Goal: Transaction & Acquisition: Purchase product/service

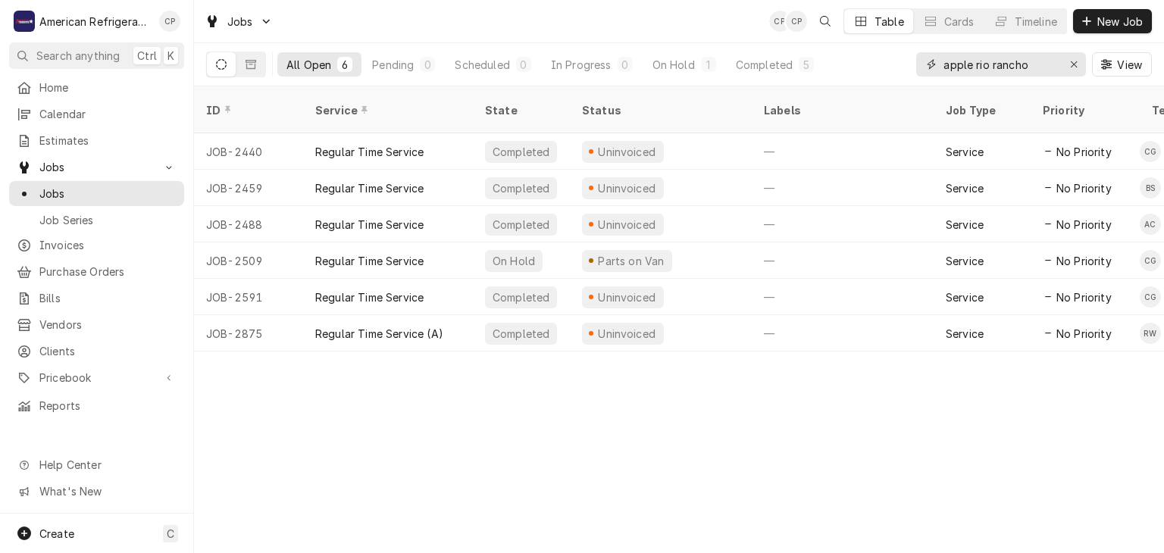
click at [1022, 70] on input "apple rio rancho" at bounding box center [1001, 64] width 114 height 24
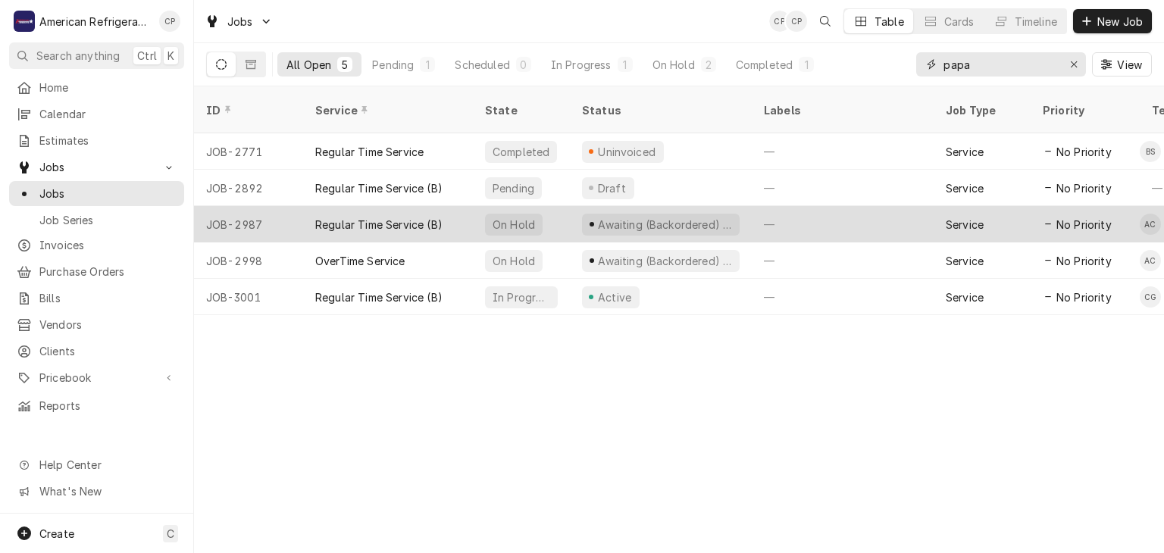
type input "papa"
click at [371, 217] on div "Regular Time Service (B)" at bounding box center [378, 225] width 127 height 16
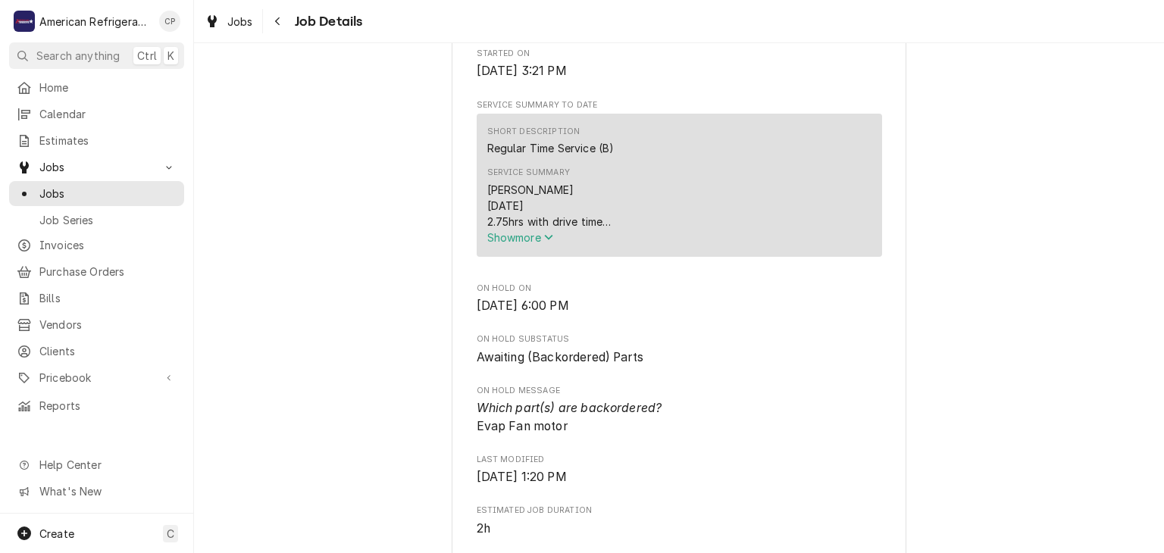
scroll to position [488, 0]
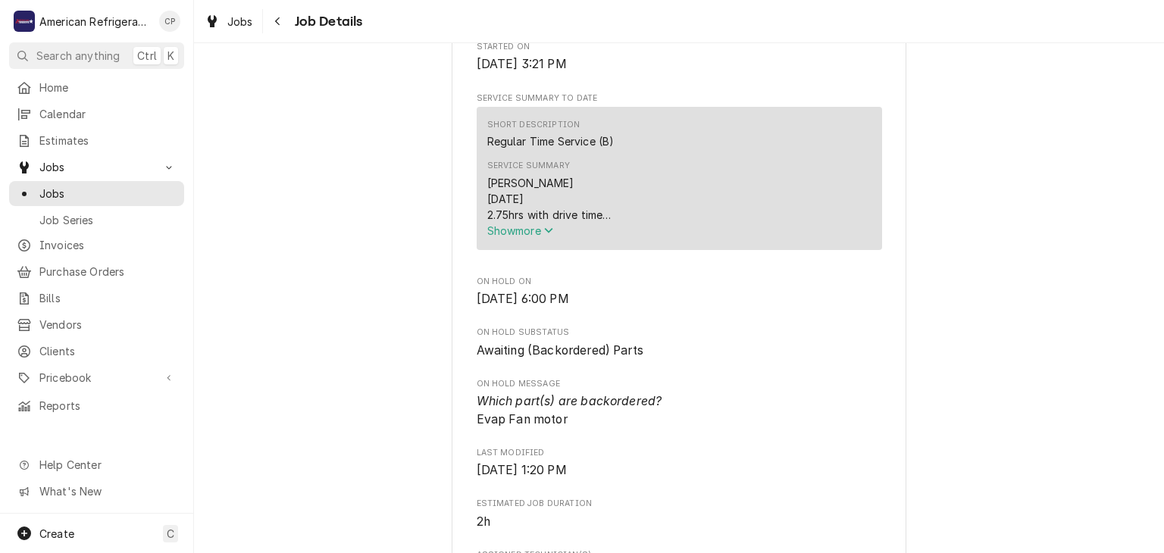
click at [512, 223] on div "Alvaro 9/8/25 2.75hrs with drive time At arrival found walking cooler, temping …" at bounding box center [679, 199] width 384 height 48
click at [512, 237] on span "Show more" at bounding box center [520, 230] width 67 height 13
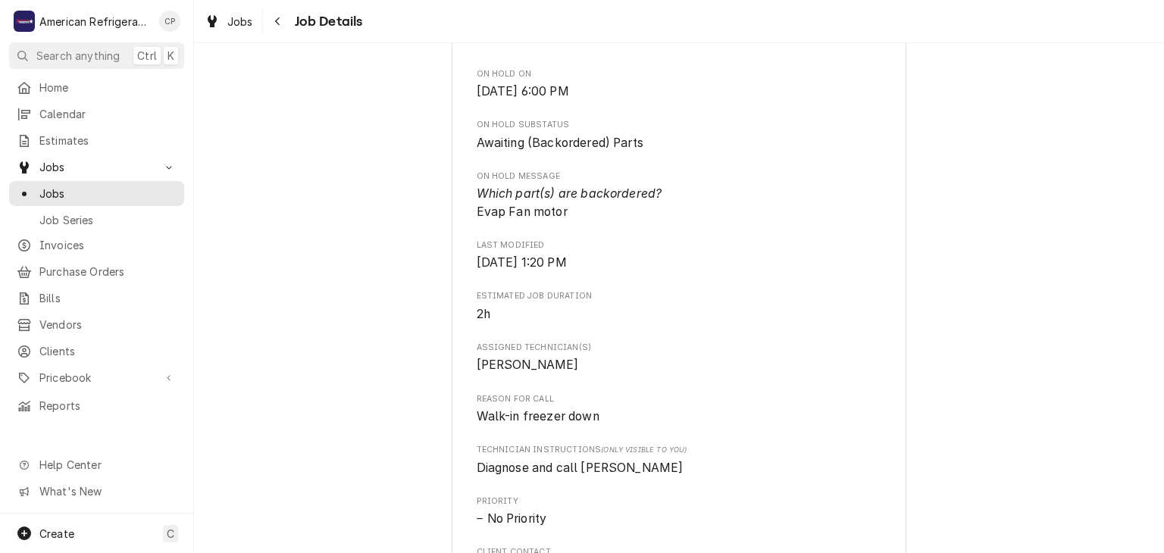
scroll to position [515, 0]
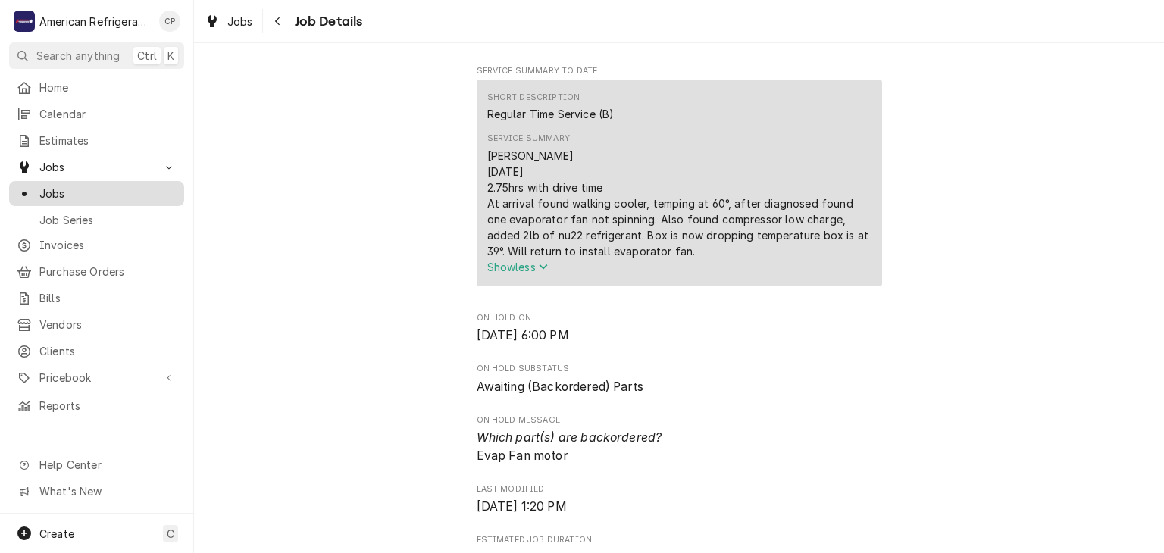
click at [115, 191] on span "Jobs" at bounding box center [107, 194] width 137 height 16
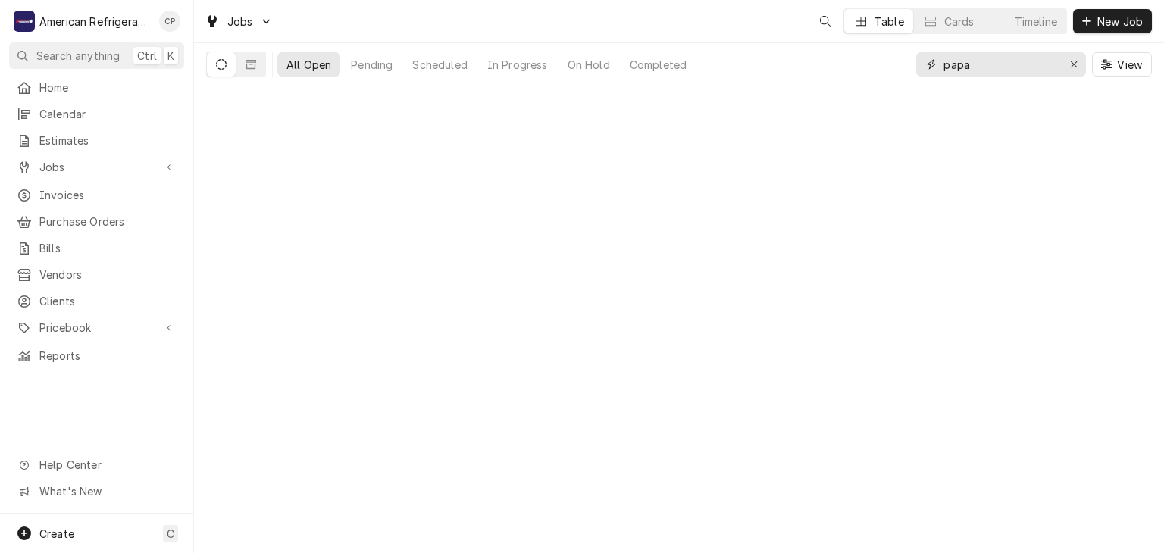
click at [1025, 70] on input "papa" at bounding box center [1001, 64] width 114 height 24
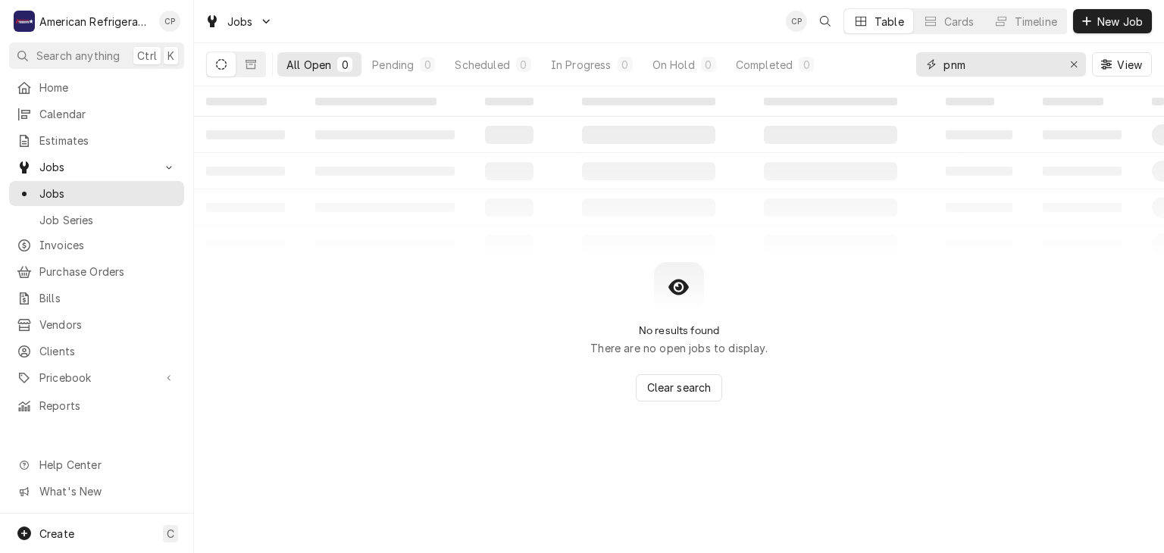
click at [1016, 65] on input "pnm" at bounding box center [1001, 64] width 114 height 24
type input "pnm"
click at [104, 343] on span "Clients" at bounding box center [107, 351] width 137 height 16
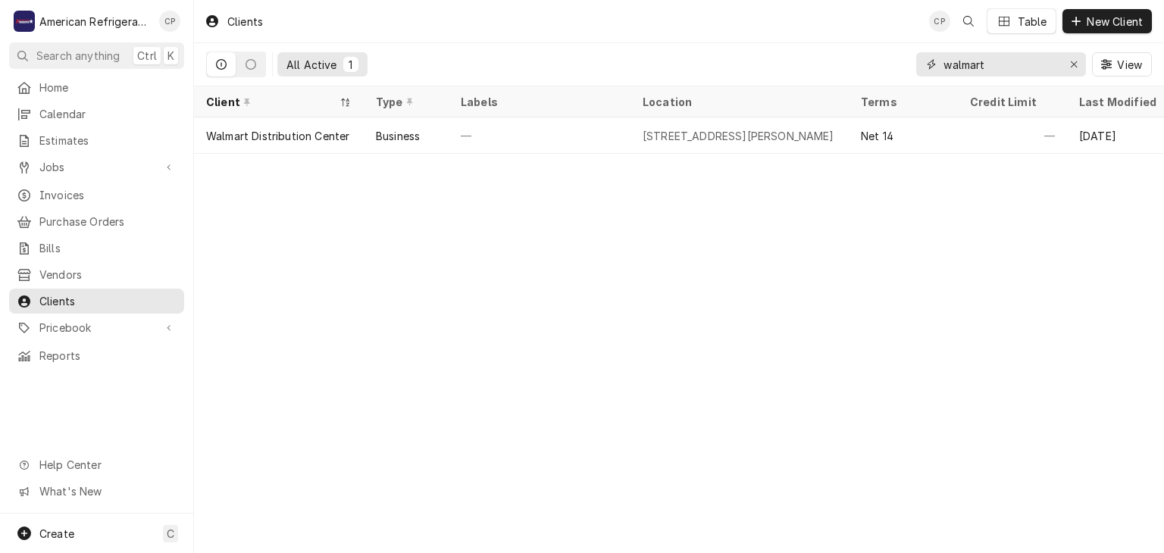
click at [1010, 57] on input "walmart" at bounding box center [1001, 64] width 114 height 24
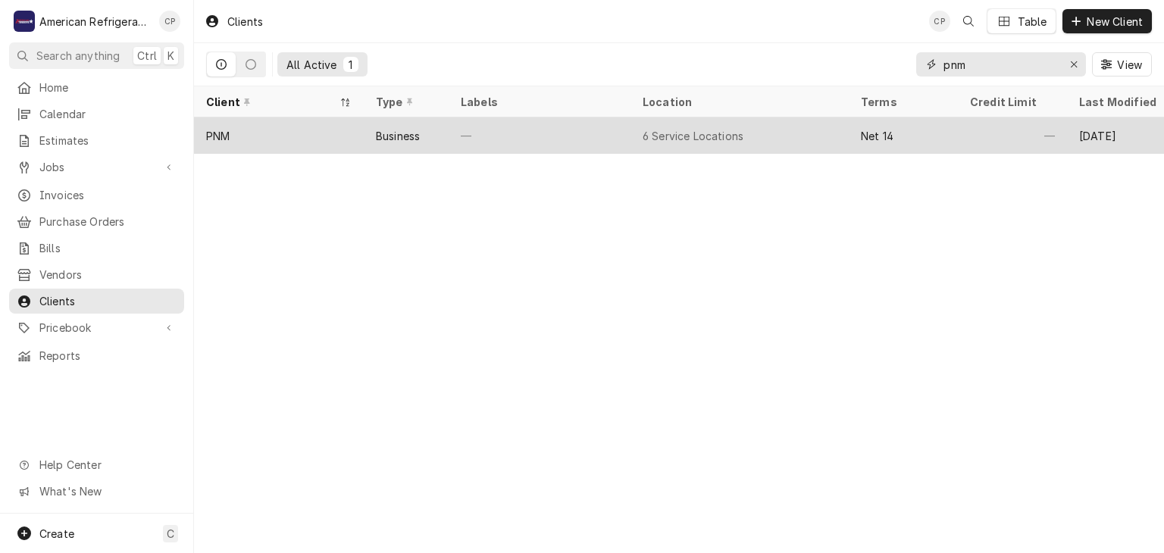
type input "pnm"
click at [425, 135] on div "Business" at bounding box center [406, 135] width 85 height 36
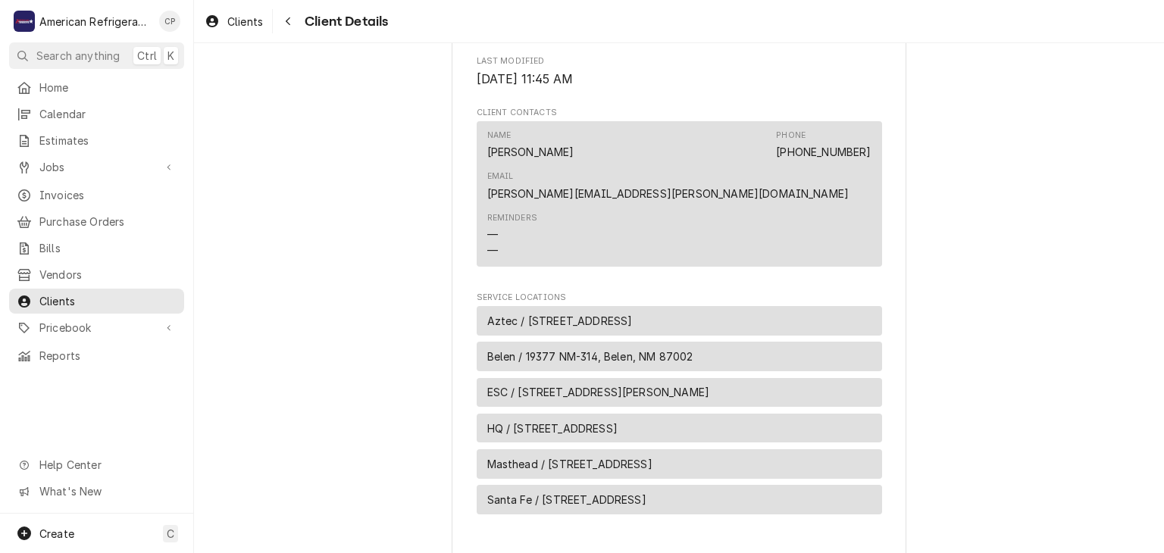
scroll to position [467, 0]
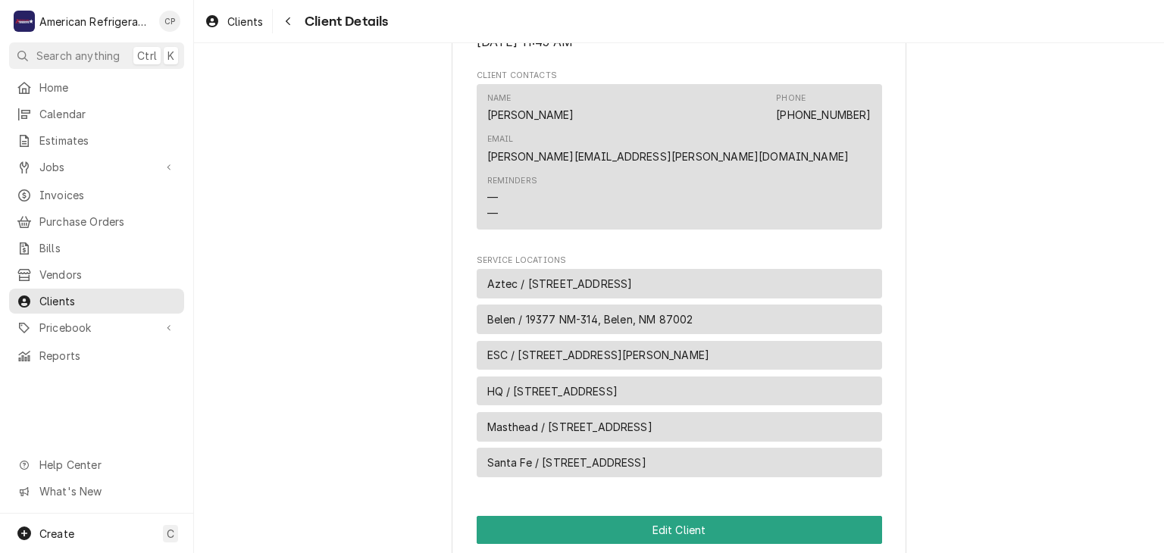
drag, startPoint x: 549, startPoint y: 385, endPoint x: 834, endPoint y: 396, distance: 285.9
click at [834, 412] on div "Masthead / 4401 Masthead St NE, Albuquerque, NM 87109" at bounding box center [679, 427] width 405 height 30
copy span "4401 Masthead St NE, Albuquerque, NM 87109"
click at [113, 164] on span "Jobs" at bounding box center [96, 167] width 114 height 16
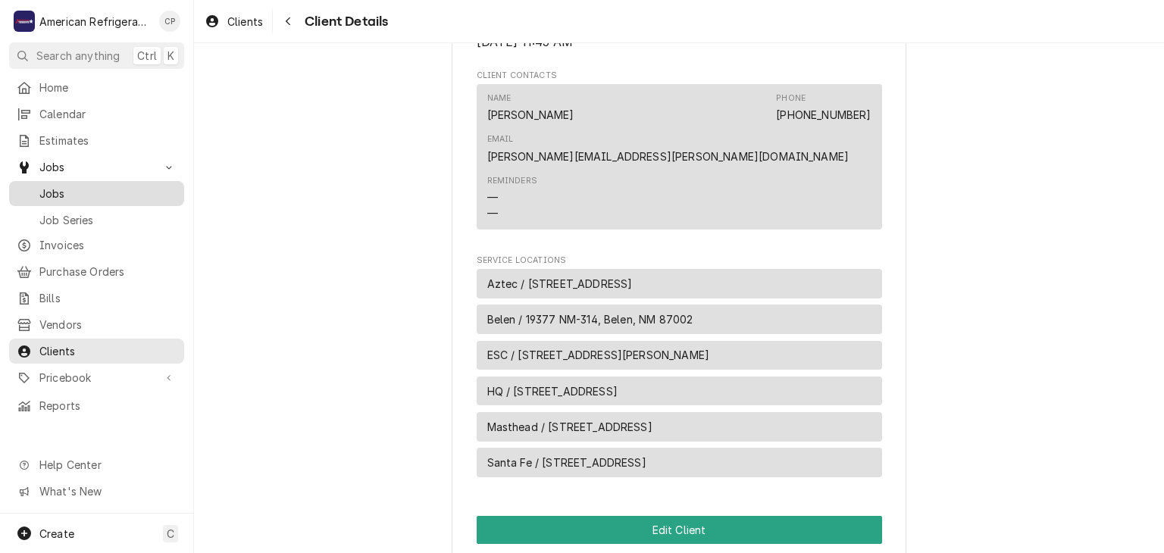
click at [119, 189] on span "Jobs" at bounding box center [107, 194] width 137 height 16
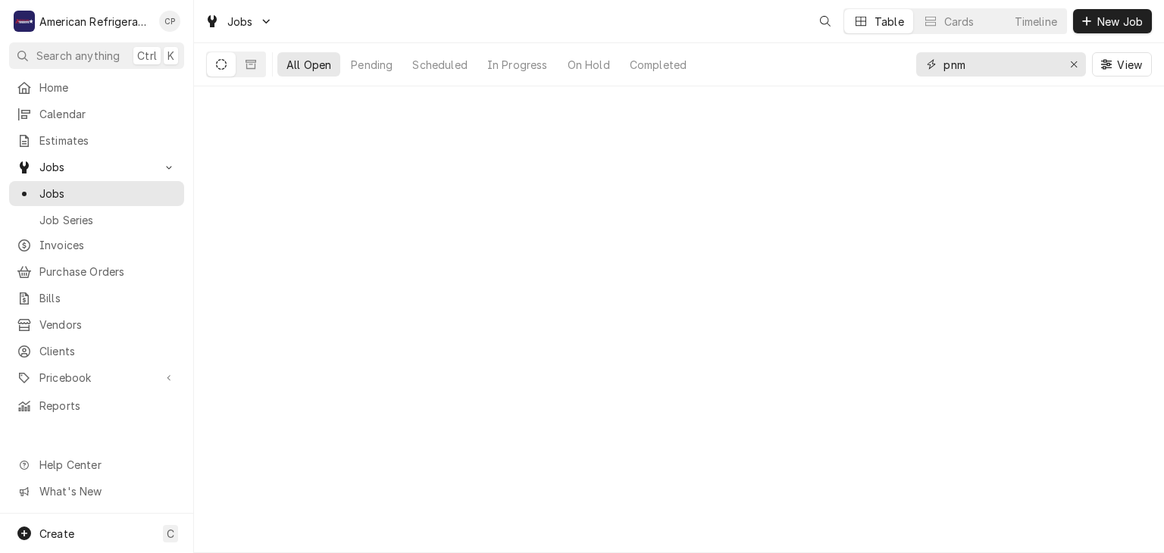
click at [1067, 55] on button "Erase input" at bounding box center [1074, 64] width 24 height 24
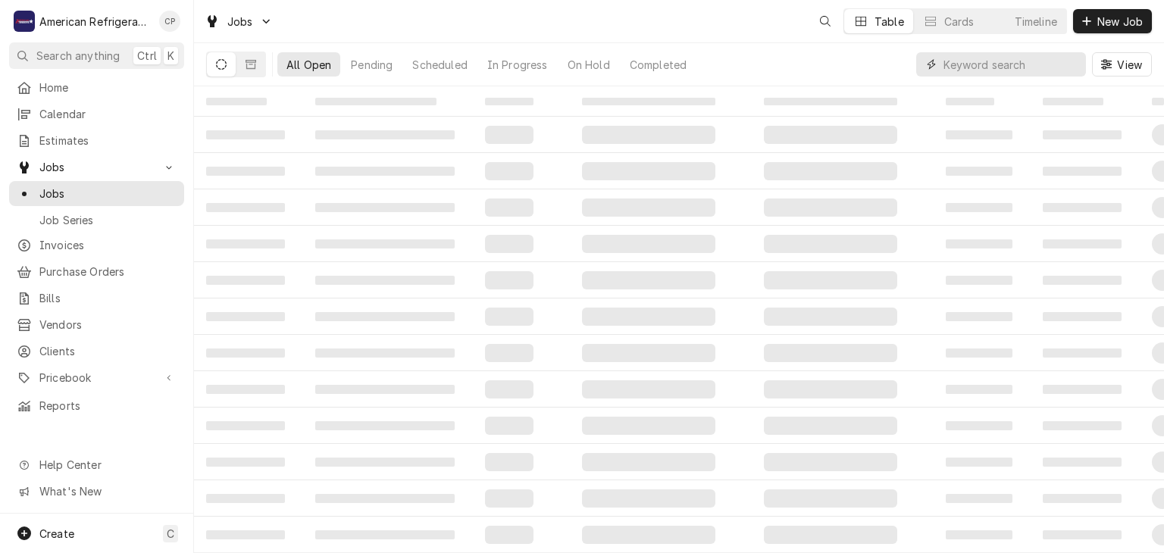
click at [1034, 61] on input "Dynamic Content Wrapper" at bounding box center [1015, 64] width 142 height 24
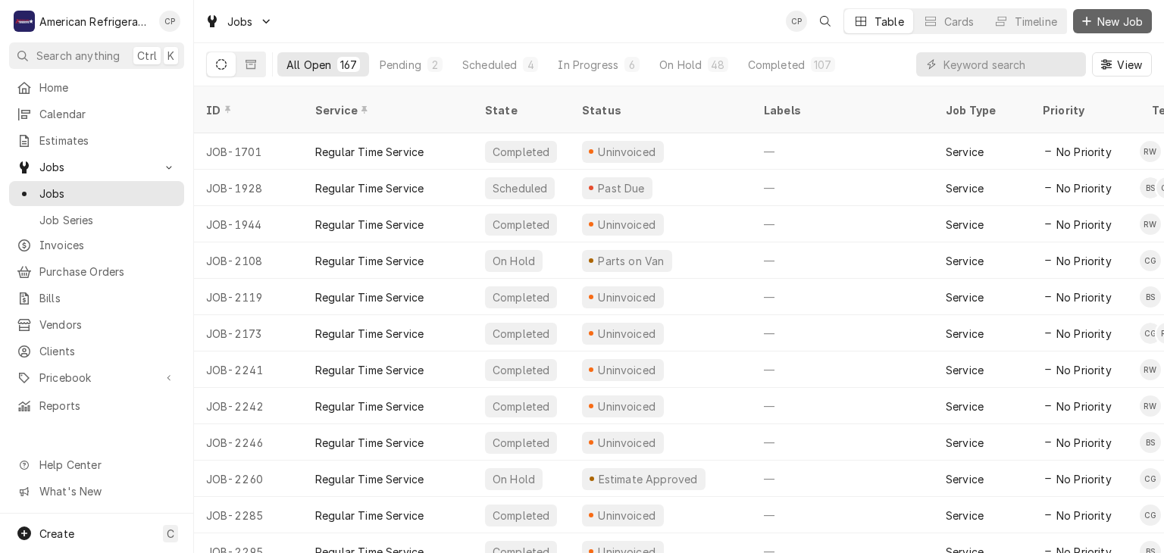
click at [1111, 27] on span "New Job" at bounding box center [1120, 22] width 52 height 16
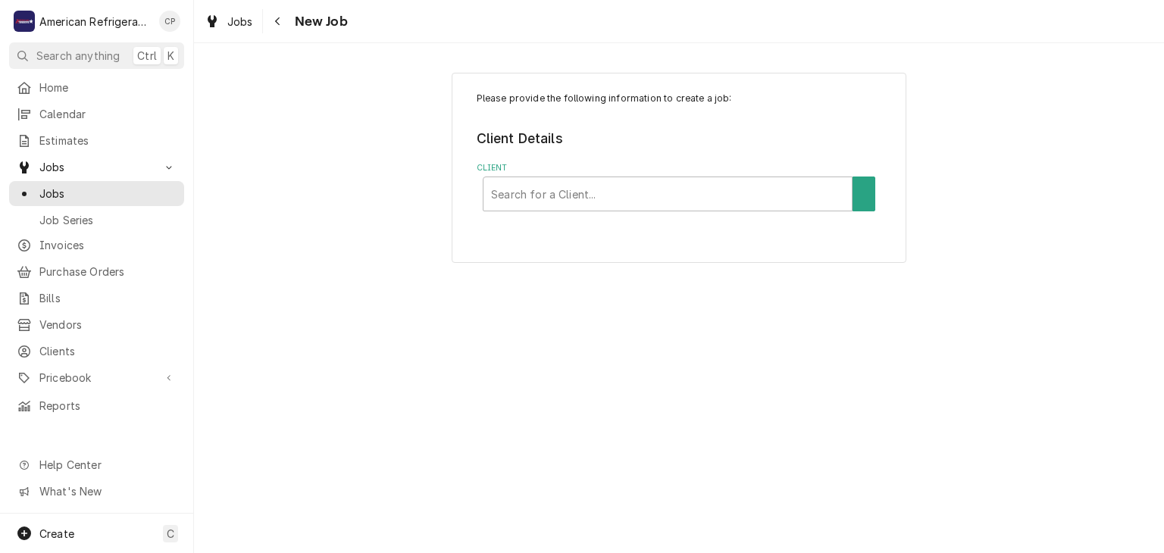
click at [517, 184] on div "Client" at bounding box center [667, 193] width 353 height 27
type input "church"
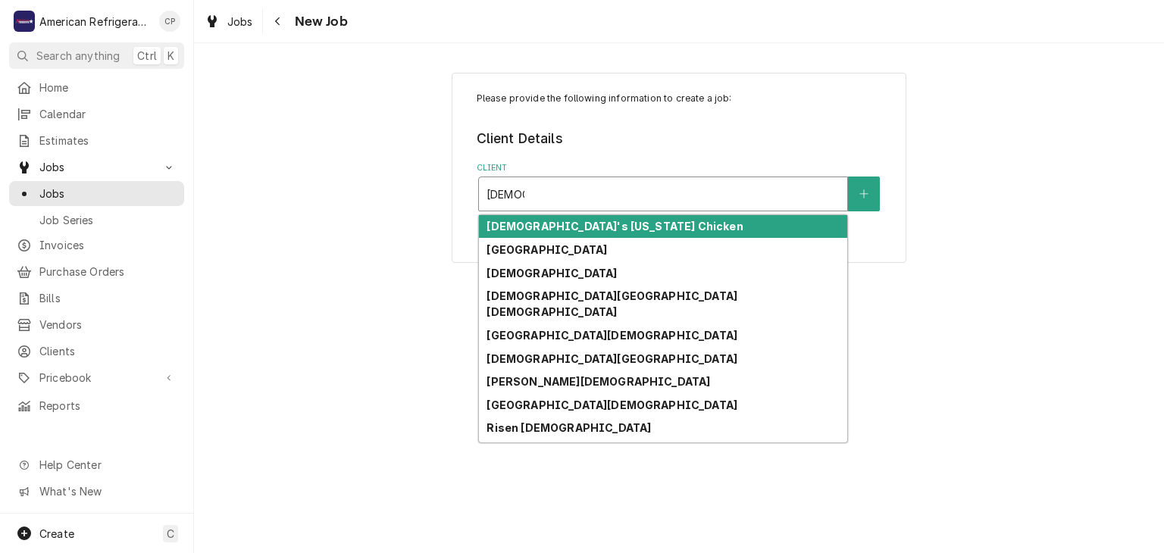
click at [553, 227] on strong "Church's Texas Chicken" at bounding box center [615, 226] width 256 height 13
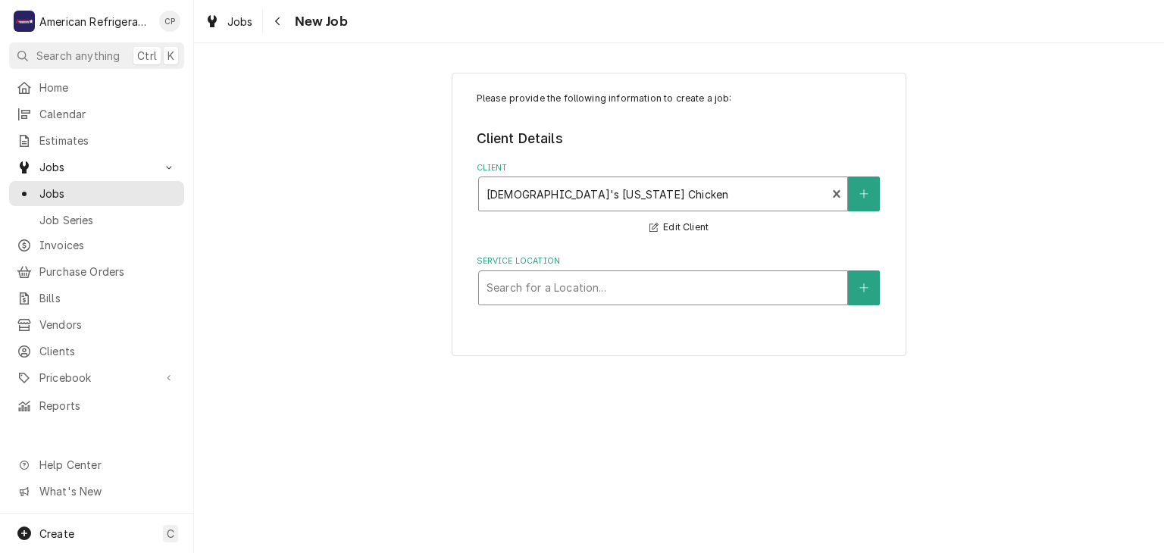
click at [542, 290] on div "Service Location" at bounding box center [663, 287] width 353 height 27
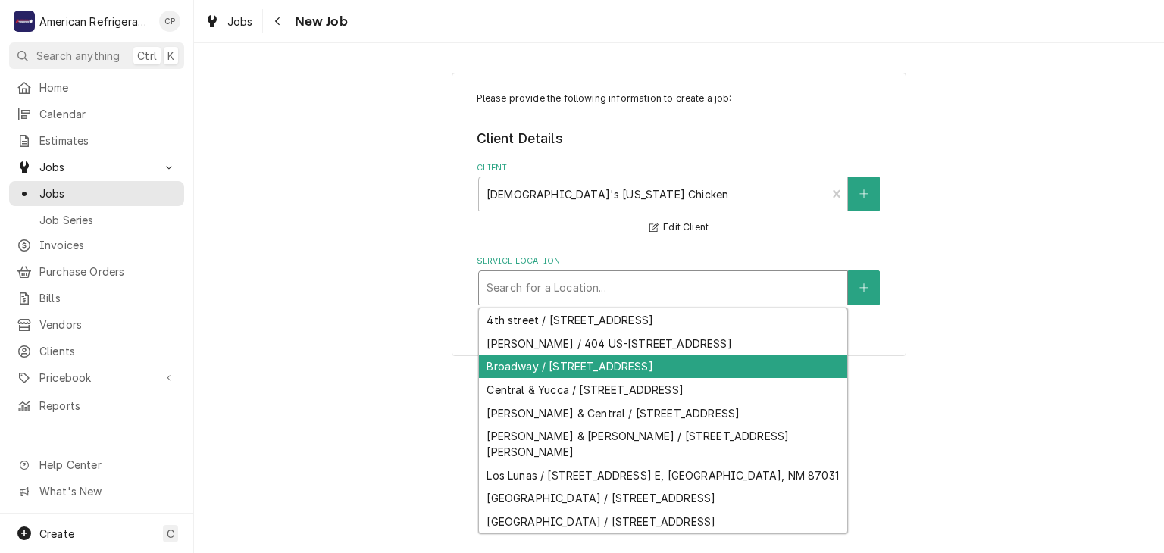
click at [552, 367] on div "Broadway / 2100 Broadway Blvd SE, Albuquerque, NM 87102" at bounding box center [663, 366] width 368 height 23
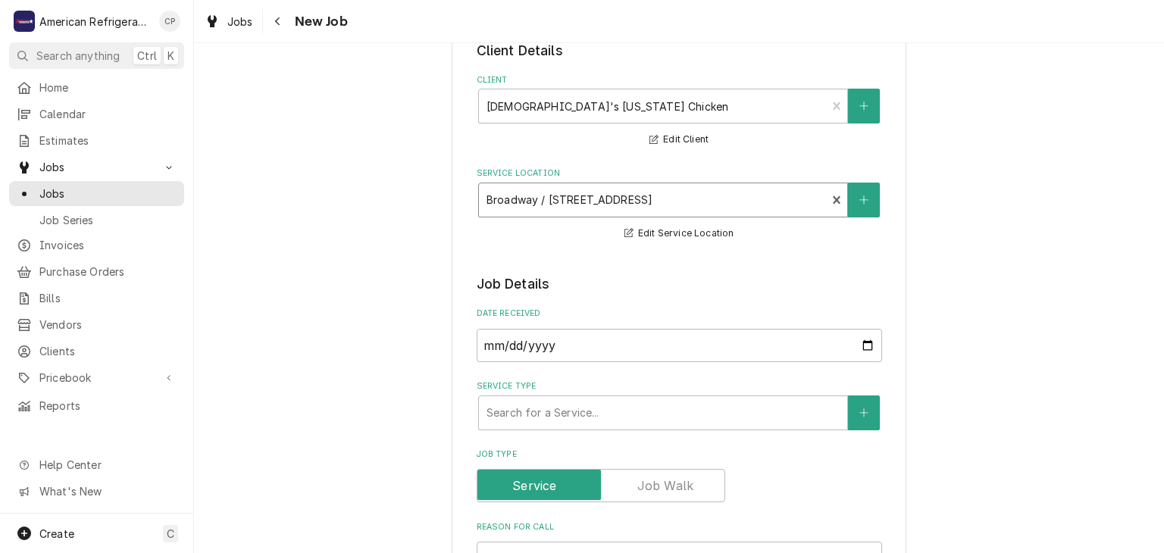
scroll to position [111, 0]
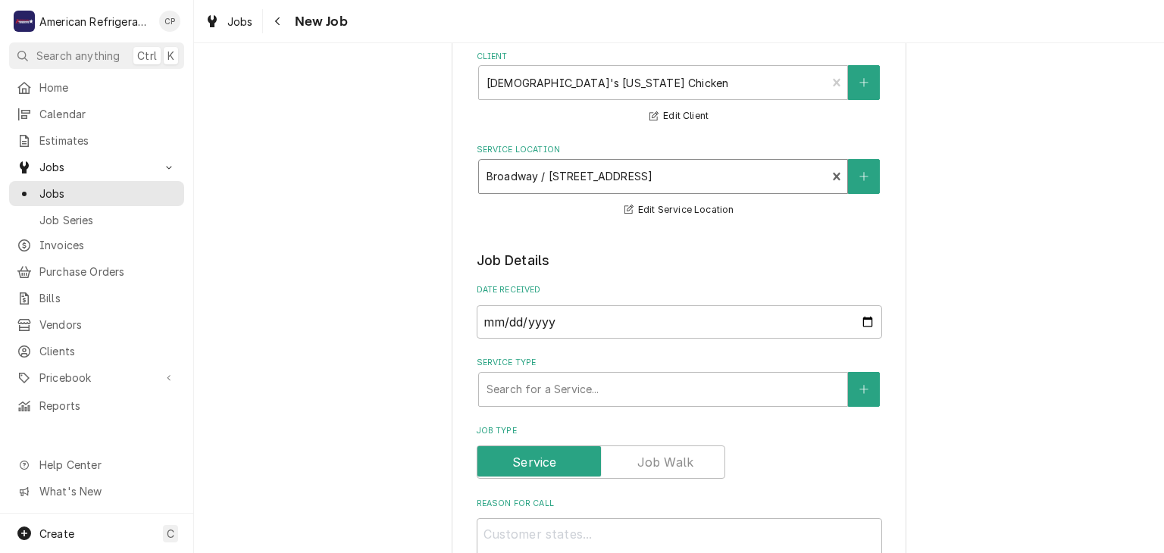
click at [552, 368] on div "Service Type Search for a Service..." at bounding box center [679, 381] width 405 height 49
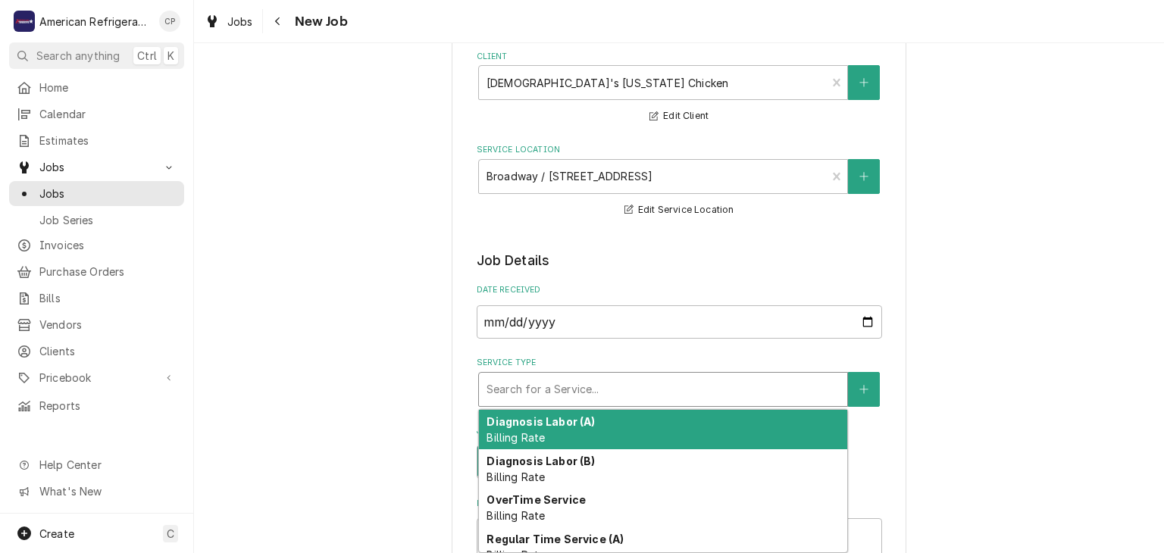
click at [548, 386] on div "Service Type" at bounding box center [663, 389] width 353 height 27
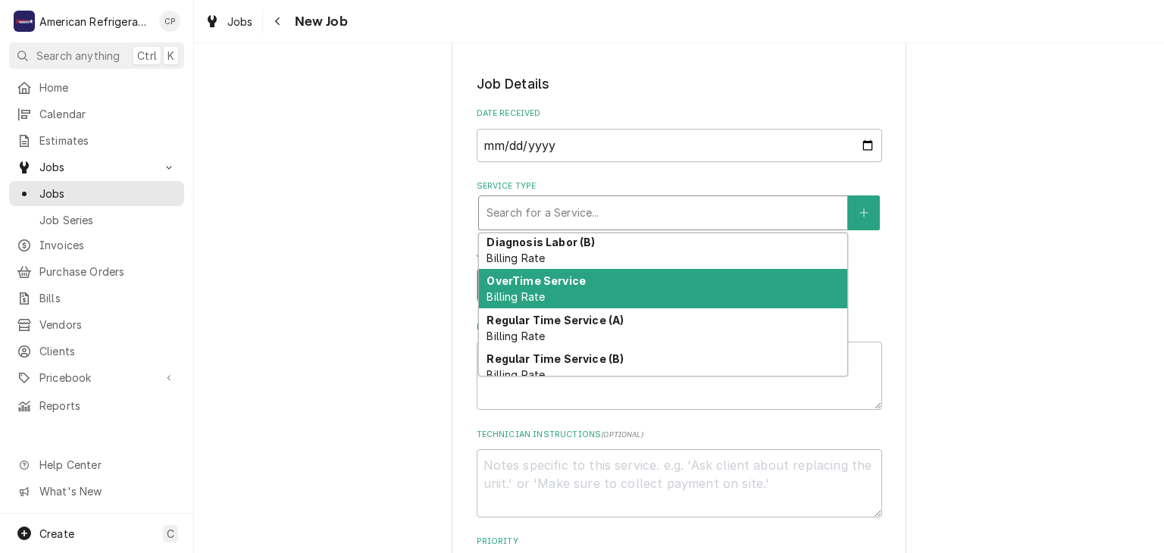
scroll to position [92, 0]
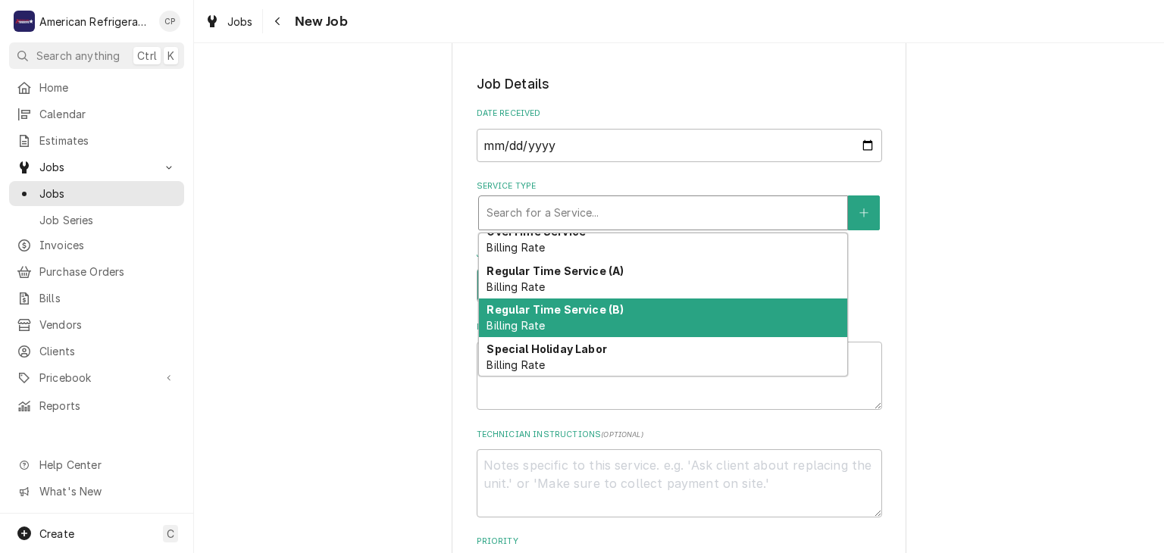
click at [567, 307] on strong "Regular Time Service (B)" at bounding box center [555, 309] width 137 height 13
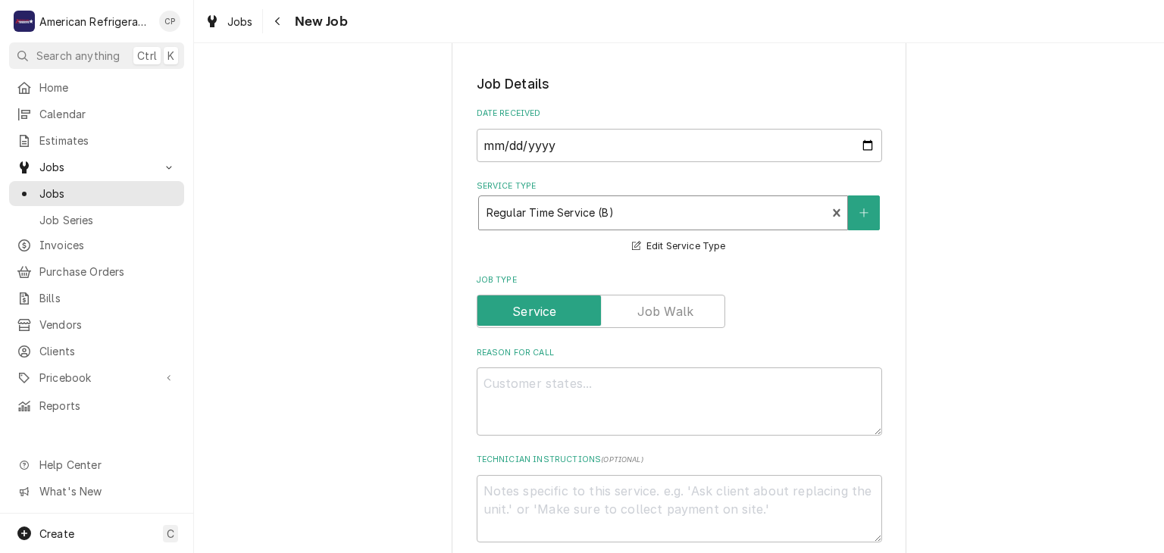
type textarea "x"
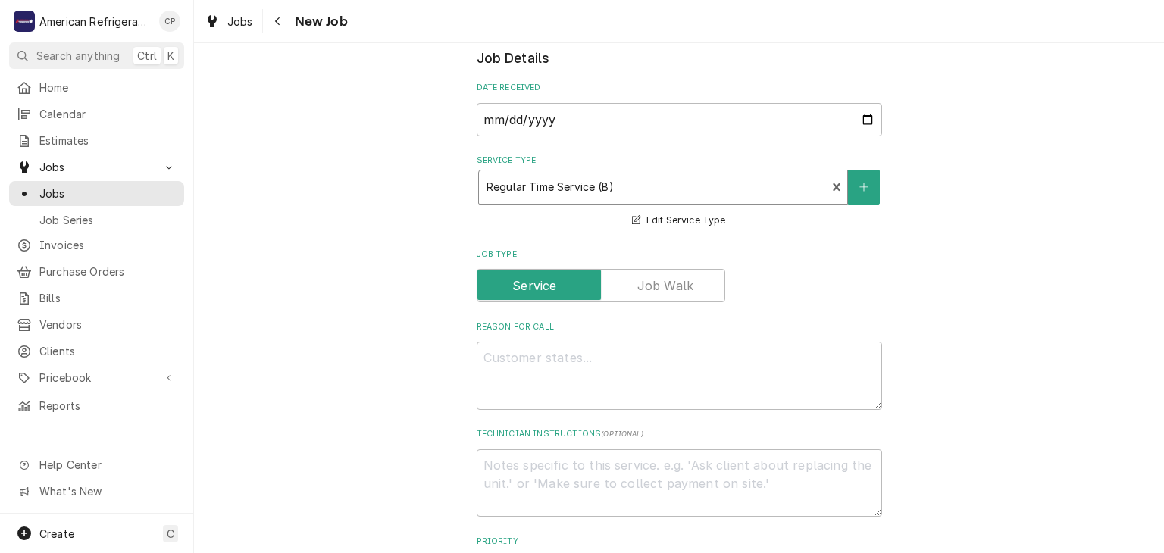
scroll to position [315, 0]
click at [533, 383] on textarea "Reason For Call" at bounding box center [679, 375] width 405 height 68
type textarea "S"
type textarea "x"
type textarea "Sa"
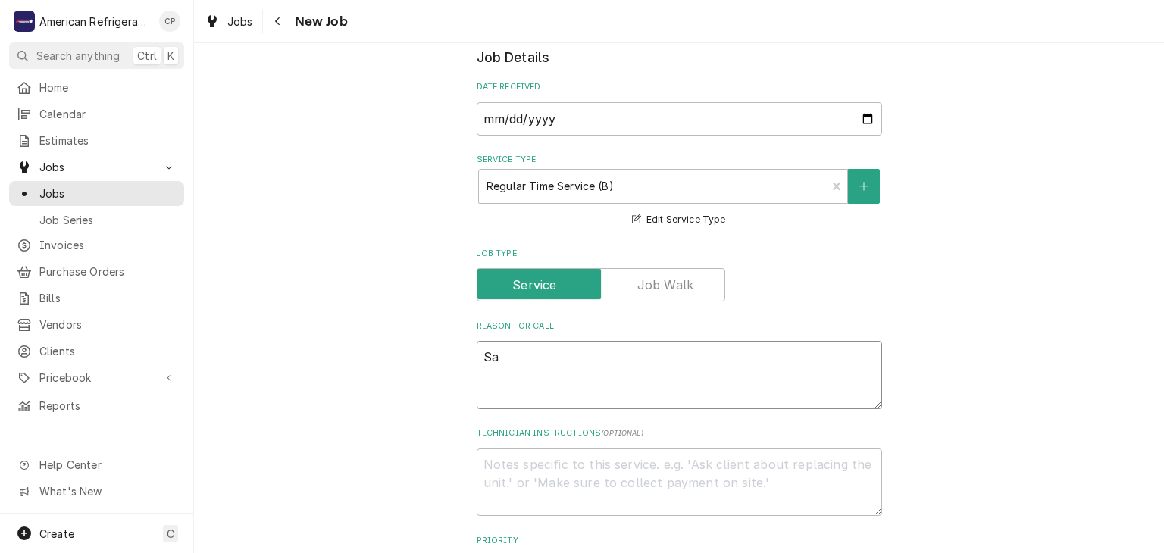
type textarea "x"
type textarea "San"
type textarea "x"
type textarea "Sand"
type textarea "x"
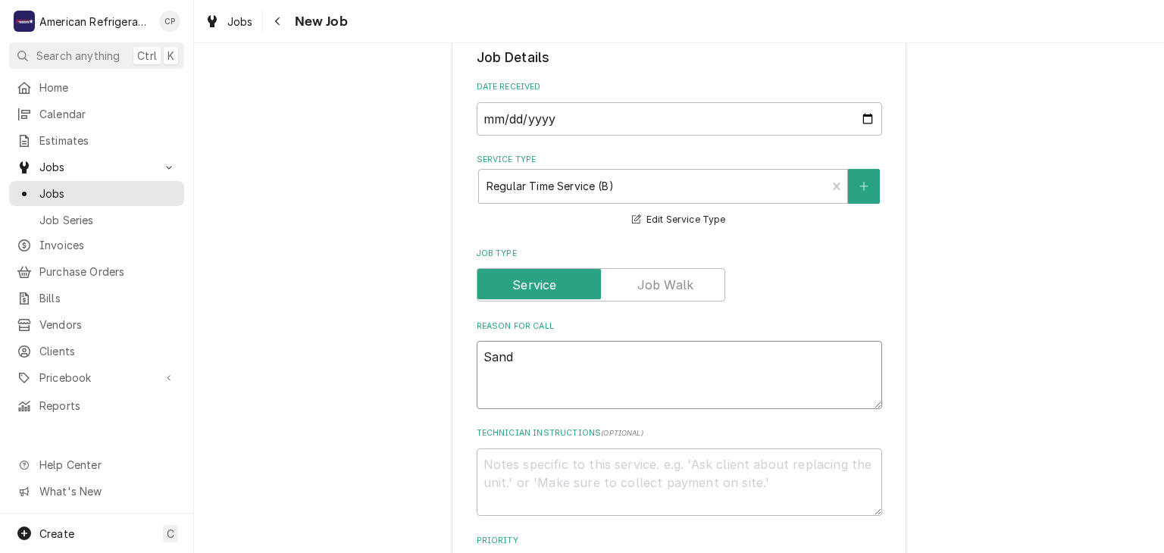
type textarea "Sandw"
type textarea "x"
type textarea "Sandwh"
type textarea "x"
type textarea "Sandwhi"
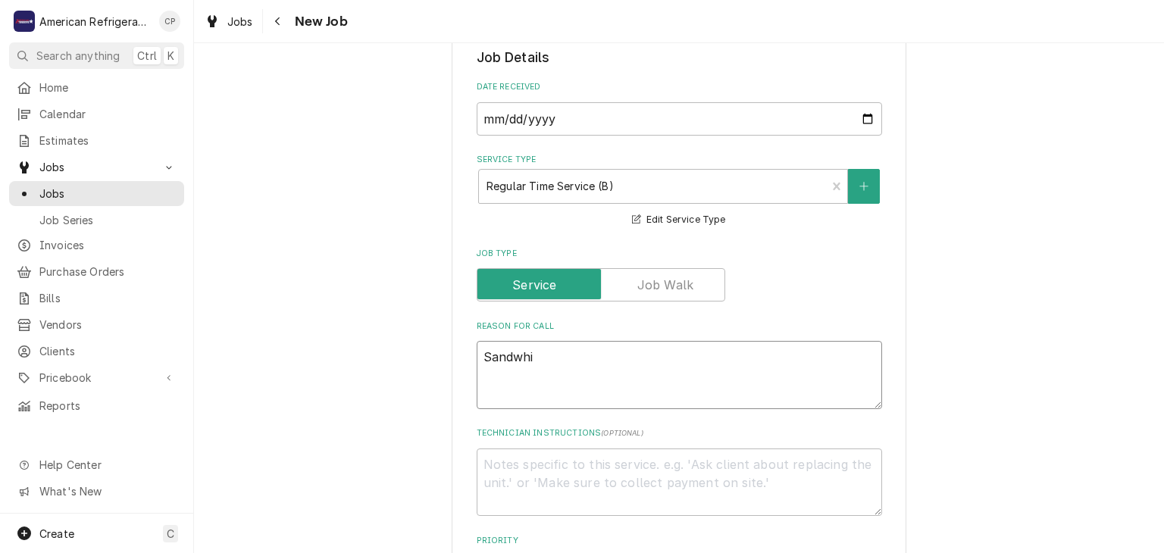
type textarea "x"
type textarea "Sandwhich"
type textarea "x"
type textarea "Sandwich"
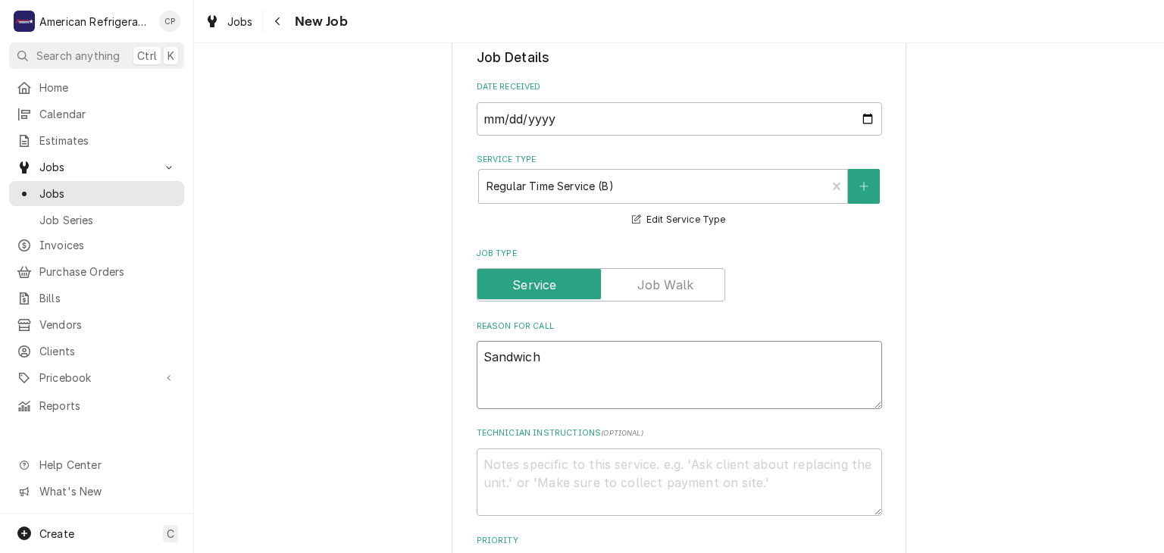
type textarea "x"
type textarea "Sandwich p"
type textarea "x"
type textarea "Sandwich pr"
type textarea "x"
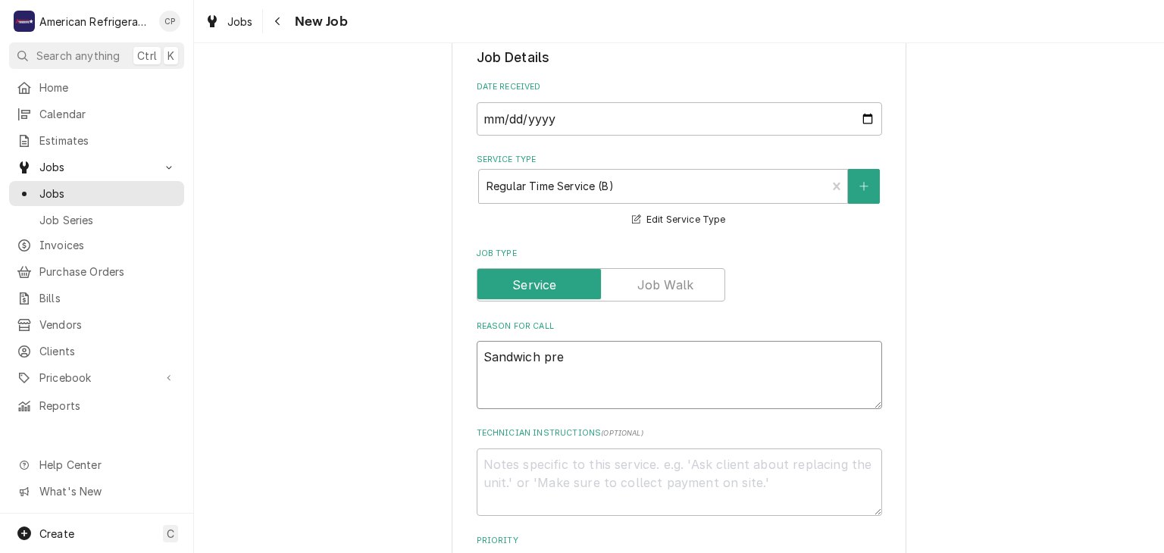
type textarea "Sandwich prep"
type textarea "x"
type textarea "Sandwich prep"
type textarea "x"
type textarea "Sandwich prep t"
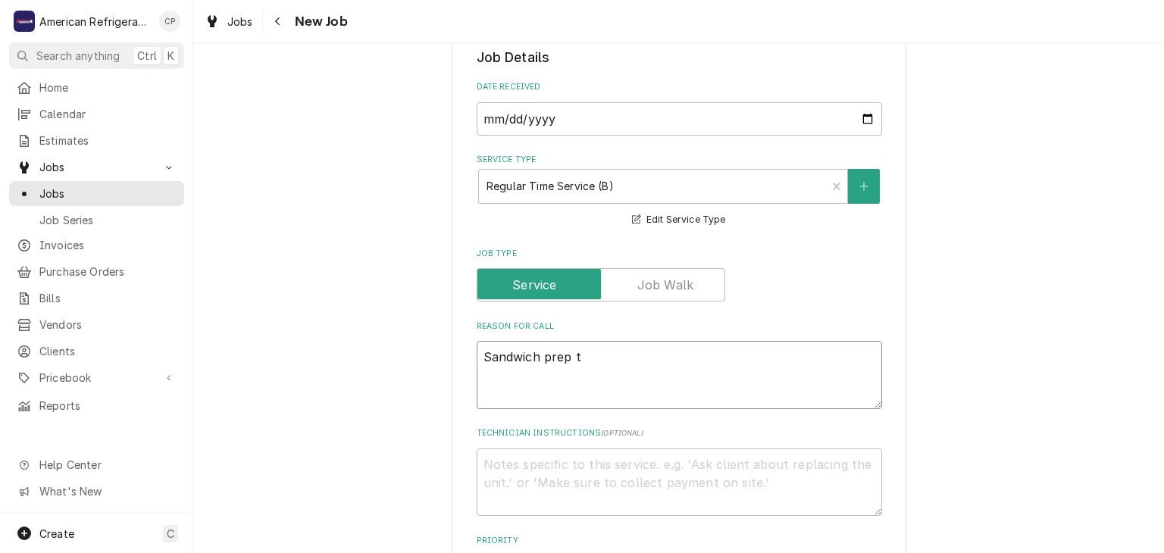
type textarea "x"
type textarea "Sandwich prep tab"
type textarea "x"
type textarea "Sandwich prep tabl"
type textarea "x"
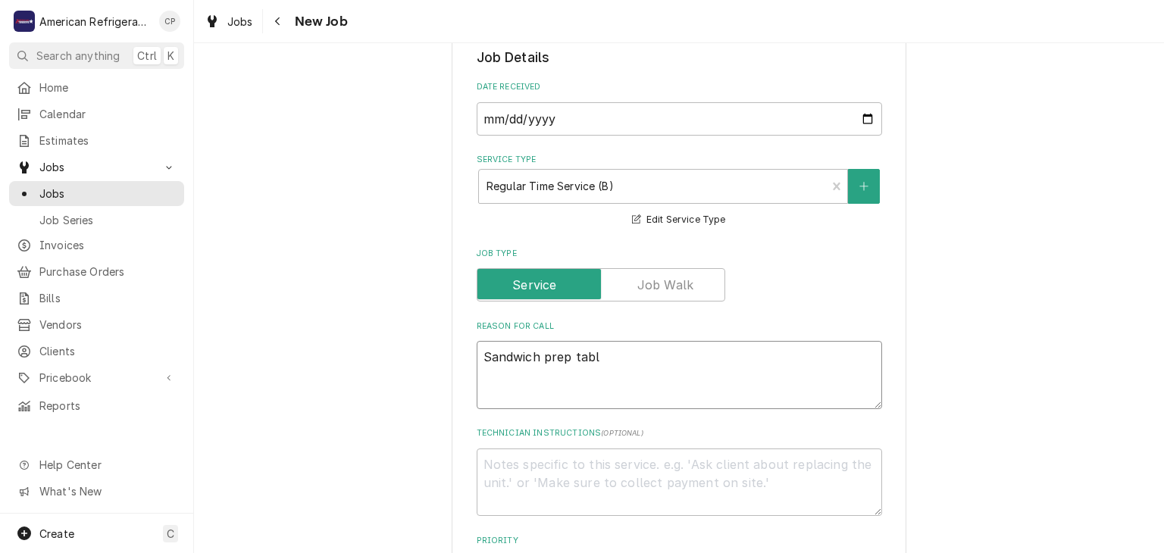
type textarea "Sandwich prep table"
type textarea "x"
type textarea "Sandwich prep table"
type textarea "x"
type textarea "Sandwich prep table i"
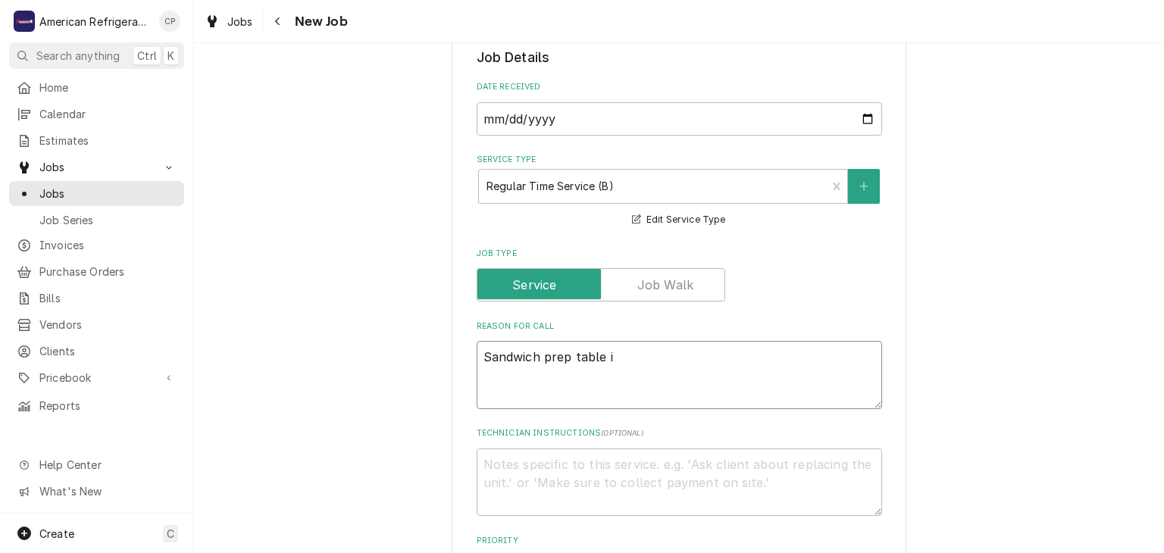
type textarea "x"
type textarea "Sandwich prep table is"
type textarea "x"
type textarea "Sandwich prep table is"
type textarea "x"
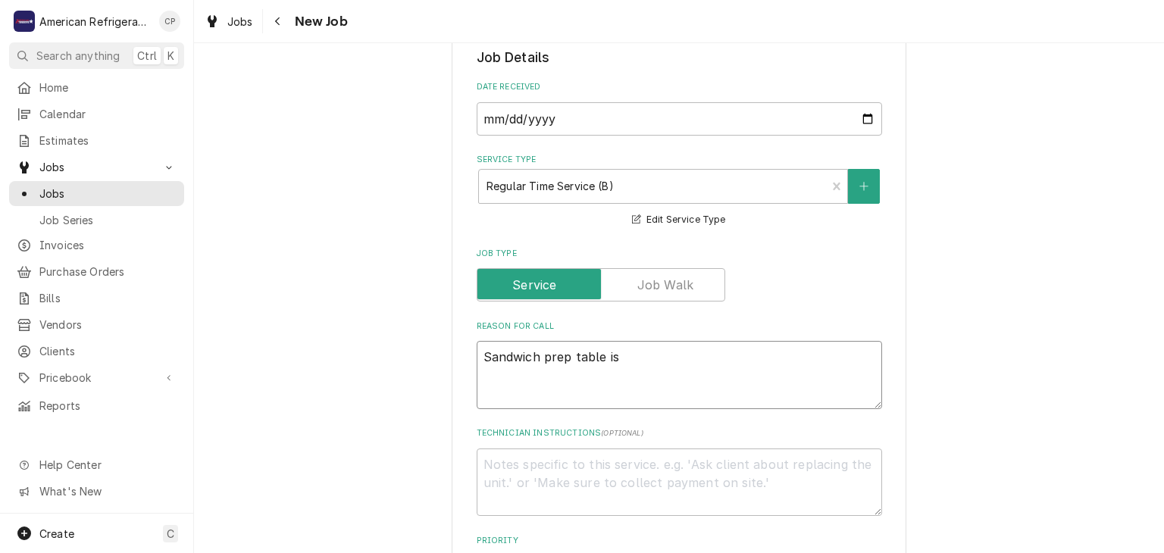
type textarea "Sandwich prep table is l"
type textarea "x"
type textarea "Sandwich prep table is lea"
type textarea "x"
type textarea "Sandwich prep table is leak"
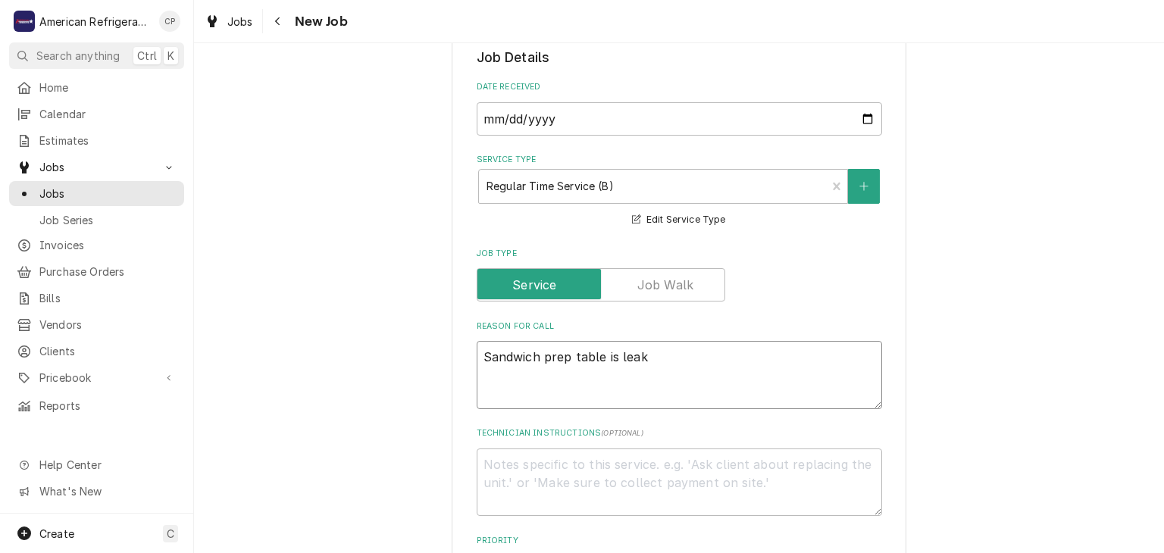
type textarea "x"
type textarea "Sandwich prep table is leakin"
type textarea "x"
type textarea "Sandwich prep table is leaking"
type textarea "x"
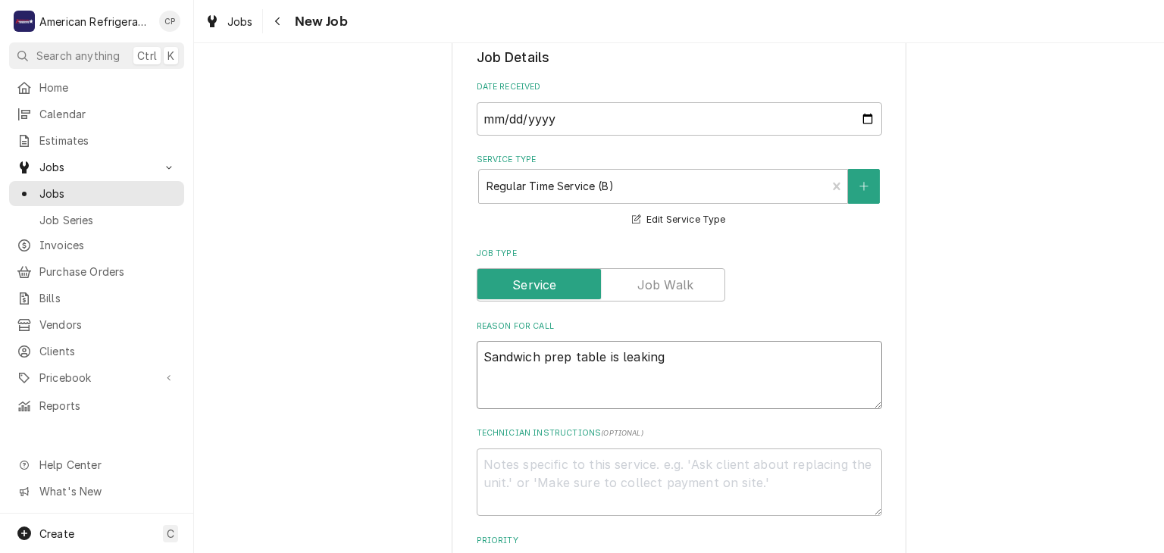
type textarea "Sandwich prep table is leaking"
type textarea "x"
type textarea "Sandwich prep table is leaking w"
type textarea "x"
type textarea "Sandwich prep table is leaking wa"
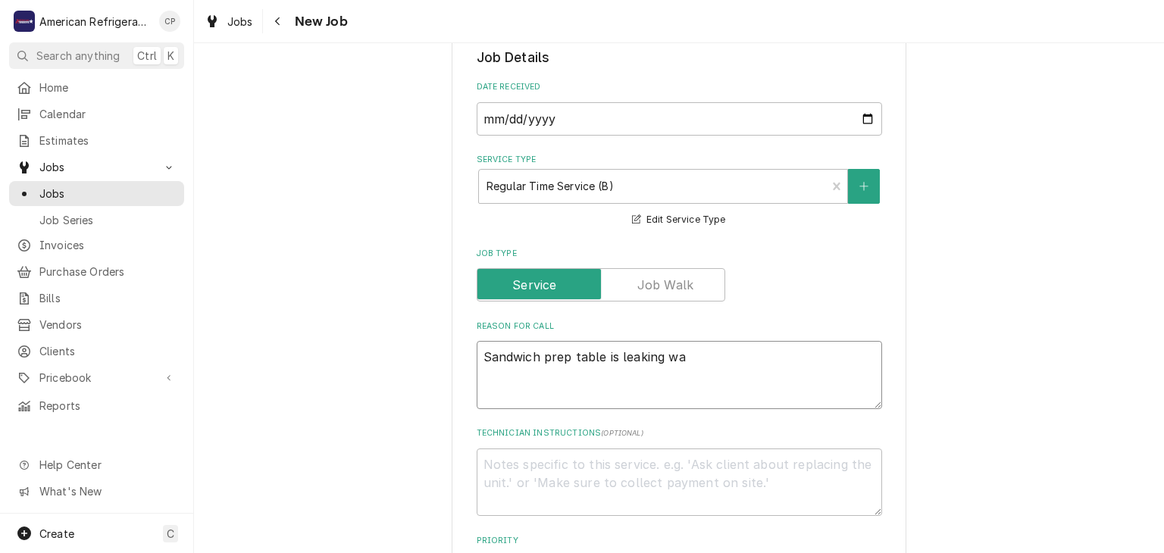
type textarea "x"
type textarea "Sandwich prep table is leaking wat"
type textarea "x"
type textarea "Sandwich prep table is leaking water"
type textarea "x"
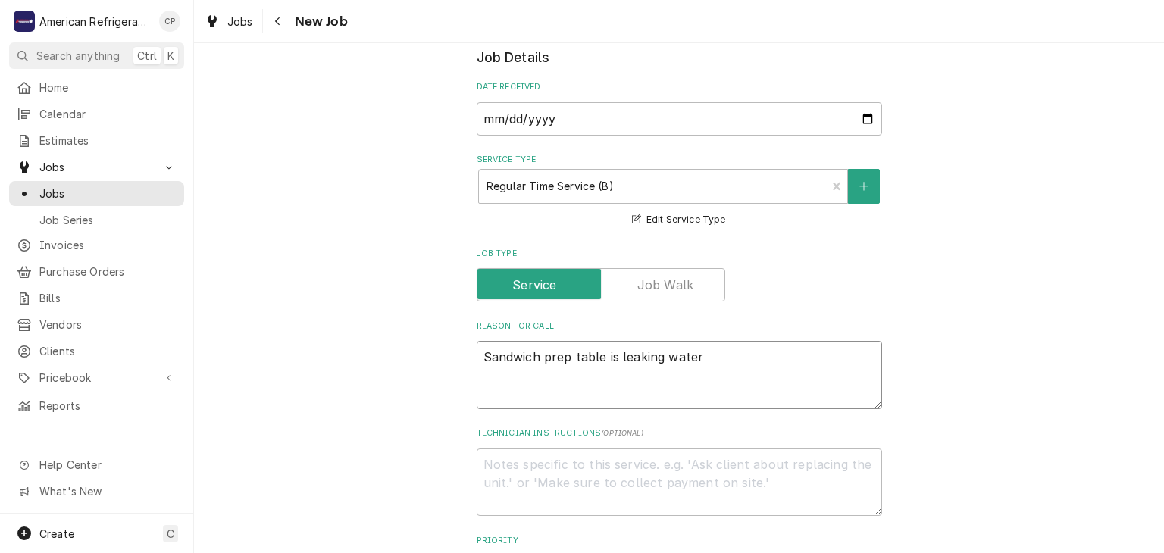
type textarea "Sandwich prep table is leaking water"
type textarea "x"
type textarea "Sandwich prep table is leaking water i"
type textarea "x"
type textarea "Sandwich prep table is leaking water in"
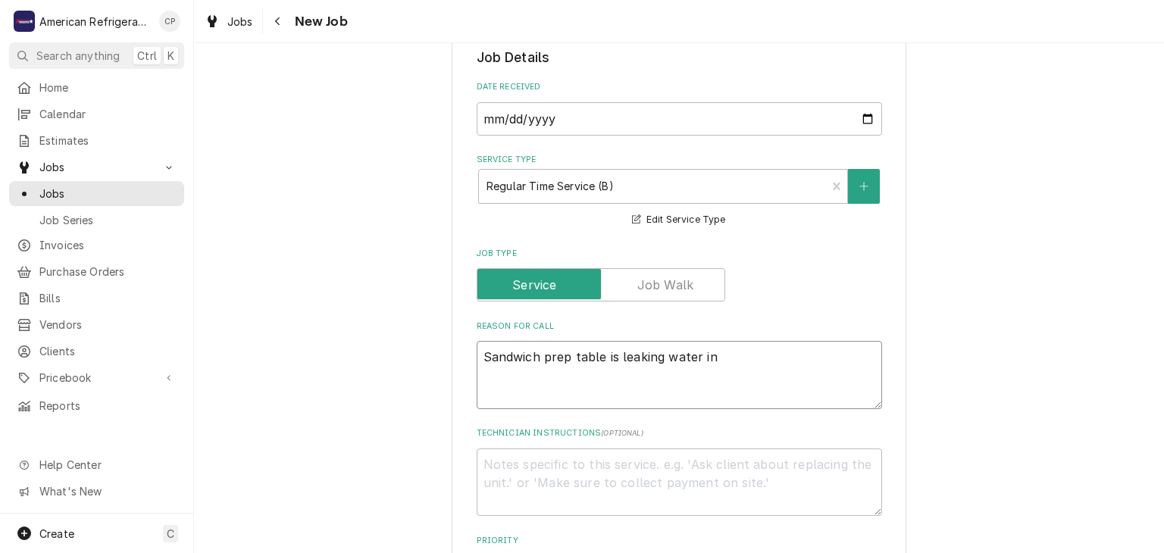
type textarea "x"
type textarea "Sandwich prep table is leaking water in"
type textarea "x"
type textarea "Sandwich prep table is leaking water in c"
type textarea "x"
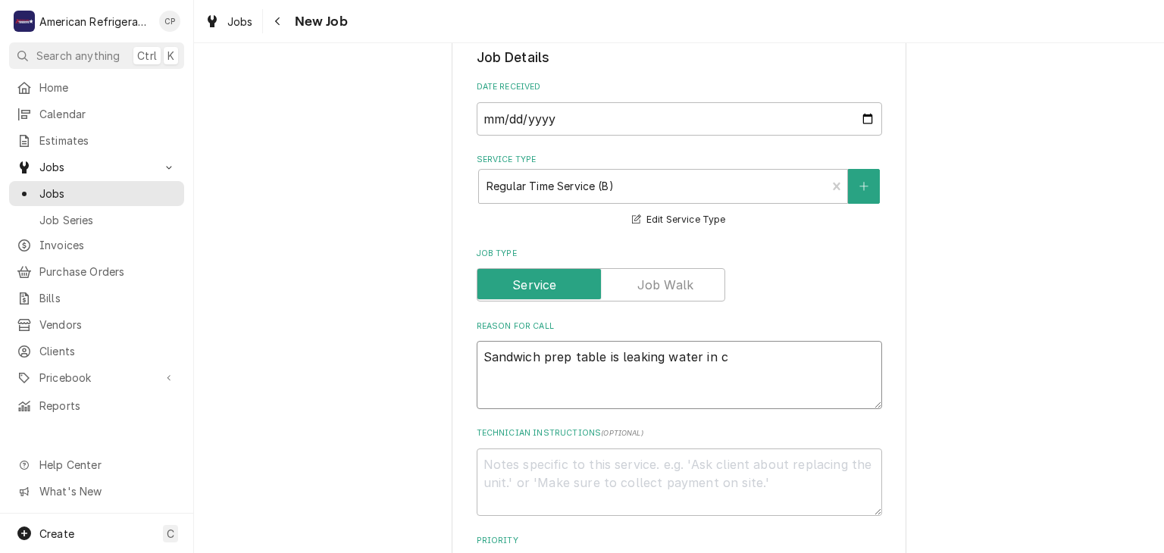
type textarea "Sandwich prep table is leaking water in ca"
type textarea "x"
type textarea "Sandwich prep table is leaking water in cab"
type textarea "x"
type textarea "Sandwich prep table is leaking water in cabi"
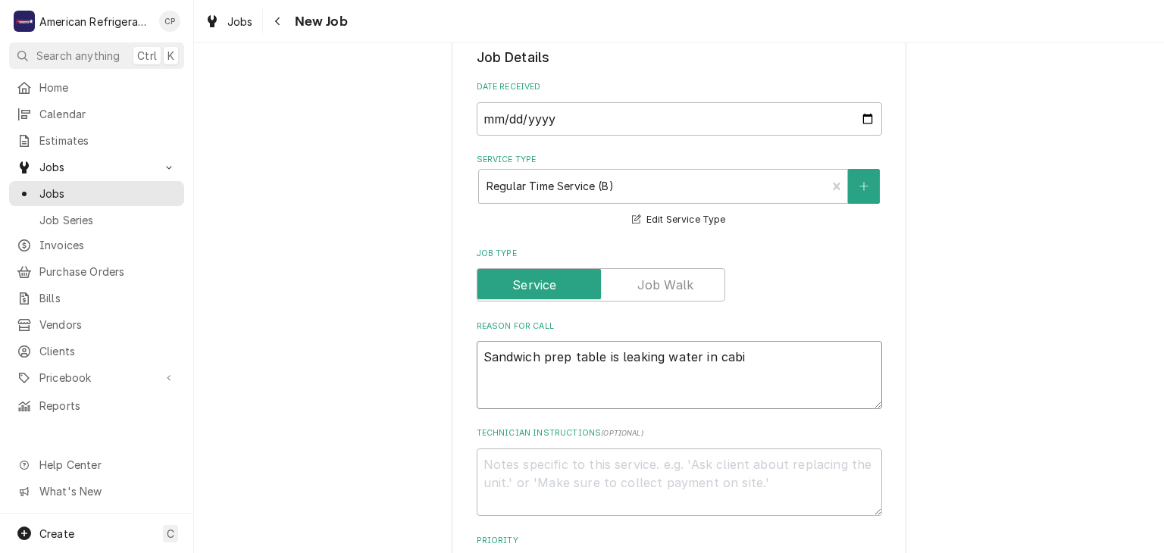
type textarea "x"
type textarea "Sandwich prep table is leaking water in cabin"
type textarea "x"
type textarea "Sandwich prep table is leaking water in cabine"
type textarea "x"
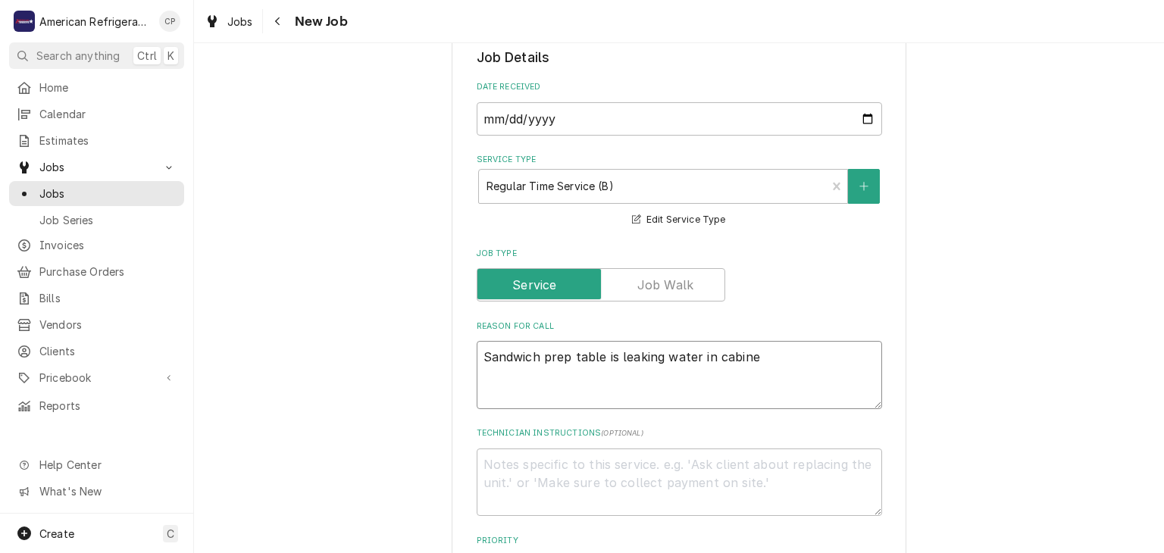
type textarea "Sandwich prep table is leaking water in cabinet"
type textarea "x"
type textarea "Sandwich prep table is leaking water in cabinet"
type textarea "x"
type textarea "Sandwich prep table is leaking water in cabinet a"
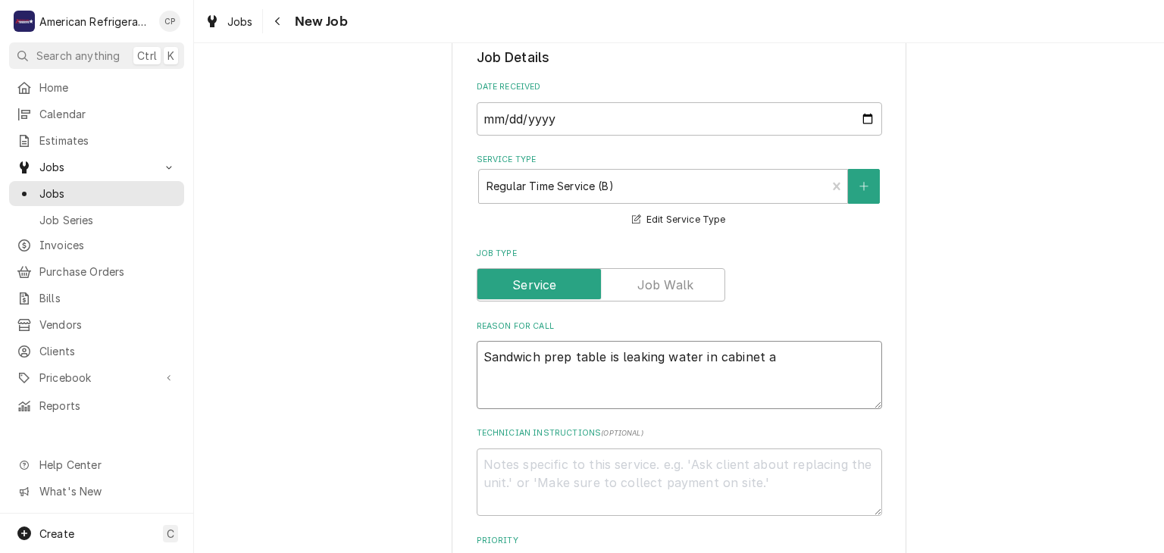
type textarea "x"
type textarea "Sandwich prep table is leaking water in cabinet an"
type textarea "x"
type textarea "Sandwich prep table is leaking water in cabinet and"
type textarea "x"
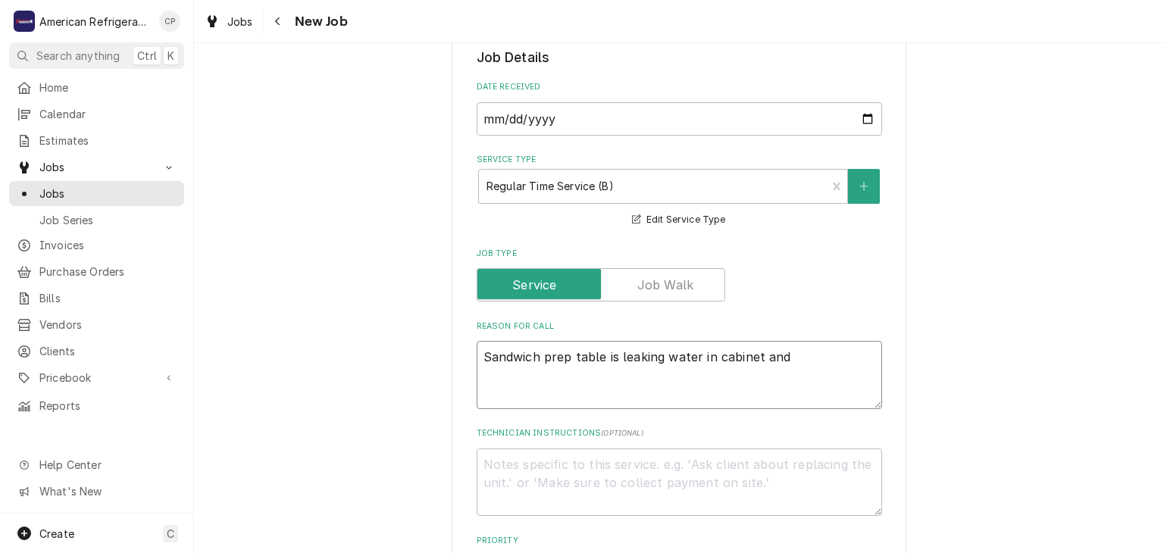
type textarea "Sandwich prep table is leaking water in cabinet and"
type textarea "x"
type textarea "Sandwich prep table is leaking water in cabinet and i"
type textarea "x"
type textarea "Sandwich prep table is leaking water in cabinet and is"
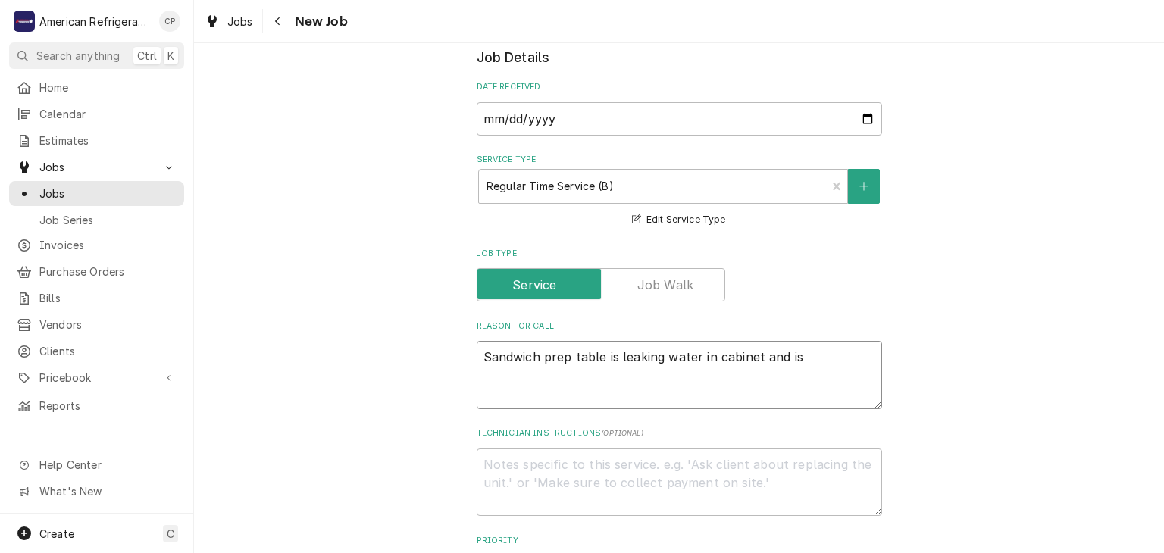
type textarea "x"
type textarea "Sandwich prep table is leaking water in cabinet and is"
type textarea "x"
type textarea "Sandwich prep table is leaking water in cabinet and is a"
type textarea "x"
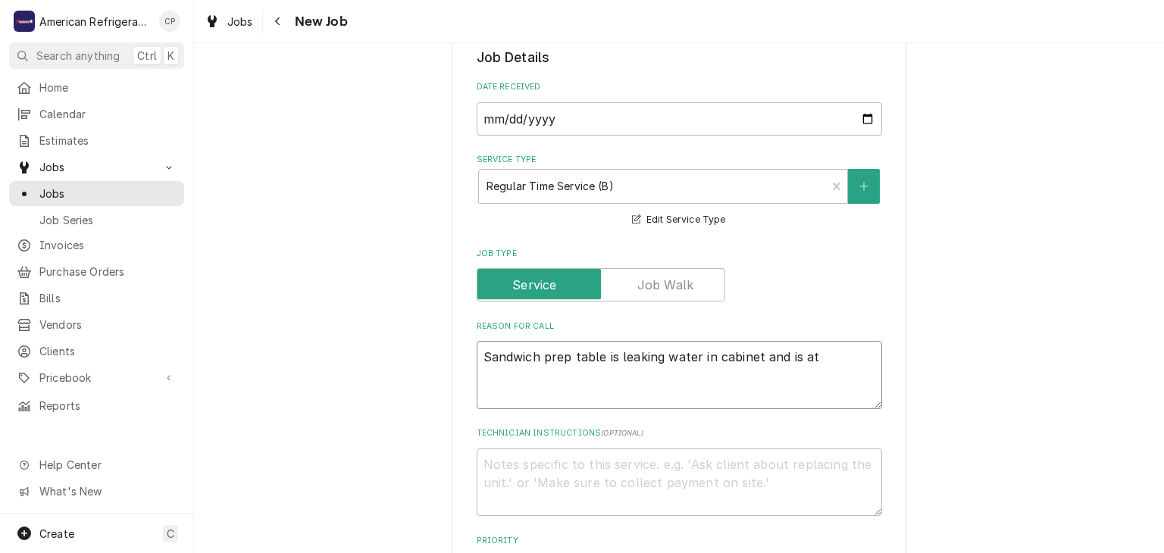
type textarea "Sandwich prep table is leaking water in cabinet and is at"
type textarea "x"
type textarea "Sandwich prep table is leaking water in cabinet and is at 42"
type textarea "x"
type textarea "Sandwich prep table is leaking water in cabinet and is at 42"
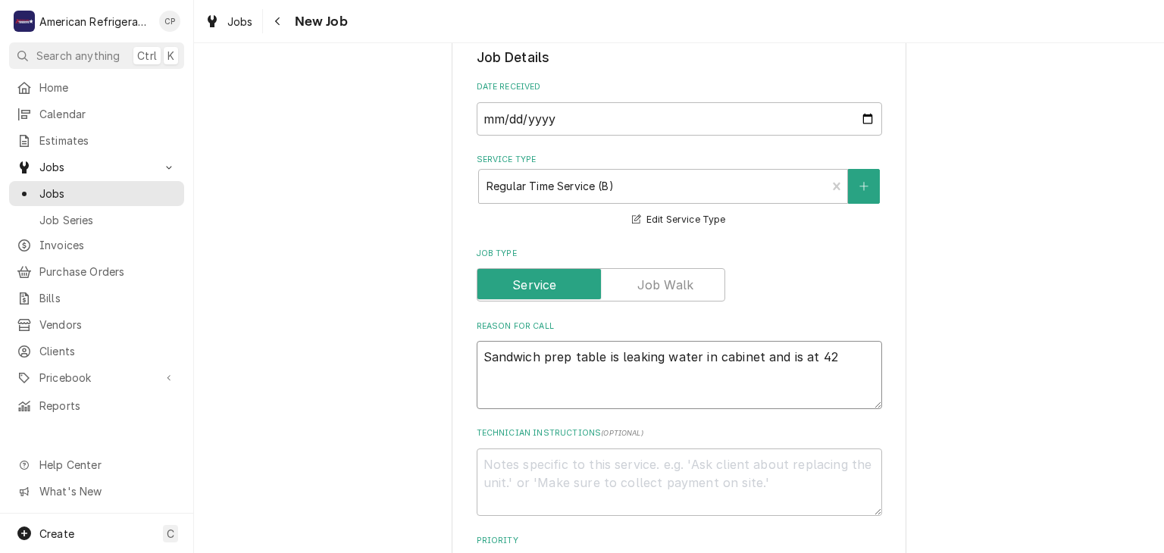
type textarea "x"
type textarea "Sandwich prep table is leaking water in cabinet and is at 42 d"
type textarea "x"
type textarea "Sandwich prep table is leaking water in cabinet and is at 42 deg"
type textarea "x"
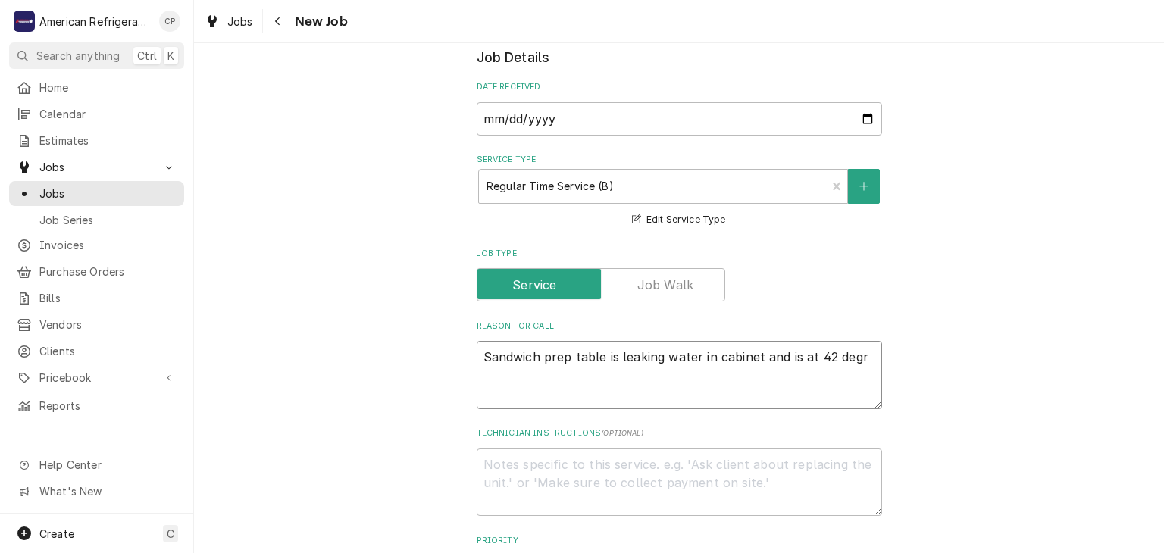
type textarea "Sandwich prep table is leaking water in cabinet and is at 42 degre"
type textarea "x"
type textarea "Sandwich prep table is leaking water in cabinet and is at 42 degree"
type textarea "x"
type textarea "Sandwich prep table is leaking water in cabinet and is at 42 degrees"
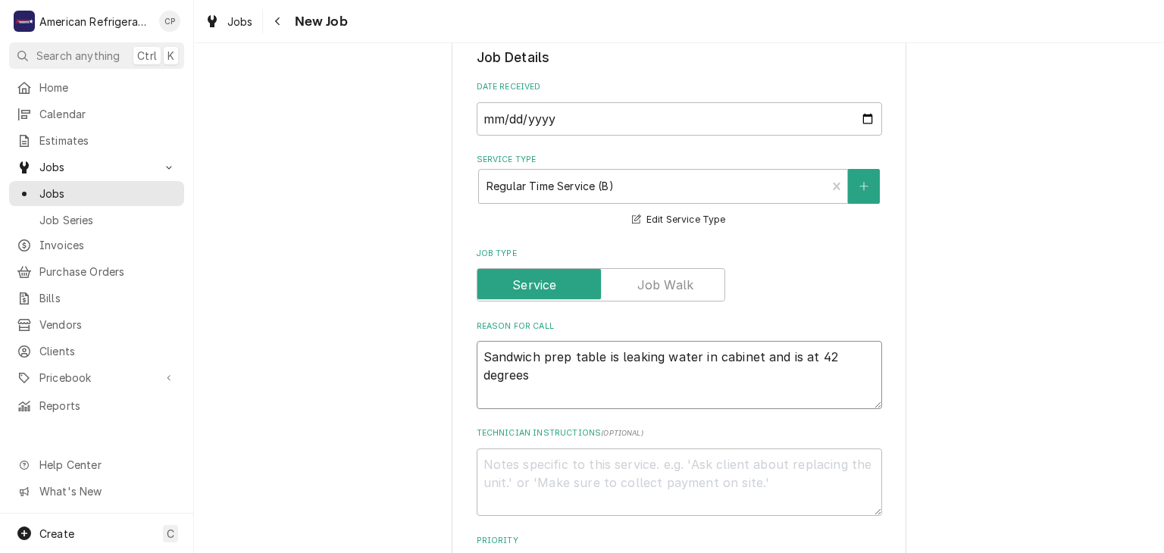
type textarea "x"
type textarea "Sandwich prep table is leaking water in cabinet and is at 42 degrees"
type textarea "x"
type textarea "Sandwich prep table is leaking water in cabinet and is at 42 degrees Co"
type textarea "x"
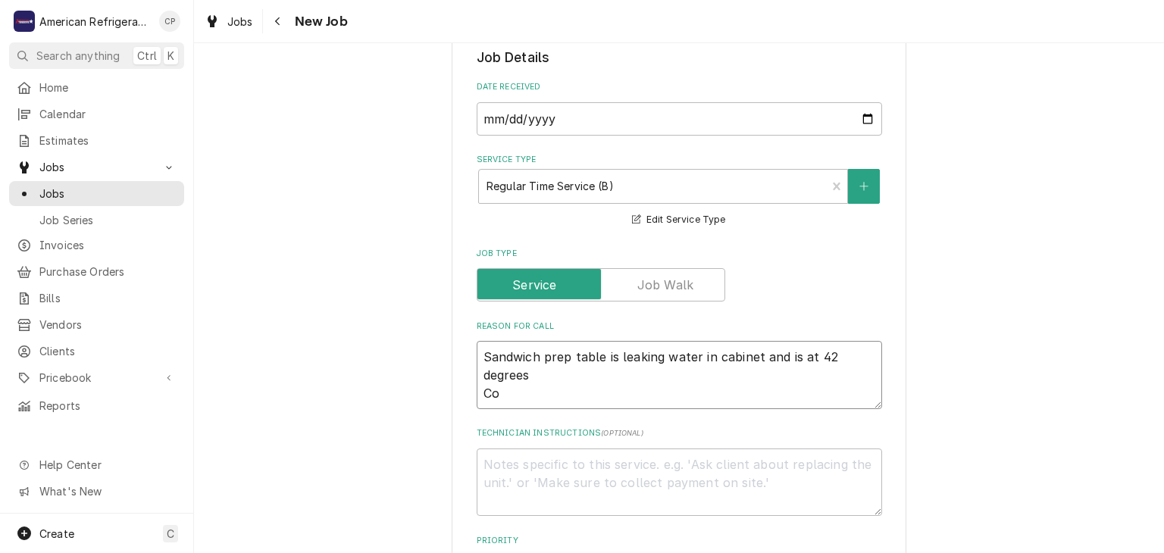
type textarea "Sandwich prep table is leaking water in cabinet and is at 42 degrees Col"
type textarea "x"
type textarea "Sandwich prep table is leaking water in cabinet and is at 42 degrees Cole"
type textarea "x"
type textarea "Sandwich prep table is leaking water in cabinet and is at 42 degrees Coles"
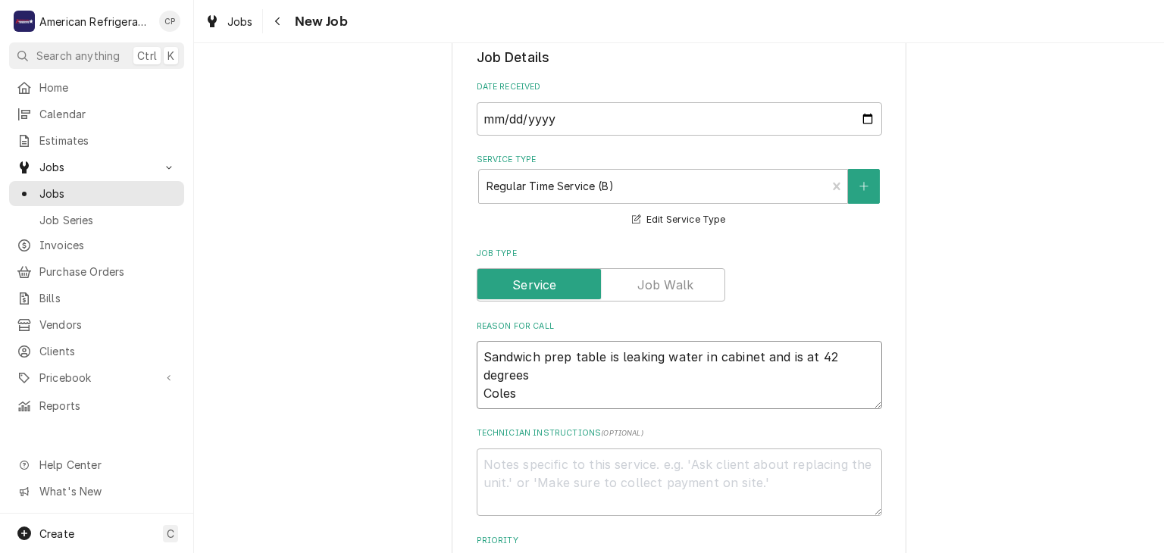
type textarea "x"
type textarea "Sandwich prep table is leaking water in cabinet and is at 42 degrees Colesl"
type textarea "x"
type textarea "Sandwich prep table is leaking water in cabinet and is at 42 degrees Colesla"
type textarea "x"
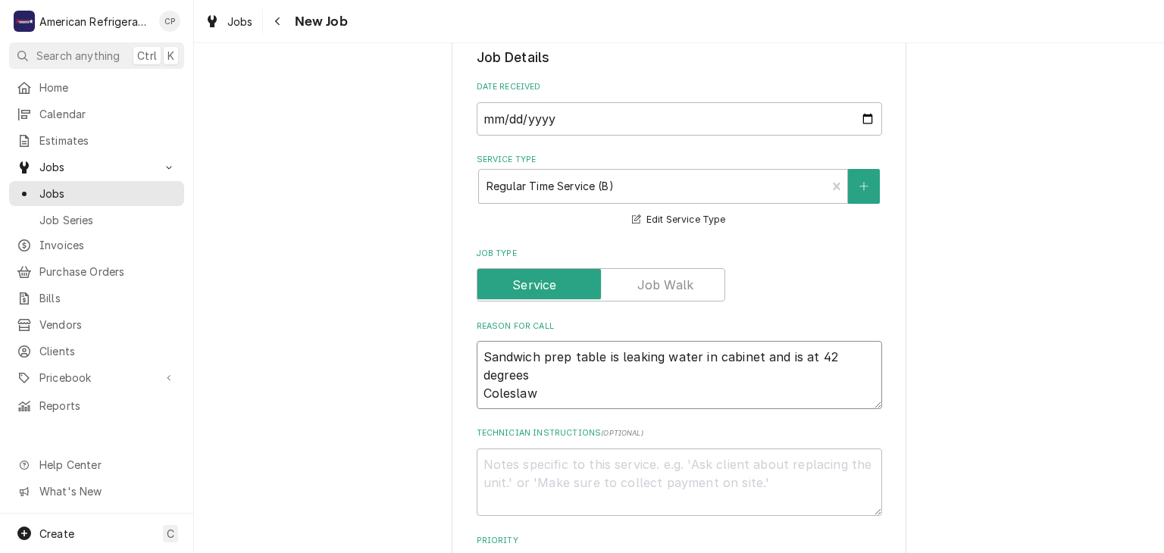
type textarea "Sandwich prep table is leaking water in cabinet and is at 42 degrees Coleslaw"
type textarea "x"
type textarea "Sandwich prep table is leaking water in cabinet and is at 42 degrees Coleslaw co"
type textarea "x"
type textarea "Sandwich prep table is leaking water in cabinet and is at 42 degrees Coleslaw c…"
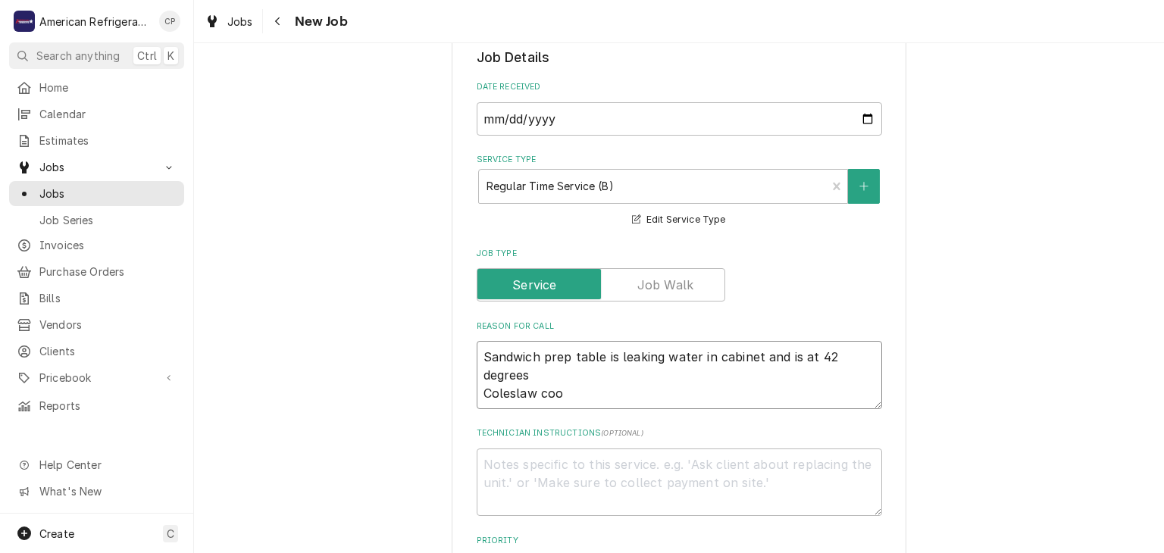
type textarea "x"
type textarea "Sandwich prep table is leaking water in cabinet and is at 42 degrees Coleslaw c…"
type textarea "x"
type textarea "Sandwich prep table is leaking water in cabinet and is at 42 degrees Coleslaw c…"
type textarea "x"
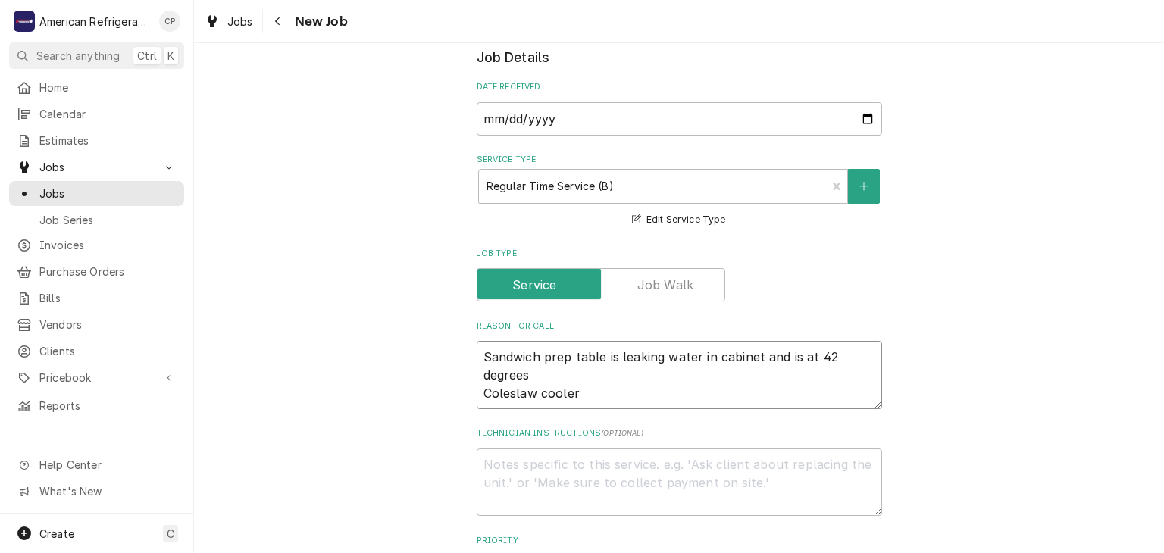
type textarea "Sandwich prep table is leaking water in cabinet and is at 42 degrees Coleslaw c…"
type textarea "x"
type textarea "Sandwich prep table is leaking water in cabinet and is at 42 degrees Coleslaw c…"
type textarea "x"
type textarea "Sandwich prep table is leaking water in cabinet and is at 42 degrees Coleslaw c…"
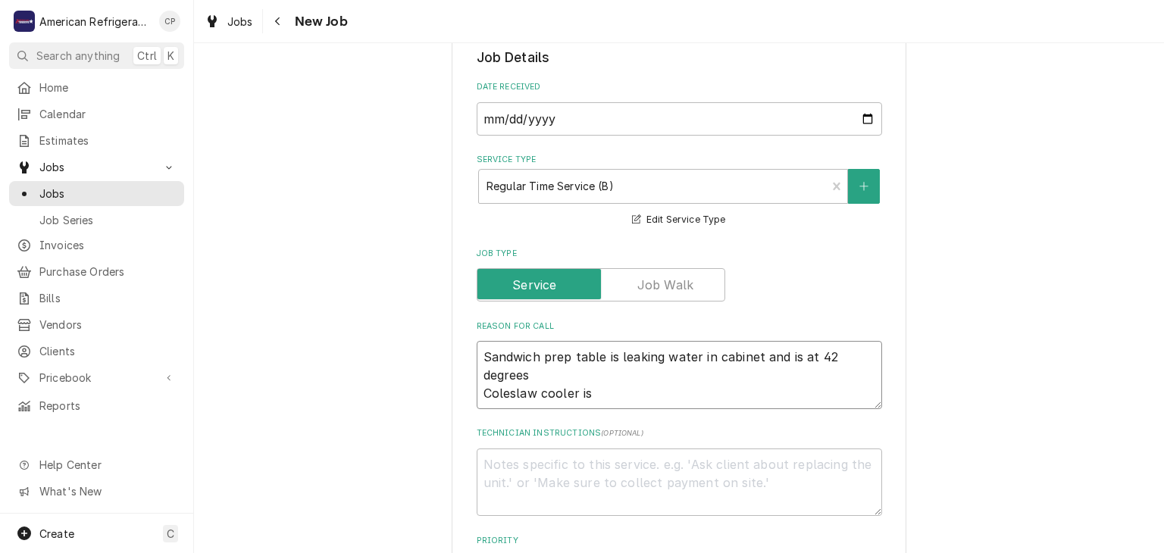
type textarea "x"
type textarea "Sandwich prep table is leaking water in cabinet and is at 42 degrees Coleslaw c…"
type textarea "x"
type textarea "Sandwich prep table is leaking water in cabinet and is at 42 degrees Coleslaw c…"
type textarea "x"
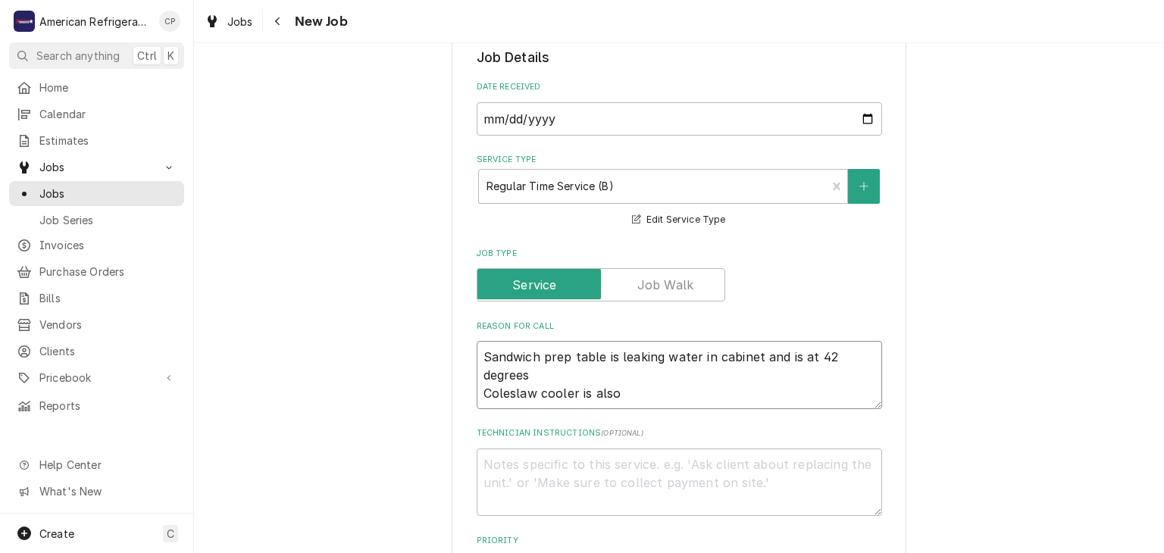
type textarea "Sandwich prep table is leaking water in cabinet and is at 42 degrees Coleslaw c…"
type textarea "x"
type textarea "Sandwich prep table is leaking water in cabinet and is at 42 degrees Coleslaw c…"
type textarea "x"
type textarea "Sandwich prep table is leaking water in cabinet and is at 42 degrees Coleslaw c…"
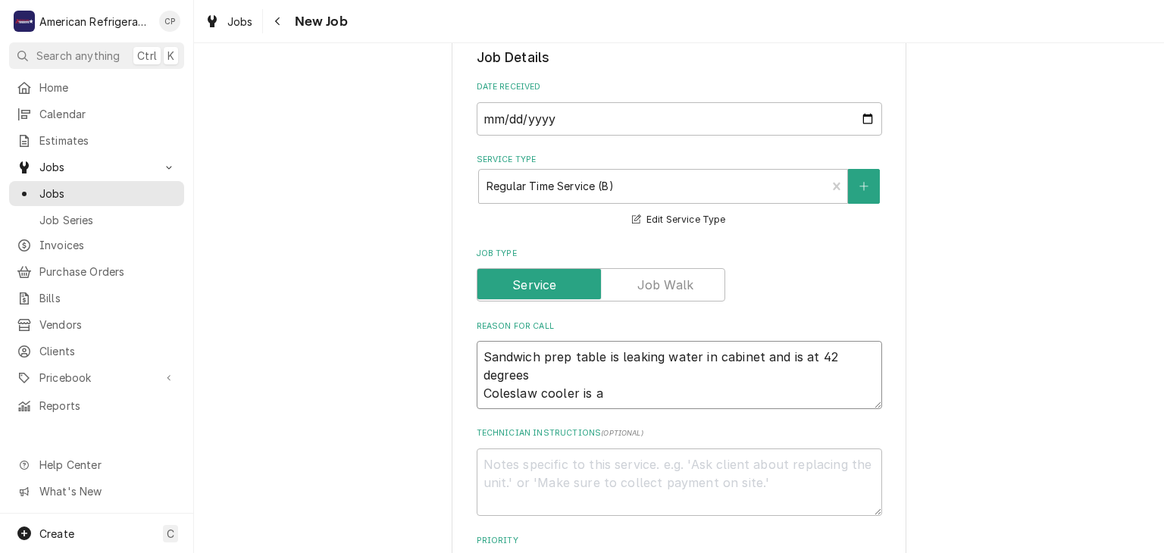
type textarea "x"
type textarea "Sandwich prep table is leaking water in cabinet and is at 42 degrees Coleslaw c…"
type textarea "x"
type textarea "Sandwich prep table is leaking water in cabinet and is at 42 degrees Coleslaw c…"
type textarea "x"
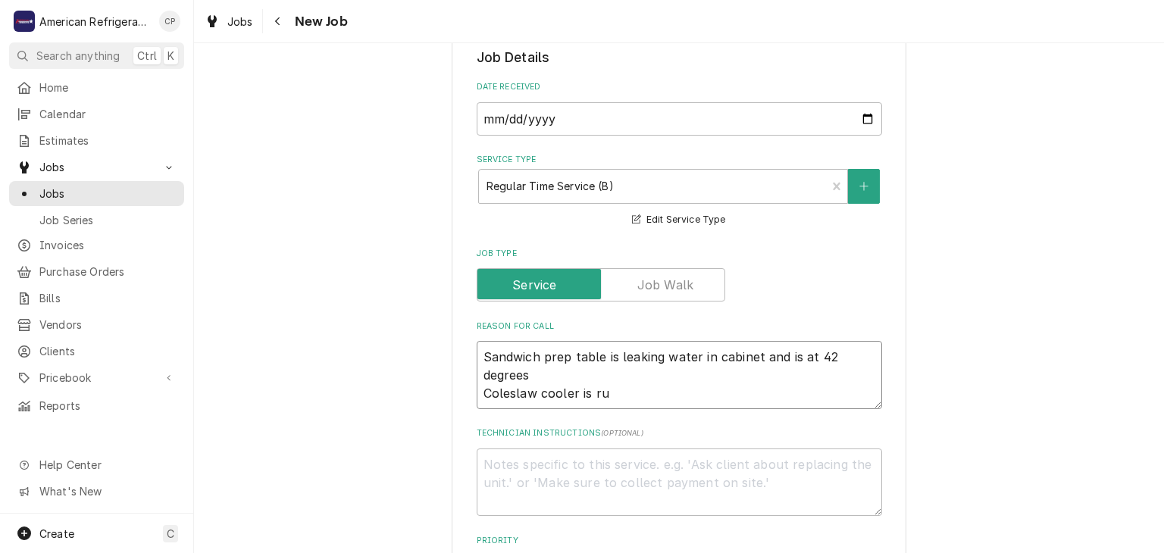
type textarea "Sandwich prep table is leaking water in cabinet and is at 42 degrees Coleslaw c…"
type textarea "x"
type textarea "Sandwich prep table is leaking water in cabinet and is at 42 degrees Coleslaw c…"
type textarea "x"
type textarea "Sandwich prep table is leaking water in cabinet and is at 42 degrees Coleslaw c…"
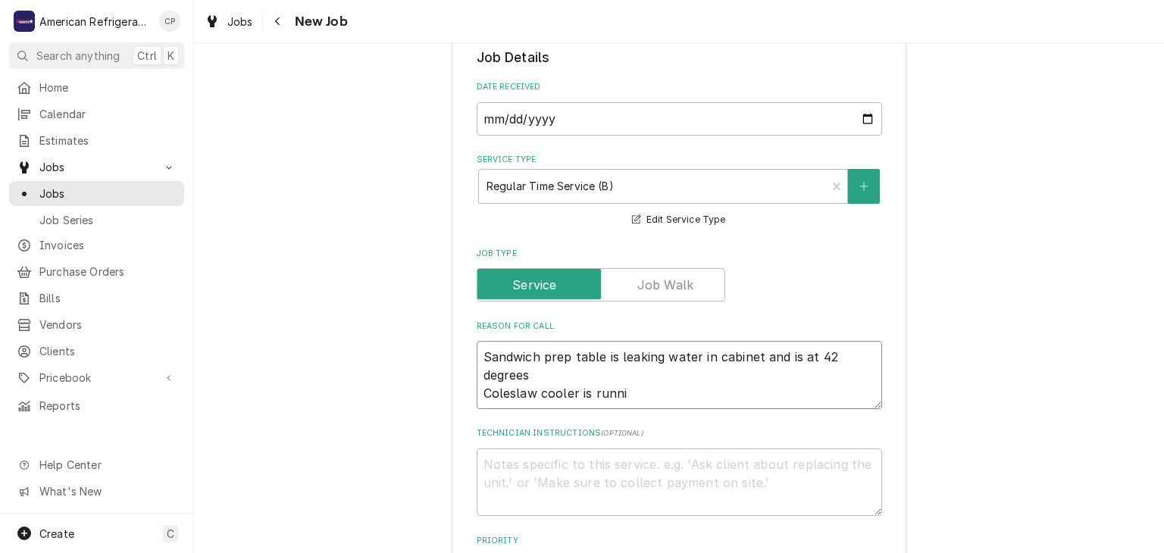
type textarea "x"
type textarea "Sandwich prep table is leaking water in cabinet and is at 42 degrees Coleslaw c…"
type textarea "x"
type textarea "Sandwich prep table is leaking water in cabinet and is at 42 degrees Coleslaw c…"
type textarea "x"
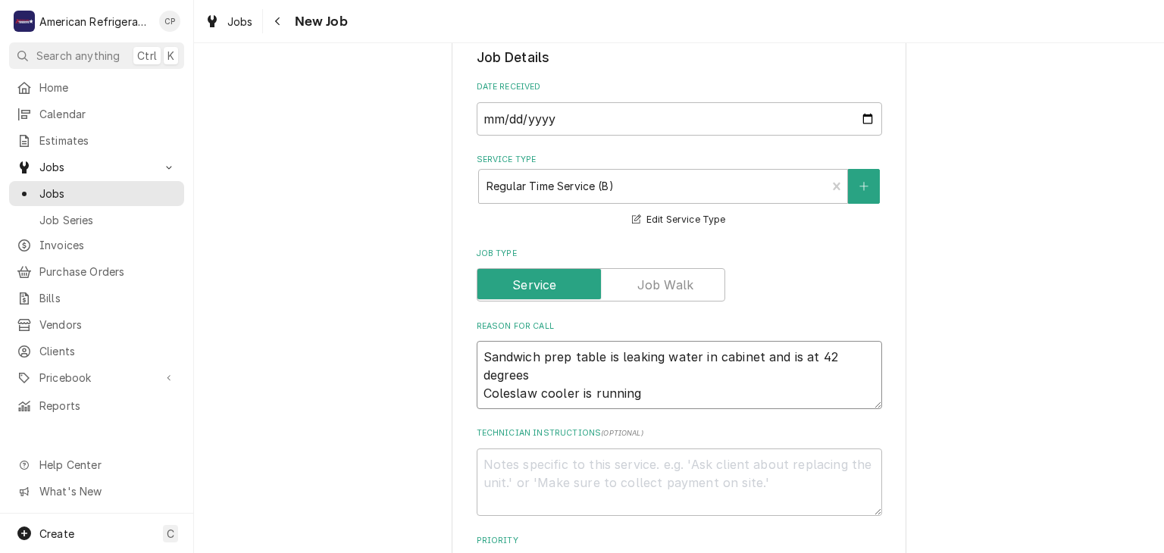
type textarea "Sandwich prep table is leaking water in cabinet and is at 42 degrees Coleslaw c…"
type textarea "x"
type textarea "Sandwich prep table is leaking water in cabinet and is at 42 degrees Coleslaw c…"
type textarea "x"
type textarea "Sandwich prep table is leaking water in cabinet and is at 42 degrees Coleslaw c…"
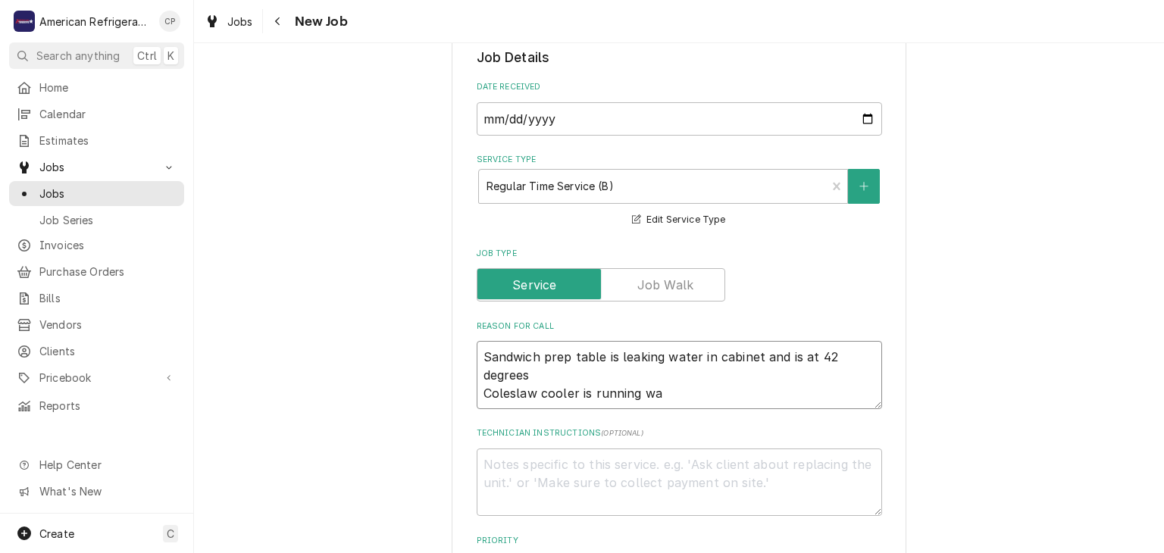
type textarea "x"
type textarea "Sandwich prep table is leaking water in cabinet and is at 42 degrees Coleslaw c…"
type textarea "x"
type textarea "Sandwich prep table is leaking water in cabinet and is at 42 degrees Coleslaw c…"
type textarea "x"
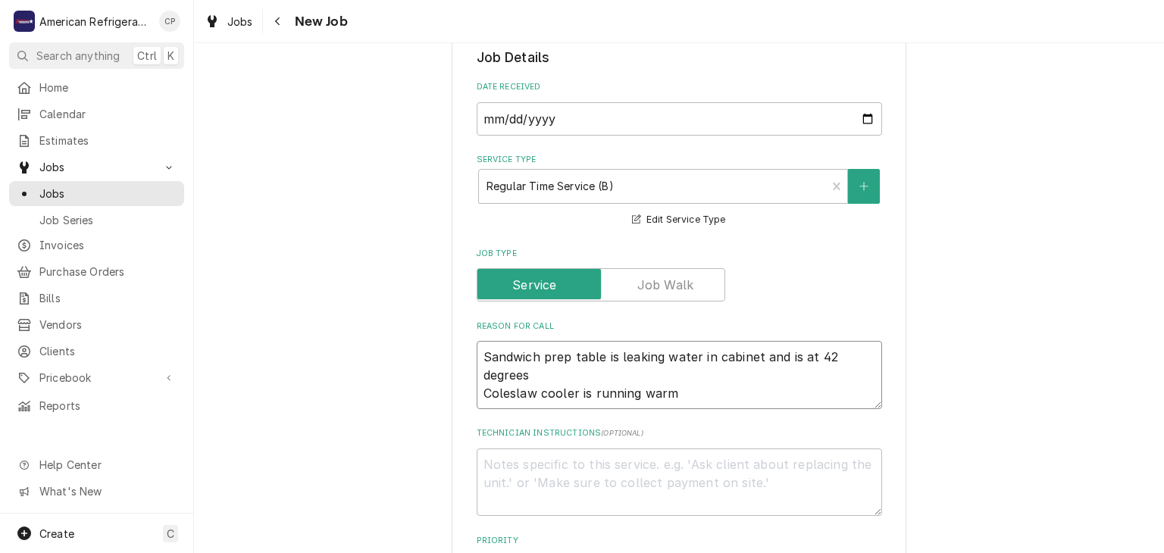
type textarea "Sandwich prep table is leaking water in cabinet and is at 42 degrees Coleslaw c…"
type textarea "D"
type textarea "x"
type textarea "Di"
type textarea "x"
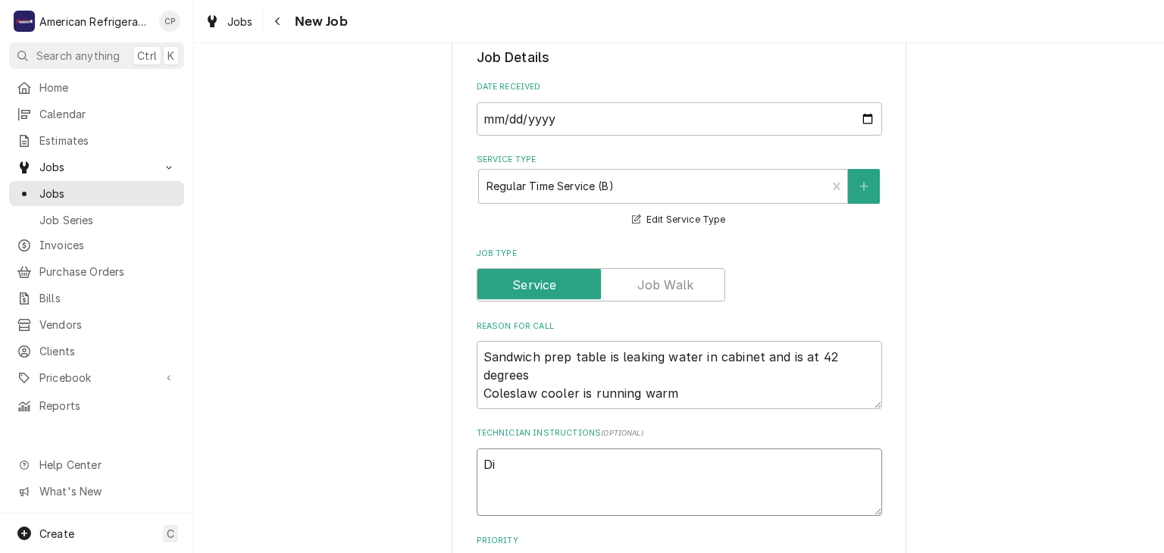
type textarea "Dia"
type textarea "x"
type textarea "Diagn"
type textarea "x"
type textarea "Diagno"
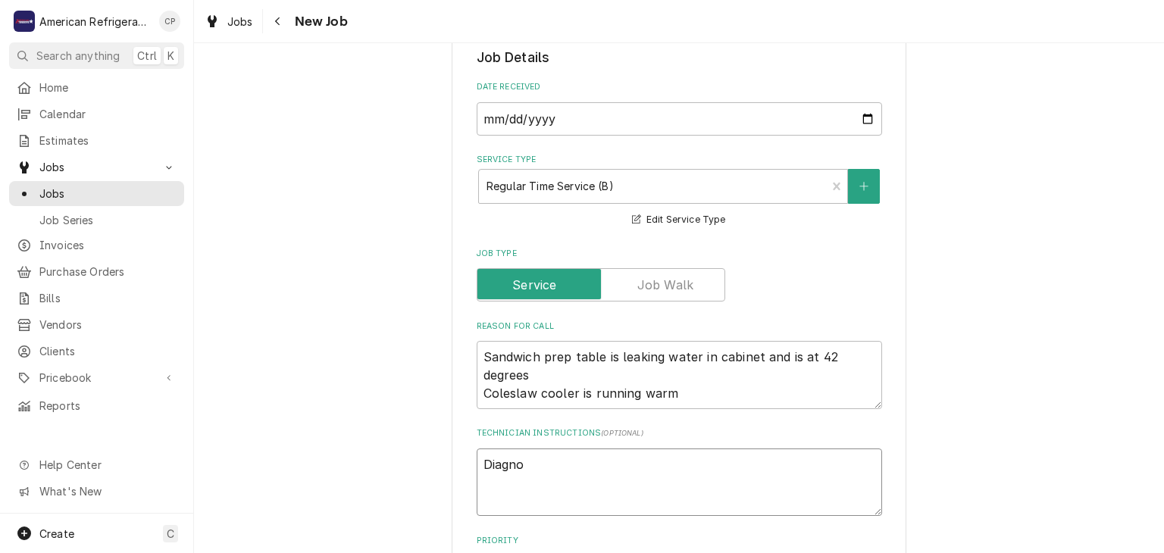
type textarea "x"
type textarea "Diagnos"
type textarea "x"
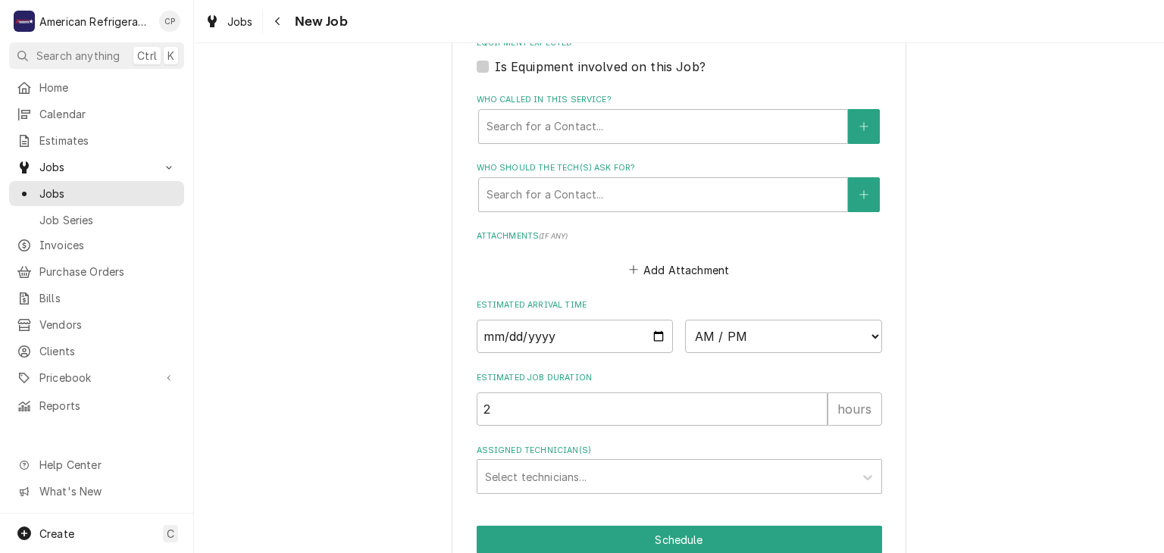
scroll to position [970, 0]
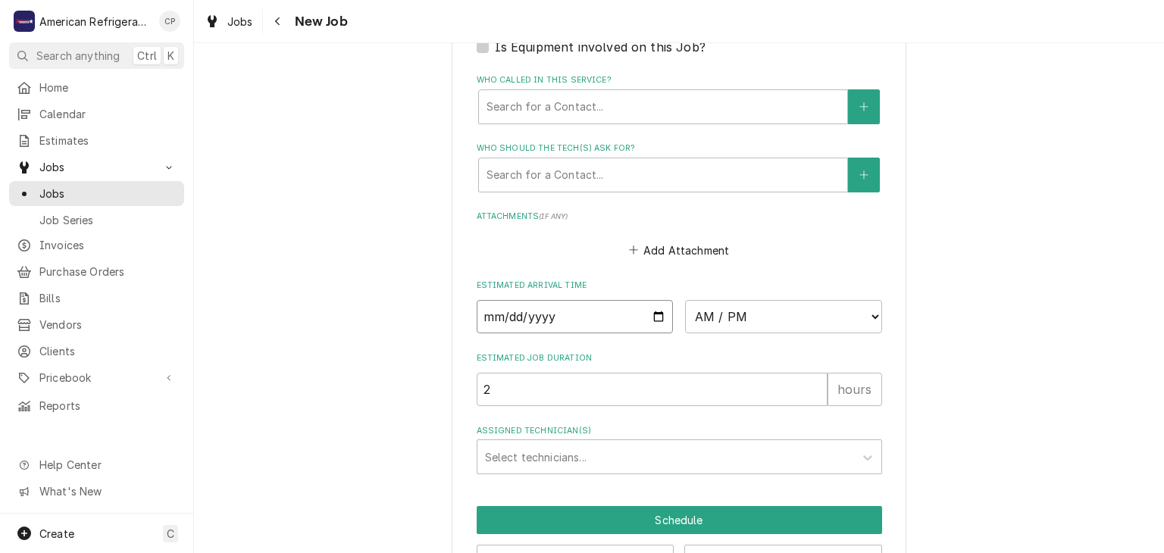
click at [653, 310] on input "Date" at bounding box center [575, 316] width 197 height 33
click at [747, 300] on select "AM / PM 6:00 AM 6:15 AM 6:30 AM 6:45 AM 7:00 AM 7:15 AM 7:30 AM 7:45 AM 8:00 AM…" at bounding box center [783, 316] width 197 height 33
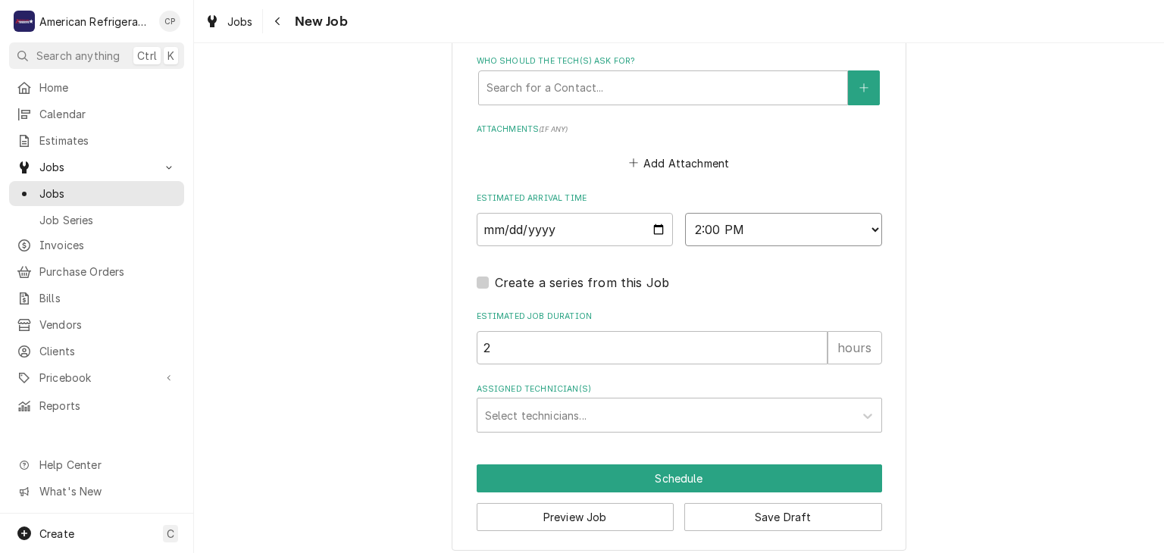
scroll to position [1064, 0]
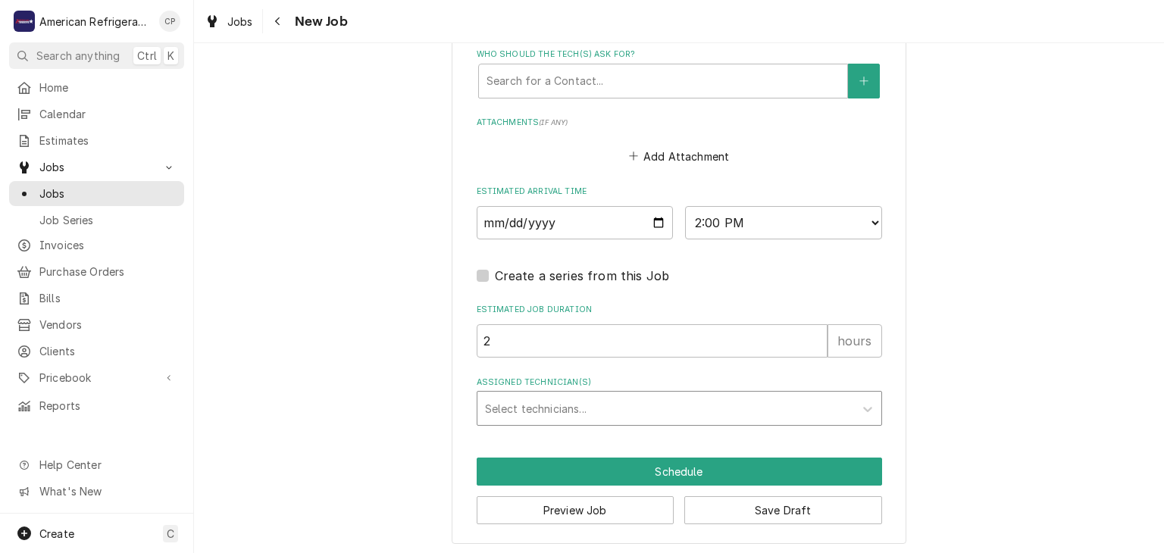
click at [610, 398] on div "Assigned Technician(s)" at bounding box center [666, 408] width 362 height 27
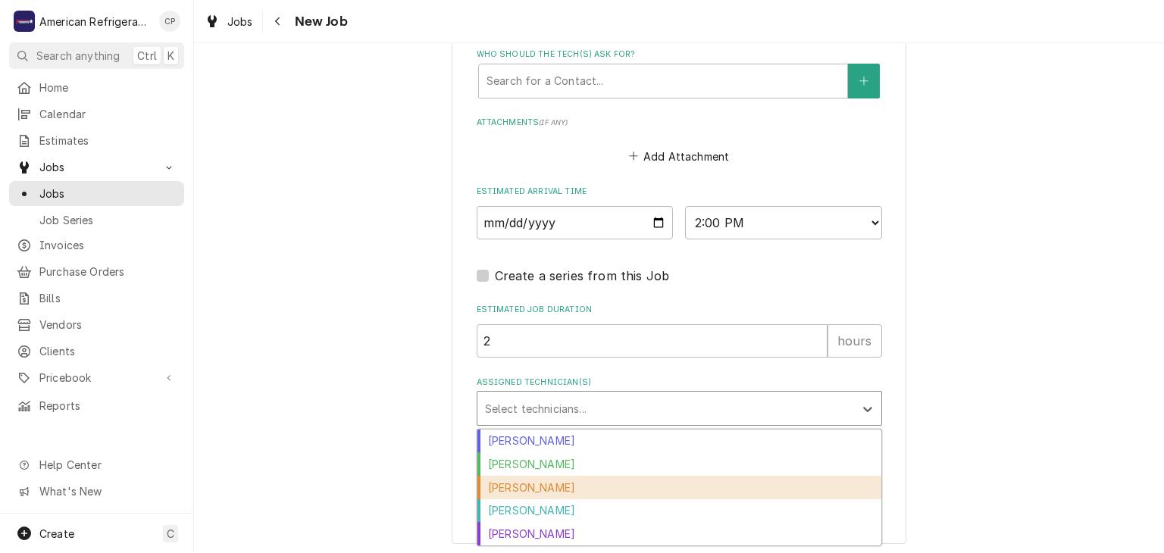
click at [578, 483] on div "Carlos Garcia" at bounding box center [680, 487] width 404 height 23
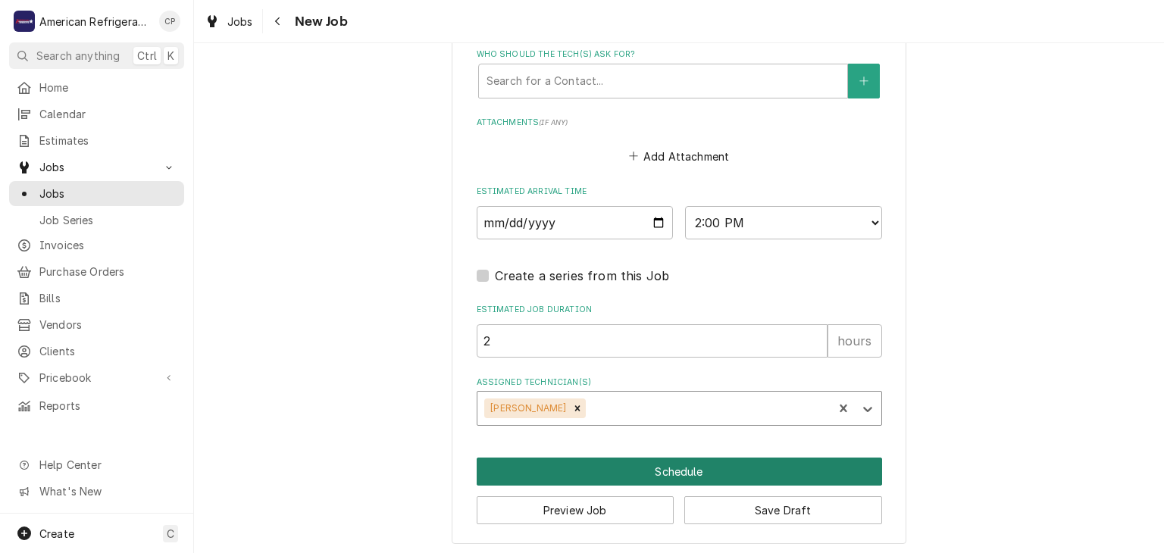
click at [587, 471] on button "Schedule" at bounding box center [679, 472] width 405 height 28
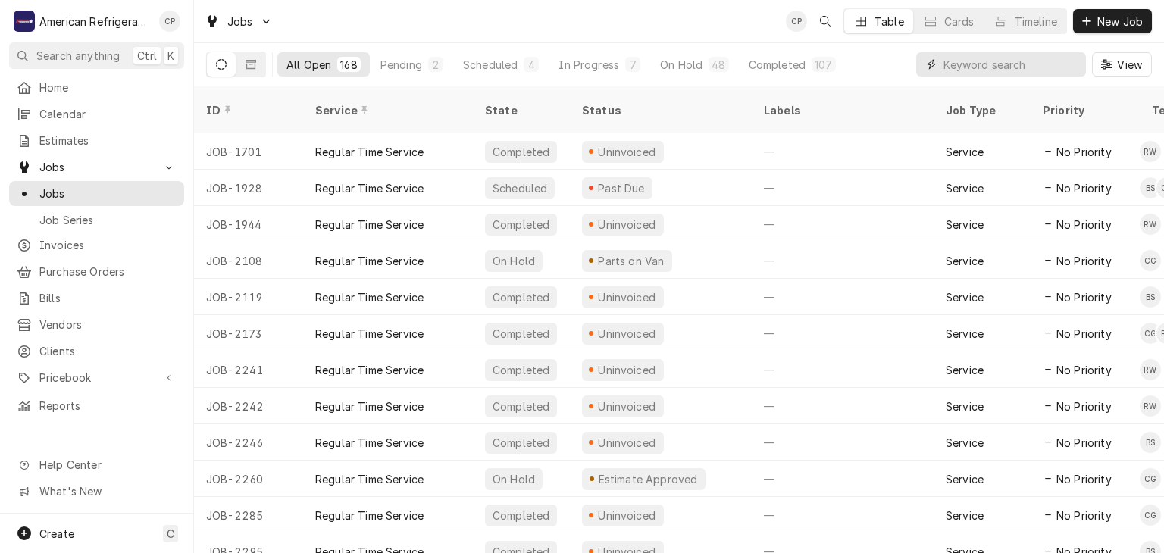
click at [1039, 75] on input "Dynamic Content Wrapper" at bounding box center [1011, 64] width 135 height 24
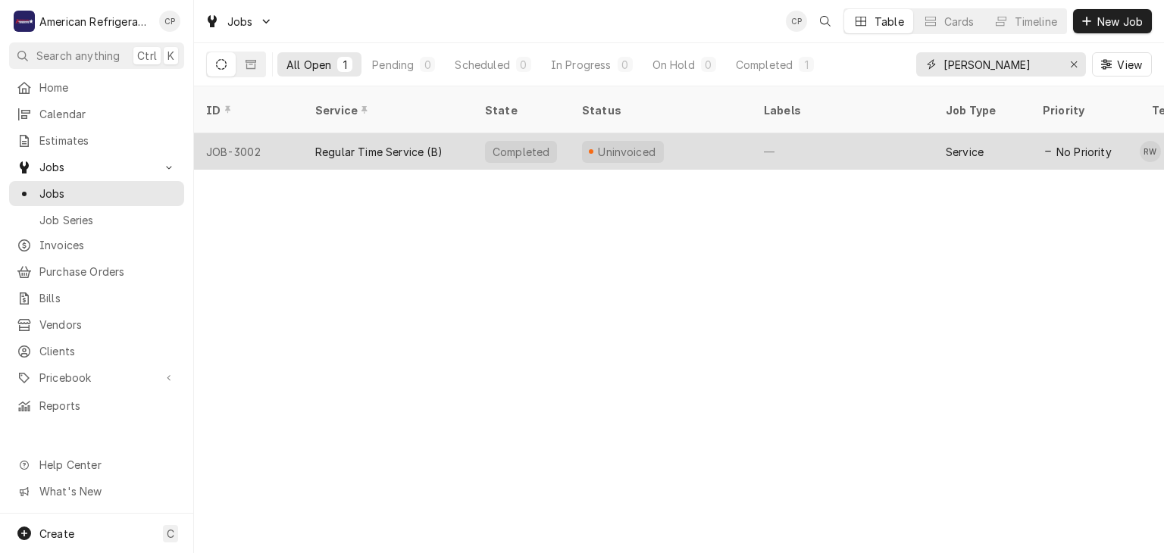
type input "[PERSON_NAME]"
click at [366, 144] on div "Regular Time Service (B)" at bounding box center [378, 152] width 127 height 16
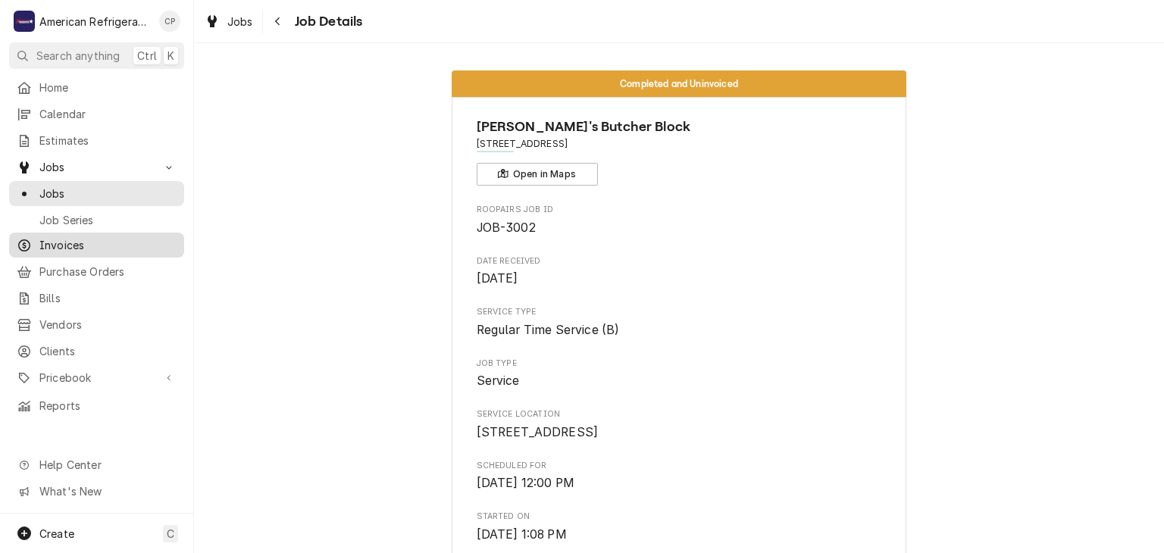
click at [130, 237] on span "Invoices" at bounding box center [107, 245] width 137 height 16
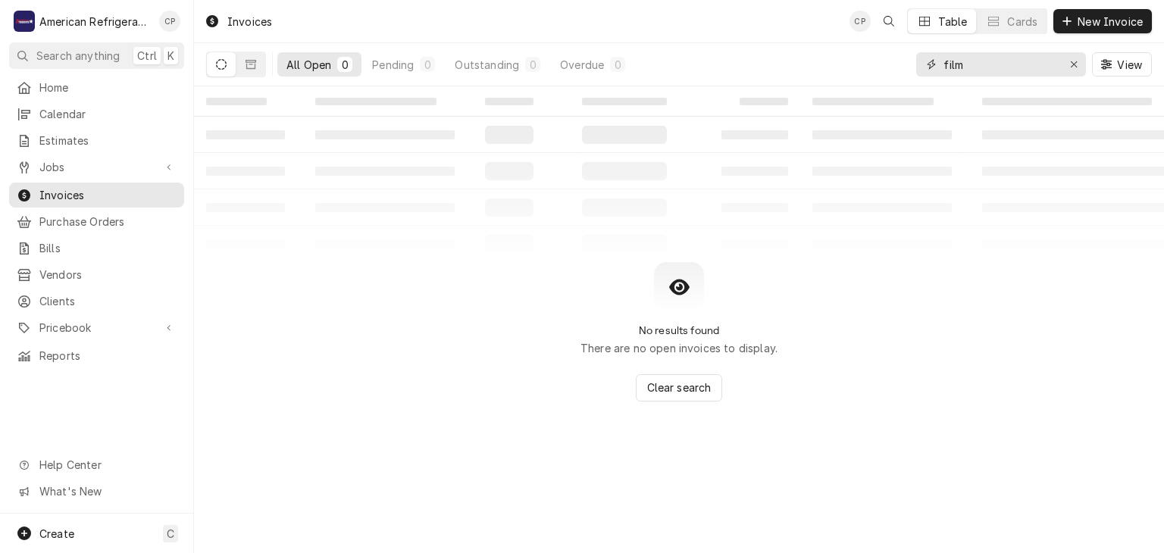
click at [1029, 67] on input "film" at bounding box center [1001, 64] width 114 height 24
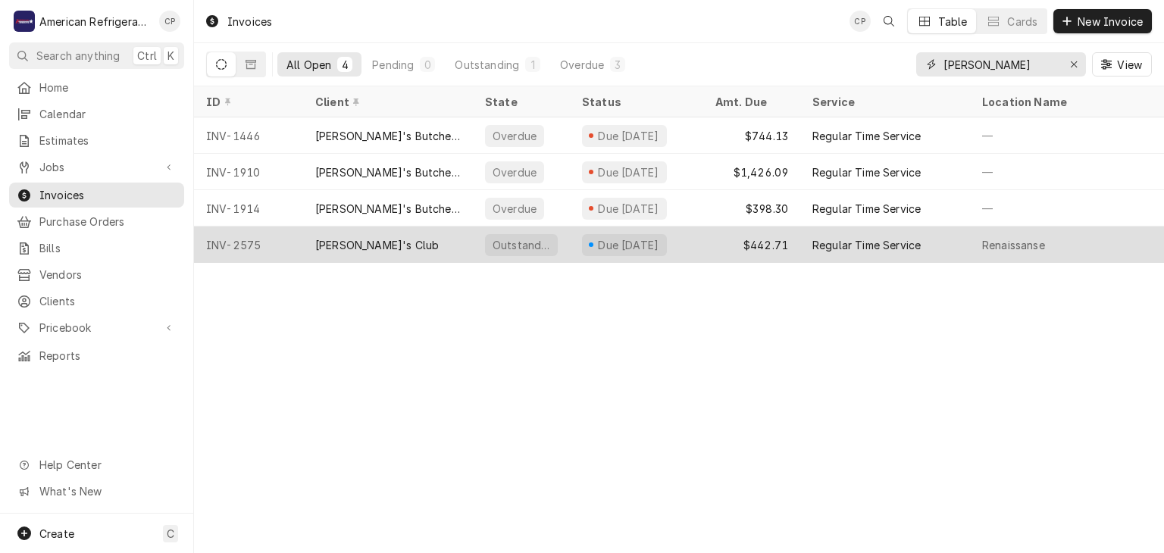
type input "[PERSON_NAME]"
click at [358, 238] on div "[PERSON_NAME]'s Club" at bounding box center [377, 245] width 124 height 16
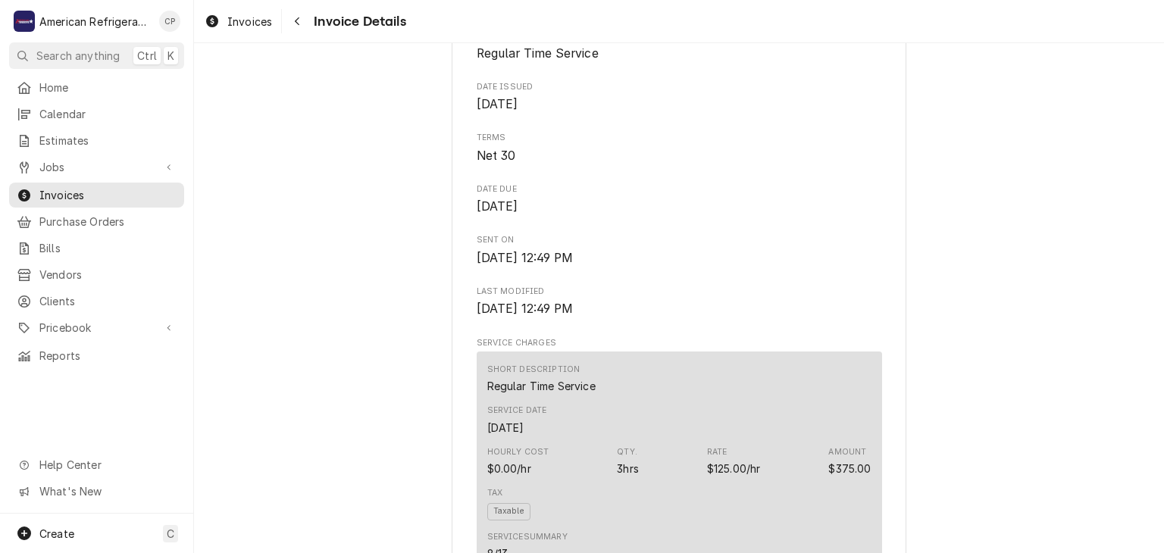
scroll to position [931, 0]
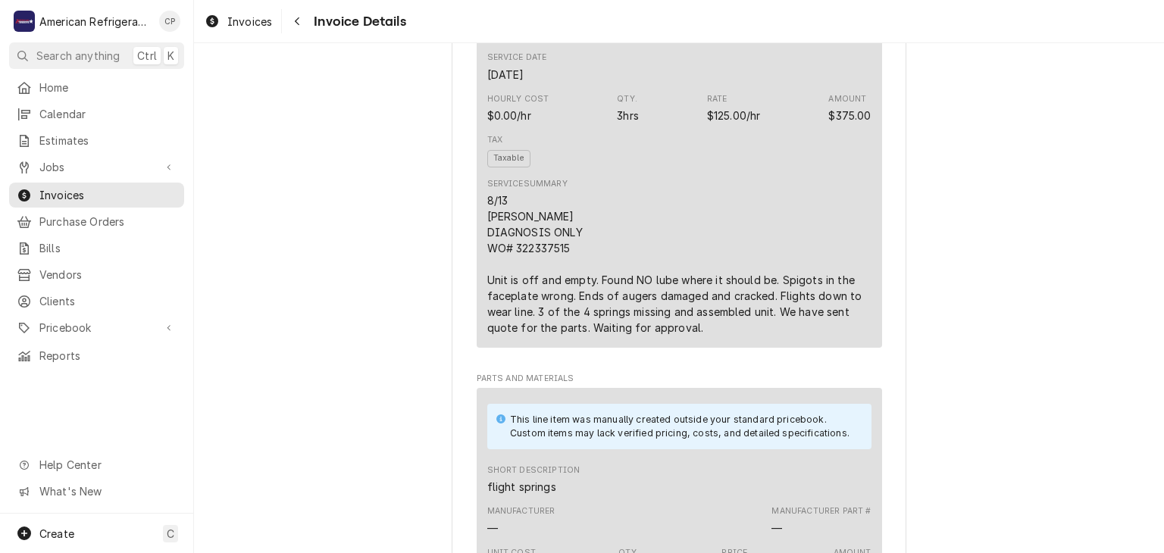
click at [546, 293] on div "8/13 [PERSON_NAME] DIAGNOSIS ONLY WO# 322337515 Unit is off and empty. Found NO…" at bounding box center [679, 264] width 384 height 143
copy div "322337515"
click at [410, 297] on div "Outstanding Sender American Refrigeration LLC [GEOGRAPHIC_DATA] (505) 440-9530 …" at bounding box center [679, 276] width 970 height 2329
click at [556, 295] on div "8/13 [PERSON_NAME] DIAGNOSIS ONLY WO# 322337515 Unit is off and empty. Found NO…" at bounding box center [679, 264] width 384 height 143
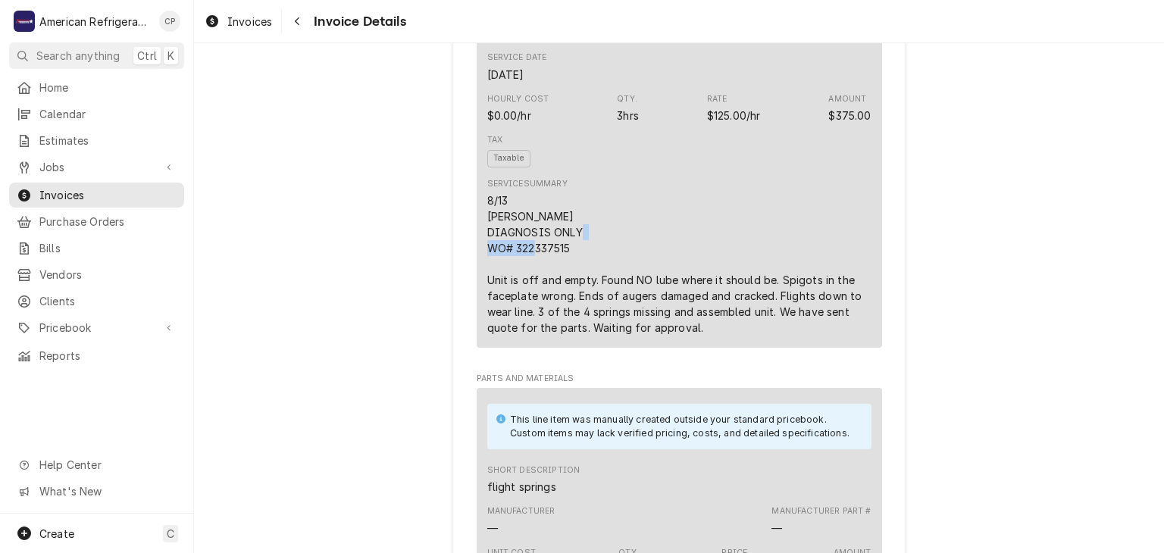
click at [556, 295] on div "8/13 [PERSON_NAME] DIAGNOSIS ONLY WO# 322337515 Unit is off and empty. Found NO…" at bounding box center [679, 264] width 384 height 143
copy div "322337515"
click at [391, 305] on div "Outstanding Sender American Refrigeration LLC [GEOGRAPHIC_DATA] (505) 440-9530 …" at bounding box center [679, 276] width 970 height 2329
click at [92, 162] on span "Jobs" at bounding box center [96, 167] width 114 height 16
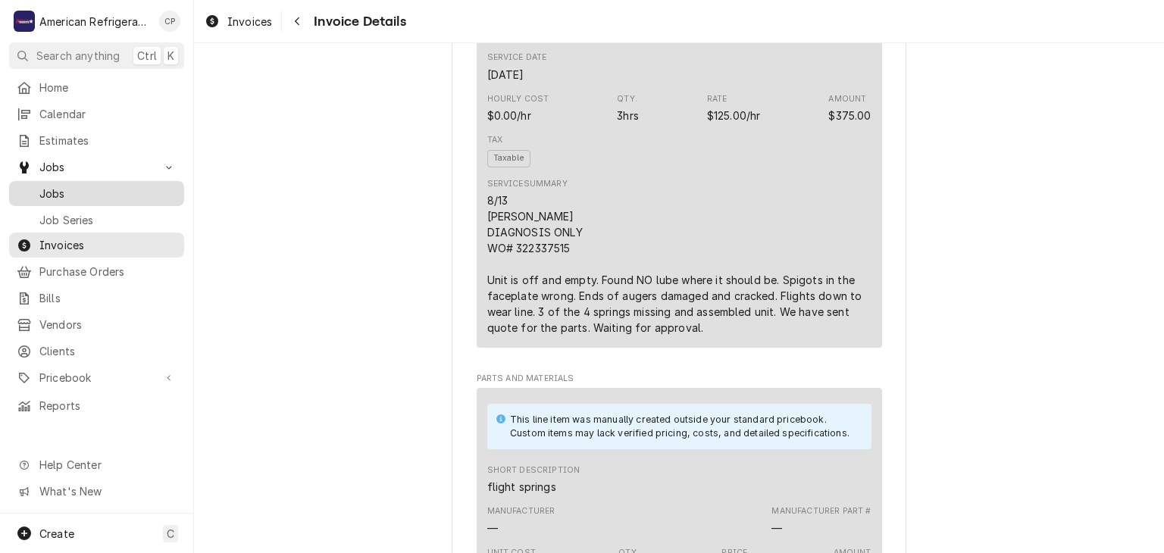
click at [106, 186] on span "Jobs" at bounding box center [107, 194] width 137 height 16
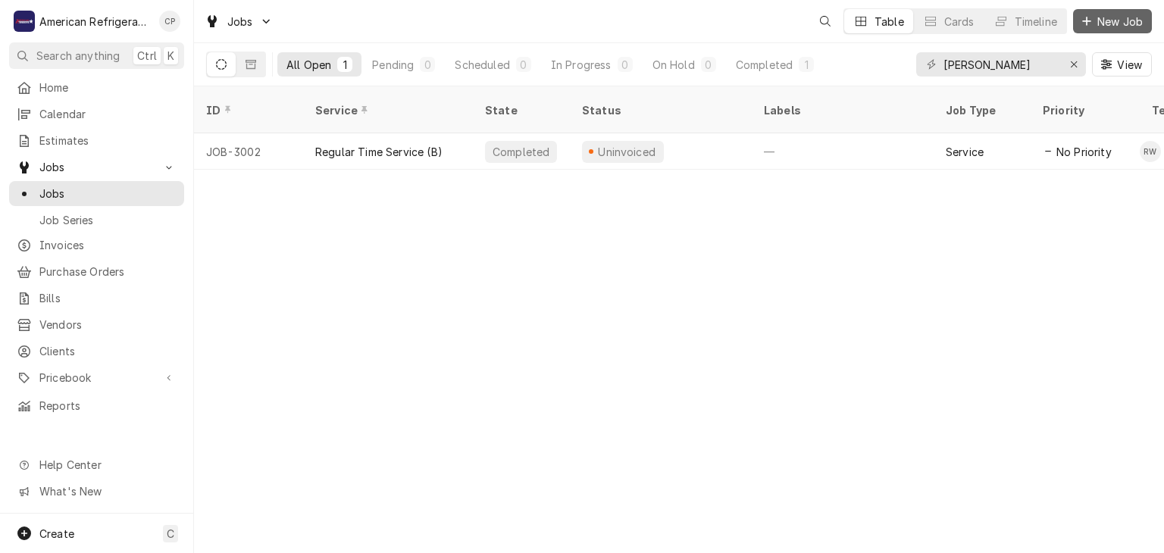
click at [1107, 22] on span "New Job" at bounding box center [1120, 22] width 52 height 16
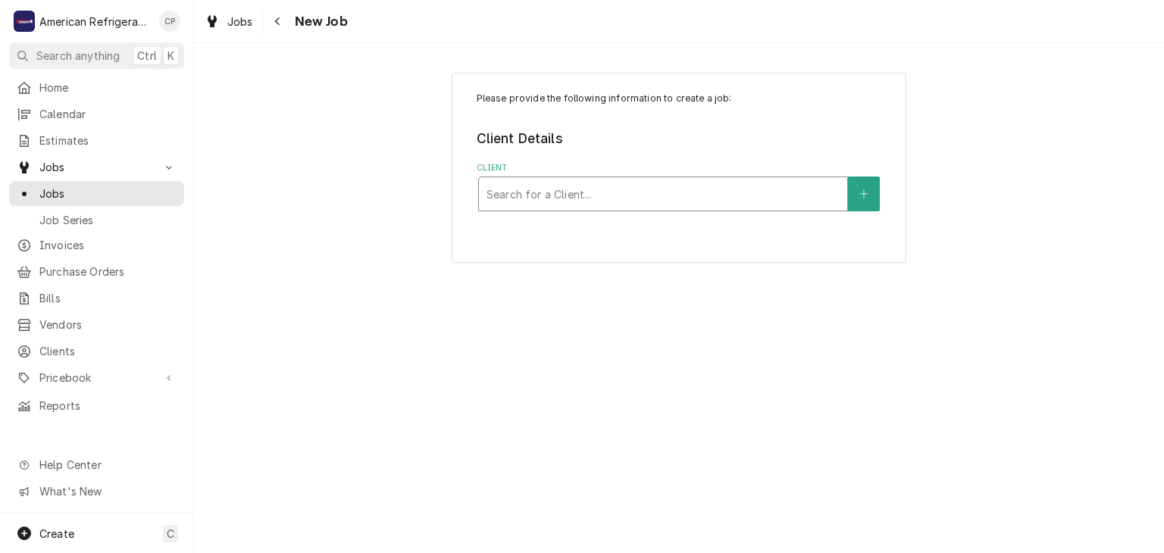
click at [536, 194] on div "Client" at bounding box center [663, 193] width 353 height 27
type input "[PERSON_NAME]"
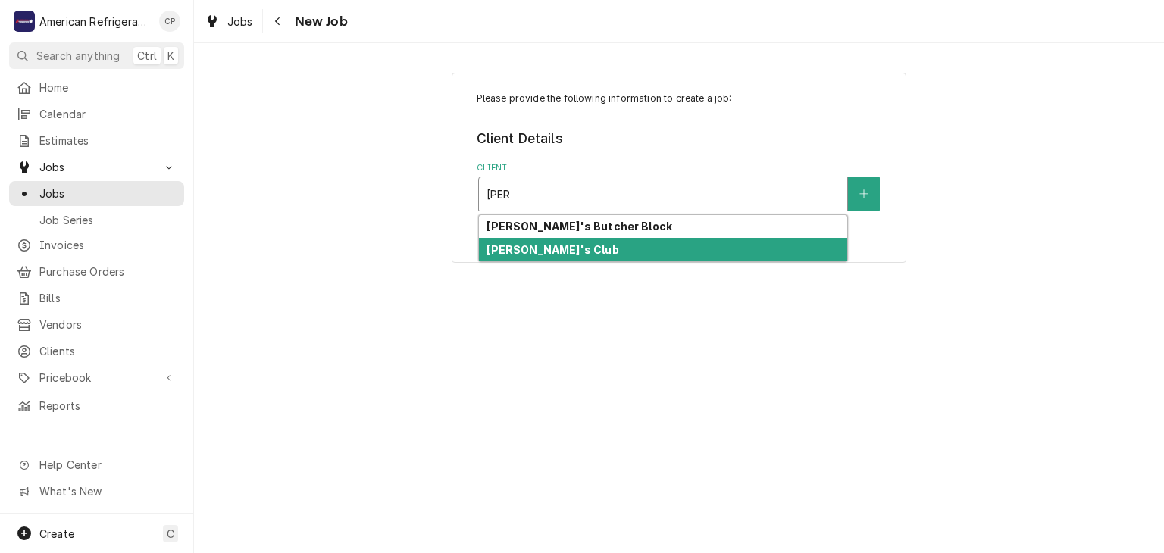
click at [565, 242] on div "[PERSON_NAME]'s Club" at bounding box center [663, 249] width 368 height 23
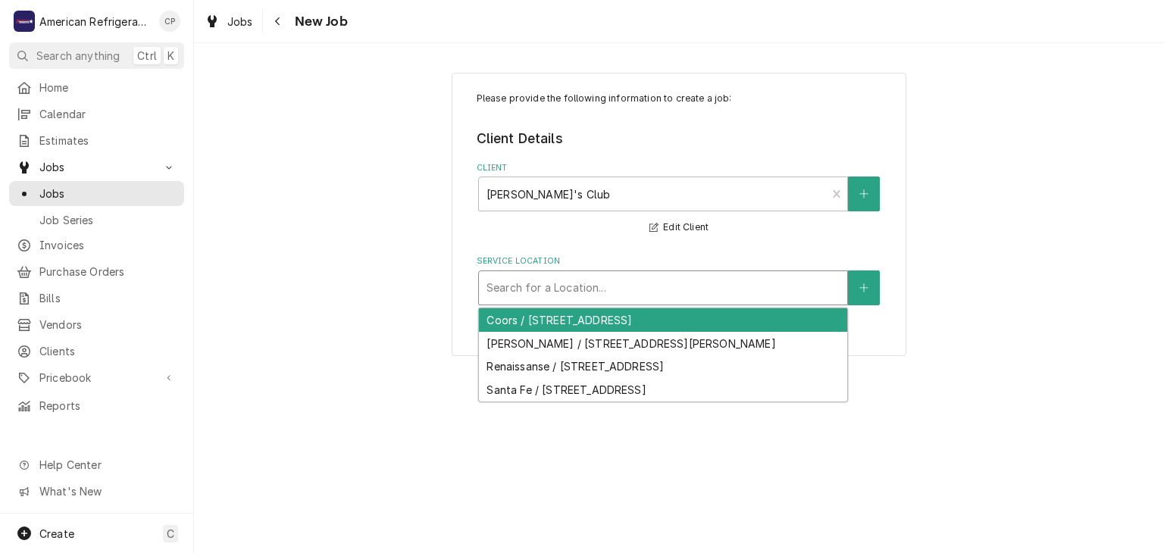
click at [562, 287] on div "Service Location" at bounding box center [663, 287] width 353 height 27
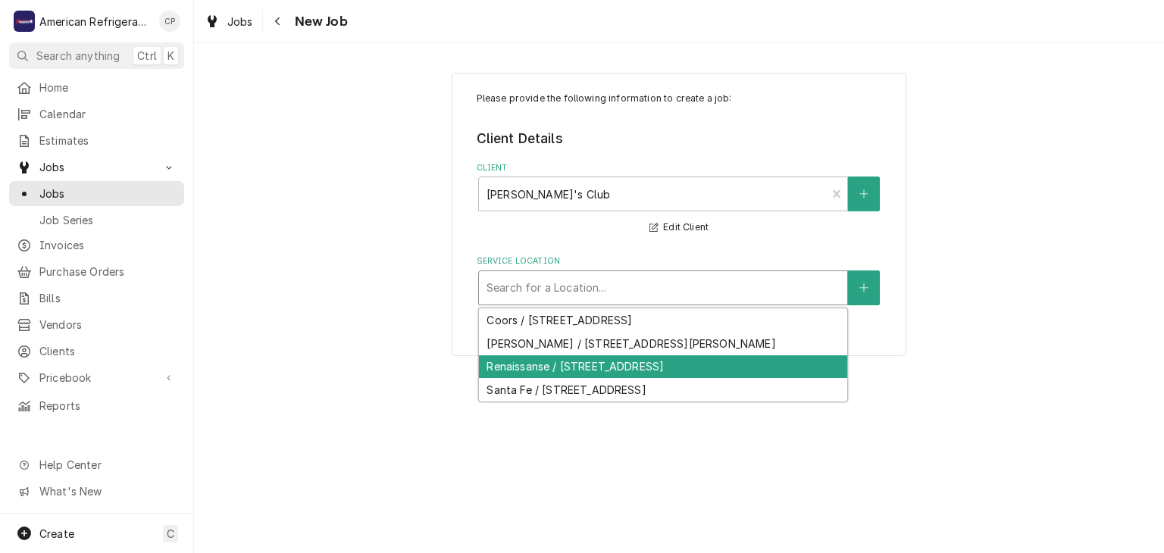
click at [548, 363] on div "Renaissanse / [STREET_ADDRESS]" at bounding box center [663, 366] width 368 height 23
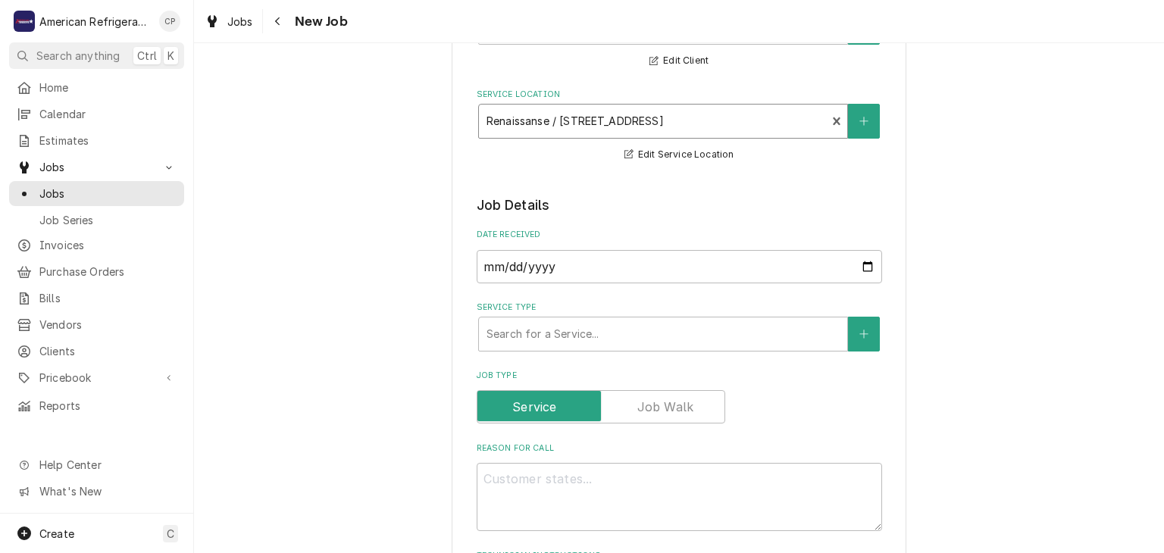
scroll to position [173, 0]
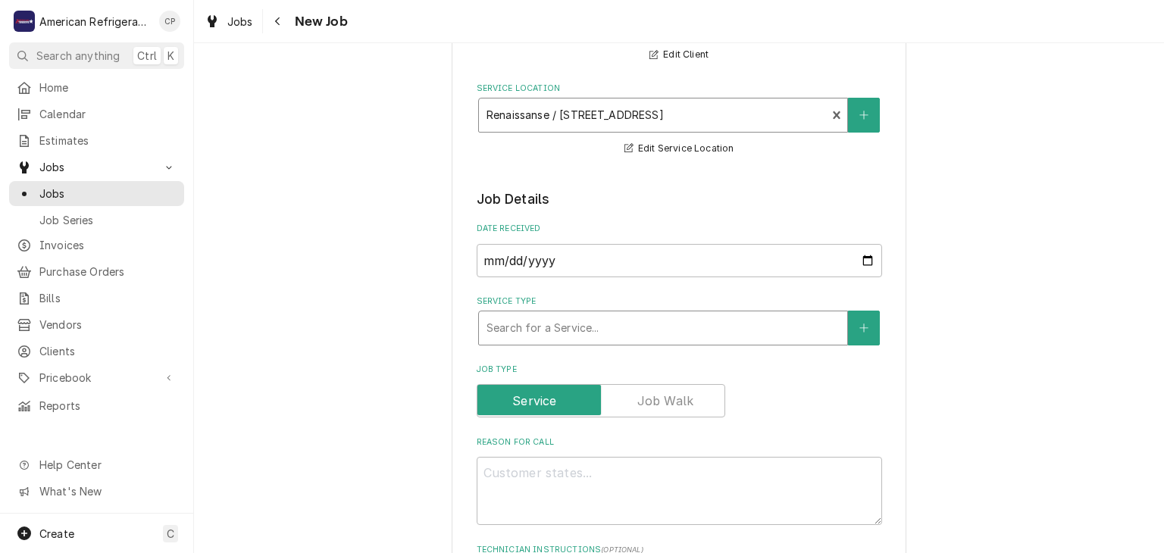
click at [531, 317] on div "Service Type" at bounding box center [663, 328] width 353 height 27
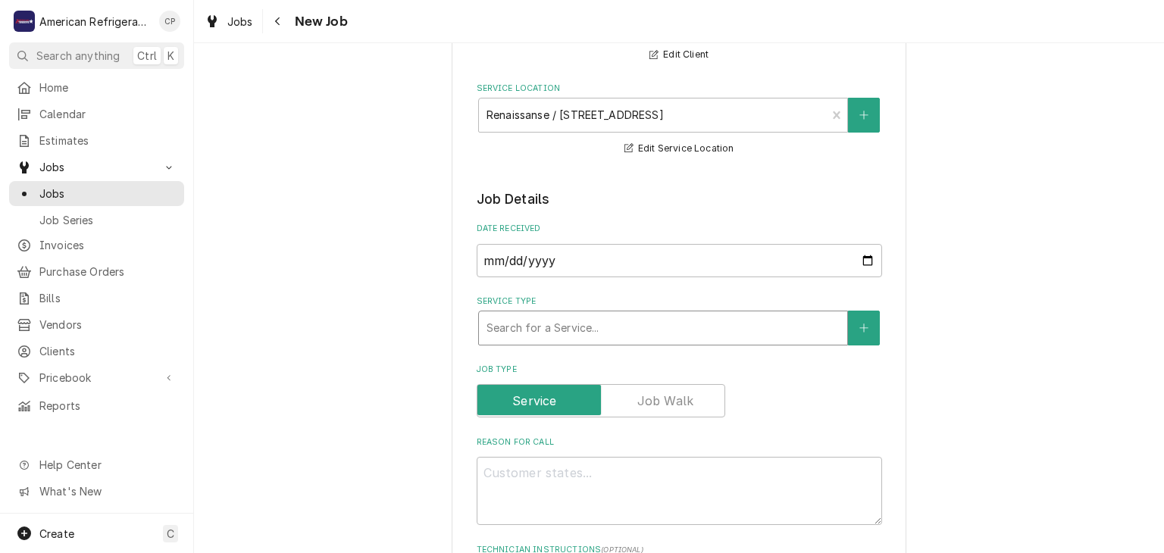
click at [559, 324] on div "Service Type" at bounding box center [663, 328] width 353 height 27
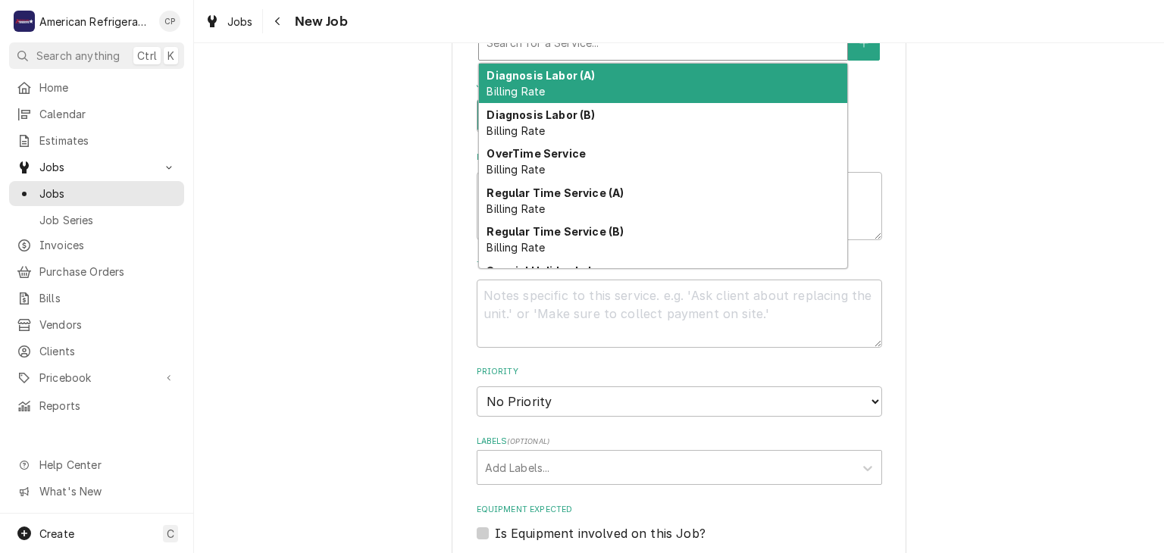
scroll to position [459, 0]
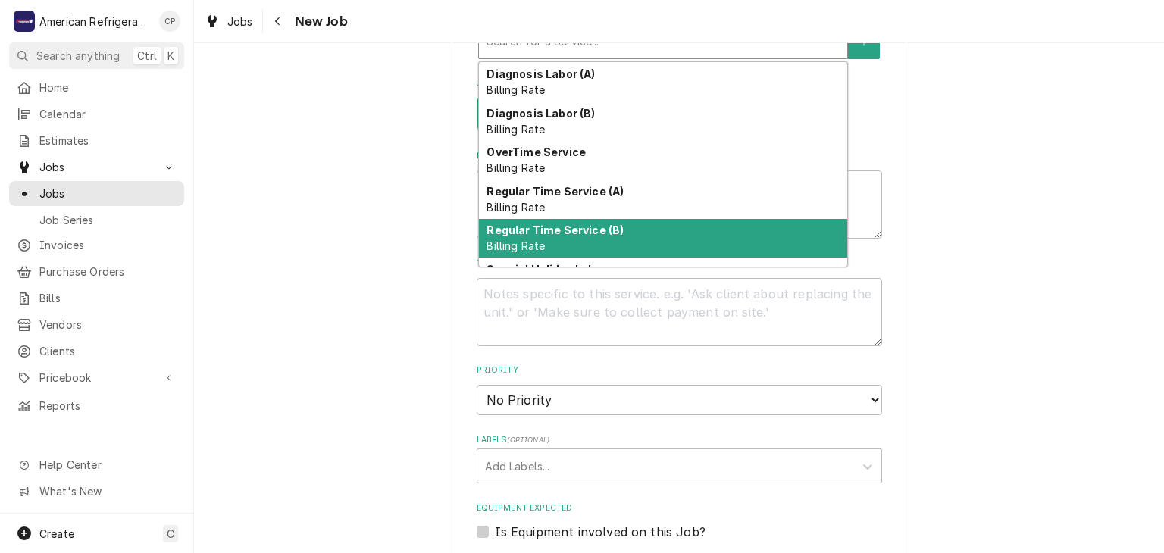
click at [554, 234] on div "Regular Time Service (B) Billing Rate" at bounding box center [663, 238] width 368 height 39
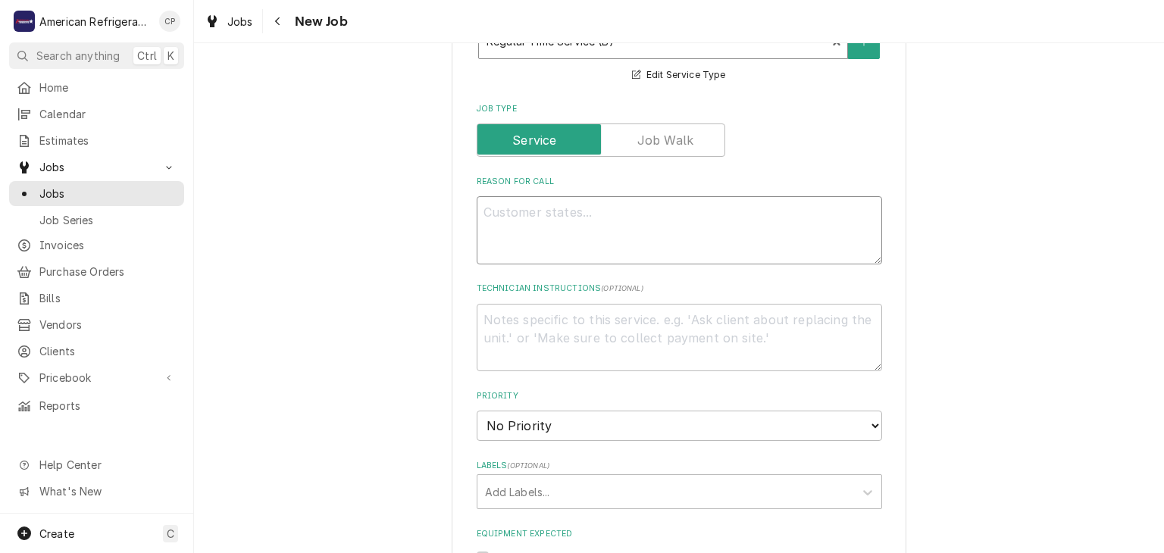
click at [622, 229] on textarea "Reason For Call" at bounding box center [679, 230] width 405 height 68
type textarea "x"
type textarea "P"
type textarea "x"
type textarea "PO"
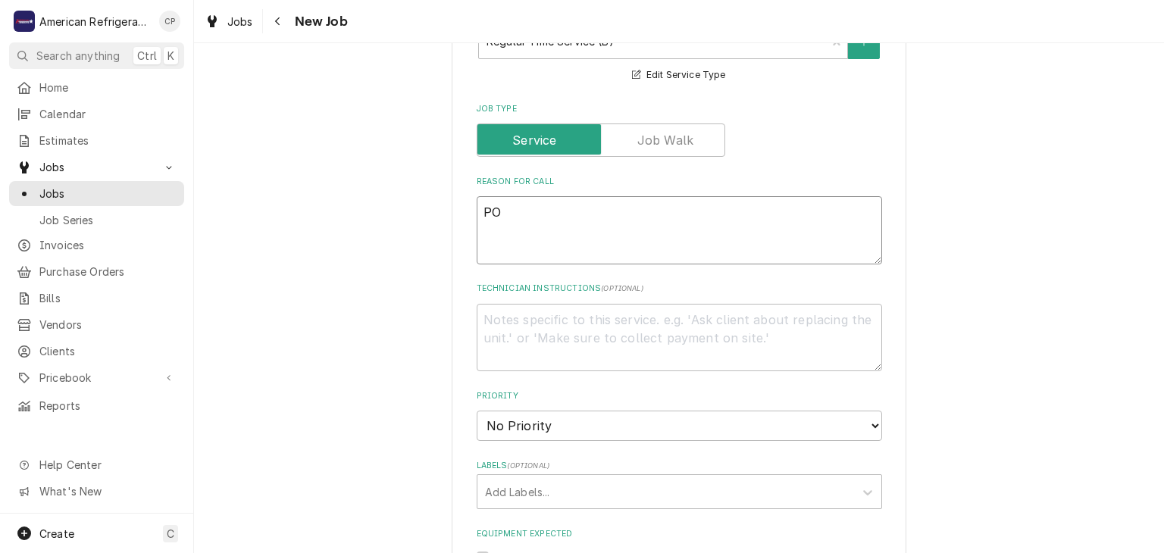
type textarea "x"
type textarea "PO#"
type textarea "x"
type textarea "PO#"
paste textarea "322337515"
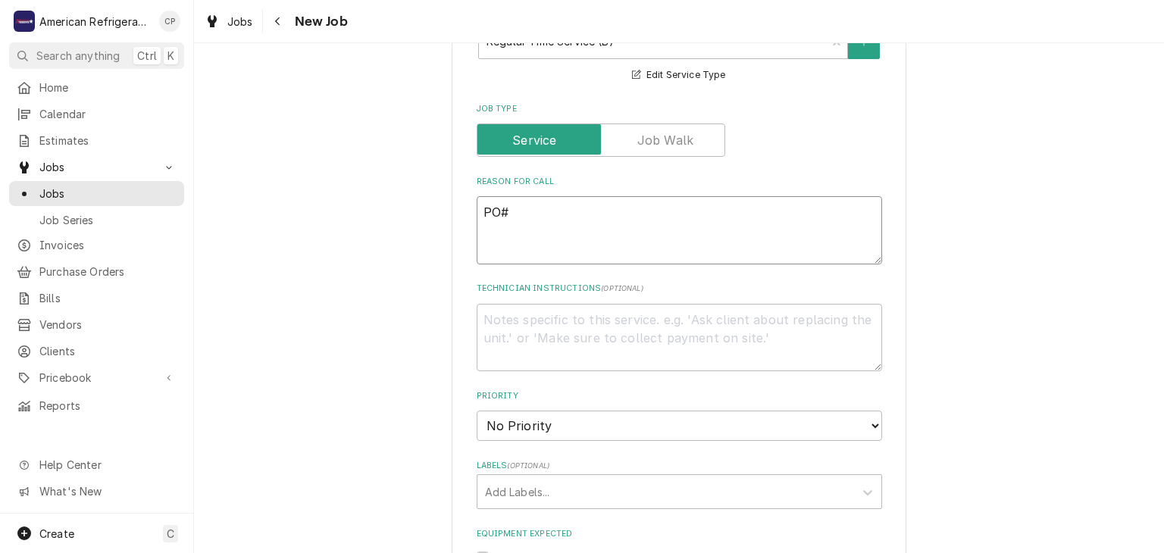
type textarea "x"
type textarea "PO# 322337515"
type textarea "x"
type textarea "PO# 322337515"
type textarea "x"
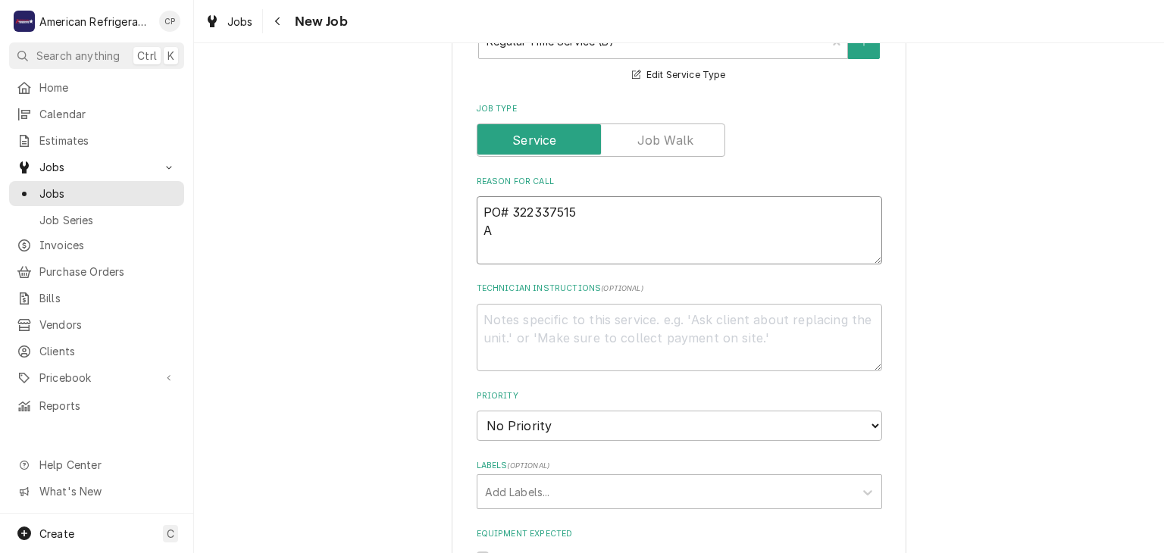
type textarea "PO# 322337515 Ap"
type textarea "x"
type textarea "PO# 322337515 App"
type textarea "x"
type textarea "PO# 322337515 Appr"
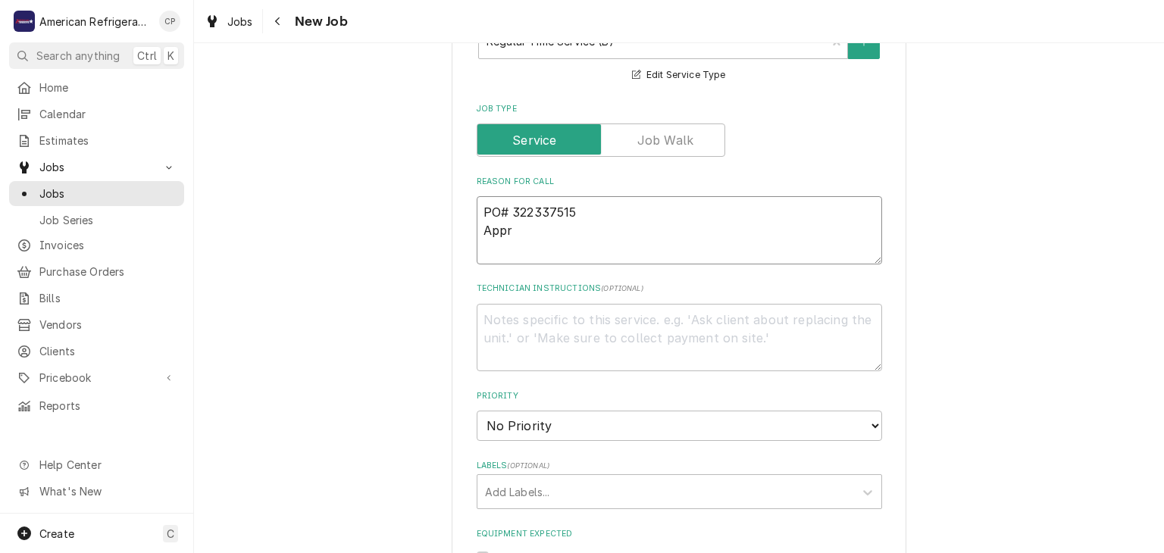
type textarea "x"
type textarea "PO# 322337515 Appro"
type textarea "x"
type textarea "PO# 322337515 Appro"
type textarea "x"
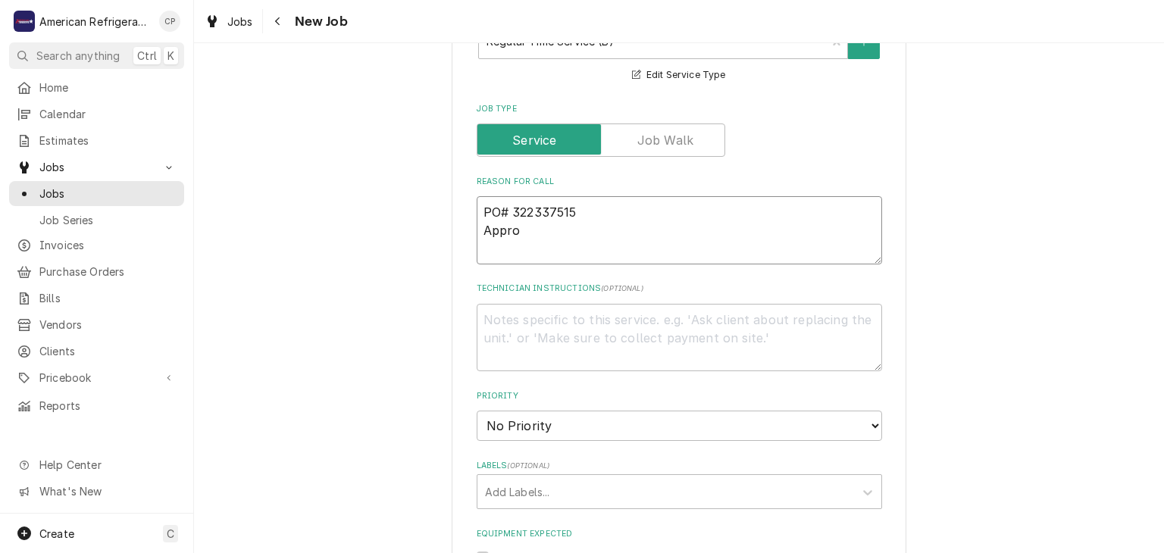
type textarea "PO# 322337515 Approe"
type textarea "x"
type textarea "PO# 322337515 Approed"
type textarea "x"
type textarea "PO# 322337515 Approed on"
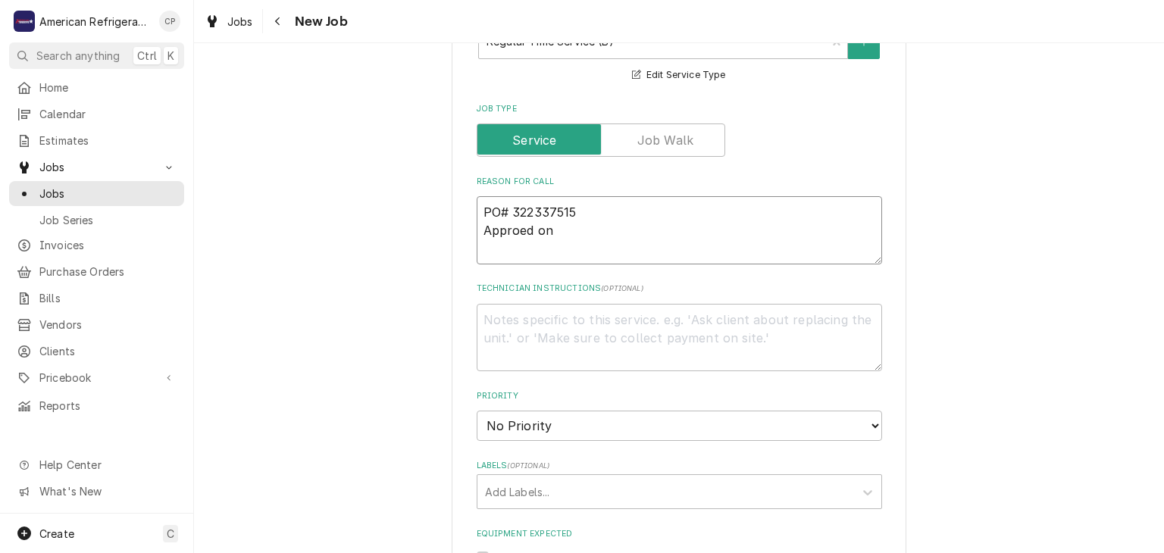
type textarea "x"
type textarea "PO# 322337515 Approed on"
type textarea "x"
type textarea "PO# 322337515 Approed on e"
type textarea "x"
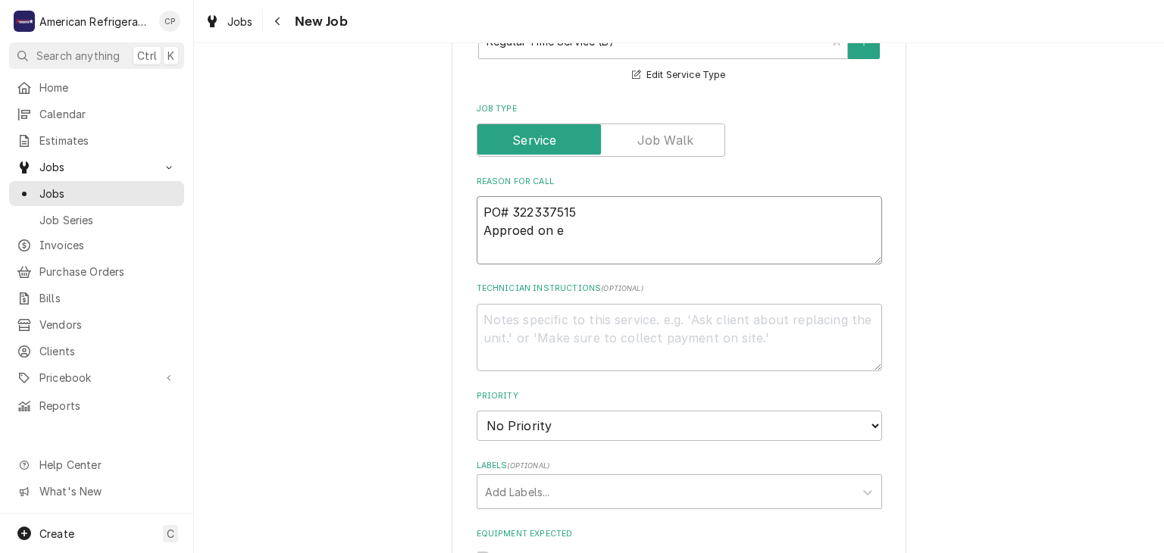
type textarea "PO# 322337515 Approed on"
type textarea "x"
type textarea "PO# 322337515 Approed on"
type textarea "x"
type textarea "PO# 322337515 Approed o"
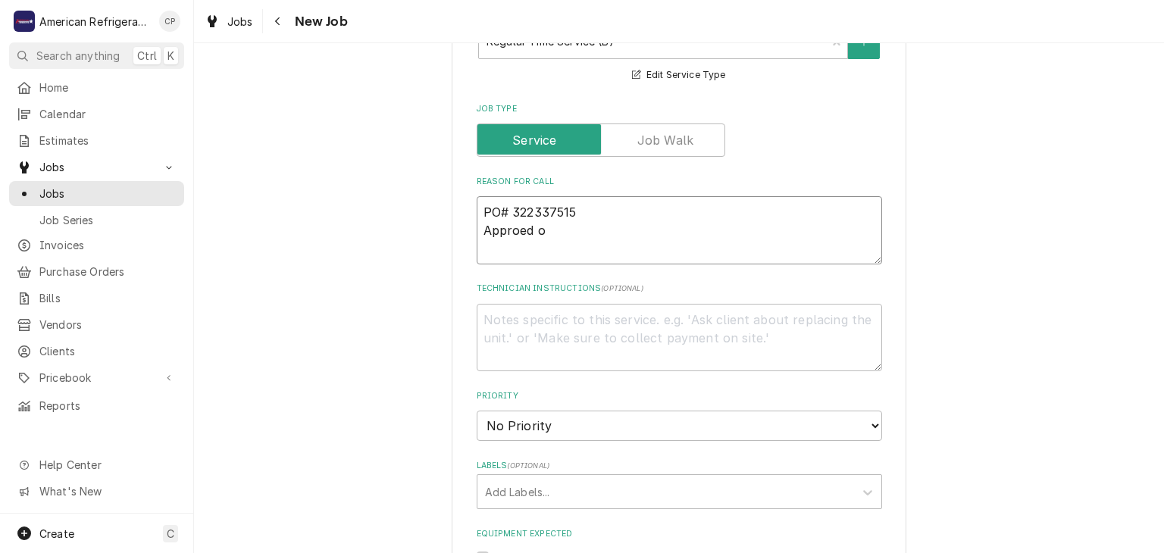
type textarea "x"
type textarea "PO# 322337515 Approed"
type textarea "x"
type textarea "PO# 322337515 Approe"
type textarea "x"
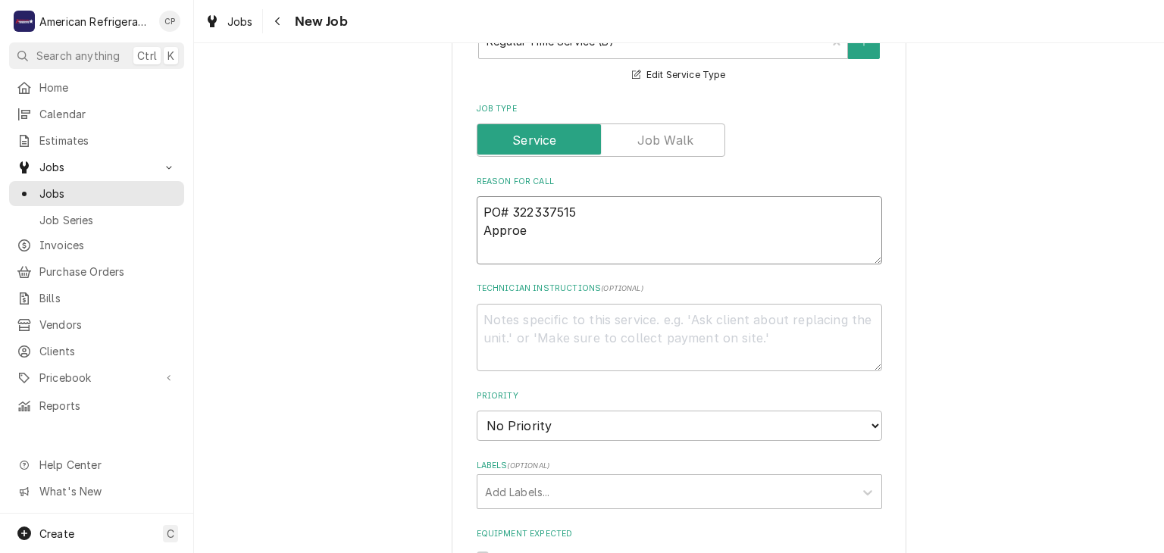
type textarea "PO# 322337515 Appro"
type textarea "x"
type textarea "PO# 322337515 Approv"
type textarea "x"
type textarea "PO# 322337515 Approve"
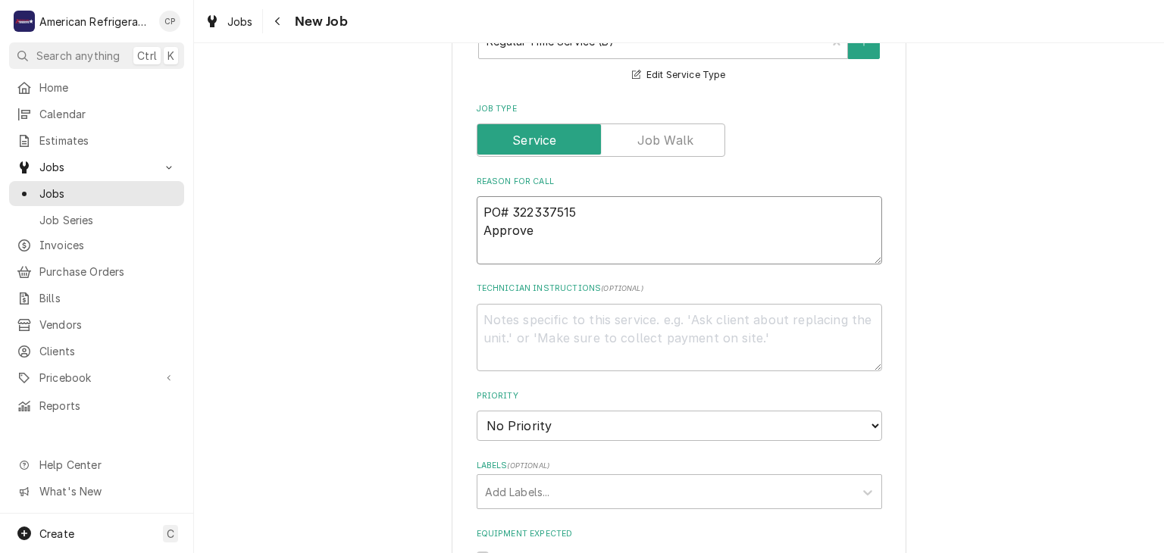
type textarea "x"
type textarea "PO# 322337515 Approved"
type textarea "x"
type textarea "PO# 322337515 Approved o"
type textarea "x"
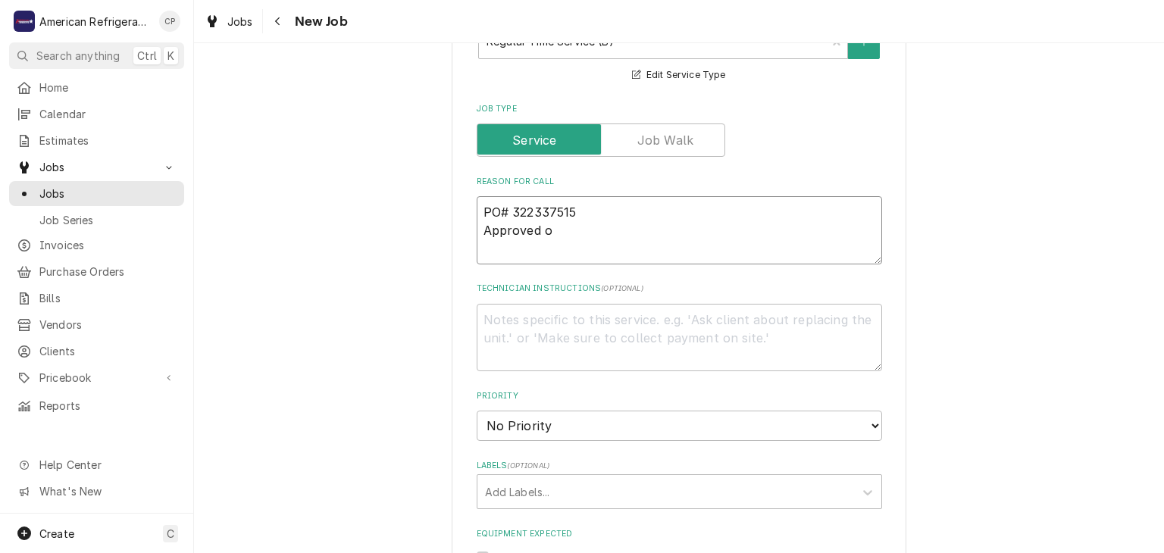
type textarea "PO# 322337515 Approved on"
type textarea "x"
type textarea "PO# 322337515 Approved on"
type textarea "x"
type textarea "PO# 322337515 Approved on e"
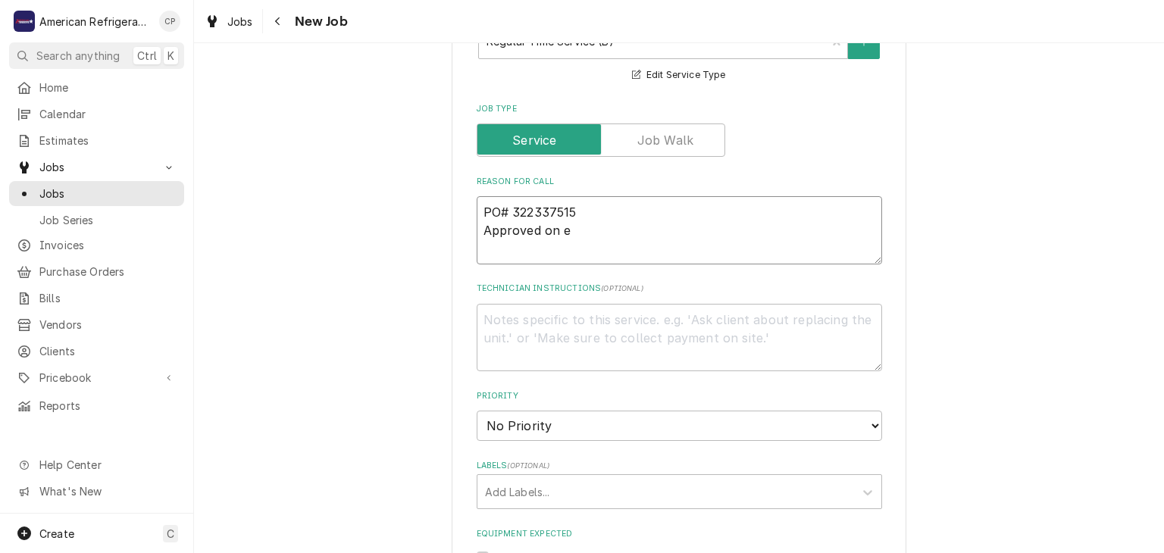
type textarea "x"
type textarea "PO# 322337515 Approved on es"
type textarea "x"
type textarea "PO# 322337515 Approved on esti"
type textarea "x"
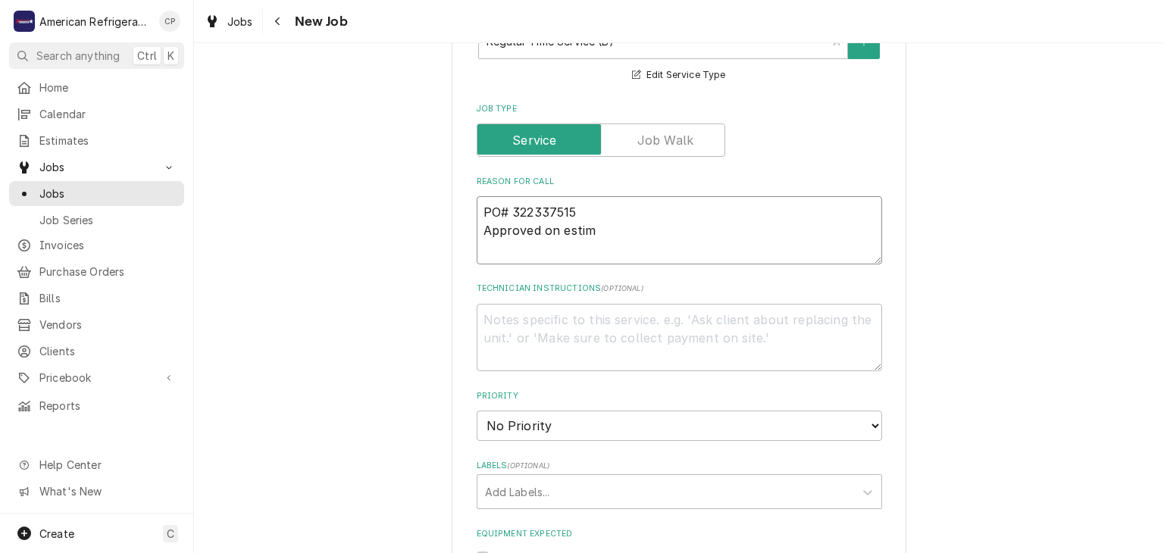
type textarea "PO# 322337515 Approved on estima"
type textarea "x"
type textarea "PO# 322337515 Approved on estimat"
type textarea "x"
type textarea "PO# 322337515 Approved on estimat e"
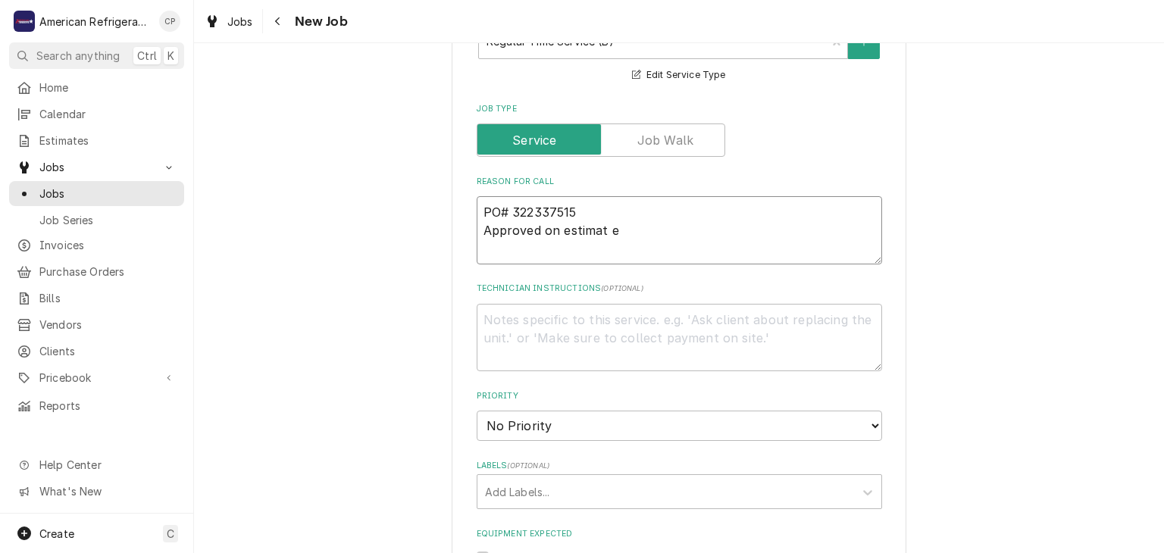
type textarea "x"
type textarea "PO# 322337515 Approved on estimat"
type textarea "x"
type textarea "PO# 322337515 Approved on estimat"
type textarea "x"
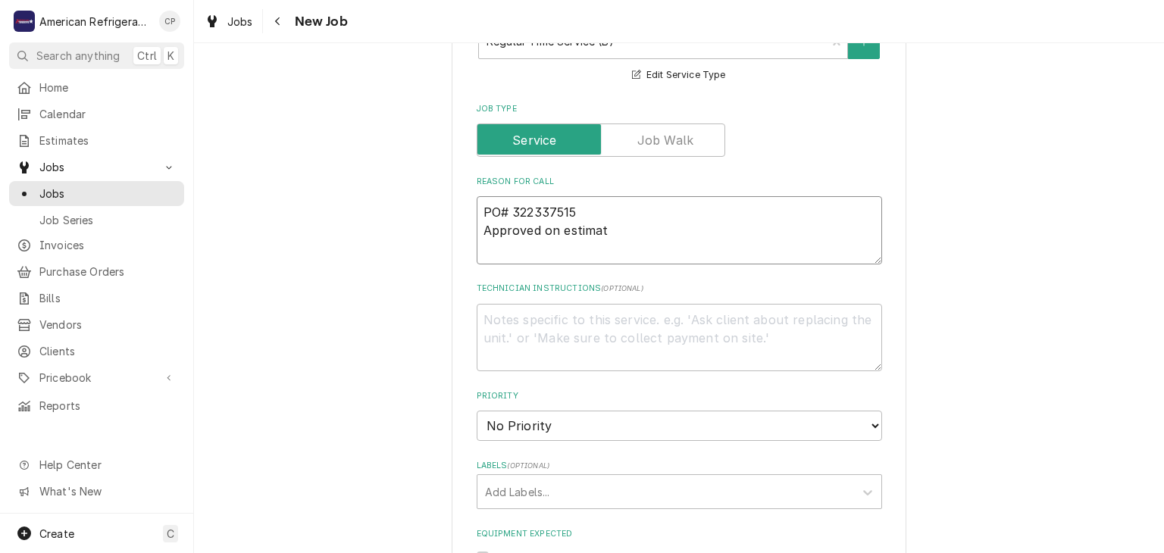
type textarea "PO# 322337515 Approved on estimate"
type textarea "x"
type textarea "PO# 322337515 Approved on estimate"
type textarea "x"
type textarea "PO# 322337515 Approved on estimate"
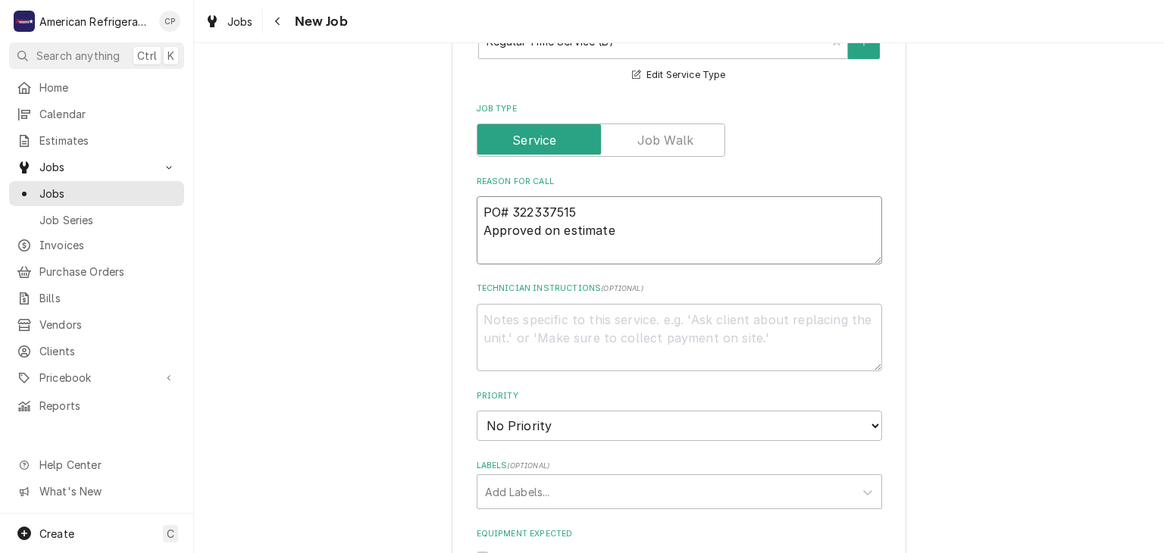
type textarea "x"
type textarea "PO# 322337515 Approved on estimate 3"
type textarea "x"
type textarea "PO# 322337515 Approved on estimate 317"
type textarea "x"
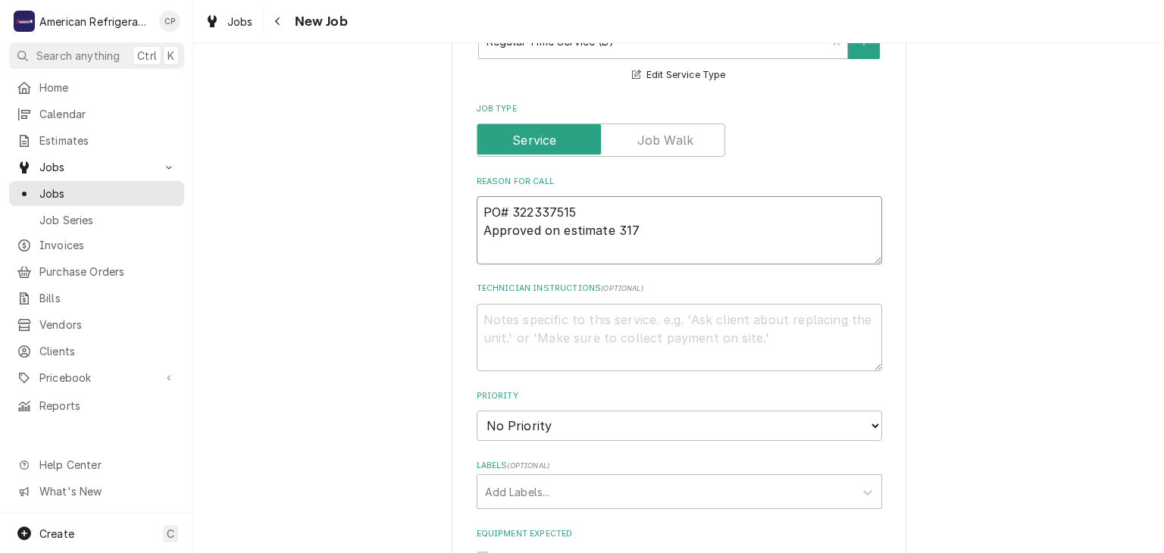
type textarea "PO# 322337515 Approved on estimate 317"
type textarea "x"
type textarea "PO# 322337515 Approved on estimate 317"
type textarea "x"
type textarea "PO# 322337515 Approved on estimate 317 I"
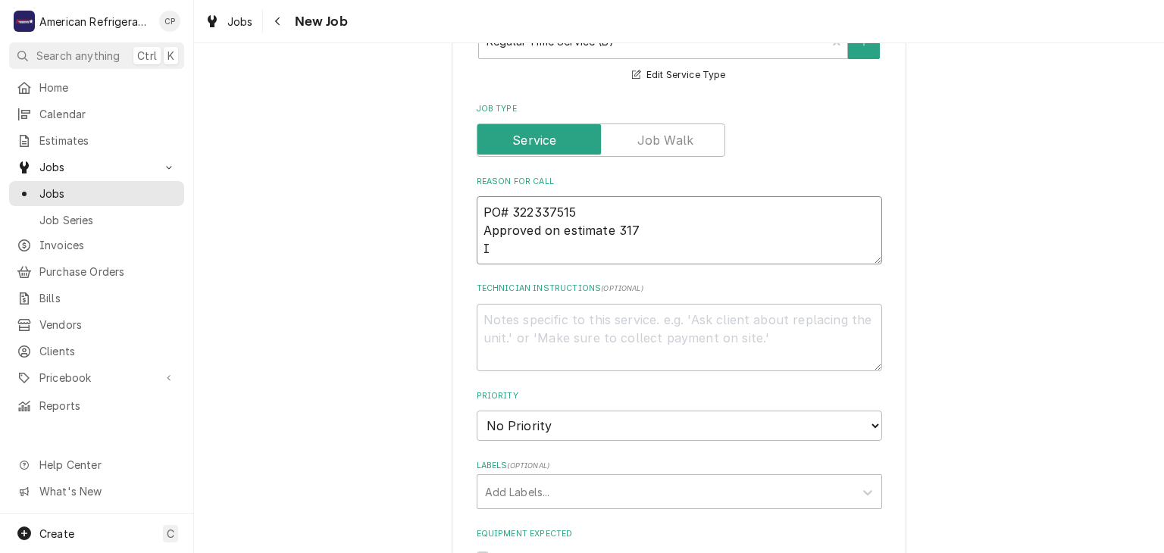
type textarea "x"
type textarea "PO# 322337515 Approved on estimate 317 Ins"
type textarea "x"
type textarea "PO# 322337515 Approved on estimate 317 Insta"
type textarea "x"
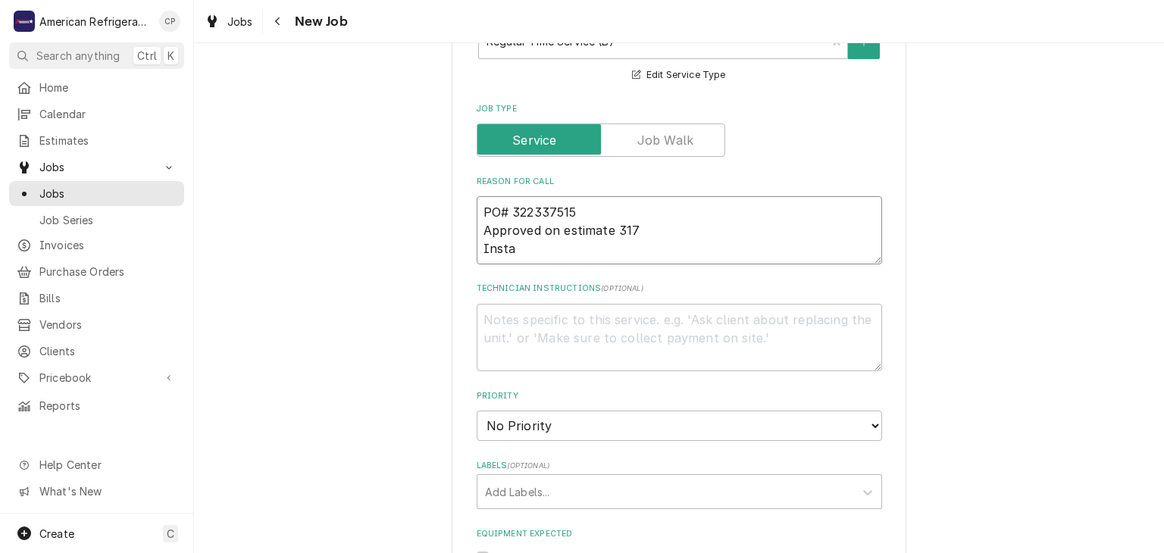
type textarea "PO# 322337515 Approved on estimate 317 Instal"
type textarea "x"
type textarea "PO# 322337515 Approved on estimate 317 Install"
type textarea "x"
type textarea "PO# 322337515 Approved on estimate 317 Install"
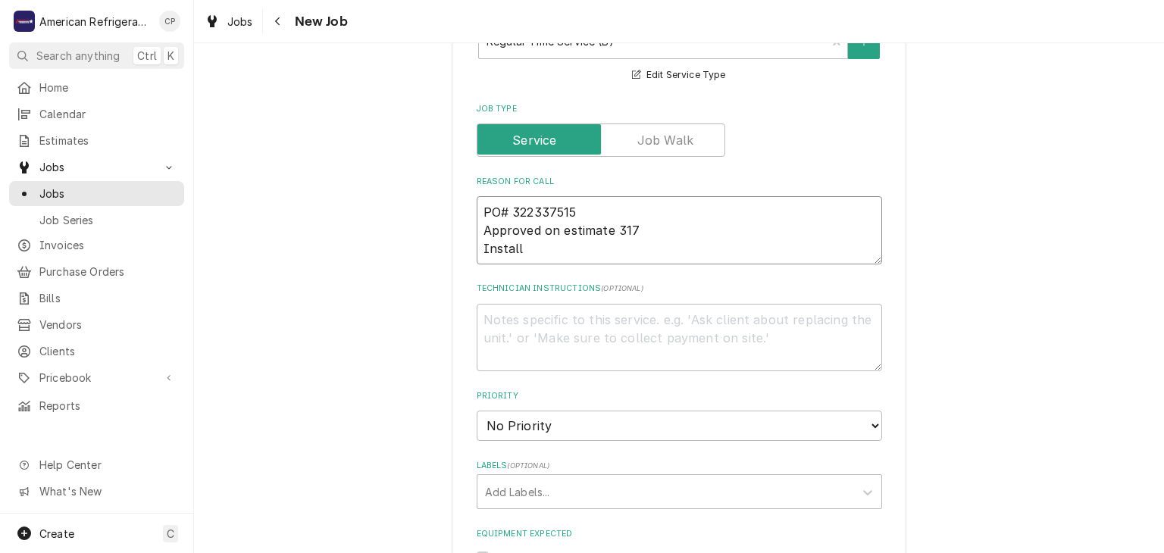
type textarea "x"
type textarea "PO# 322337515 Approved on estimate 317 Install o"
type textarea "x"
type textarea "PO# 322337515 Approved on estimate 317 Install of"
type textarea "x"
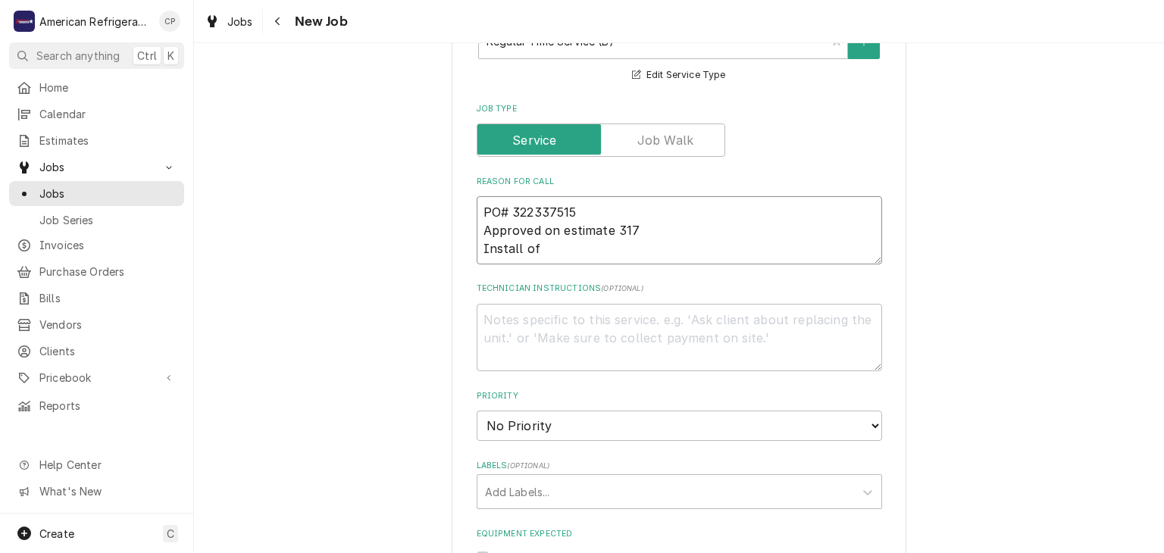
type textarea "PO# 322337515 Approved on estimate 317 Install of"
type textarea "x"
type textarea "PO# 322337515 Approved on estimate 317 Install of Au"
type textarea "x"
type textarea "PO# 322337515 Approved on estimate 317 Install of Aug"
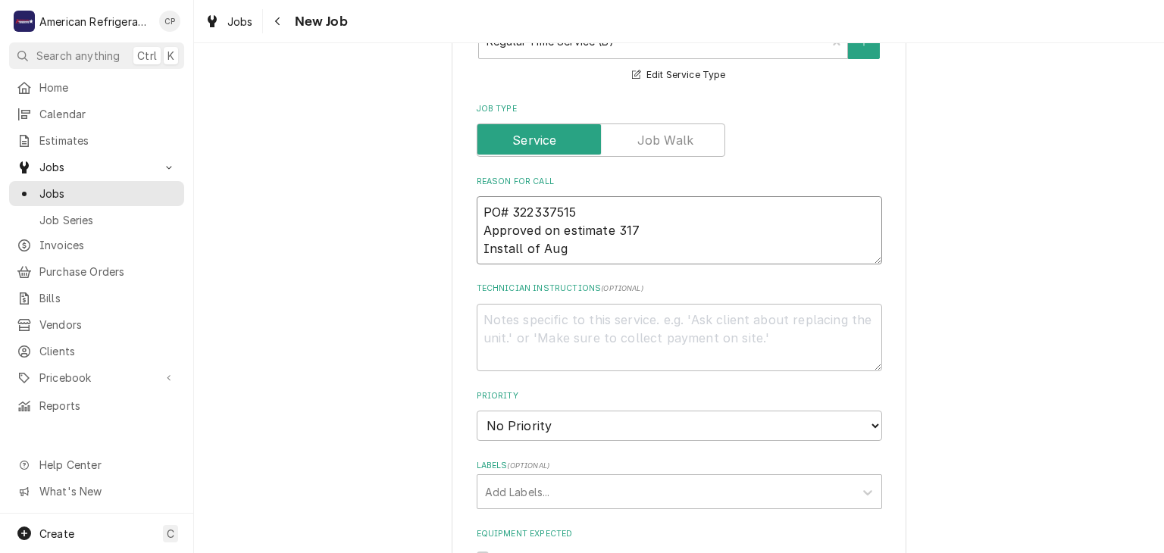
type textarea "x"
type textarea "PO# 322337515 Approved on estimate 317 Install of Auge"
type textarea "x"
type textarea "PO# 322337515 Approved on estimate 317 Install of Auger"
type textarea "x"
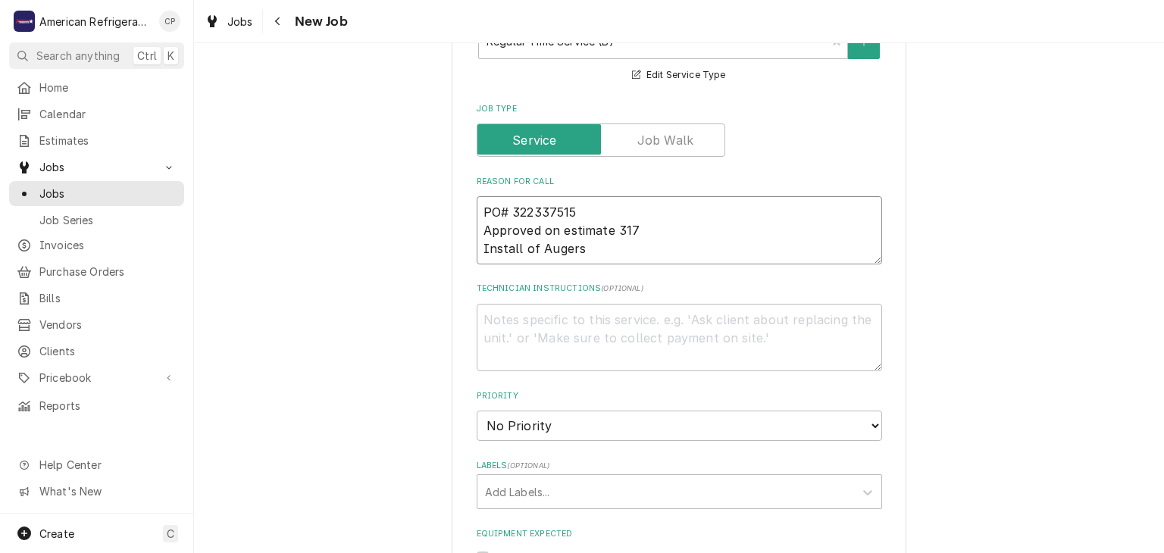
type textarea "PO# 322337515 Approved on estimate 317 Install of Augers,"
type textarea "x"
type textarea "PO# 322337515 Approved on estimate 317 Install of Augers, F"
type textarea "x"
type textarea "PO# 322337515 Approved on estimate 317 Install of Augers, Fl"
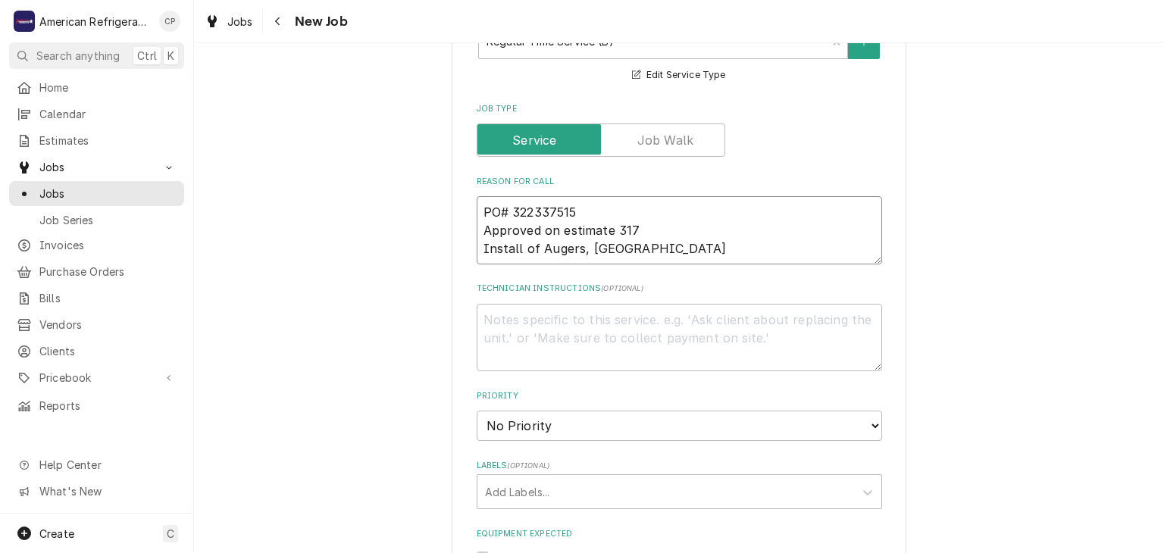
type textarea "x"
type textarea "PO# 322337515 Approved on estimate 317 Install of Augers, Fli"
type textarea "x"
type textarea "PO# 322337515 Approved on estimate 317 Install of Augers, Fligh"
type textarea "x"
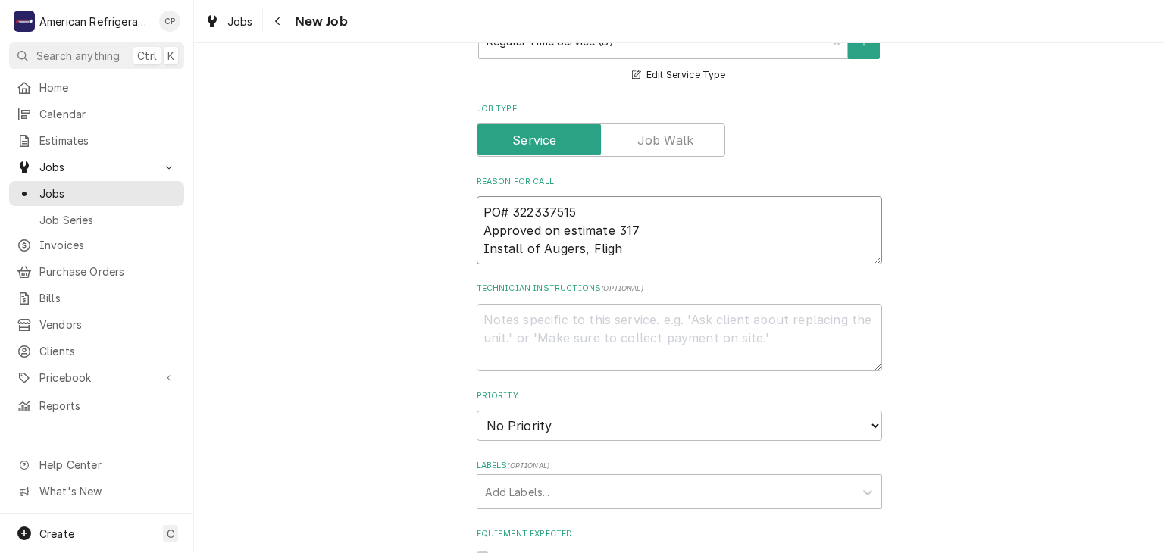
type textarea "PO# 322337515 Approved on estimate 317 Install of Augers, Flight"
type textarea "x"
type textarea "PO# 322337515 Approved on estimate 317 Install of Augers, Flights,"
type textarea "x"
type textarea "PO# 322337515 Approved on estimate 317 Install of Augers, Flights,"
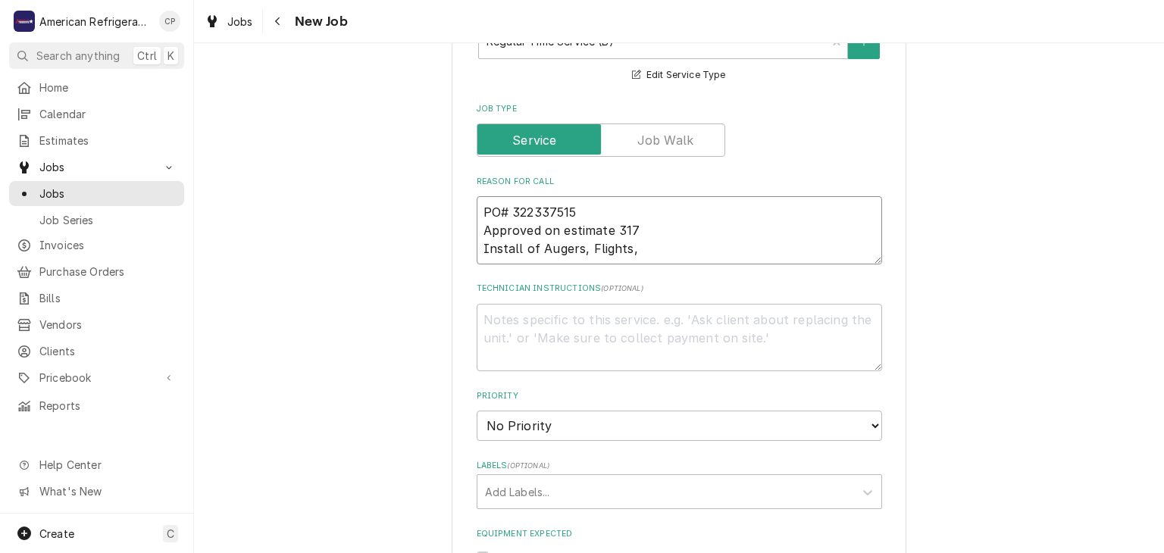
type textarea "x"
type textarea "PO# 322337515 Approved on estimate 317 Install of Augers, Flights, &"
type textarea "x"
type textarea "PO# 322337515 Approved on estimate 317 Install of Augers, Flights, &"
type textarea "x"
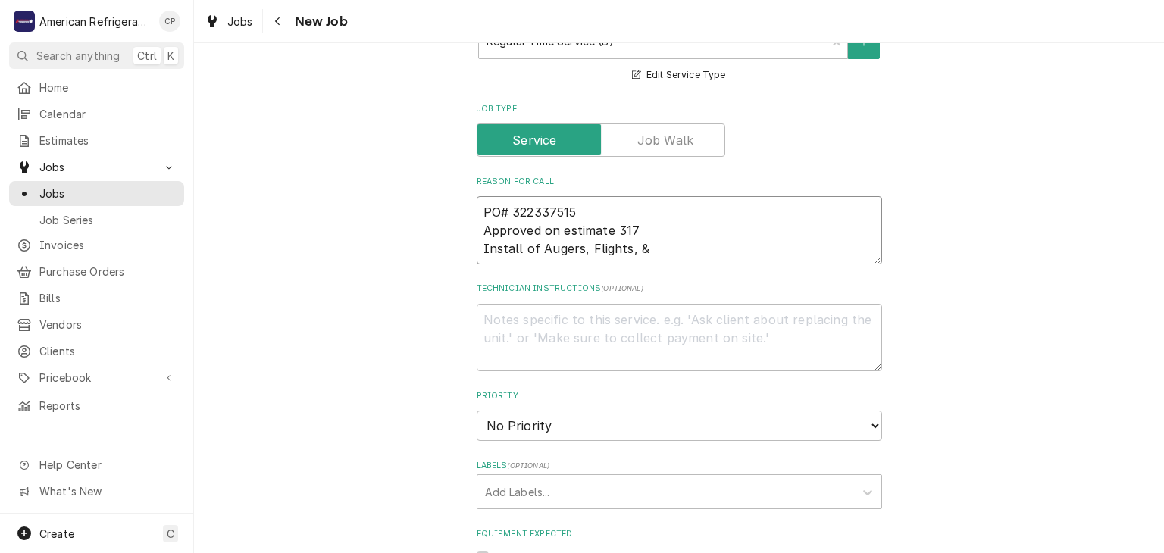
type textarea "PO# 322337515 Approved on estimate 317 Install of Augers, Flights, & S"
type textarea "x"
type textarea "PO# 322337515 Approved on estimate 317 Install of Augers, Flights, & Sp"
type textarea "x"
type textarea "PO# 322337515 Approved on estimate 317 Install of Augers, Flights, & Spr"
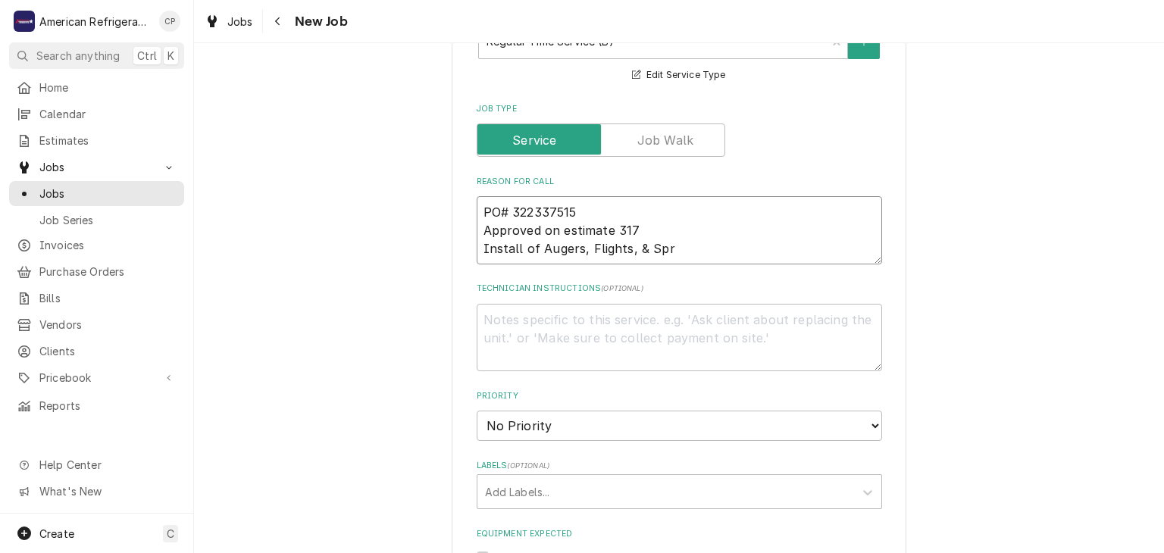
type textarea "x"
type textarea "PO# 322337515 Approved on estimate 317 Install of Augers, Flights, & Spri"
type textarea "x"
type textarea "PO# 322337515 Approved on estimate 317 Install of Augers, Flights, & Sprin"
type textarea "x"
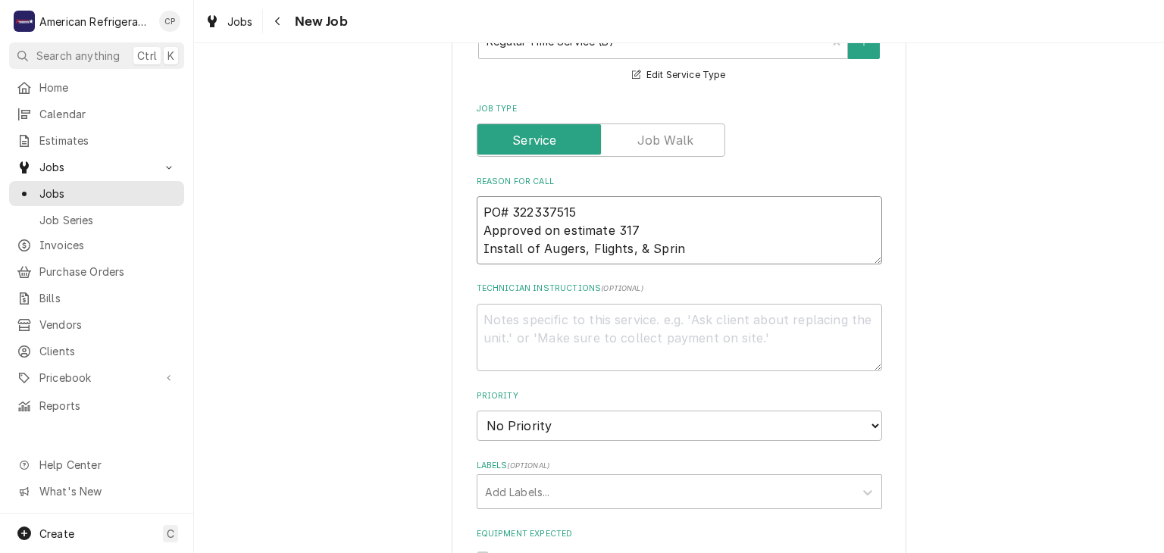
type textarea "PO# 322337515 Approved on estimate 317 Install of Augers, Flights, & Spring"
type textarea "x"
type textarea "PO# 322337515 Approved on estimate 317 Install of Augers, Flights, & Springs"
type textarea "x"
type textarea "PO# 322337515 Approved on estimate 317 Install of Augers, Flights, & Springs o"
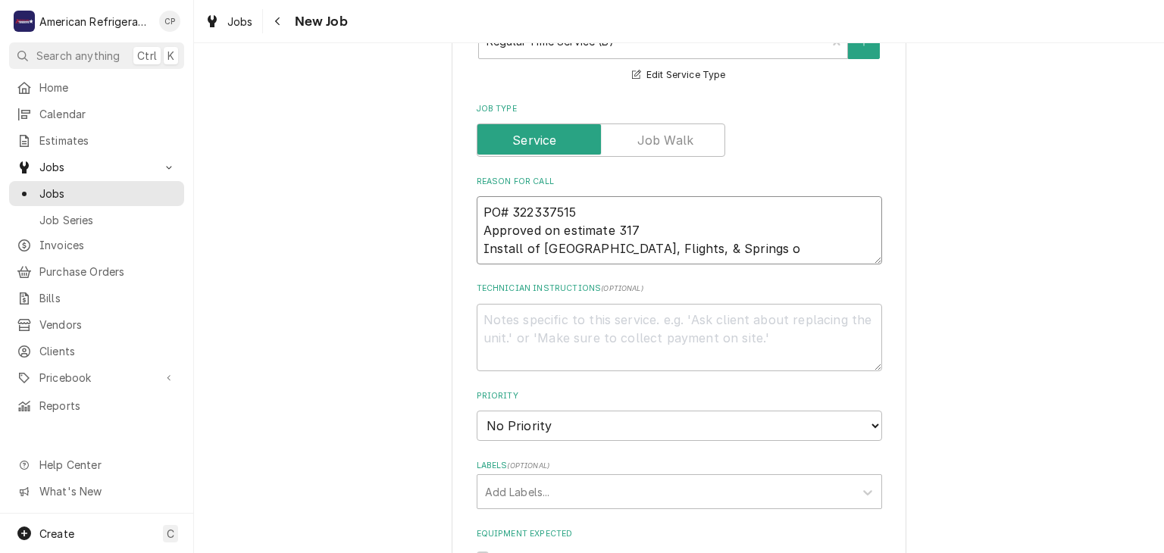
type textarea "x"
type textarea "PO# 322337515 Approved on estimate 317 Install of Augers, Flights, & Springs on"
type textarea "x"
type textarea "PO# 322337515 Approved on estimate 317 Install of Augers, Flights, & Springs on"
type textarea "x"
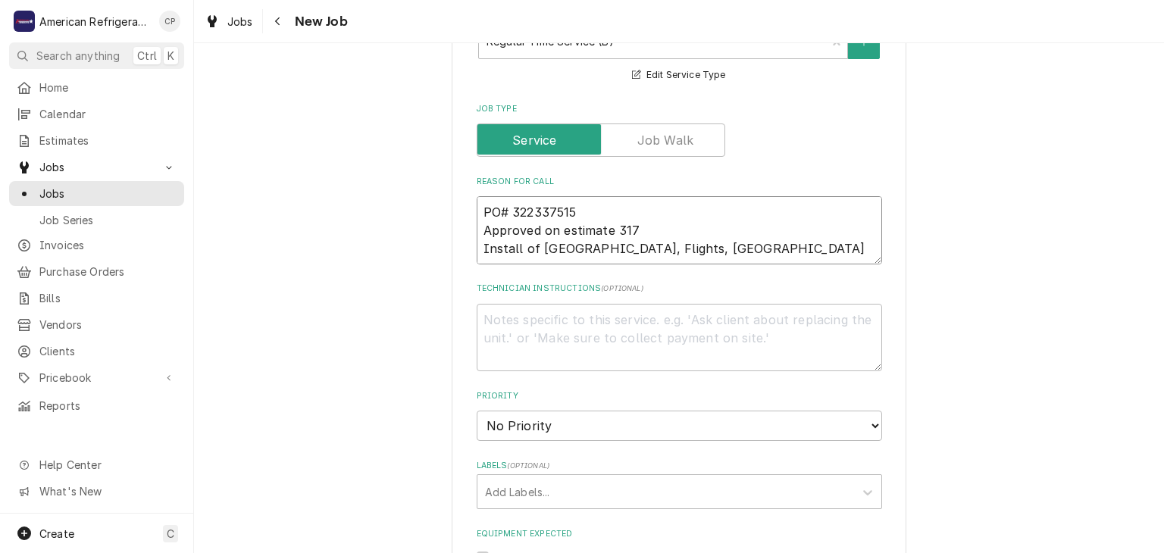
type textarea "PO# 322337515 Approved on estimate 317 Install of Augers, Flights, & Springs on…"
type textarea "x"
type textarea "PO# 322337515 Approved on estimate 317 Install of Augers, Flights, & Springs on…"
type textarea "x"
type textarea "PO# 322337515 Approved on estimate 317 Install of Augers, Flights, & Springs on…"
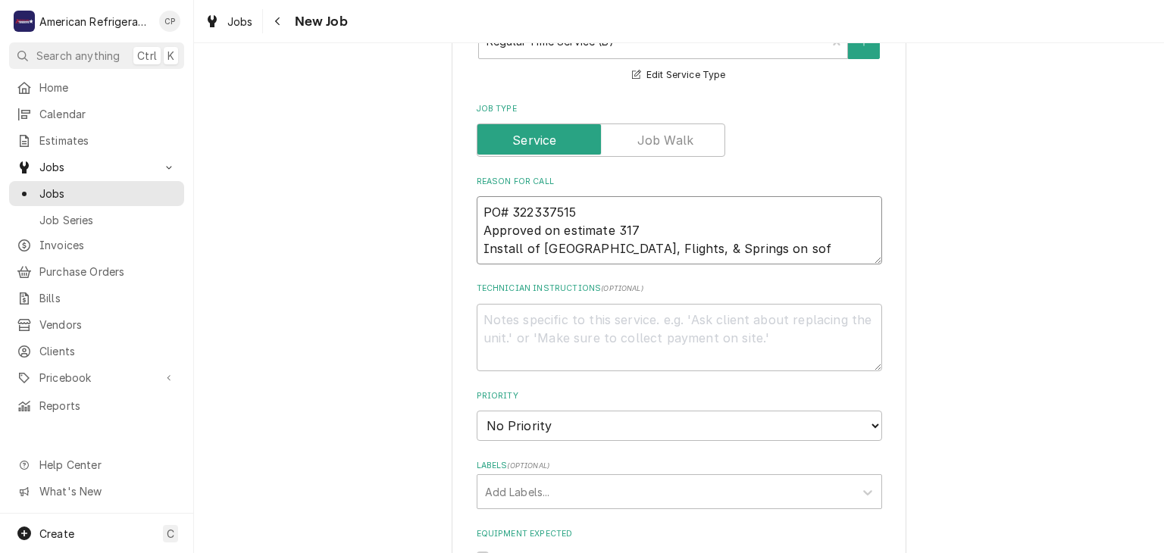
type textarea "x"
type textarea "PO# 322337515 Approved on estimate 317 Install of Augers, Flights, & Springs on…"
type textarea "x"
type textarea "PO# 322337515 Approved on estimate 317 Install of Augers, Flights, & Springs on…"
type textarea "x"
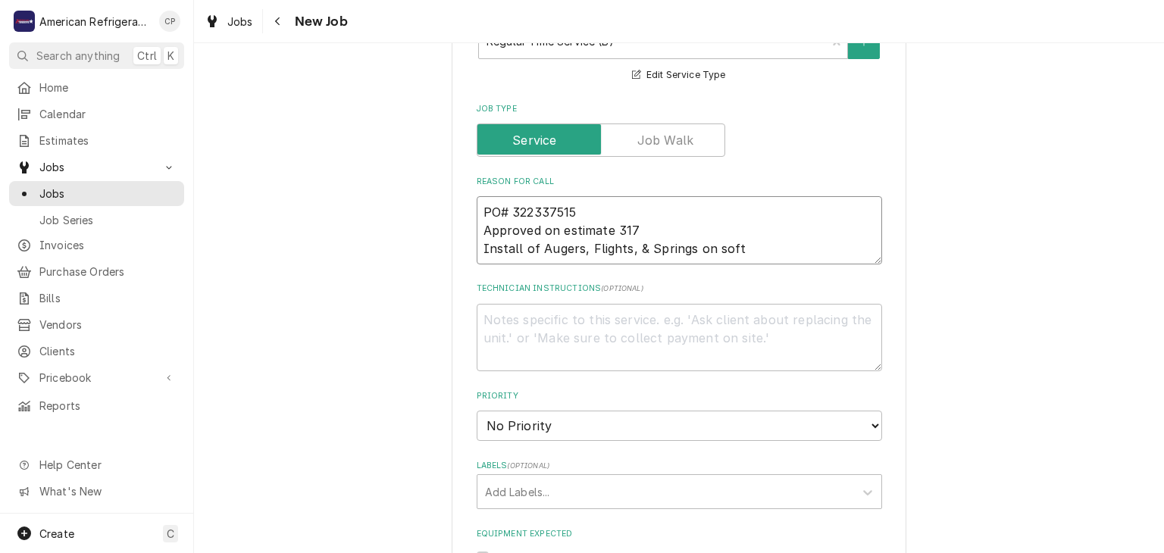
type textarea "PO# 322337515 Approved on estimate 317 Install of Augers, Flights, & Springs on…"
type textarea "x"
type textarea "PO# 322337515 Approved on estimate 317 Install of Augers, Flights, & Springs on…"
type textarea "x"
type textarea "PO# 322337515 Approved on estimate 317 Install of Augers, Flights, & Springs on…"
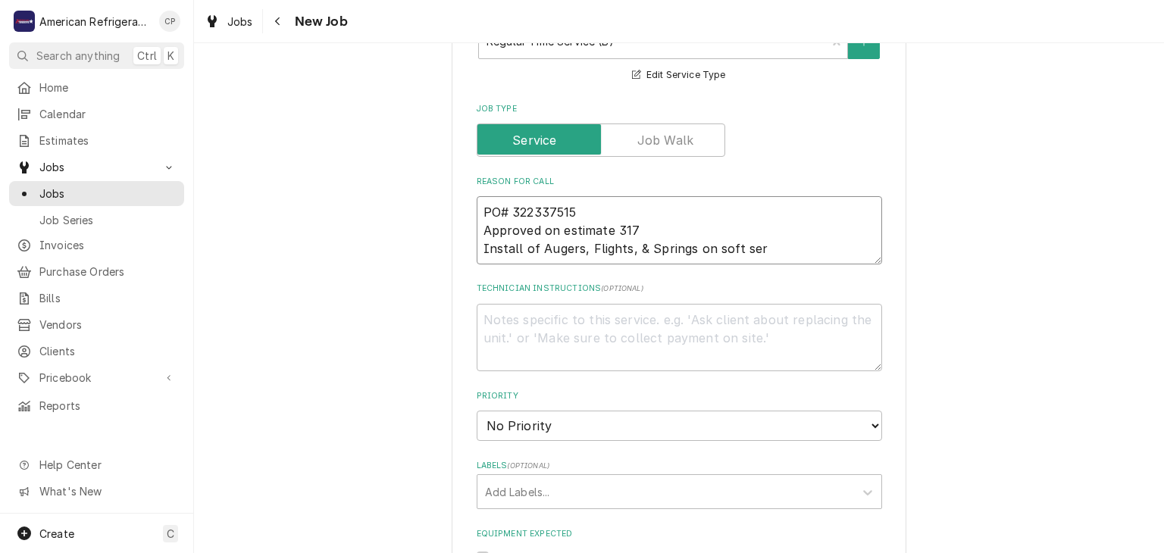
type textarea "x"
type textarea "PO# 322337515 Approved on estimate 317 Install of Augers, Flights, & Springs on…"
type textarea "x"
type textarea "PO# 322337515 Approved on estimate 317 Install of Augers, Flights, & Springs on…"
type textarea "x"
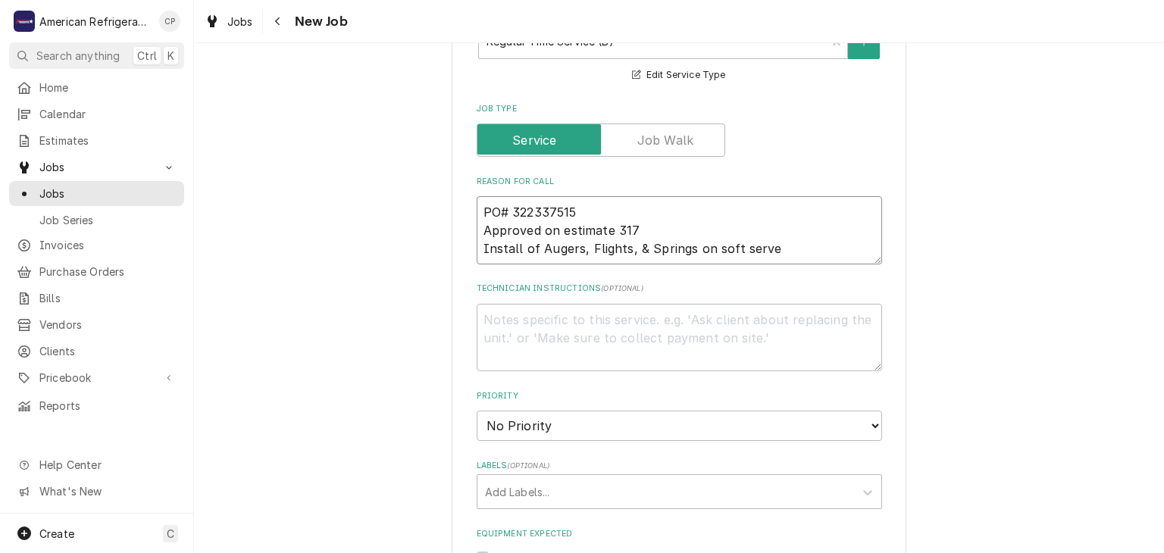
type textarea "PO# 322337515 Approved on estimate 317 Install of Augers, Flights, & Springs on…"
type textarea "x"
type textarea "PO# 322337515 Approved on estimate 317 Install of Augers, Flights, & Springs on…"
type textarea "x"
type textarea "PO# 322337515 Approved on estimate 317 Install of Augers, Flights, & Springs on…"
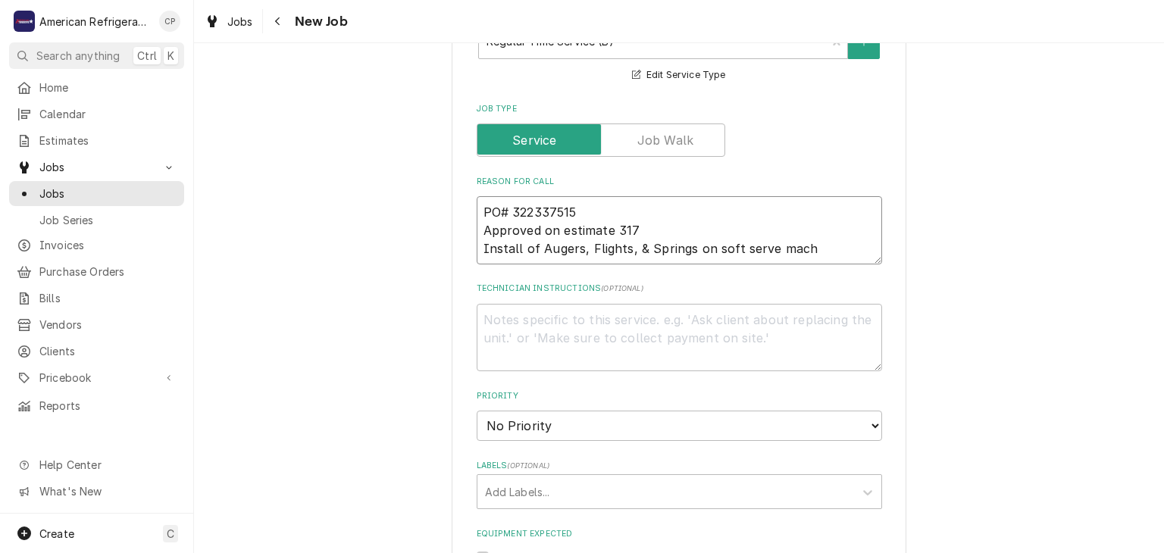
type textarea "x"
type textarea "PO# 322337515 Approved on estimate 317 Install of Augers, Flights, & Springs on…"
type textarea "x"
type textarea "PO# 322337515 Approved on estimate 317 Install of Augers, Flights, & Springs on…"
type textarea "x"
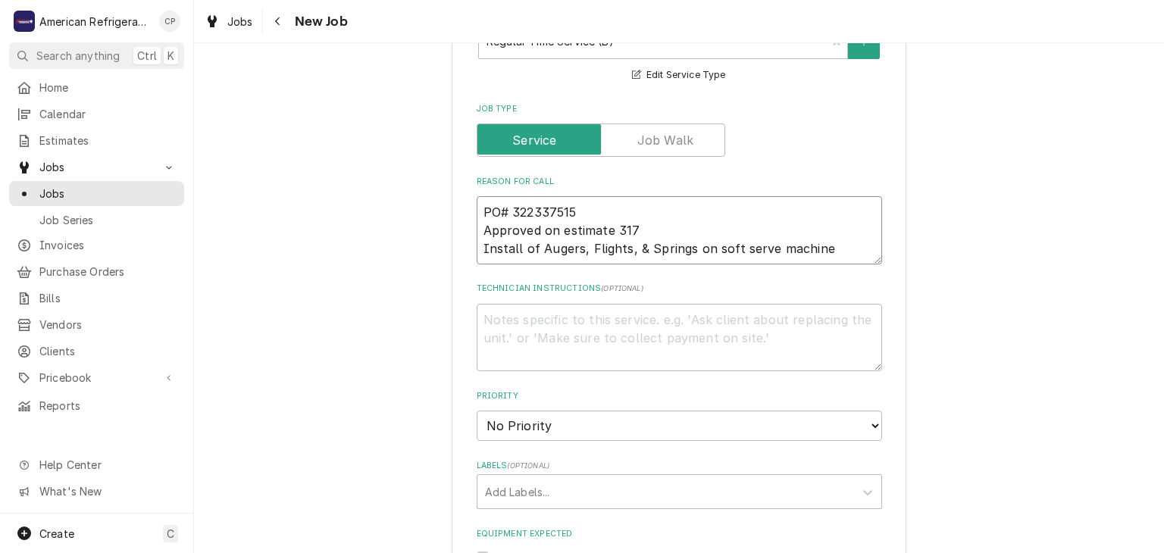
type textarea "PO# 322337515 Approved on estimate 317 Install of Augers, Flights, & Springs on…"
type textarea "D"
type textarea "x"
type textarea "Di"
type textarea "x"
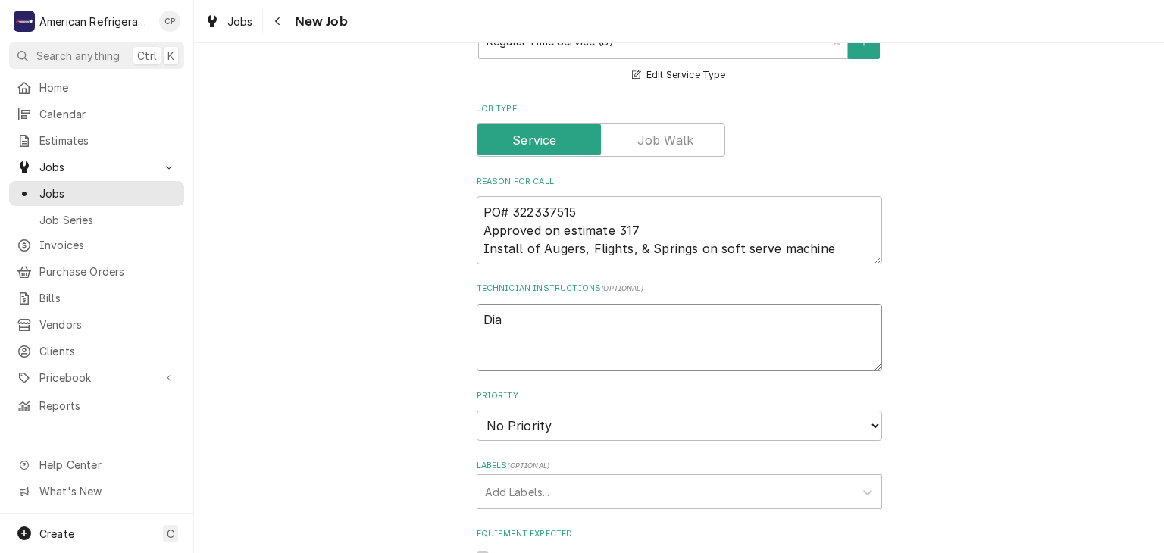
type textarea "Di"
type textarea "x"
type textarea "D"
type textarea "x"
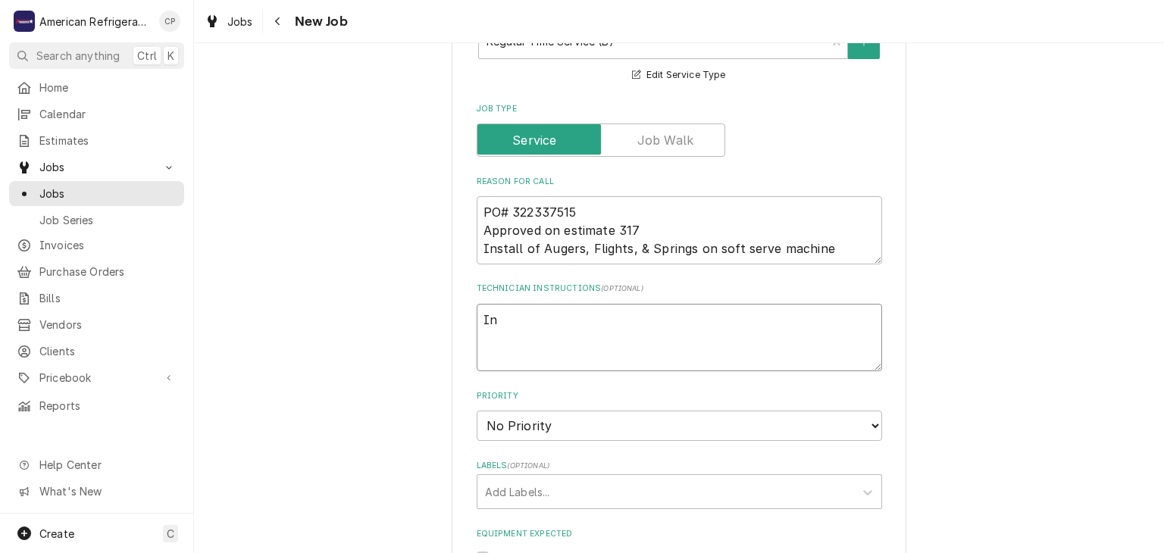
type textarea "Ins"
type textarea "x"
type textarea "Insta"
type textarea "x"
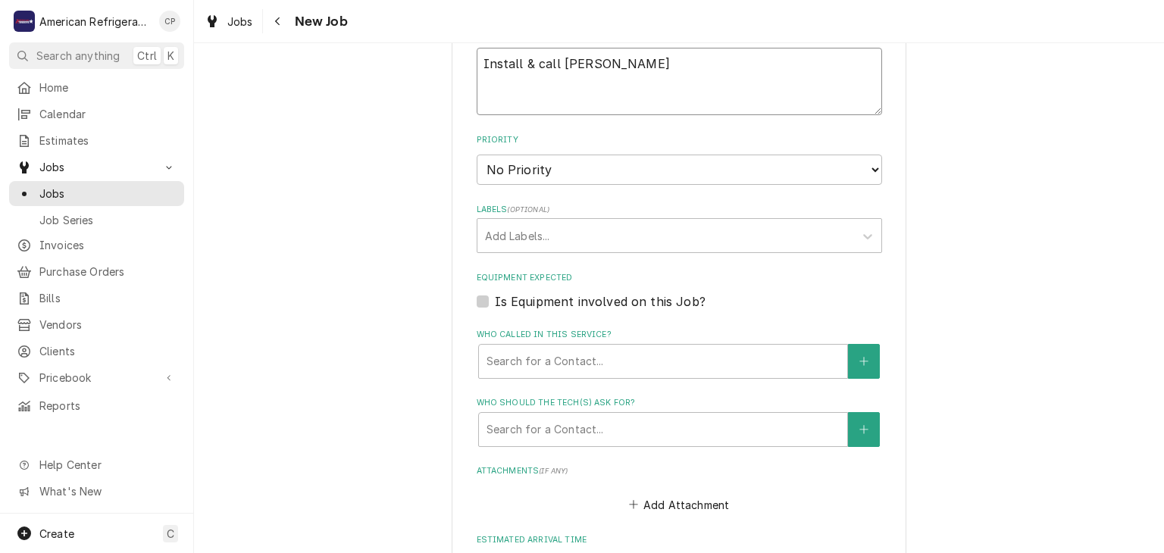
scroll to position [1019, 0]
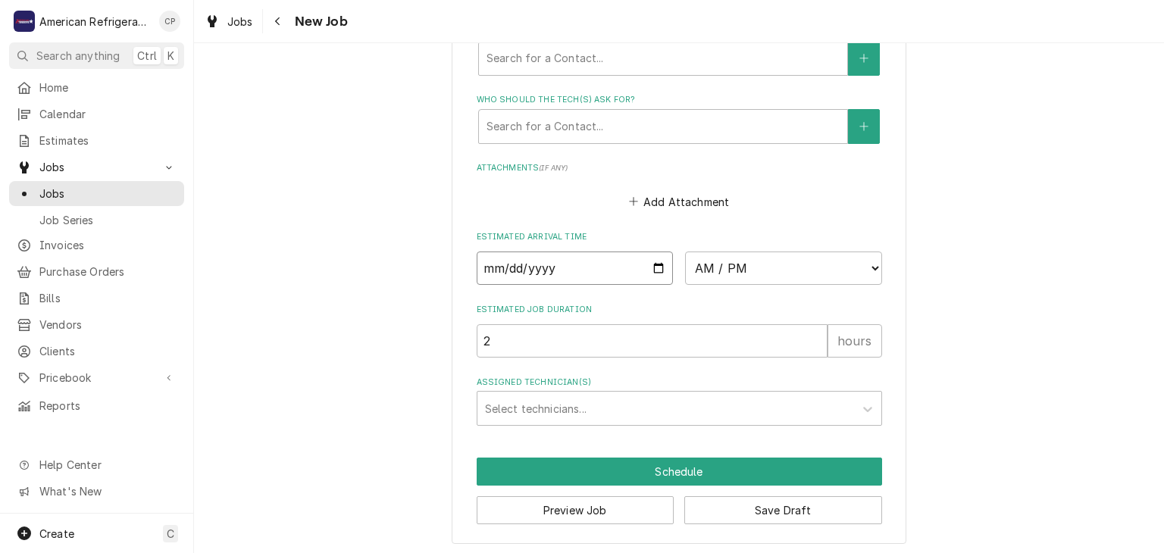
click at [662, 258] on input "Date" at bounding box center [575, 268] width 197 height 33
click at [806, 261] on select "AM / PM 6:00 AM 6:15 AM 6:30 AM 6:45 AM 7:00 AM 7:15 AM 7:30 AM 7:45 AM 8:00 AM…" at bounding box center [783, 268] width 197 height 33
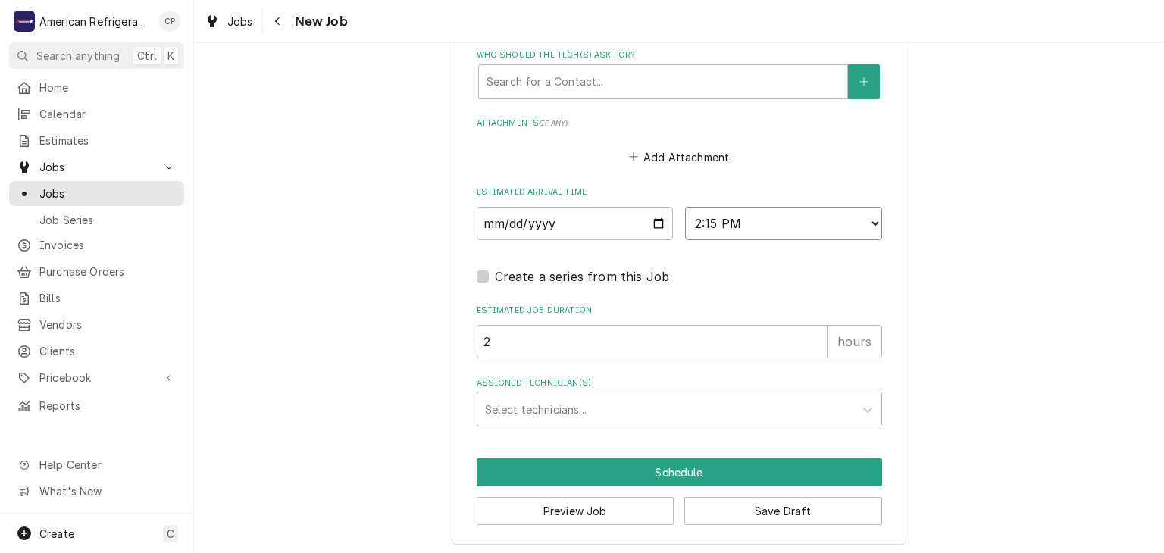
scroll to position [1064, 0]
click at [599, 402] on div "Assigned Technician(s)" at bounding box center [666, 408] width 362 height 27
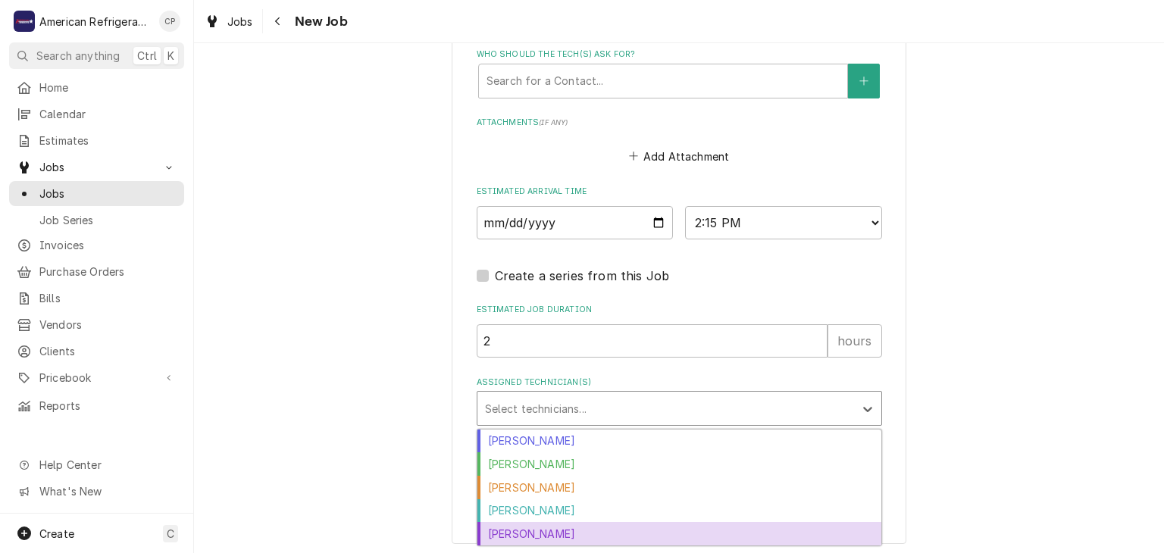
click at [551, 524] on div "Richard Wirick" at bounding box center [680, 533] width 404 height 23
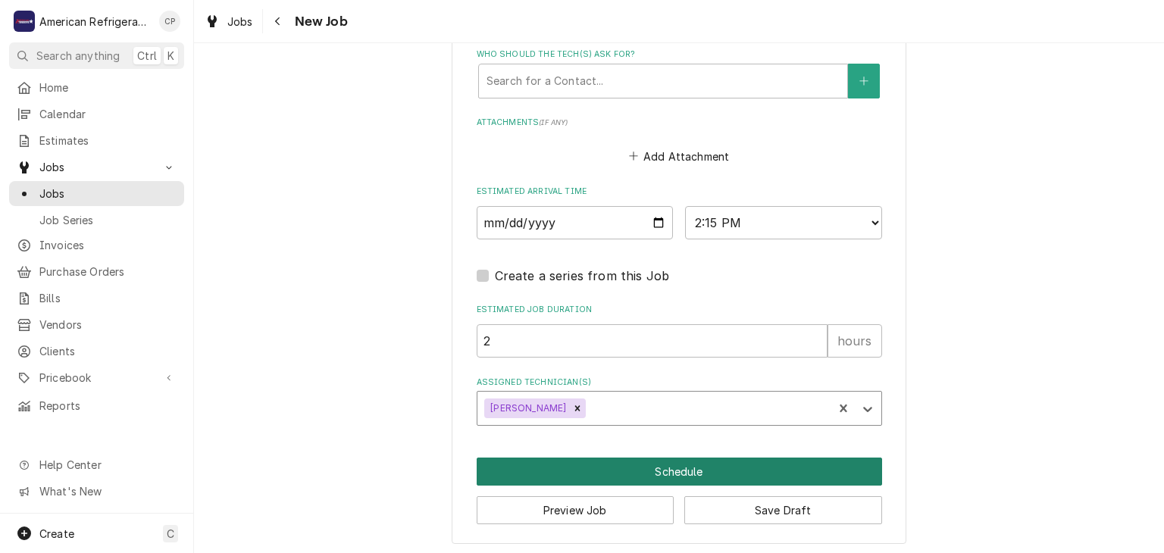
click at [564, 468] on button "Schedule" at bounding box center [679, 472] width 405 height 28
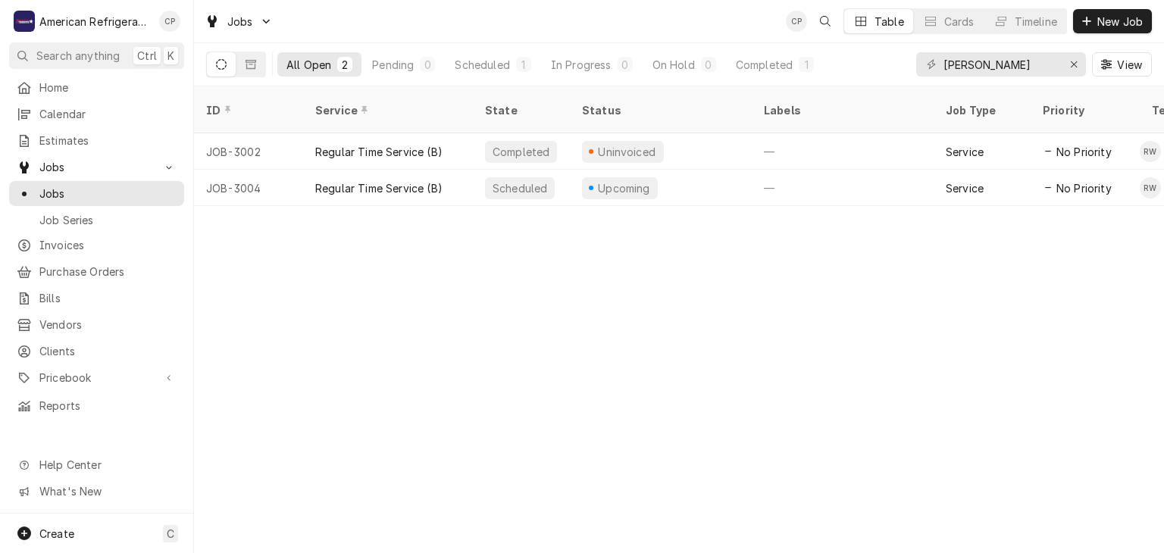
drag, startPoint x: 265, startPoint y: 324, endPoint x: 538, endPoint y: 404, distance: 285.0
click at [265, 325] on div "ID Service State Status Labels Job Type Priority Techs Date Received Client Loc…" at bounding box center [679, 319] width 970 height 467
click at [265, 327] on div "ID Service State Status Labels Job Type Priority Techs Date Received Client Loc…" at bounding box center [679, 319] width 970 height 467
click at [488, 287] on div "ID Service State Status Labels Job Type Priority Techs Date Received Client Loc…" at bounding box center [679, 319] width 970 height 467
click at [1009, 64] on input "[PERSON_NAME]" at bounding box center [1001, 64] width 114 height 24
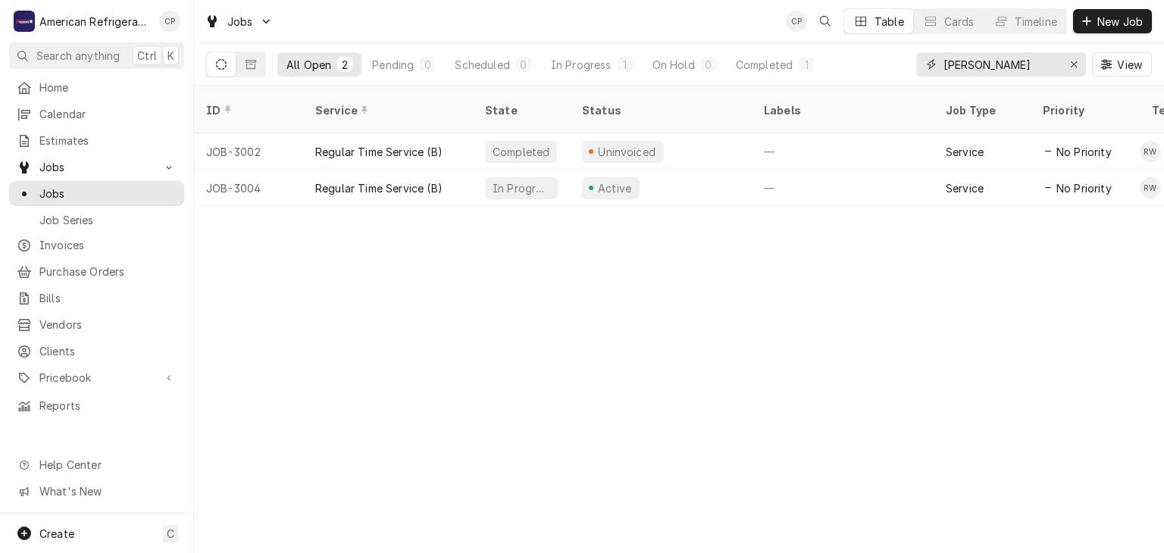
click at [1009, 64] on input "[PERSON_NAME]" at bounding box center [1001, 64] width 114 height 24
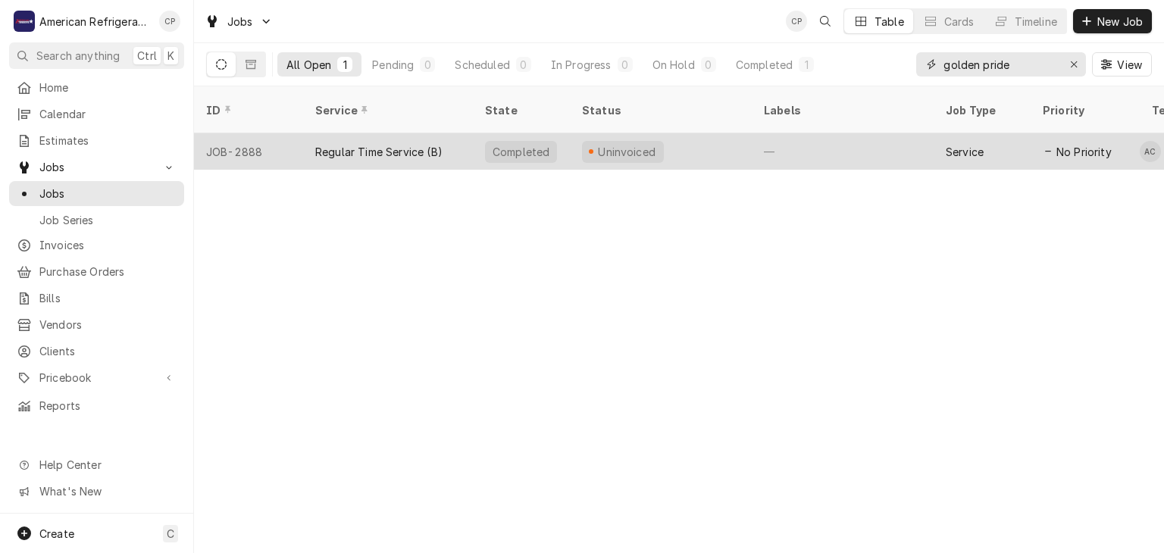
type input "golden pride"
click at [341, 144] on div "Regular Time Service (B)" at bounding box center [378, 152] width 127 height 16
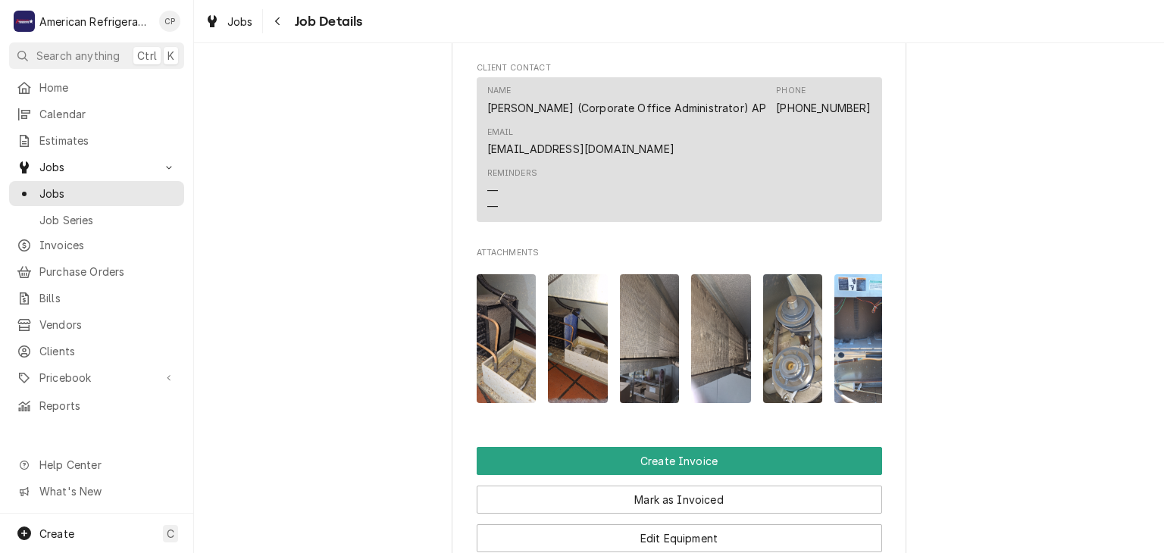
scroll to position [952, 0]
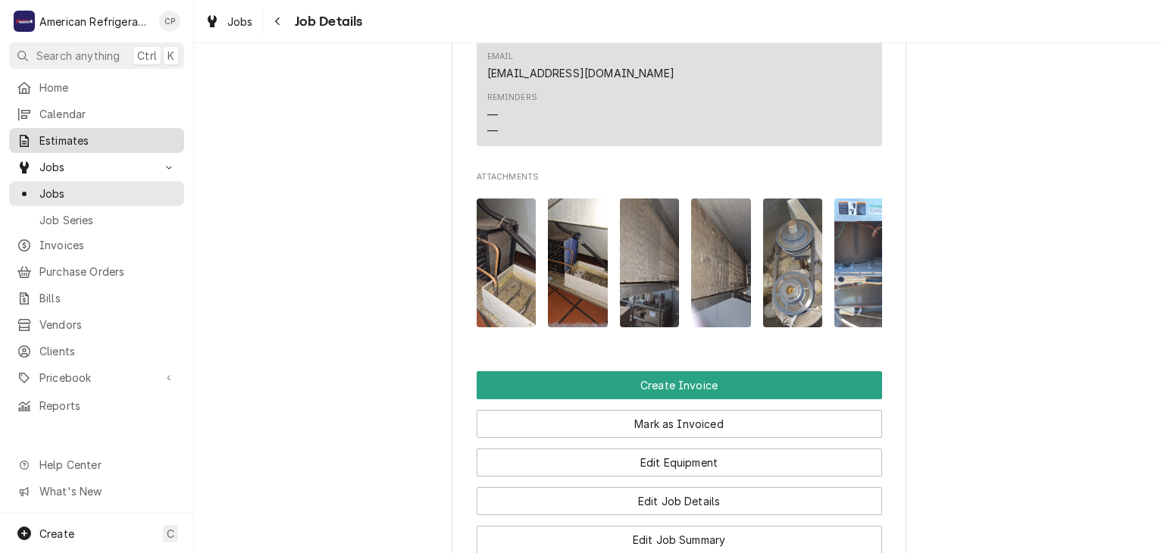
click at [125, 133] on span "Estimates" at bounding box center [107, 141] width 137 height 16
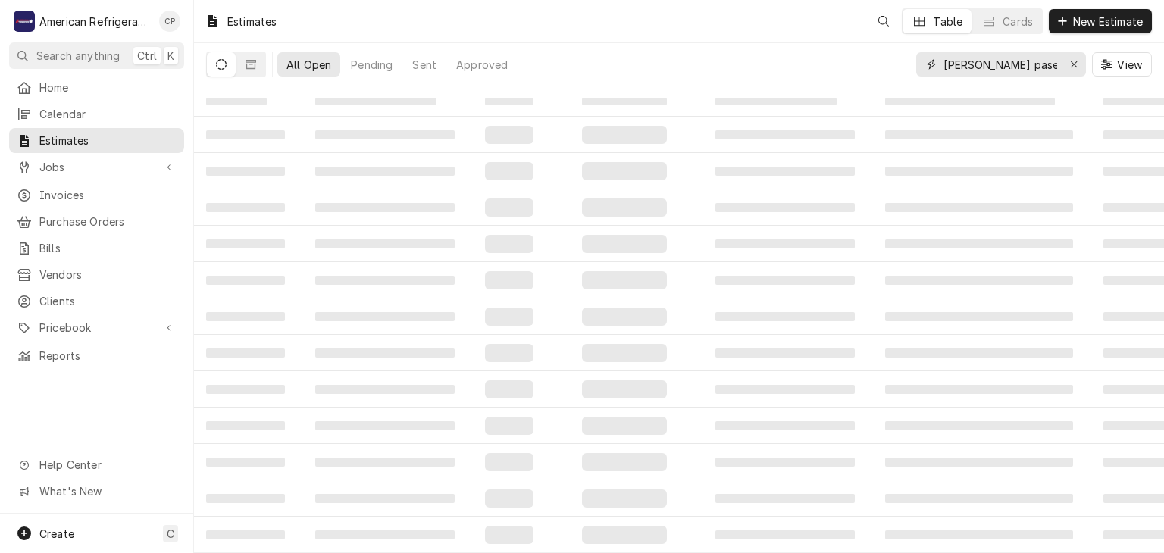
click at [995, 61] on input "Freddy paseo" at bounding box center [1001, 64] width 114 height 24
click at [996, 61] on input "Freddy paseo" at bounding box center [1001, 64] width 114 height 24
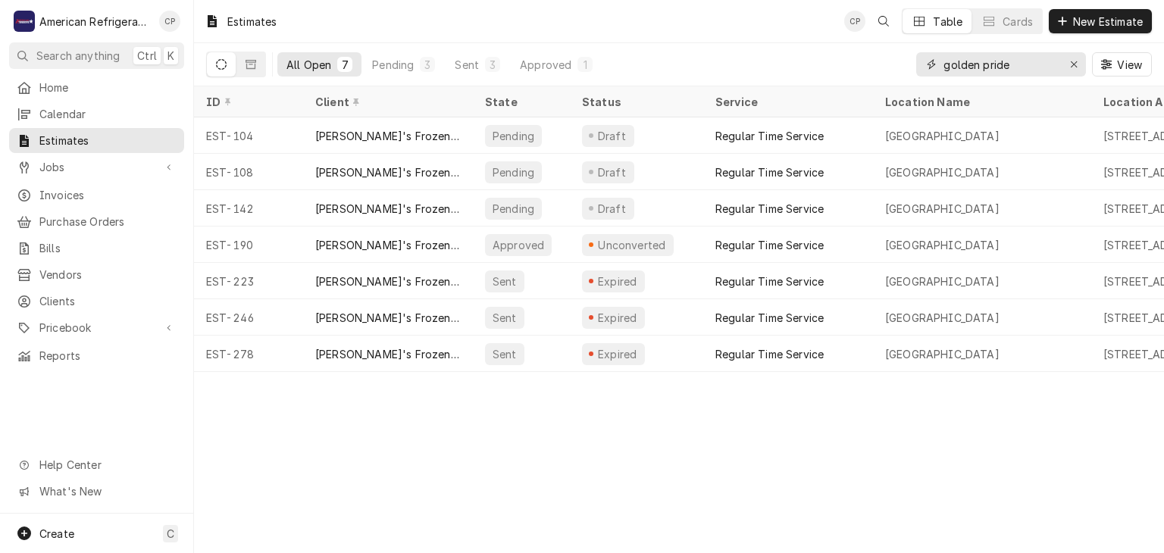
type input "golden pride"
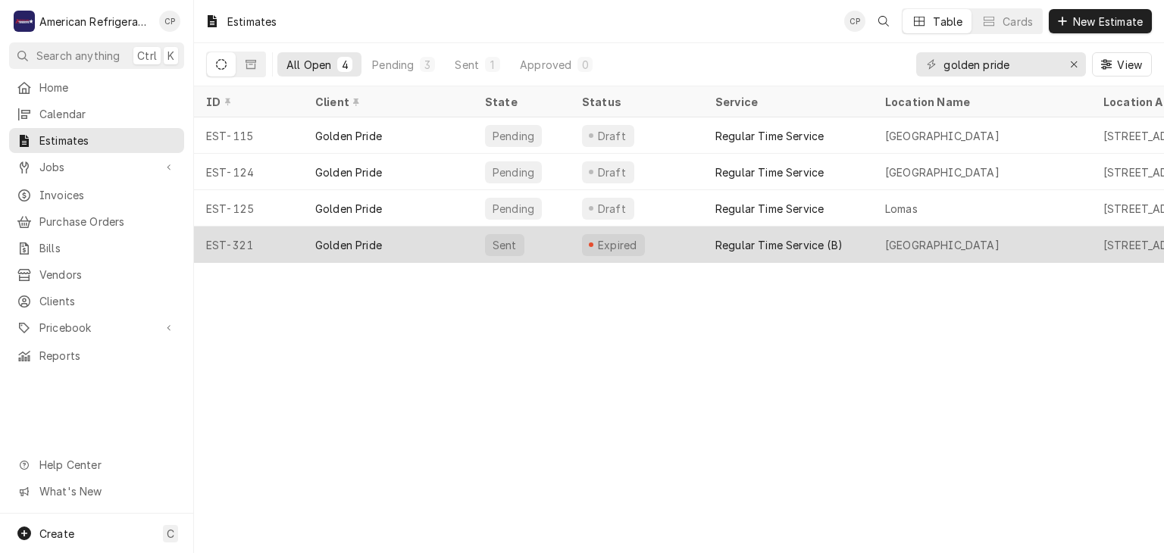
click at [402, 242] on div "Golden Pride" at bounding box center [388, 245] width 170 height 36
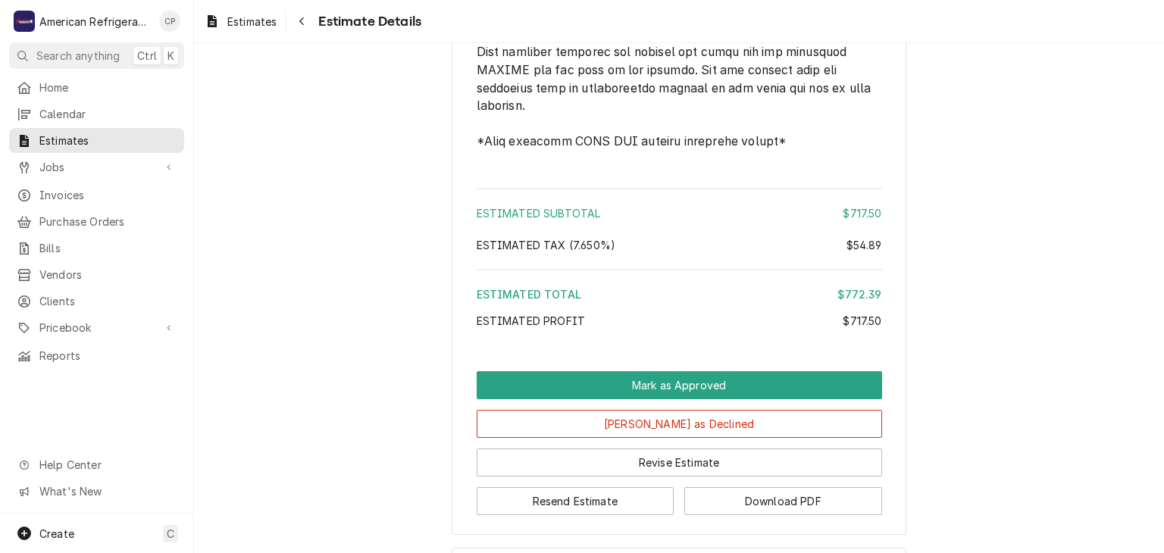
scroll to position [2119, 0]
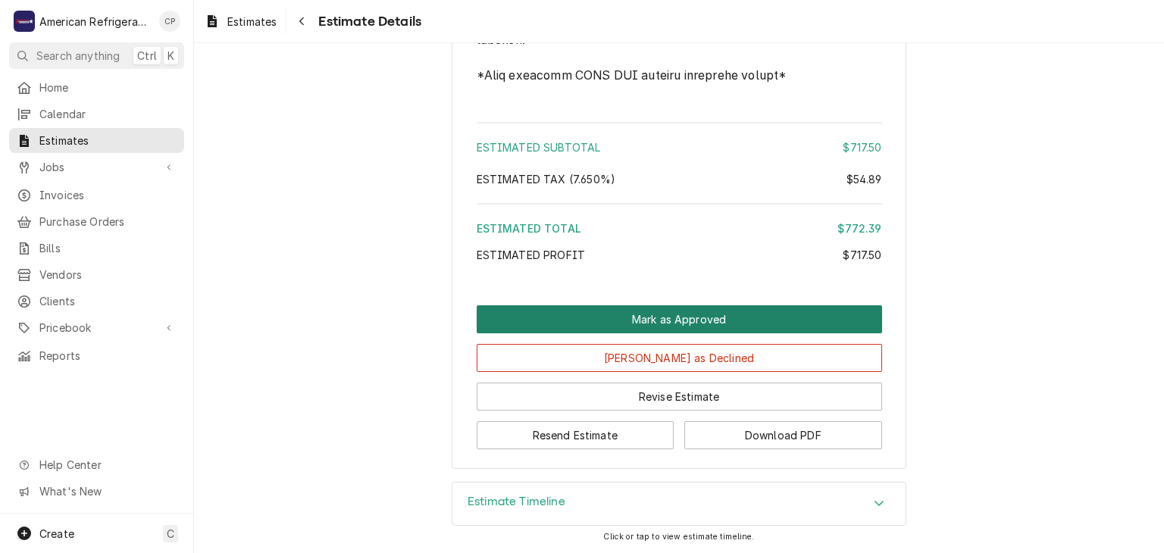
click at [656, 324] on button "Mark as Approved" at bounding box center [679, 319] width 405 height 28
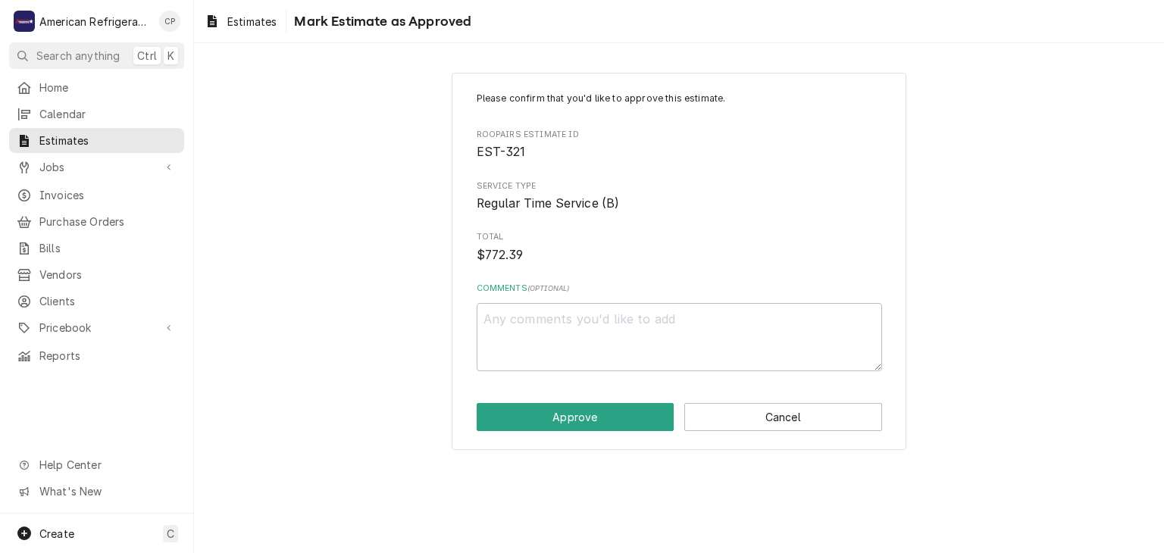
click at [606, 294] on div "Comments ( optional )" at bounding box center [679, 327] width 405 height 89
click at [601, 328] on textarea "Comments ( optional )" at bounding box center [679, 337] width 405 height 68
type textarea "x"
type textarea "a"
type textarea "x"
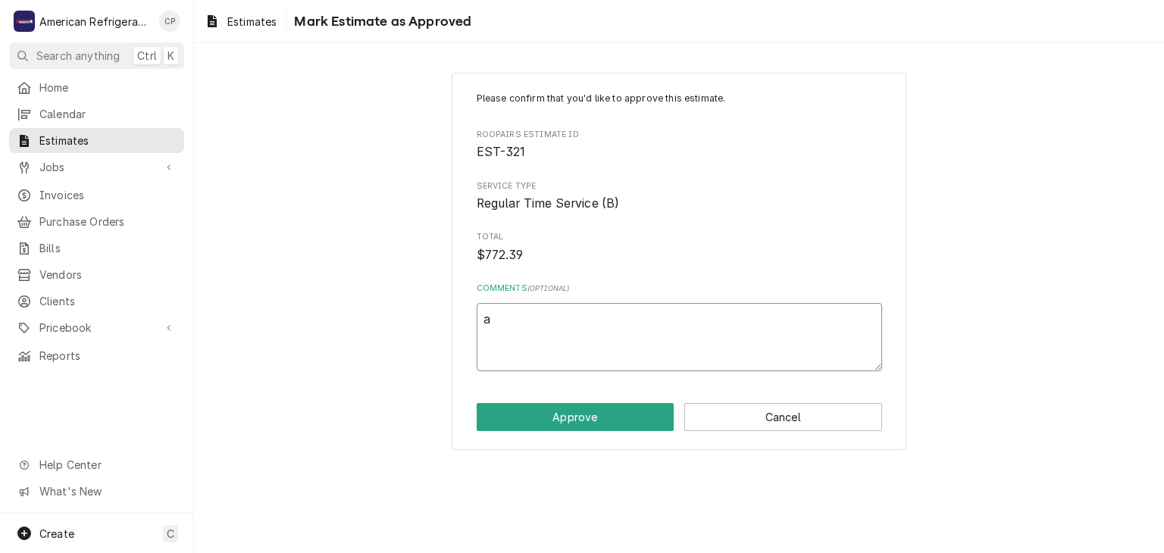
type textarea "ap"
type textarea "x"
type textarea "app"
type textarea "x"
type textarea "appr"
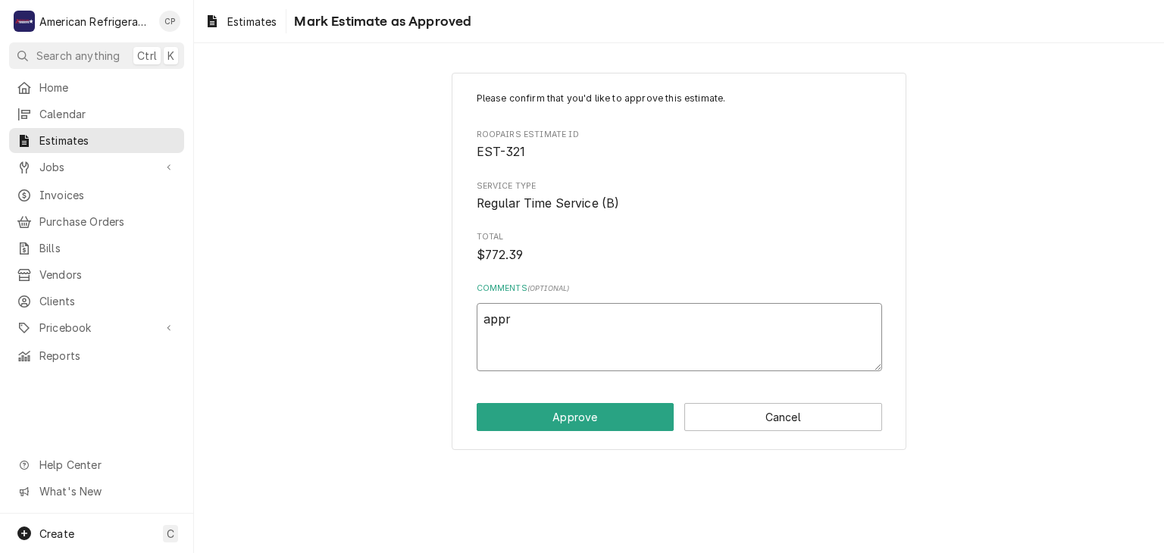
type textarea "x"
type textarea "appro"
type textarea "x"
type textarea "approv"
type textarea "x"
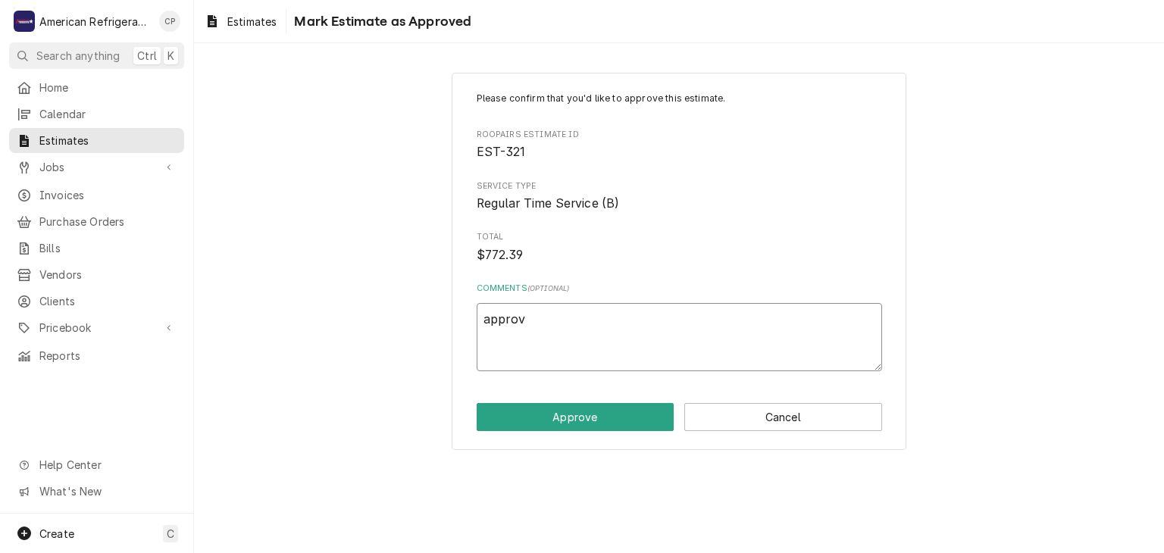
type textarea "approve"
type textarea "x"
type textarea "approved"
type textarea "x"
type textarea "approved"
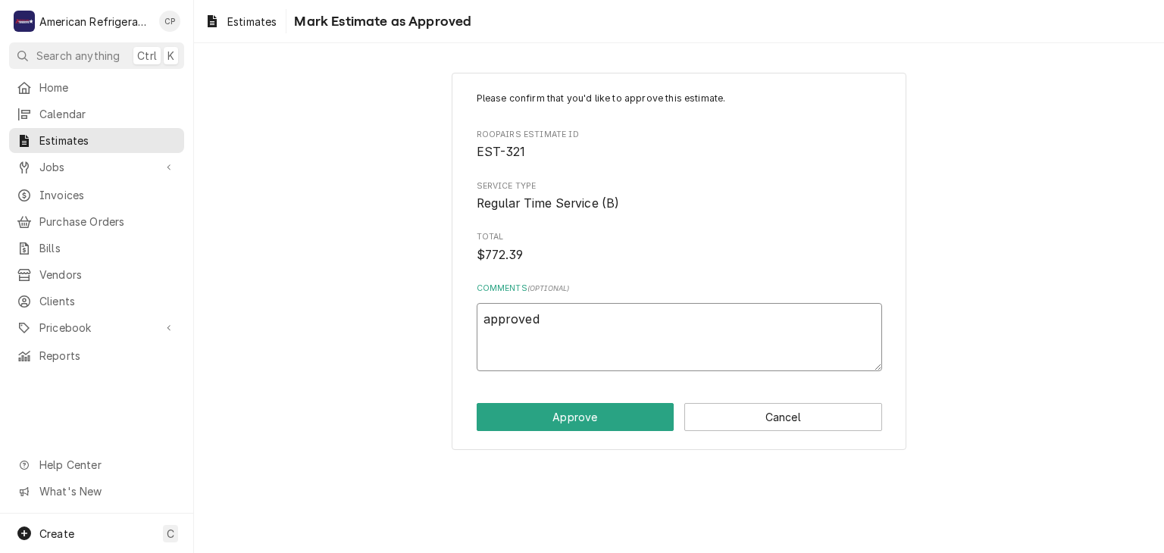
type textarea "x"
type textarea "approved v"
type textarea "x"
type textarea "approved ve"
type textarea "x"
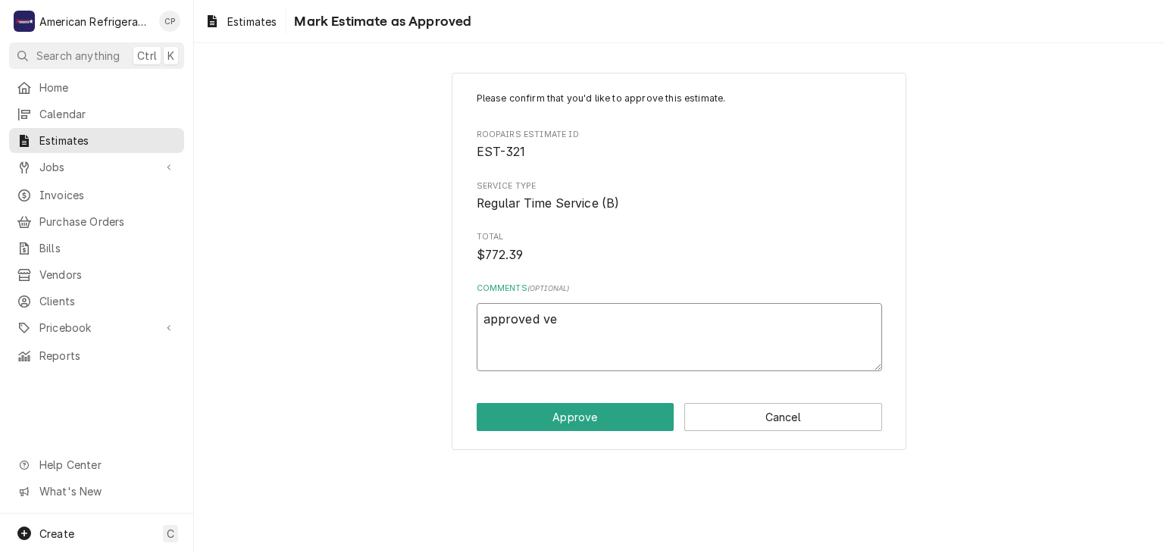
type textarea "approved ver"
type textarea "x"
type textarea "approved verb"
type textarea "x"
type textarea "approved verba"
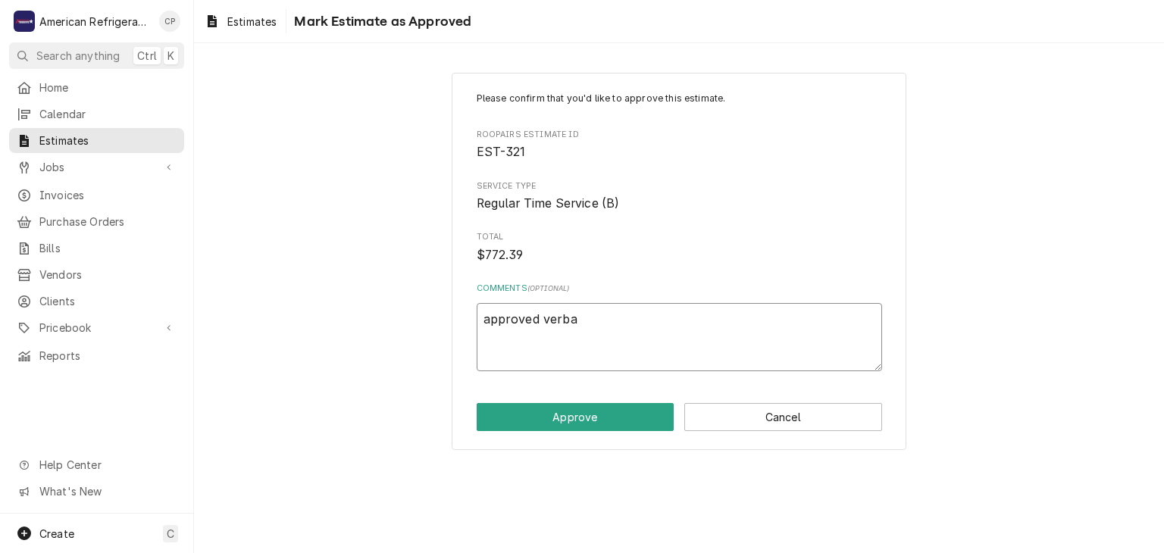
type textarea "x"
type textarea "approved verbal"
type textarea "x"
type textarea "approved verball"
type textarea "x"
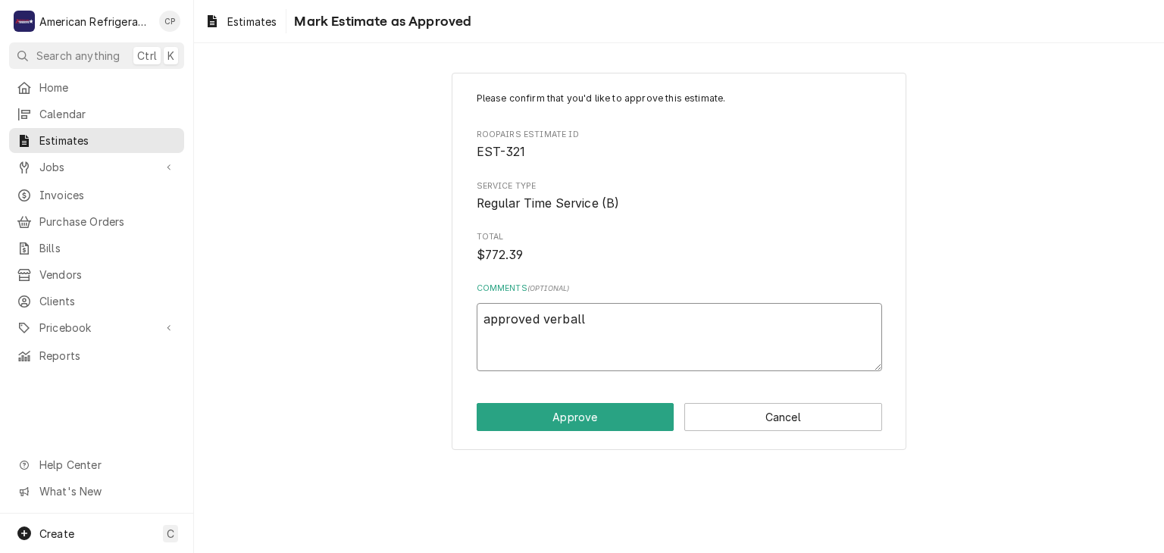
type textarea "approved verballu"
type textarea "x"
type textarea "approved verball"
type textarea "x"
type textarea "approved verbally"
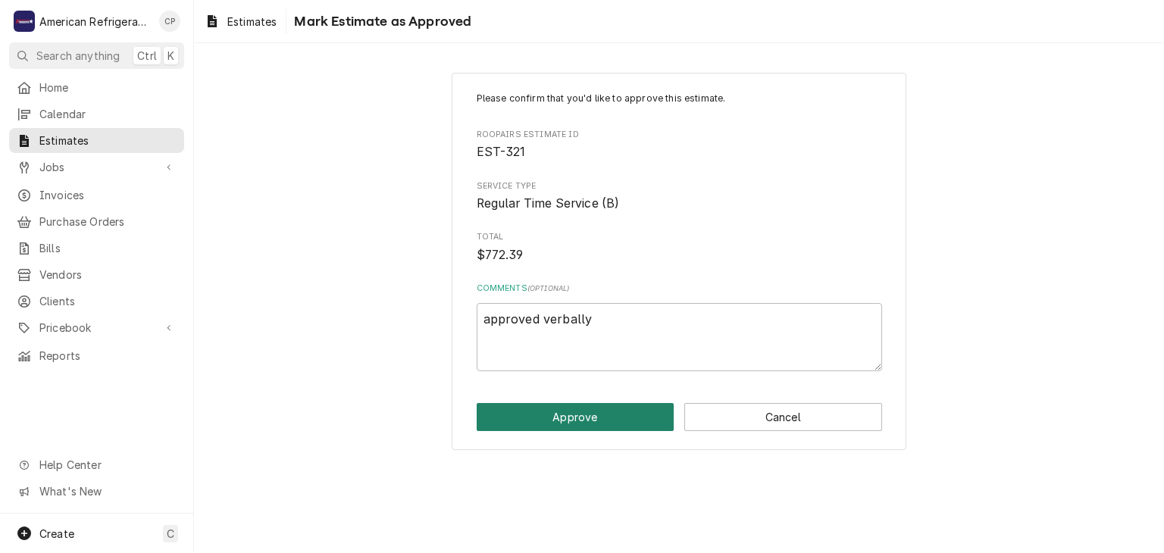
click at [477, 403] on button "Approve" at bounding box center [576, 417] width 198 height 28
type textarea "x"
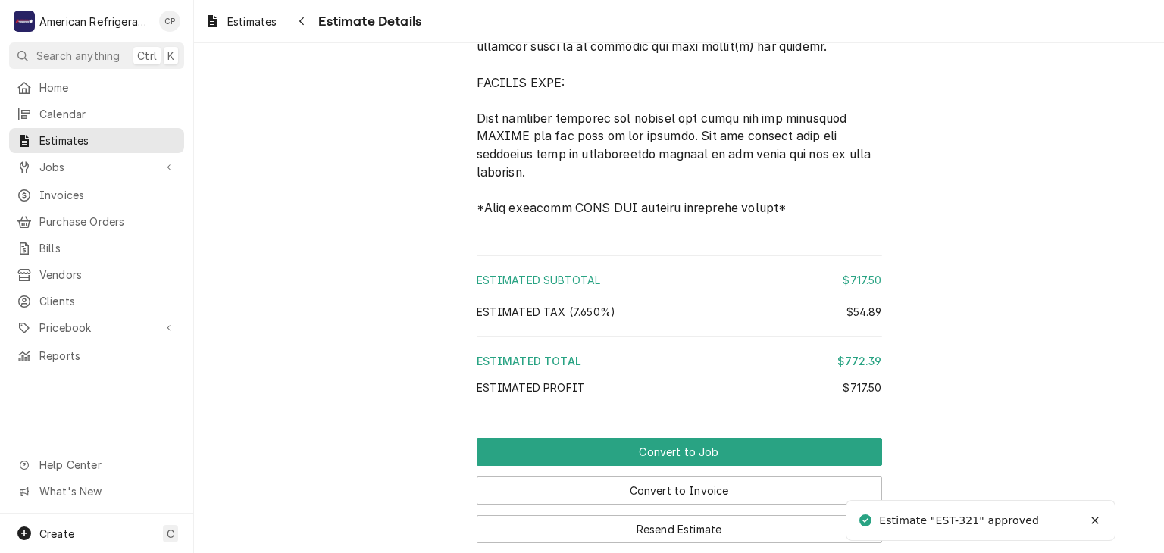
scroll to position [2171, 0]
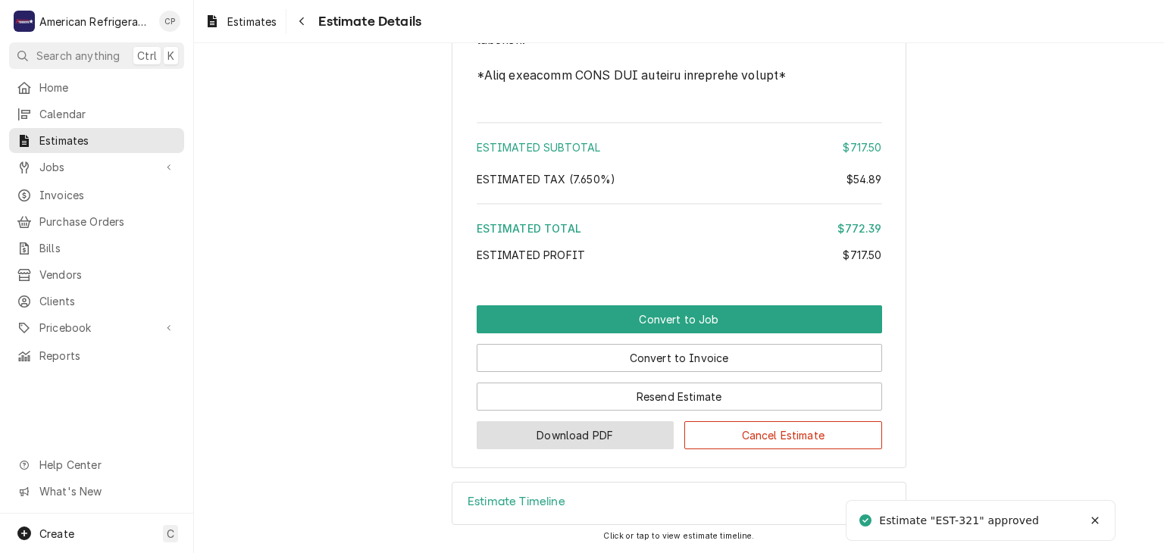
click at [605, 431] on button "Download PDF" at bounding box center [576, 435] width 198 height 28
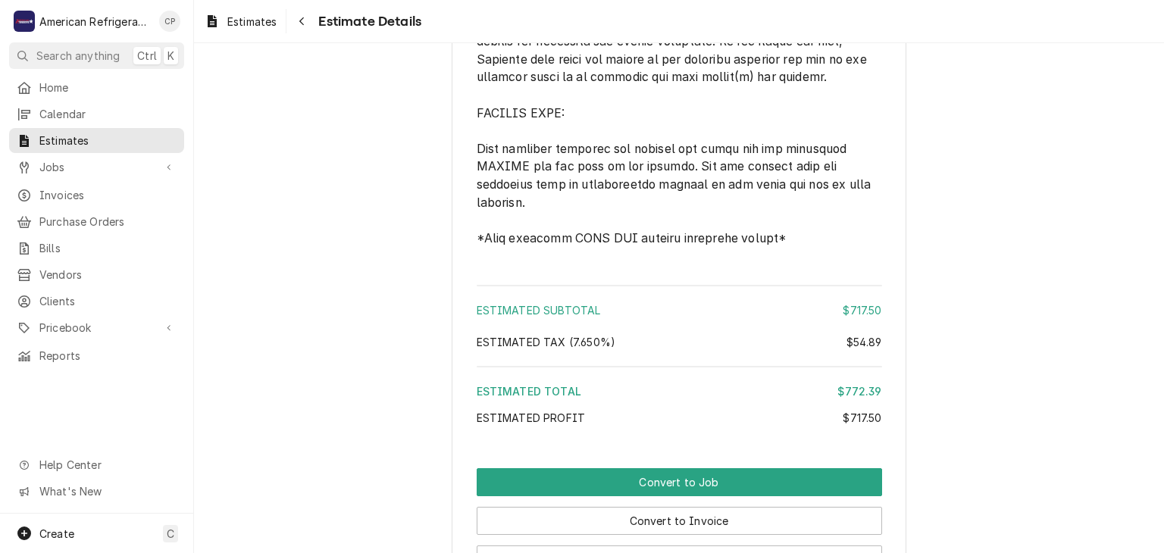
scroll to position [1997, 0]
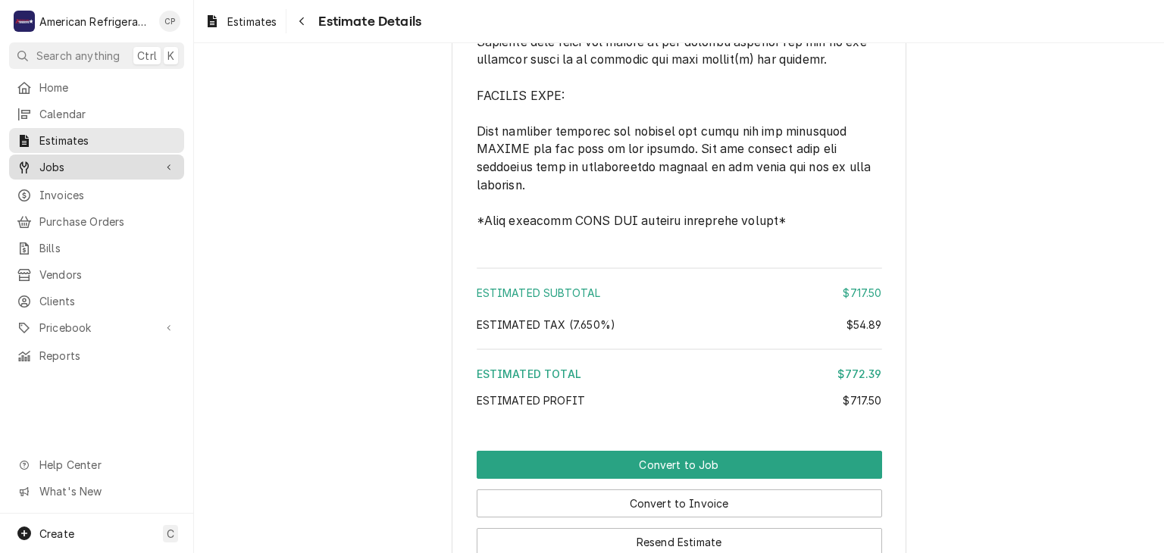
click at [148, 159] on span "Jobs" at bounding box center [96, 167] width 114 height 16
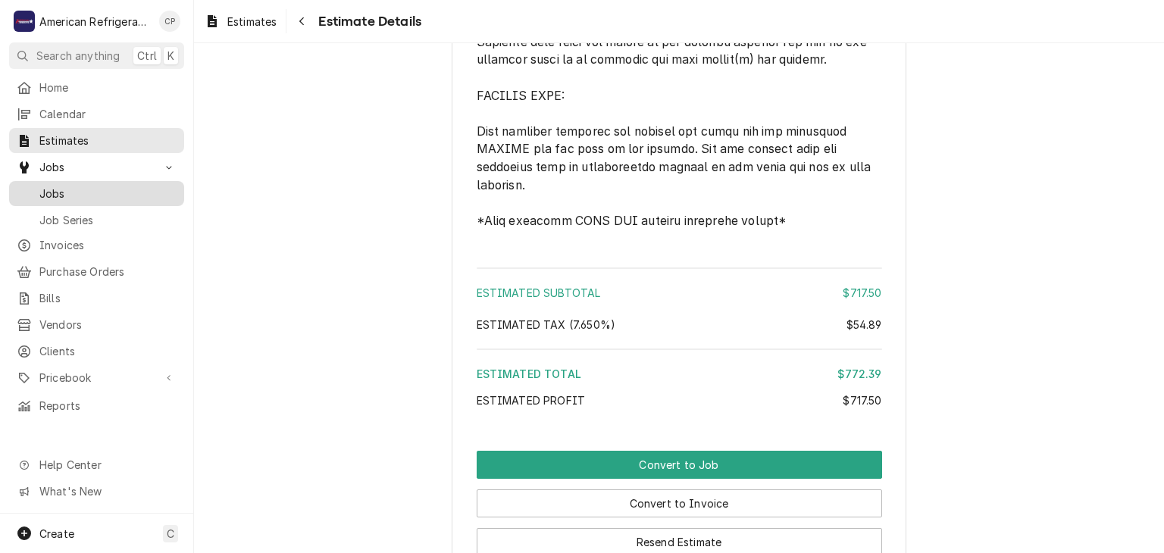
click at [138, 187] on span "Jobs" at bounding box center [107, 194] width 137 height 16
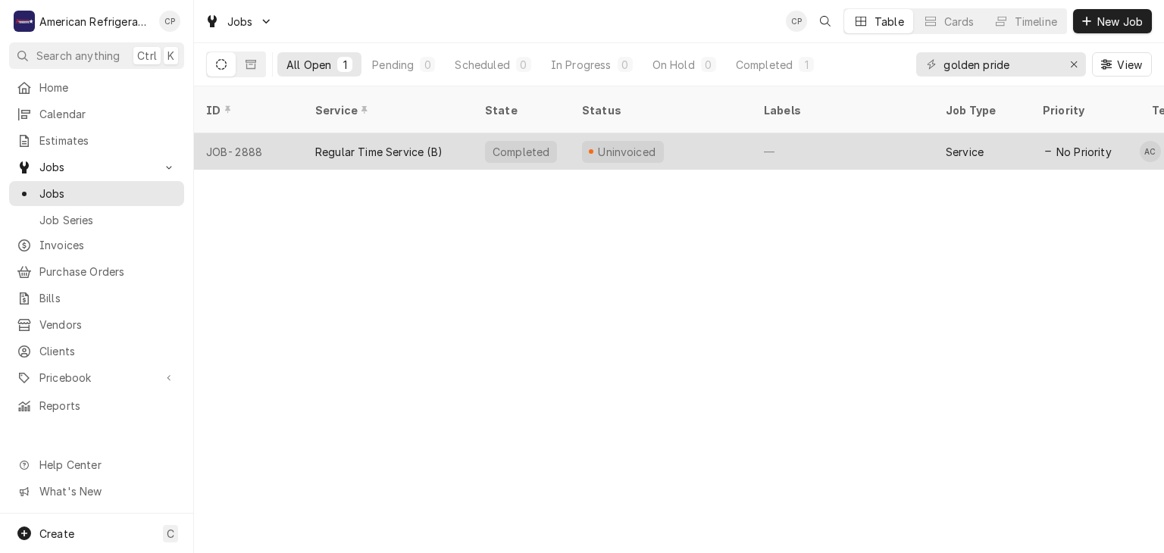
click at [393, 144] on div "Regular Time Service (B)" at bounding box center [378, 152] width 127 height 16
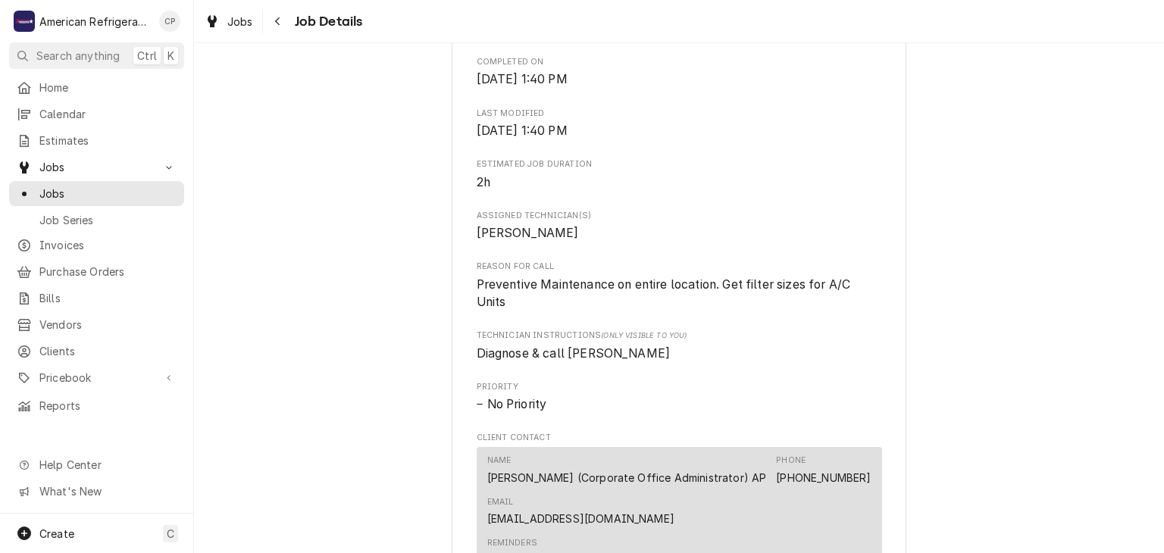
scroll to position [1227, 0]
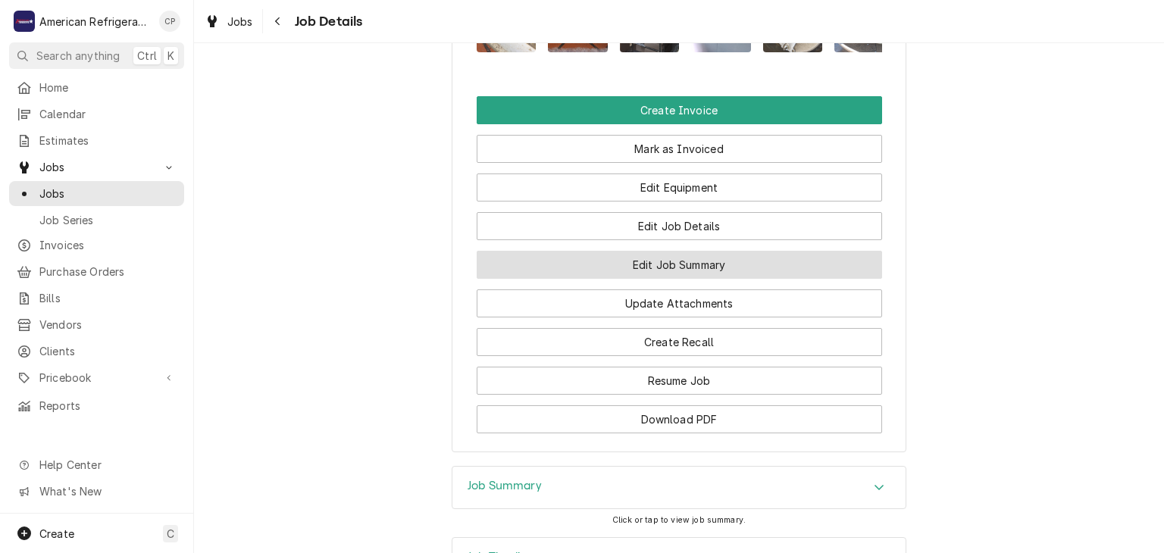
click at [611, 279] on button "Edit Job Summary" at bounding box center [679, 265] width 405 height 28
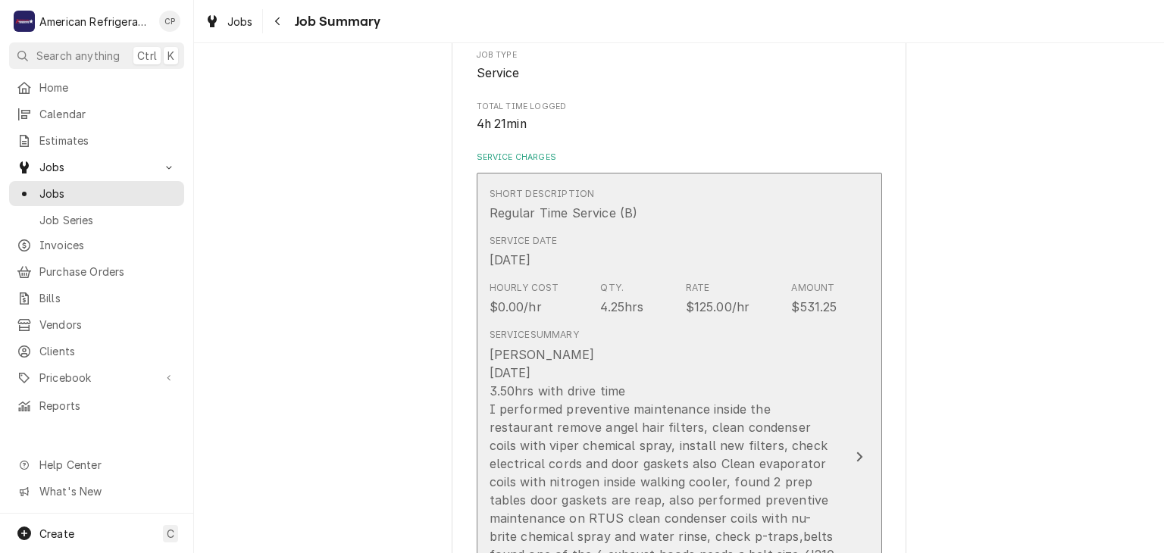
scroll to position [558, 0]
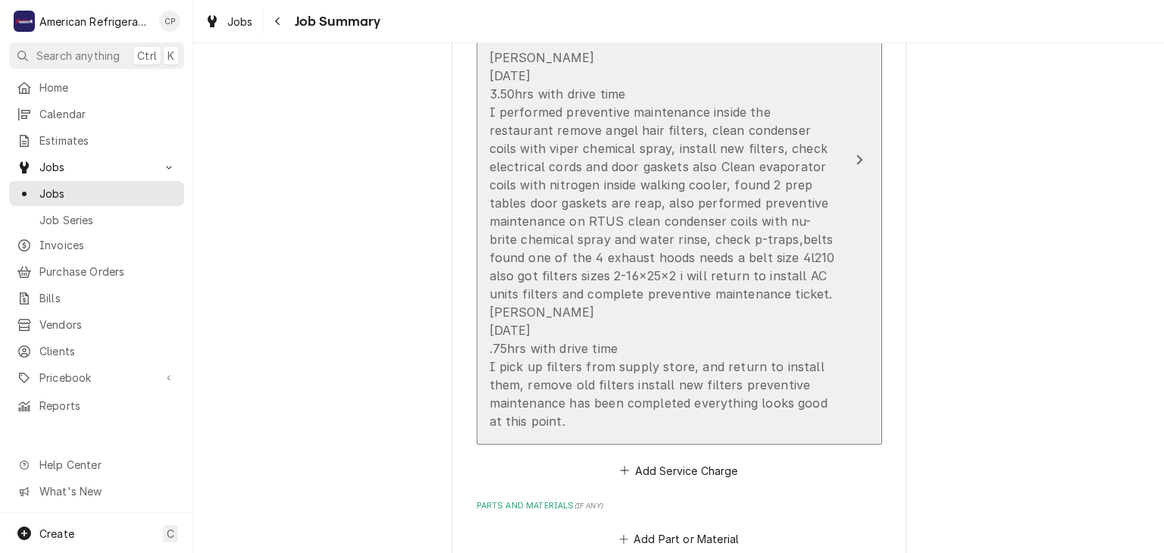
click at [646, 265] on div "[PERSON_NAME] [DATE] 3.50hrs with drive time I performed preventive maintenance…" at bounding box center [664, 240] width 348 height 382
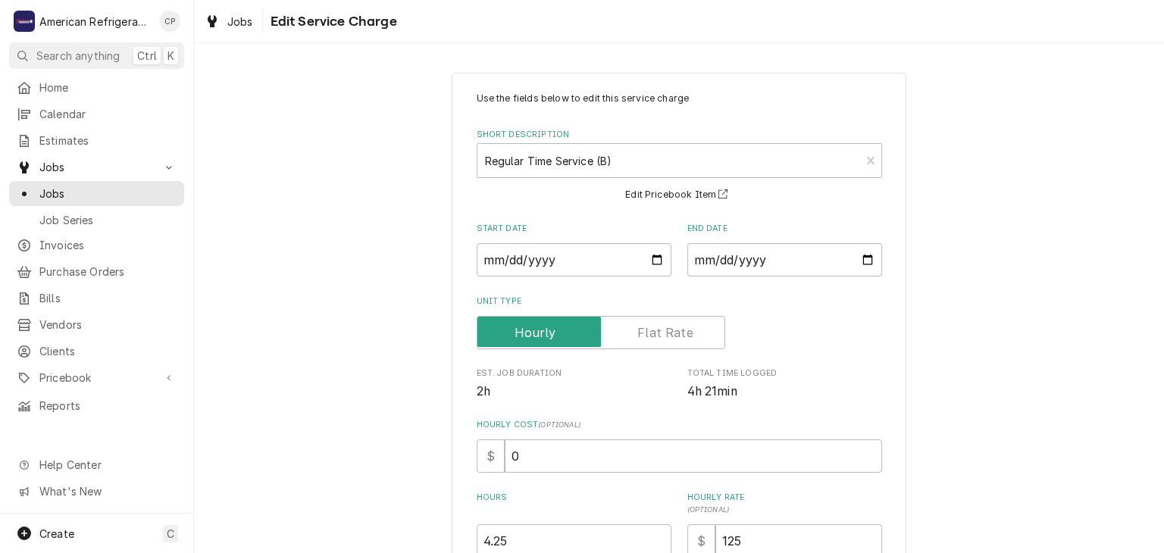
scroll to position [533, 0]
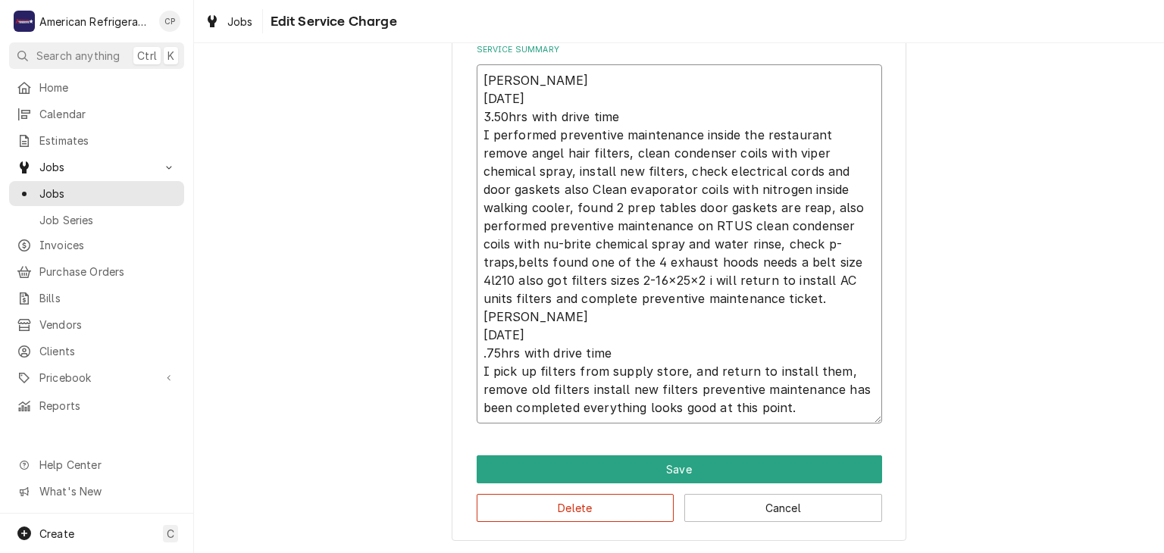
click at [689, 303] on textarea "[PERSON_NAME] [DATE] 3.50hrs with drive time I performed preventive maintenance…" at bounding box center [679, 243] width 405 height 359
type textarea "x"
type textarea "[PERSON_NAME] [DATE] 3.50hrs with drive time I performed preventive maintenance…"
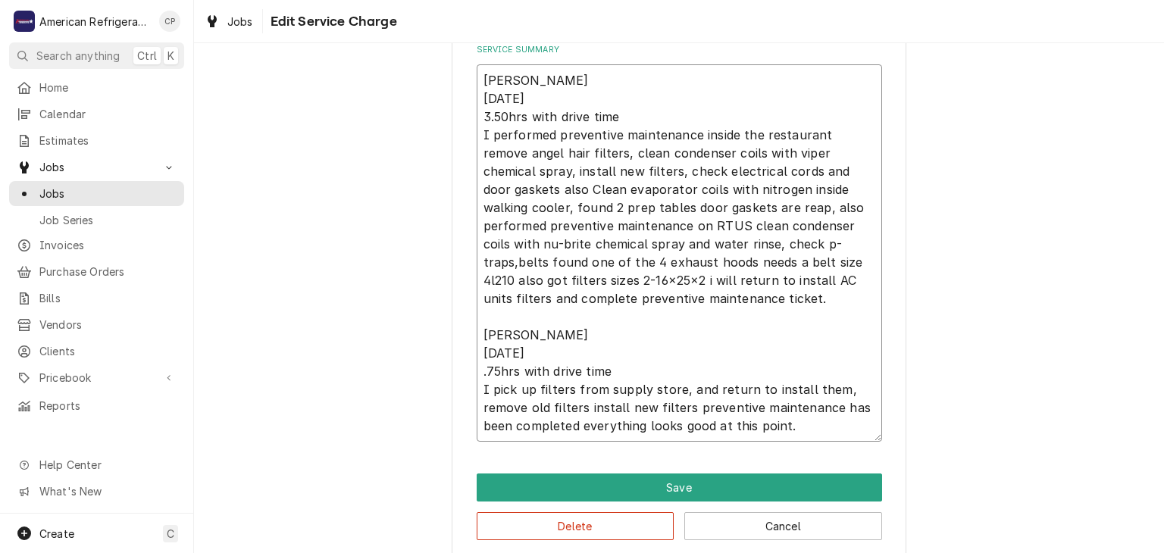
click at [693, 372] on textarea "[PERSON_NAME] [DATE] 3.50hrs with drive time I performed preventive maintenance…" at bounding box center [679, 252] width 405 height 377
type textarea "x"
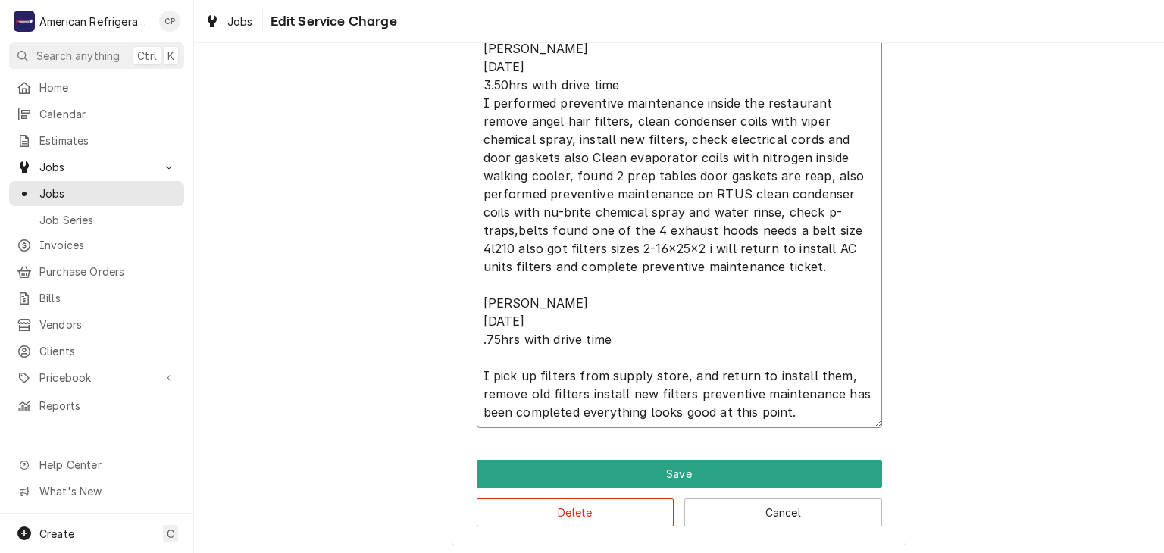
scroll to position [569, 0]
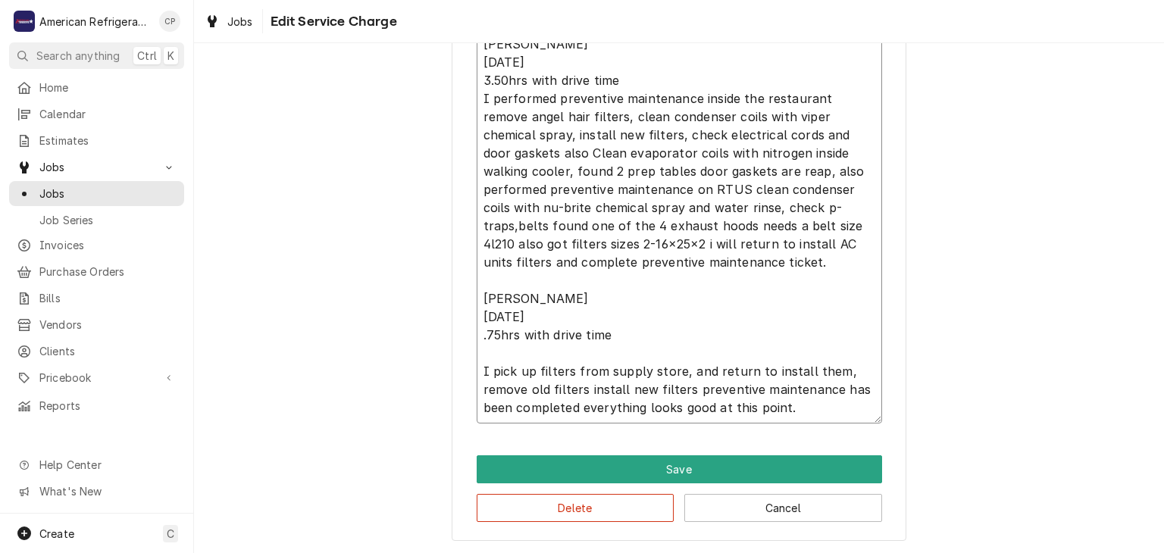
type textarea "Alvaro 8/22/25 3.50hrs with drive time I performed preventive maintenance insid…"
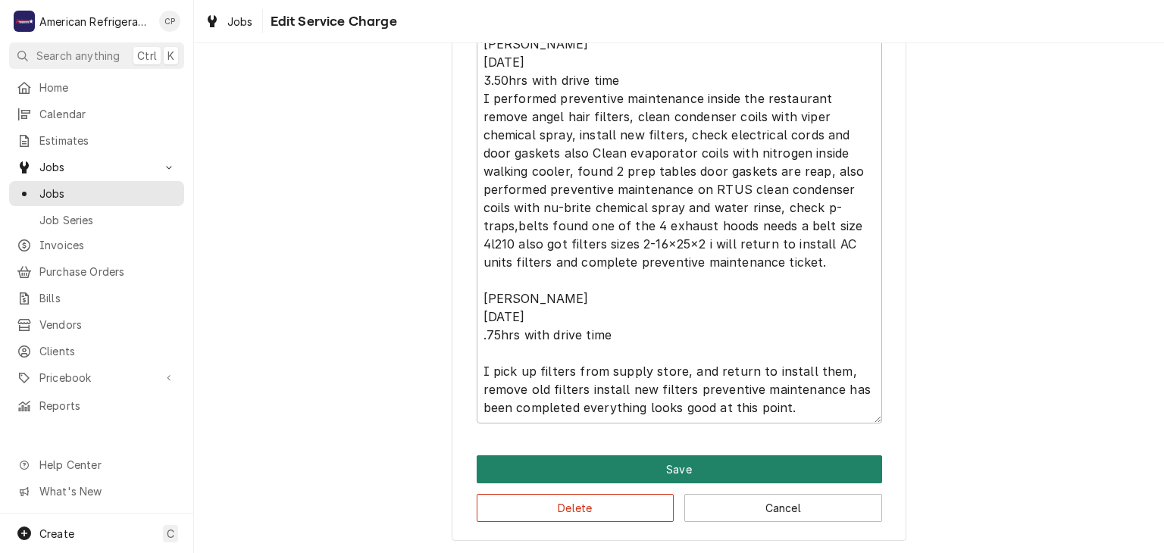
drag, startPoint x: 669, startPoint y: 484, endPoint x: 660, endPoint y: 470, distance: 16.6
click at [668, 484] on div "Delete Cancel" at bounding box center [679, 503] width 405 height 39
click at [657, 462] on button "Save" at bounding box center [679, 470] width 405 height 28
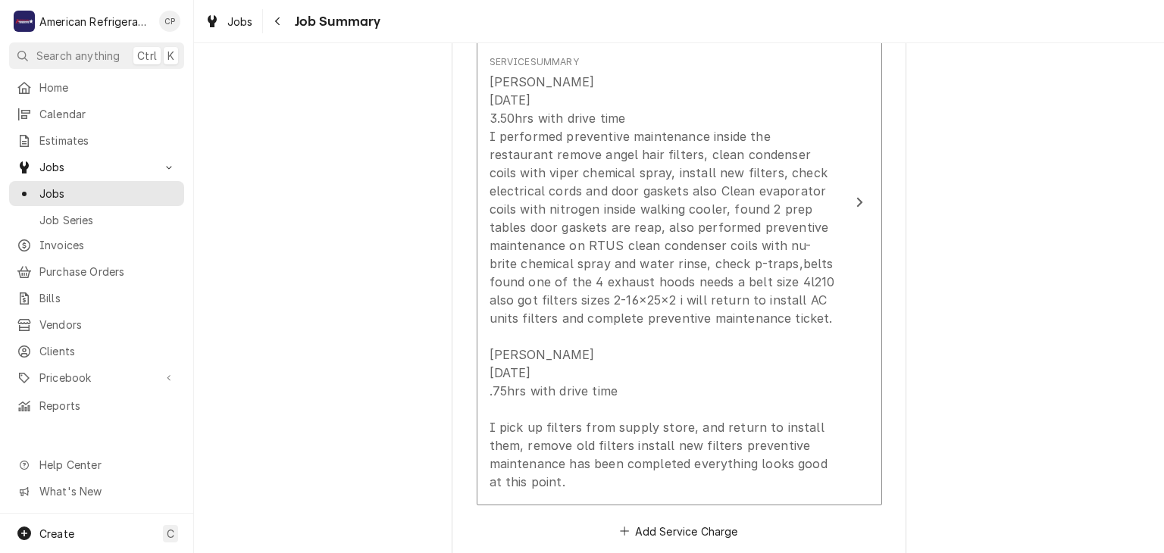
scroll to position [603, 0]
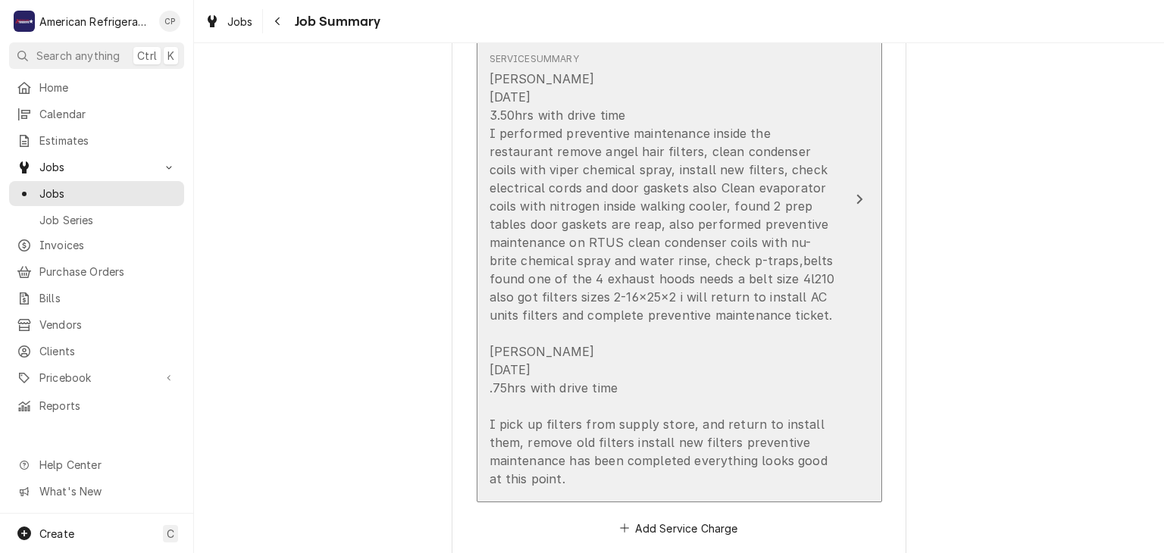
click at [596, 240] on div "Alvaro 8/22/25 3.50hrs with drive time I performed preventive maintenance insid…" at bounding box center [664, 279] width 348 height 418
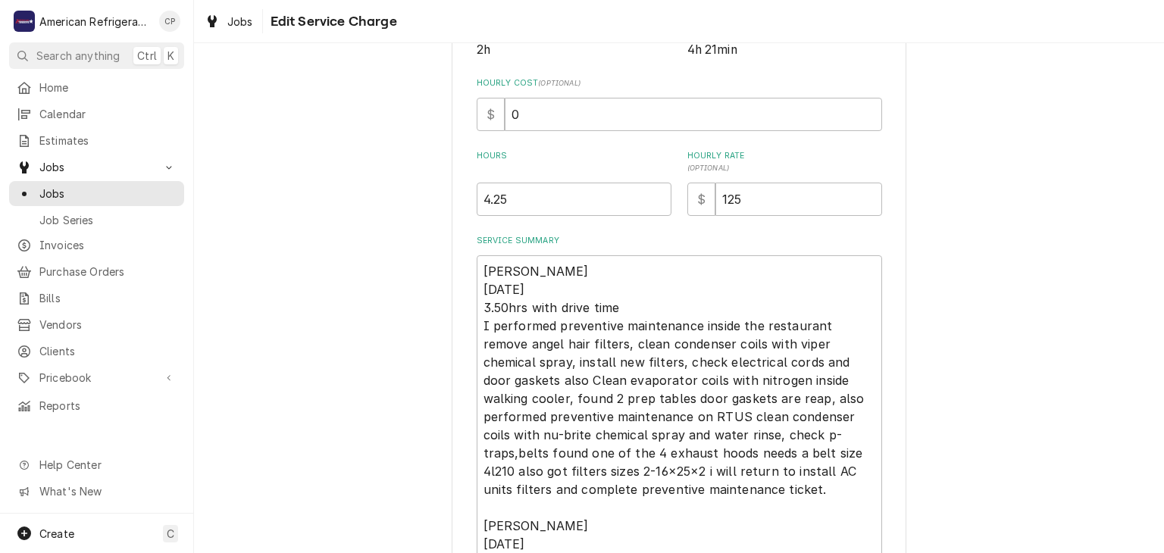
scroll to position [478, 0]
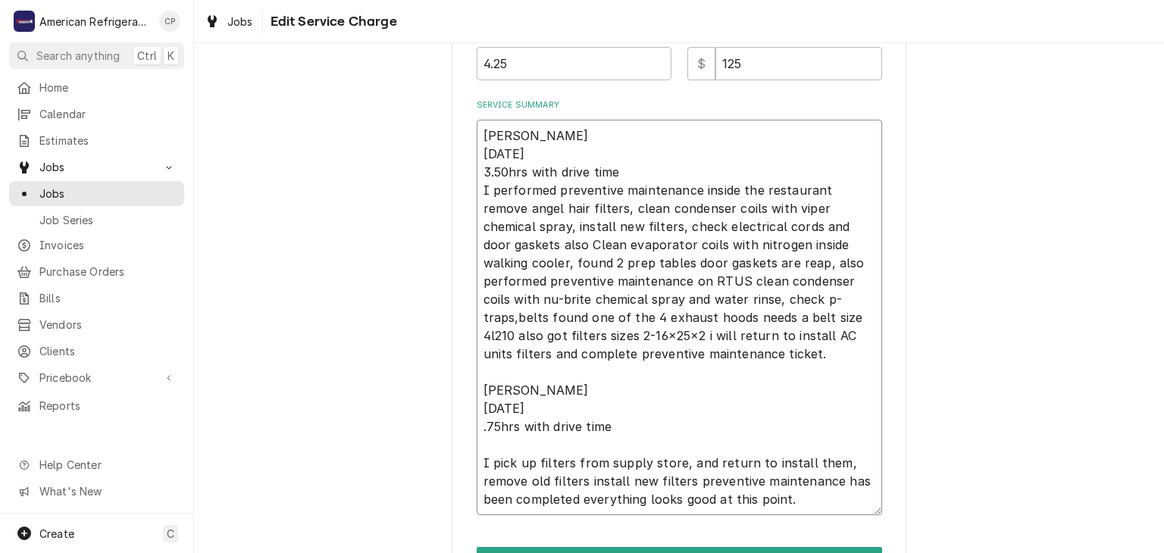
click at [643, 176] on textarea "Alvaro 8/22/25 3.50hrs with drive time I performed preventive maintenance insid…" at bounding box center [679, 318] width 405 height 396
type textarea "x"
type textarea "Alvaro 8/22/25 3.50hrs with drive time I performed preventive maintenance insid…"
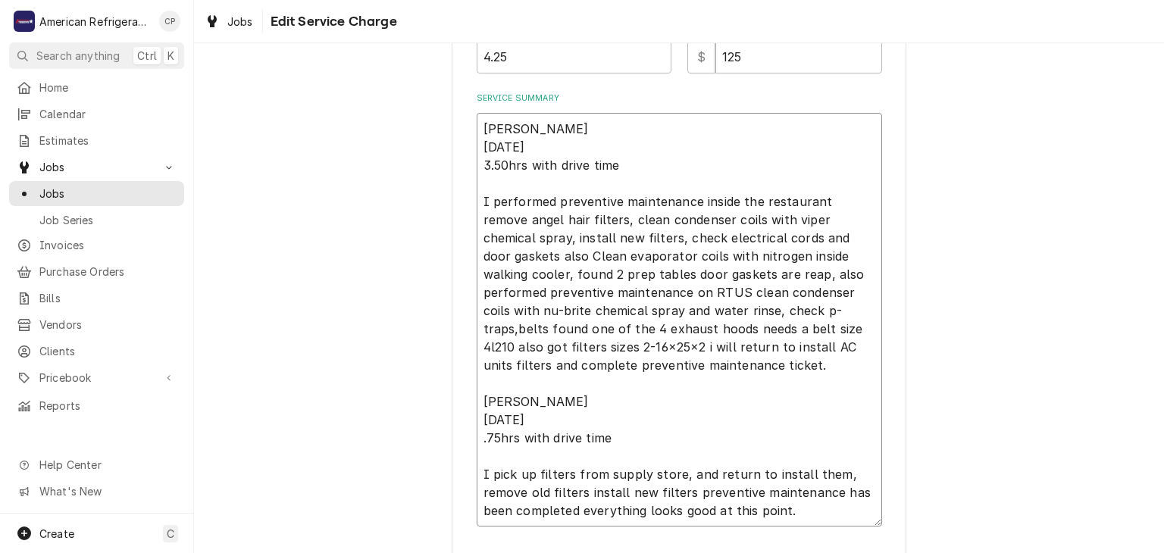
scroll to position [486, 0]
click at [721, 330] on textarea "Alvaro 8/22/25 3.50hrs with drive time I performed preventive maintenance insid…" at bounding box center [679, 318] width 405 height 414
type textarea "x"
type textarea "Alvaro 8/22/25 3.50hrs with drive time I performed preventive maintenance insid…"
type textarea "x"
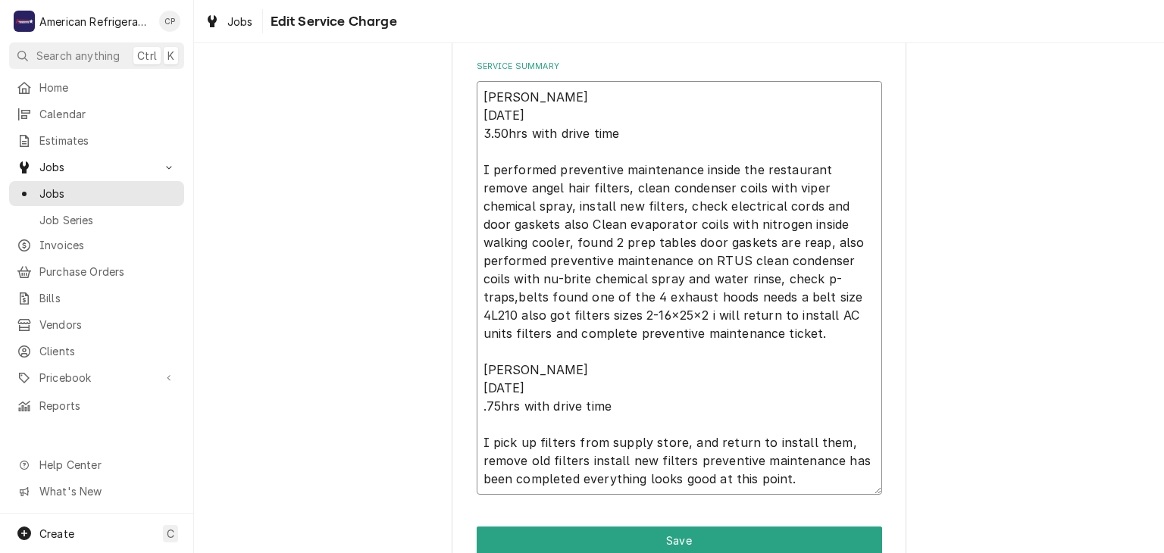
scroll to position [517, 0]
type textarea "Alvaro 8/22/25 3.50hrs with drive time I performed preventive maintenance insid…"
click at [423, 327] on div "Use the fields below to edit this service charge Short Description Regular Time…" at bounding box center [679, 83] width 970 height 1083
click at [547, 314] on textarea "Alvaro 8/22/25 3.50hrs with drive time I performed preventive maintenance insid…" at bounding box center [679, 287] width 405 height 414
type textarea "x"
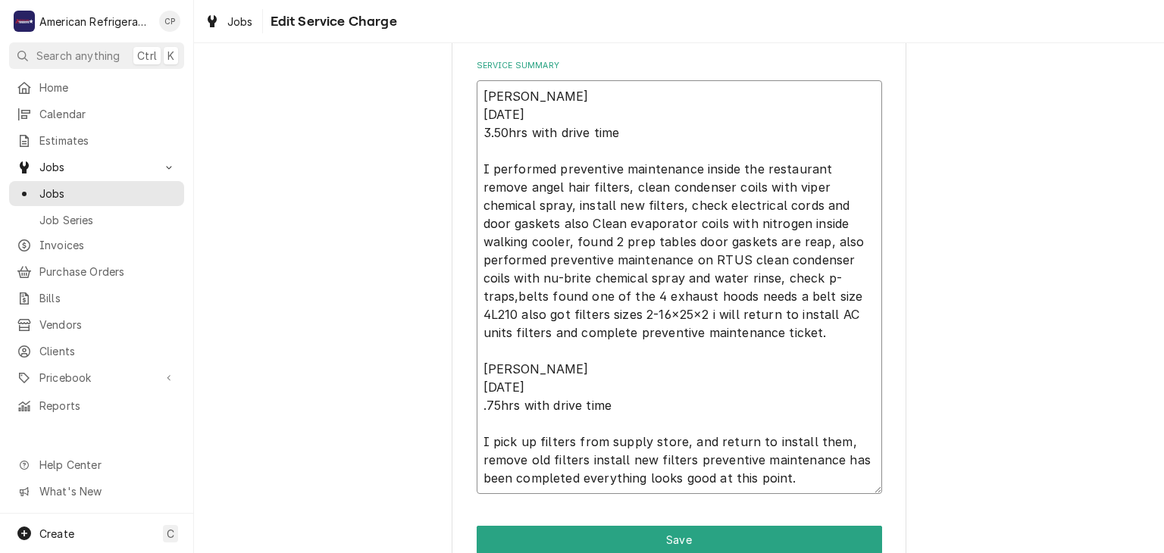
type textarea "Alvaro 8/22/25 3.50hrs with drive time I performed preventive maintenance insid…"
type textarea "x"
type textarea "Alvaro 8/22/25 3.50hrs with drive time I performed preventive maintenance insid…"
click at [759, 189] on textarea "Alvaro 8/22/25 3.50hrs with drive time I performed preventive maintenance insid…" at bounding box center [679, 287] width 405 height 414
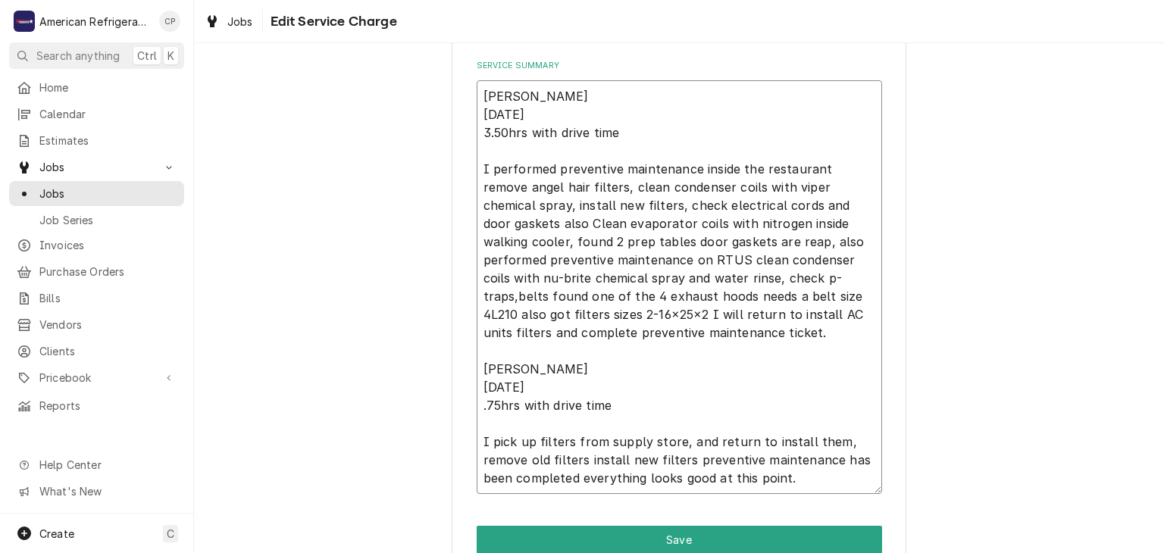
type textarea "x"
type textarea "Alvaro 8/22/25 3.50hrs with drive time I performed preventive maintenance insid…"
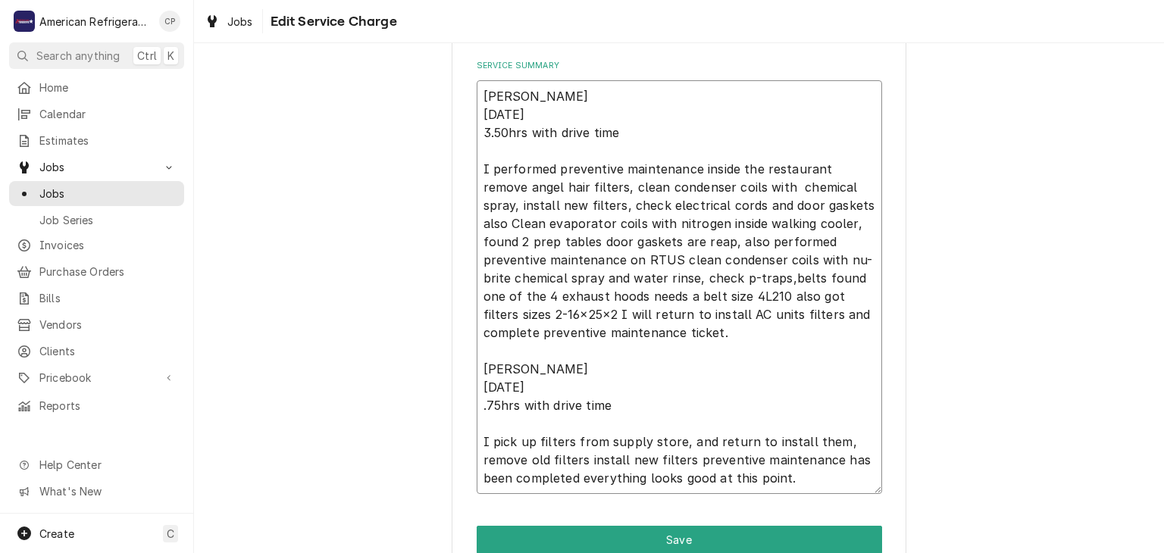
type textarea "x"
type textarea "Alvaro 8/22/25 3.50hrs with drive time I performed preventive maintenance insid…"
click at [809, 206] on textarea "Alvaro 8/22/25 3.50hrs with drive time I performed preventive maintenance insid…" at bounding box center [679, 287] width 405 height 414
click at [808, 206] on textarea "Alvaro 8/22/25 3.50hrs with drive time I performed preventive maintenance insid…" at bounding box center [679, 287] width 405 height 414
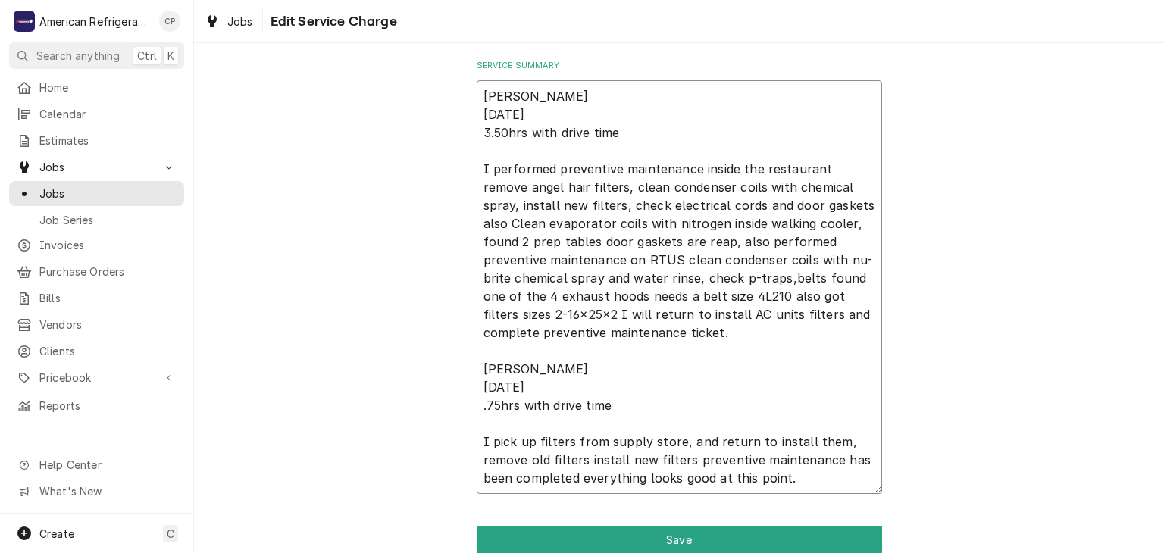
click at [813, 206] on textarea "Alvaro 8/22/25 3.50hrs with drive time I performed preventive maintenance insid…" at bounding box center [679, 287] width 405 height 414
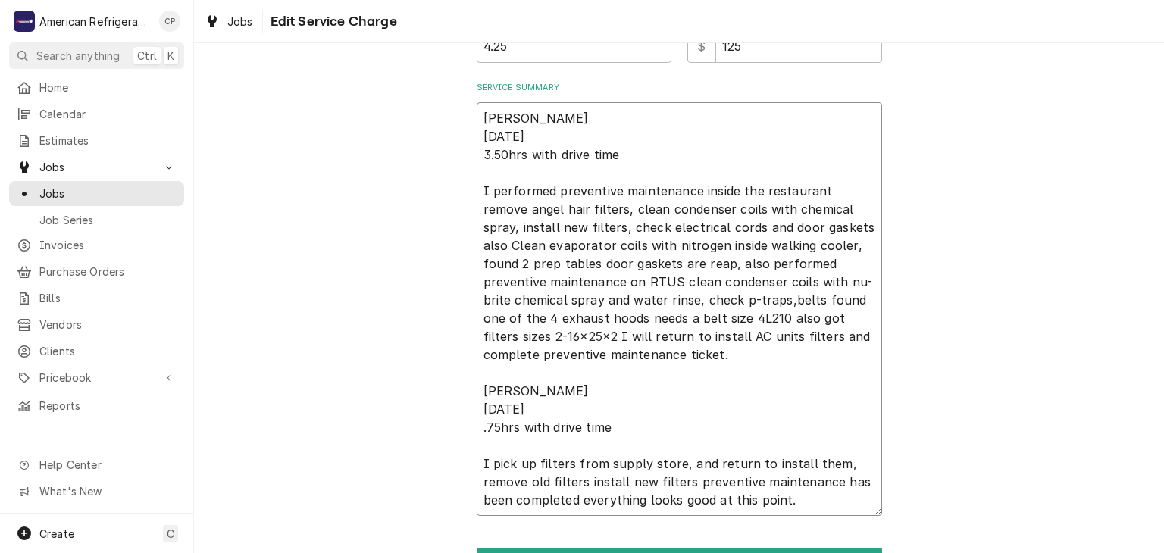
scroll to position [503, 0]
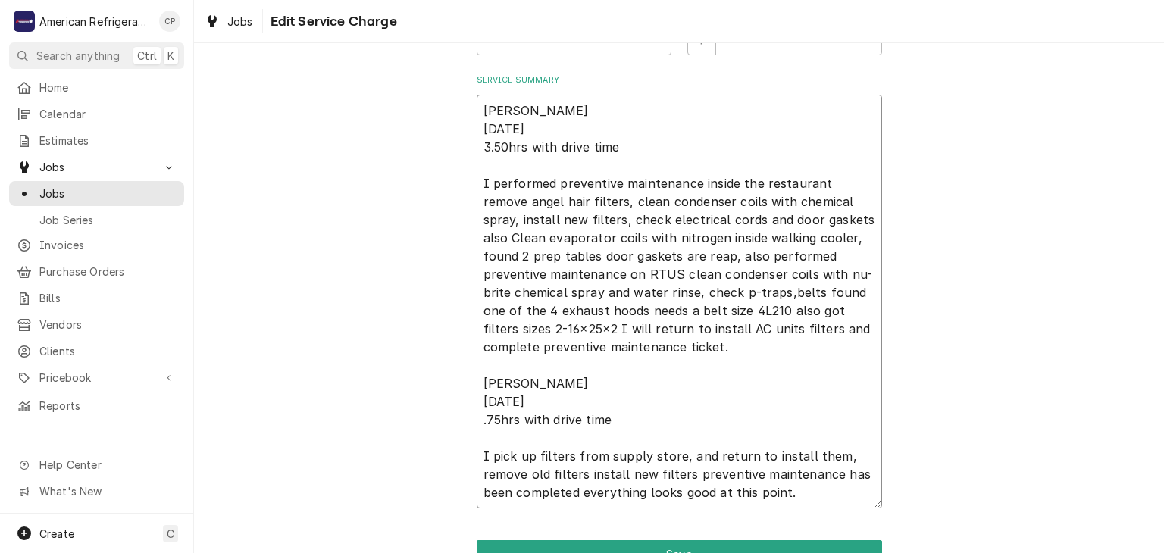
type textarea "x"
type textarea "Alvaro 8/22/25 3.50hrs with drive time I performed preventive maintenance insid…"
type textarea "x"
type textarea "Alvaro 8/22/25 3.50hrs with drive time I performed preventive maintenance insid…"
type textarea "x"
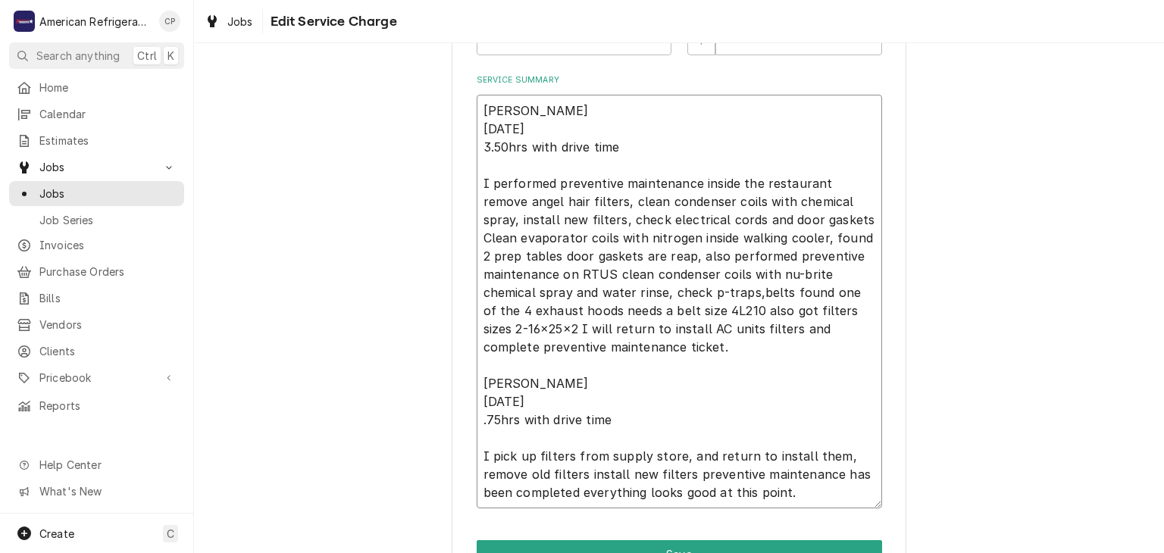
type textarea "Alvaro 8/22/25 3.50hrs with drive time I performed preventive maintenance insid…"
type textarea "x"
type textarea "Alvaro 8/22/25 3.50hrs with drive time I performed preventive maintenance insid…"
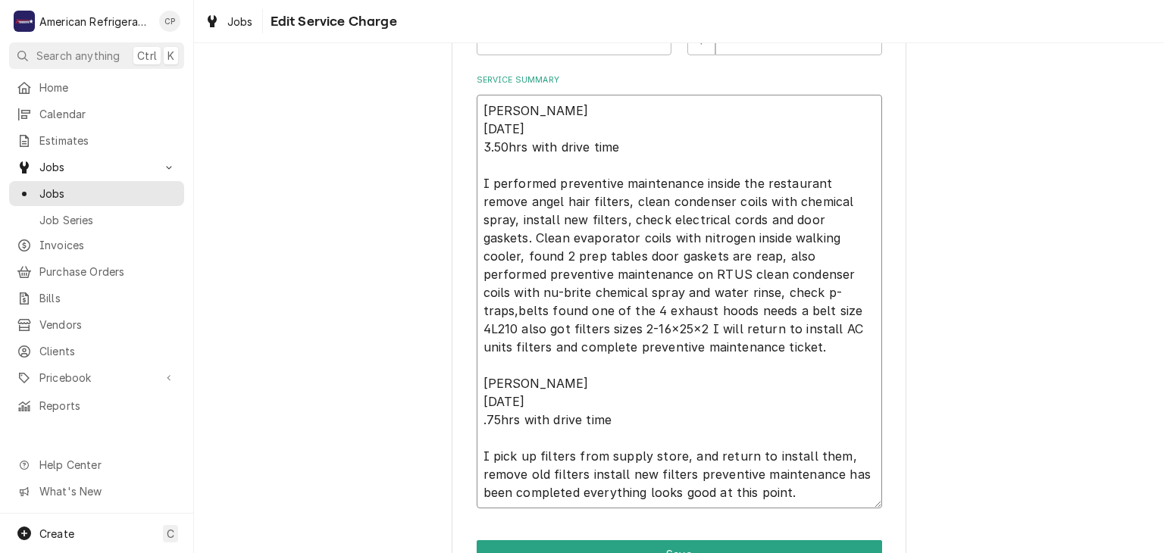
click at [853, 215] on textarea "Alvaro 8/22/25 3.50hrs with drive time I performed preventive maintenance insid…" at bounding box center [679, 302] width 405 height 414
type textarea "x"
type textarea "Alvaro 8/22/25 3.50hrs with drive time I performed preventive maintenance insid…"
type textarea "x"
type textarea "Alvaro 8/22/25 3.50hrs with drive time I performed preventive maintenance insid…"
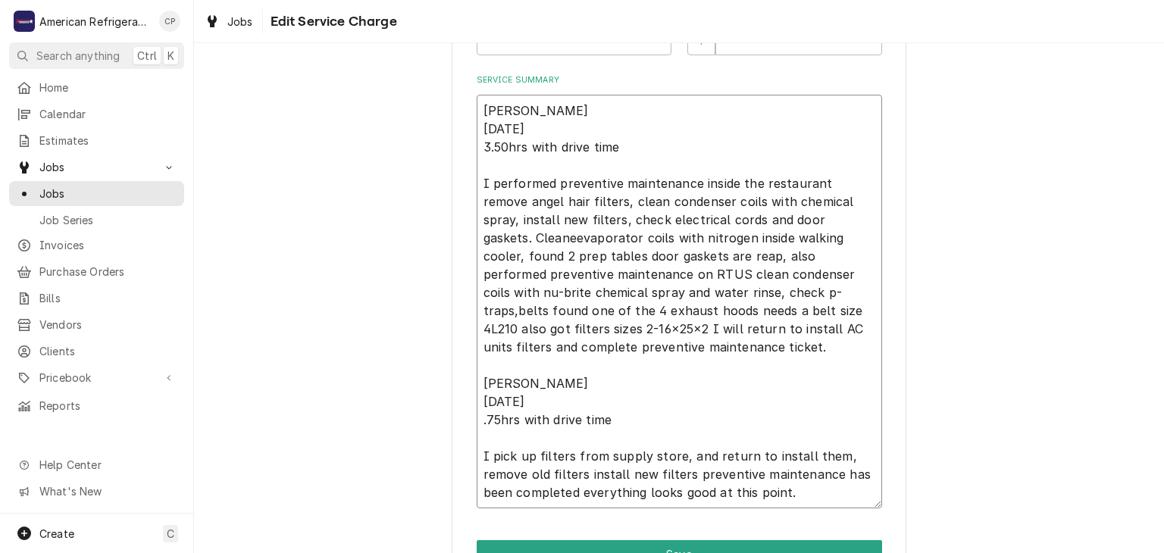
type textarea "x"
type textarea "Alvaro 8/22/25 3.50hrs with drive time I performed preventive maintenance insid…"
type textarea "x"
type textarea "Alvaro 8/22/25 3.50hrs with drive time I performed preventive maintenance insid…"
click at [642, 255] on textarea "Alvaro 8/22/25 3.50hrs with drive time I performed preventive maintenance insid…" at bounding box center [679, 302] width 405 height 414
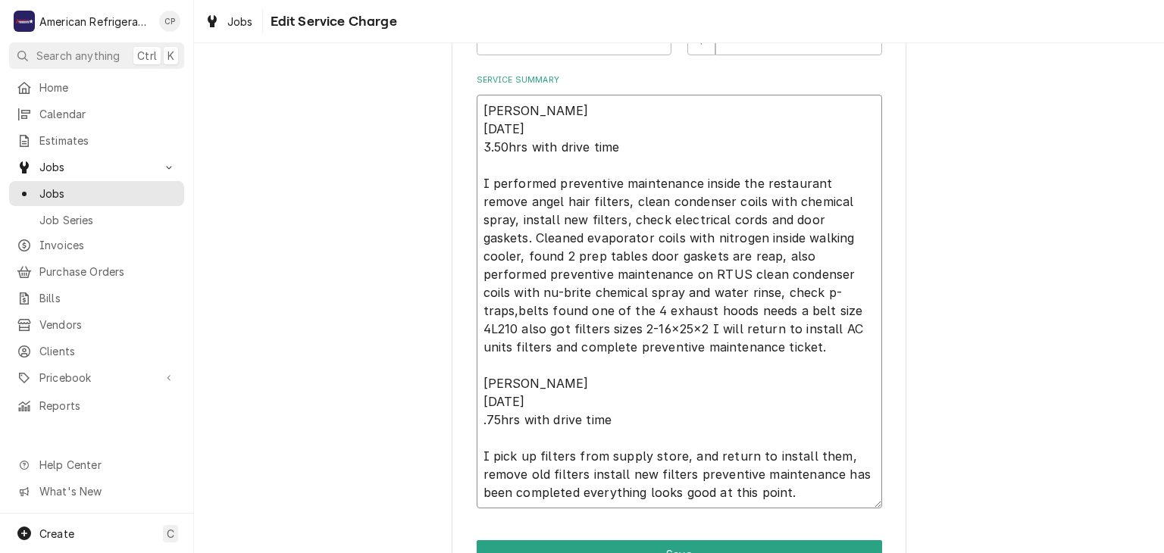
click at [642, 255] on textarea "Alvaro 8/22/25 3.50hrs with drive time I performed preventive maintenance insid…" at bounding box center [679, 302] width 405 height 414
type textarea "x"
type textarea "Alvaro 8/22/25 3.50hrs with drive time I performed preventive maintenance insid…"
type textarea "x"
type textarea "Alvaro 8/22/25 3.50hrs with drive time I performed preventive maintenance insid…"
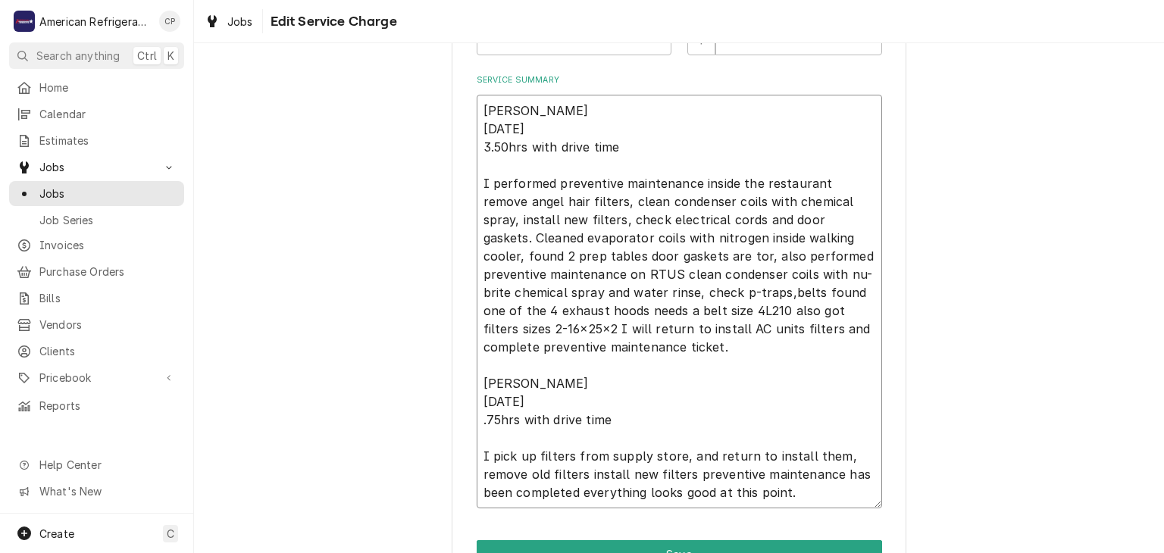
type textarea "x"
type textarea "Alvaro 8/22/25 3.50hrs with drive time I performed preventive maintenance insid…"
type textarea "x"
type textarea "Alvaro 8/22/25 3.50hrs with drive time I performed preventive maintenance insid…"
type textarea "x"
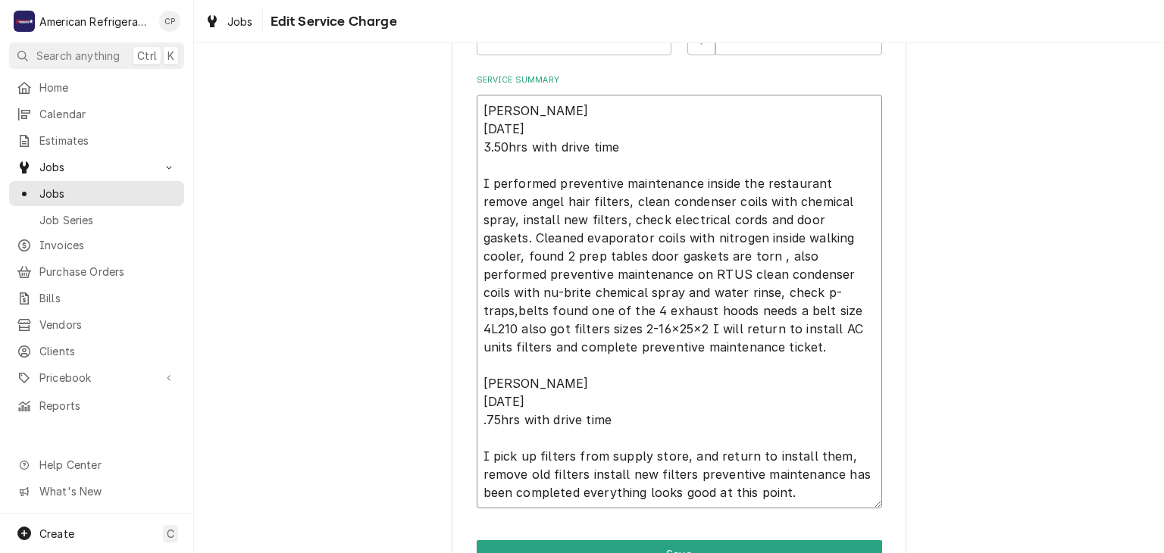
type textarea "Alvaro 8/22/25 3.50hrs with drive time I performed preventive maintenance insid…"
type textarea "x"
type textarea "Alvaro 8/22/25 3.50hrs with drive time I performed preventive maintenance insid…"
type textarea "x"
type textarea "Alvaro 8/22/25 3.50hrs with drive time I performed preventive maintenance insid…"
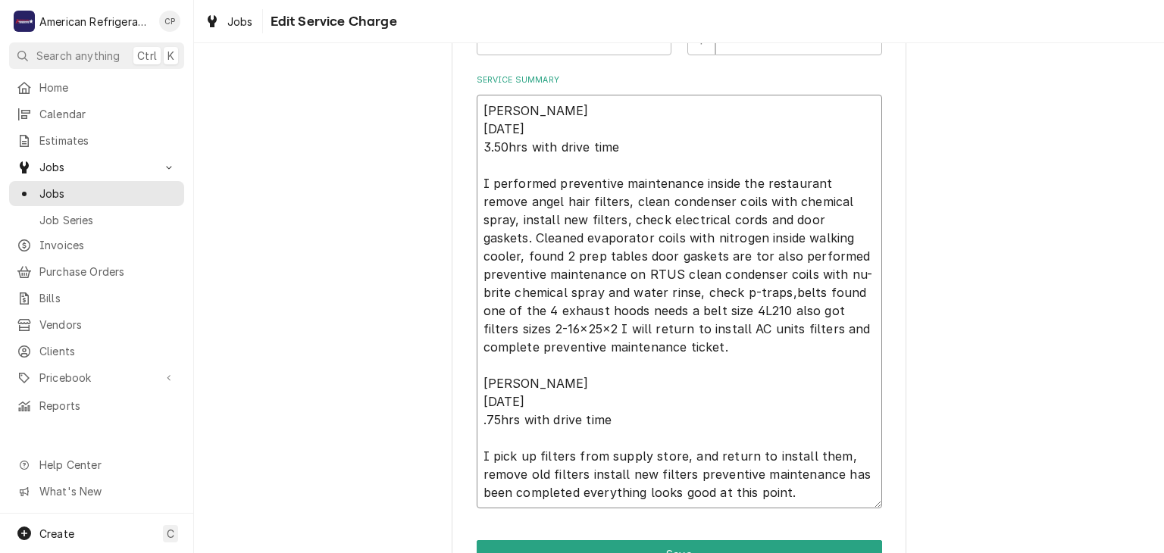
type textarea "x"
type textarea "Alvaro 8/22/25 3.50hrs with drive time I performed preventive maintenance insid…"
type textarea "x"
type textarea "Alvaro 8/22/25 3.50hrs with drive time I performed preventive maintenance insid…"
type textarea "x"
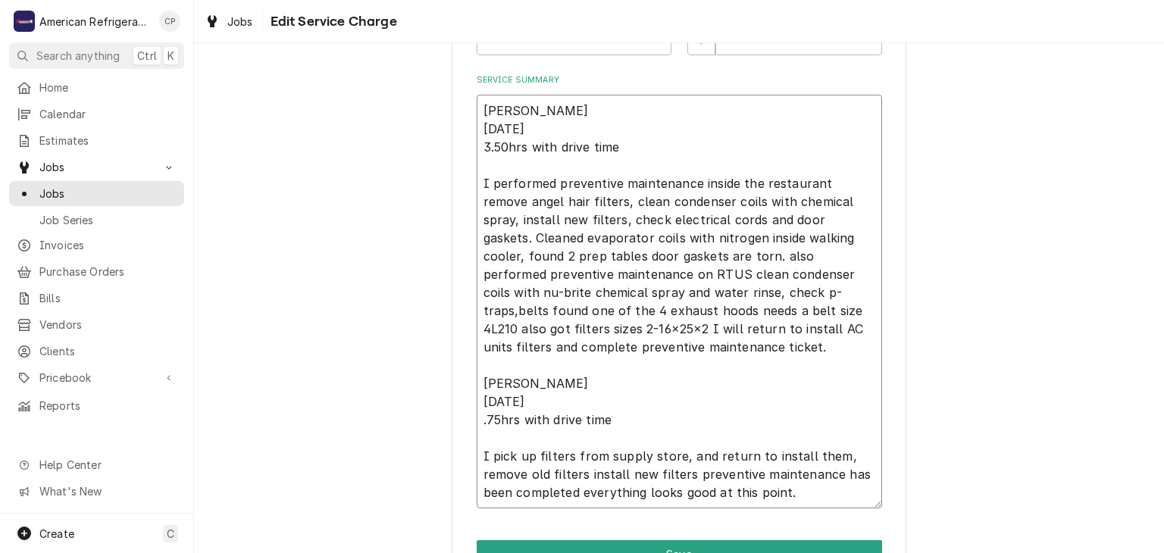
type textarea "Alvaro 8/22/25 3.50hrs with drive time I performed preventive maintenance insid…"
type textarea "x"
type textarea "Alvaro 8/22/25 3.50hrs with drive time I performed preventive maintenance insid…"
type textarea "x"
type textarea "Alvaro 8/22/25 3.50hrs with drive time I performed preventive maintenance insid…"
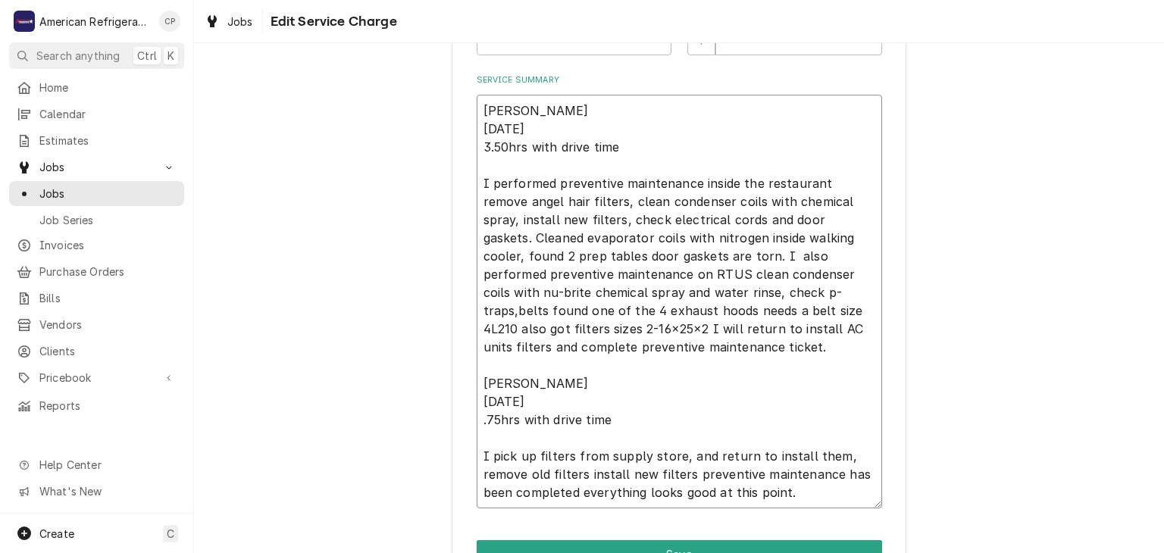
type textarea "x"
type textarea "Alvaro 8/22/25 3.50hrs with drive time I performed preventive maintenance insid…"
type textarea "x"
type textarea "Alvaro 8/22/25 3.50hrs with drive time I performed preventive maintenance insid…"
type textarea "x"
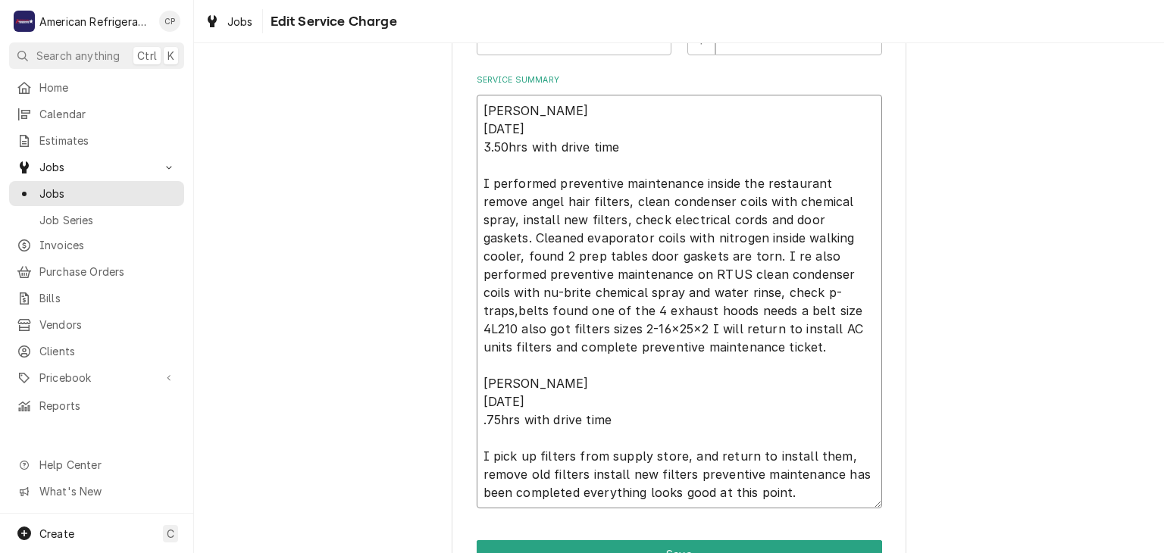
type textarea "Alvaro 8/22/25 3.50hrs with drive time I performed preventive maintenance insid…"
type textarea "x"
type textarea "Alvaro 8/22/25 3.50hrs with drive time I performed preventive maintenance insid…"
type textarea "x"
type textarea "Alvaro 8/22/25 3.50hrs with drive time I performed preventive maintenance insid…"
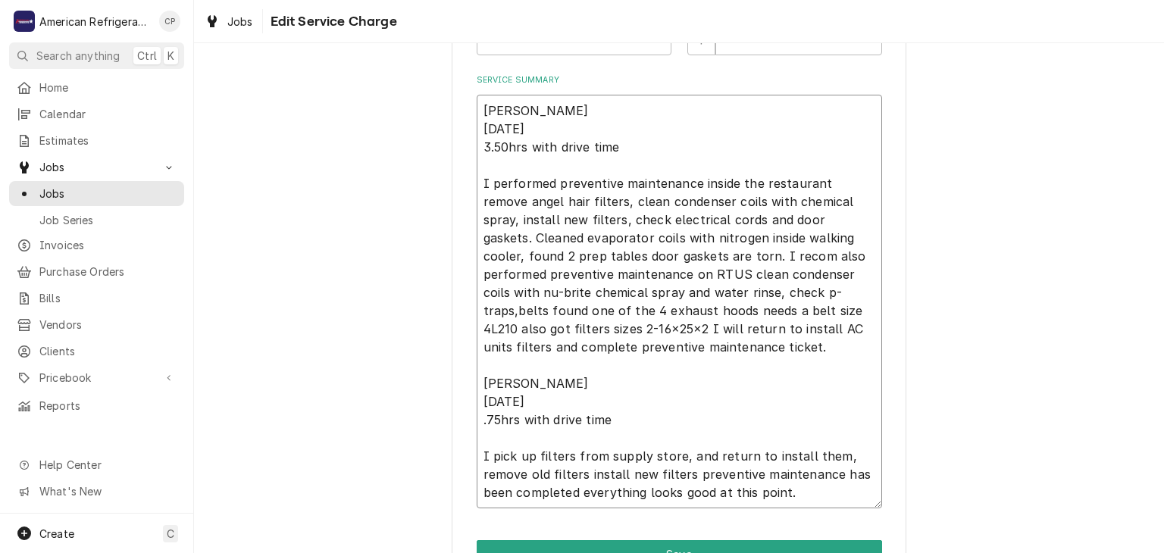
type textarea "x"
type textarea "Alvaro 8/22/25 3.50hrs with drive time I performed preventive maintenance insid…"
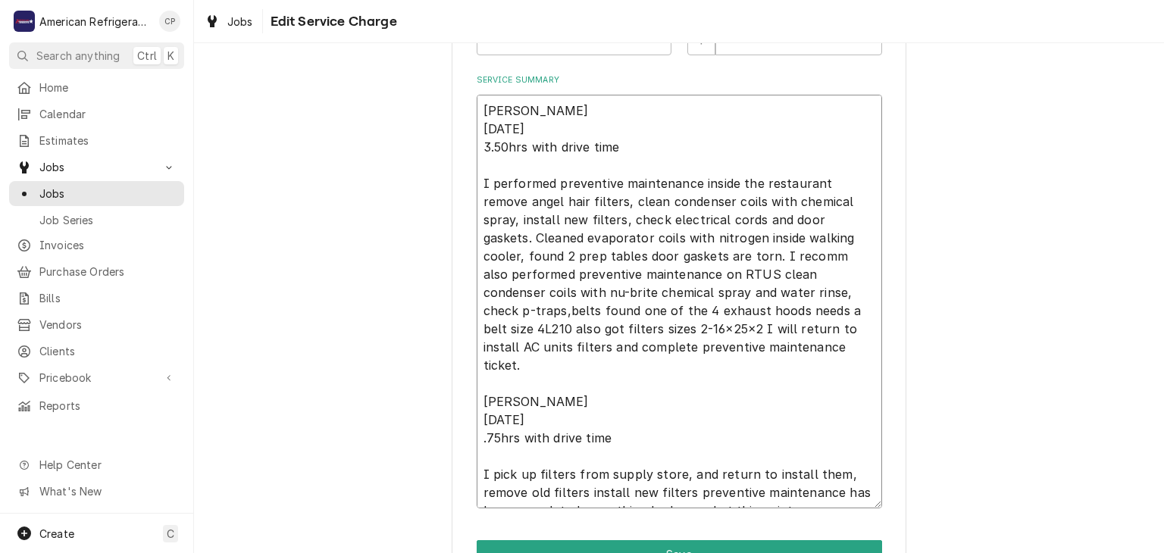
type textarea "x"
type textarea "Alvaro 8/22/25 3.50hrs with drive time I performed preventive maintenance insid…"
type textarea "x"
type textarea "Alvaro 8/22/25 3.50hrs with drive time I performed preventive maintenance insid…"
type textarea "x"
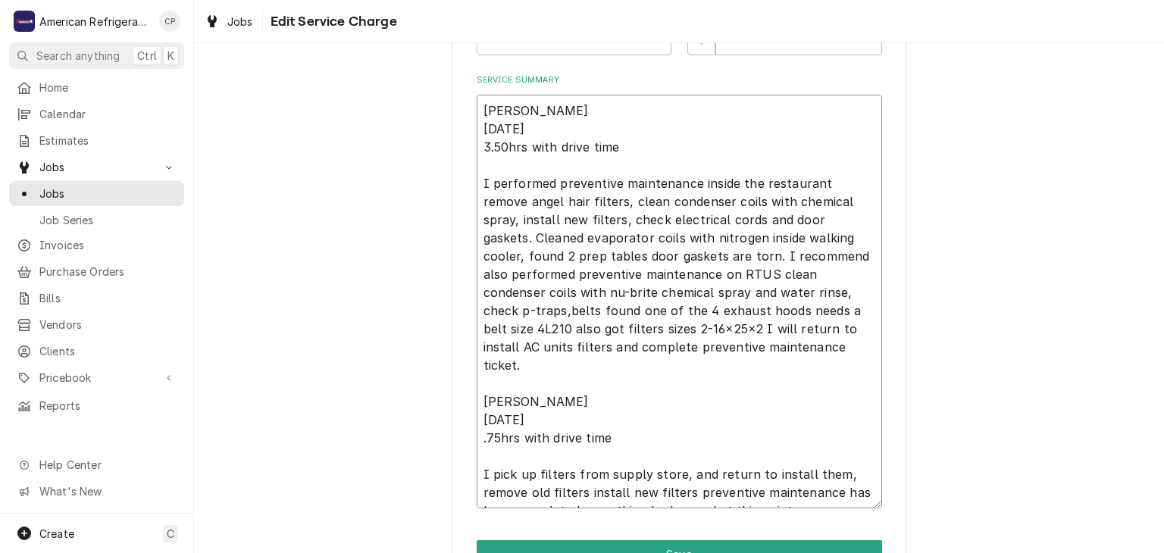
type textarea "Alvaro 8/22/25 3.50hrs with drive time I performed preventive maintenance insid…"
type textarea "x"
type textarea "Alvaro 8/22/25 3.50hrs with drive time I performed preventive maintenance insid…"
type textarea "x"
type textarea "Alvaro 8/22/25 3.50hrs with drive time I performed preventive maintenance insid…"
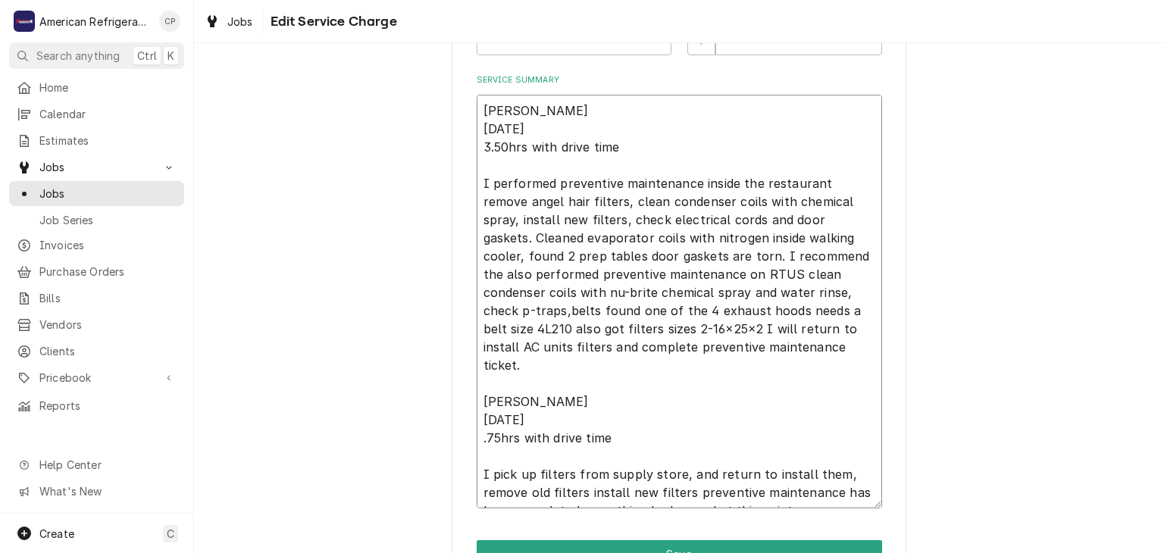
type textarea "x"
type textarea "Alvaro 8/22/25 3.50hrs with drive time I performed preventive maintenance insid…"
type textarea "x"
type textarea "Alvaro 8/22/25 3.50hrs with drive time I performed preventive maintenance insid…"
type textarea "x"
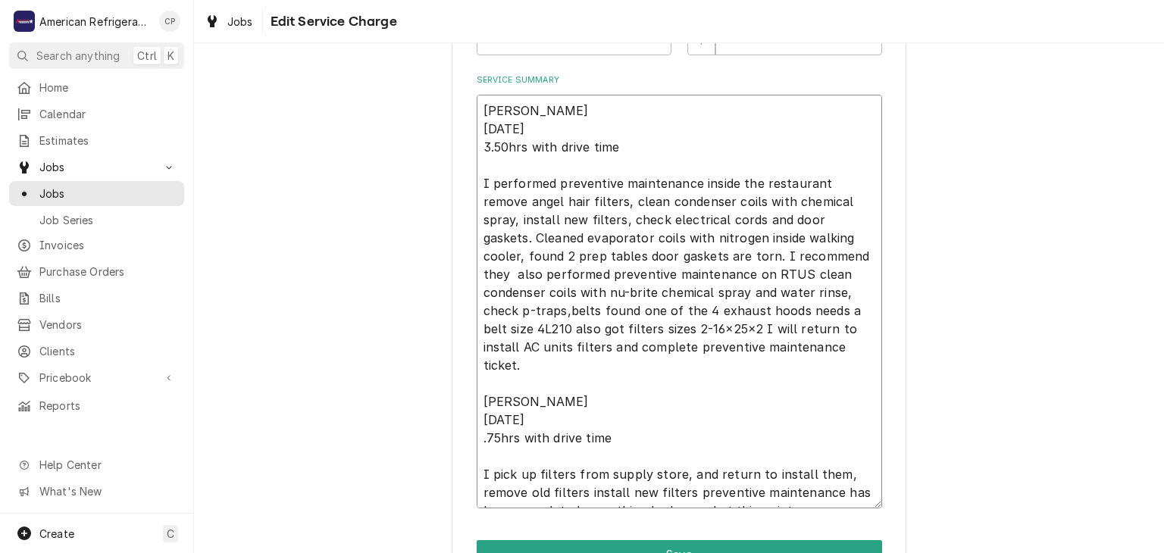
type textarea "Alvaro 8/22/25 3.50hrs with drive time I performed preventive maintenance insid…"
type textarea "x"
type textarea "Alvaro 8/22/25 3.50hrs with drive time I performed preventive maintenance insid…"
type textarea "x"
type textarea "Alvaro 8/22/25 3.50hrs with drive time I performed preventive maintenance insid…"
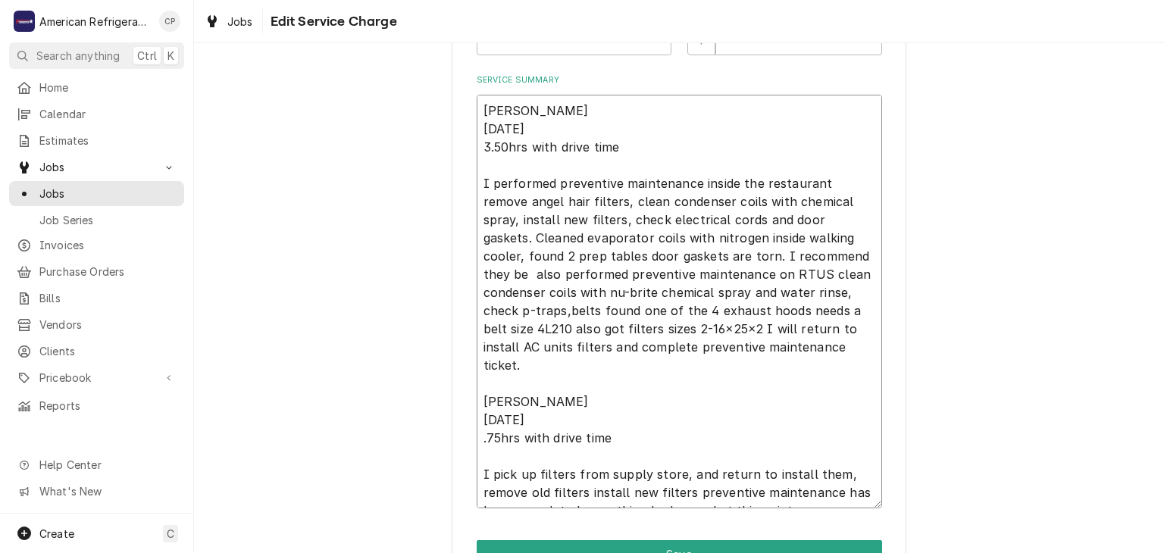
type textarea "x"
type textarea "Alvaro 8/22/25 3.50hrs with drive time I performed preventive maintenance insid…"
type textarea "x"
type textarea "Alvaro 8/22/25 3.50hrs with drive time I performed preventive maintenance insid…"
type textarea "x"
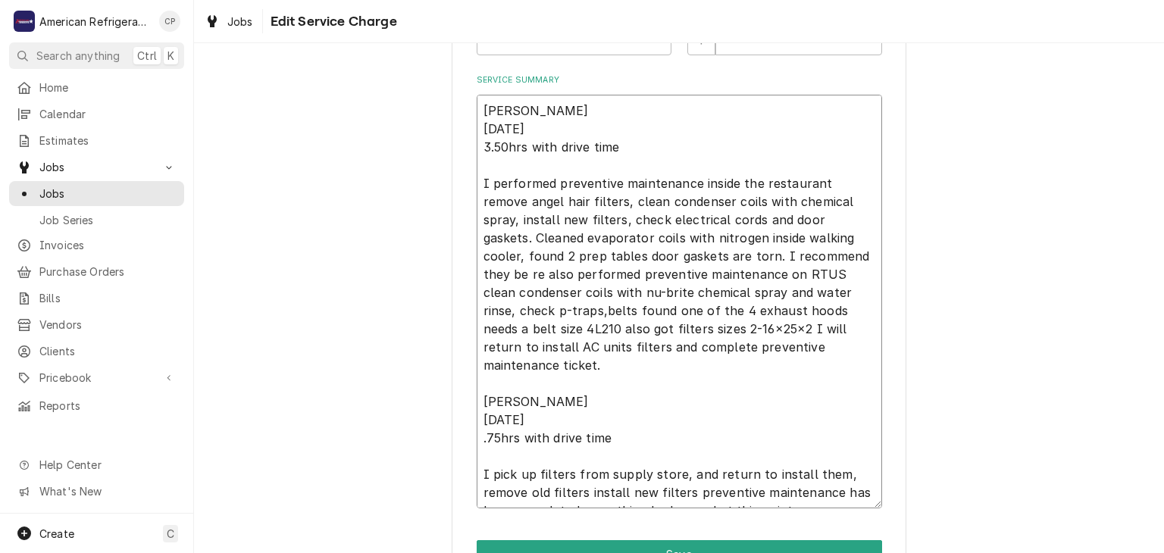
type textarea "Alvaro 8/22/25 3.50hrs with drive time I performed preventive maintenance insid…"
type textarea "x"
type textarea "Alvaro 8/22/25 3.50hrs with drive time I performed preventive maintenance insid…"
type textarea "x"
type textarea "Alvaro 8/22/25 3.50hrs with drive time I performed preventive maintenance insid…"
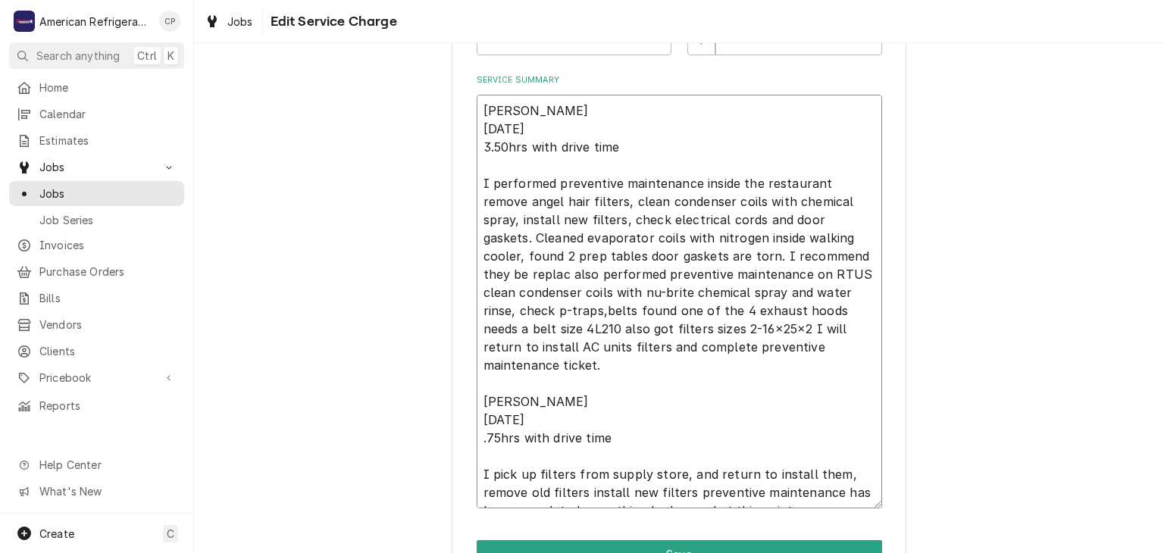
type textarea "x"
type textarea "Alvaro 8/22/25 3.50hrs with drive time I performed preventive maintenance insid…"
type textarea "x"
type textarea "Alvaro 8/22/25 3.50hrs with drive time I performed preventive maintenance insid…"
type textarea "x"
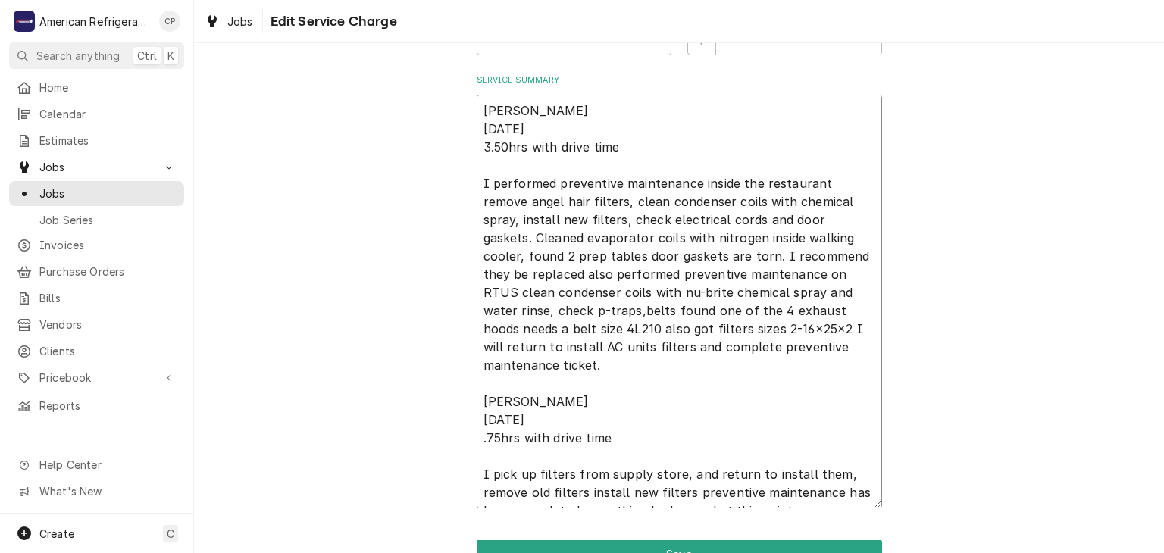
type textarea "Alvaro 8/22/25 3.50hrs with drive time I performed preventive maintenance insid…"
click at [860, 258] on textarea "Alvaro 8/22/25 3.50hrs with drive time I performed preventive maintenance insid…" at bounding box center [679, 302] width 405 height 414
type textarea "x"
type textarea "Alvaro 8/22/25 3.50hrs with drive time I performed preventive maintenance insid…"
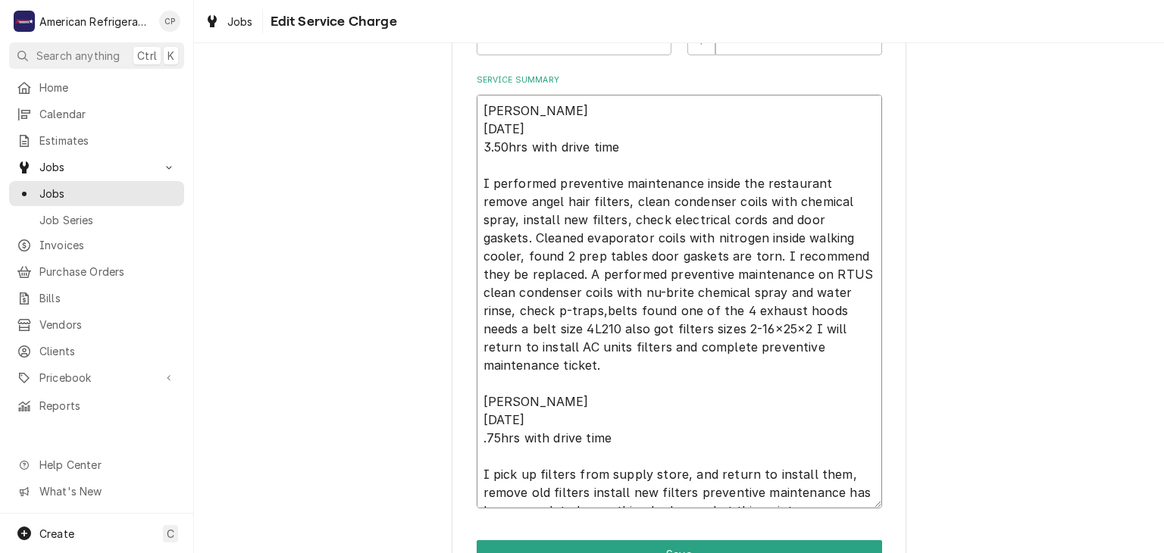
type textarea "x"
type textarea "Alvaro 8/22/25 3.50hrs with drive time I performed preventive maintenance insid…"
type textarea "x"
type textarea "Alvaro 8/22/25 3.50hrs with drive time I performed preventive maintenance insid…"
type textarea "x"
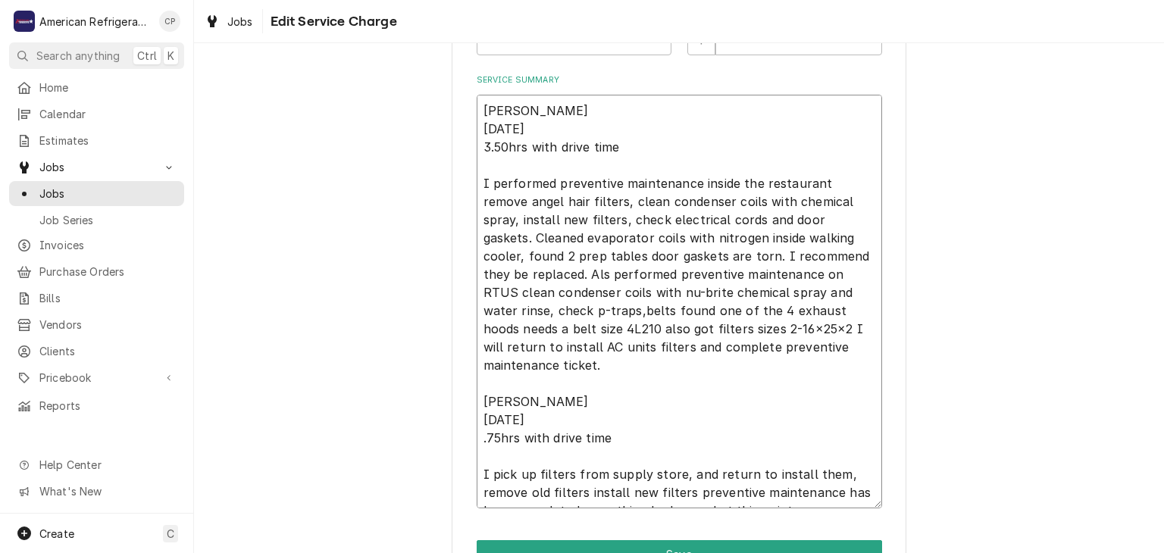
type textarea "Alvaro 8/22/25 3.50hrs with drive time I performed preventive maintenance insid…"
click at [736, 271] on textarea "Alvaro 8/22/25 3.50hrs with drive time I performed preventive maintenance insid…" at bounding box center [679, 302] width 405 height 414
type textarea "x"
type textarea "Alvaro 8/22/25 3.50hrs with drive time I performed preventive maintenance insid…"
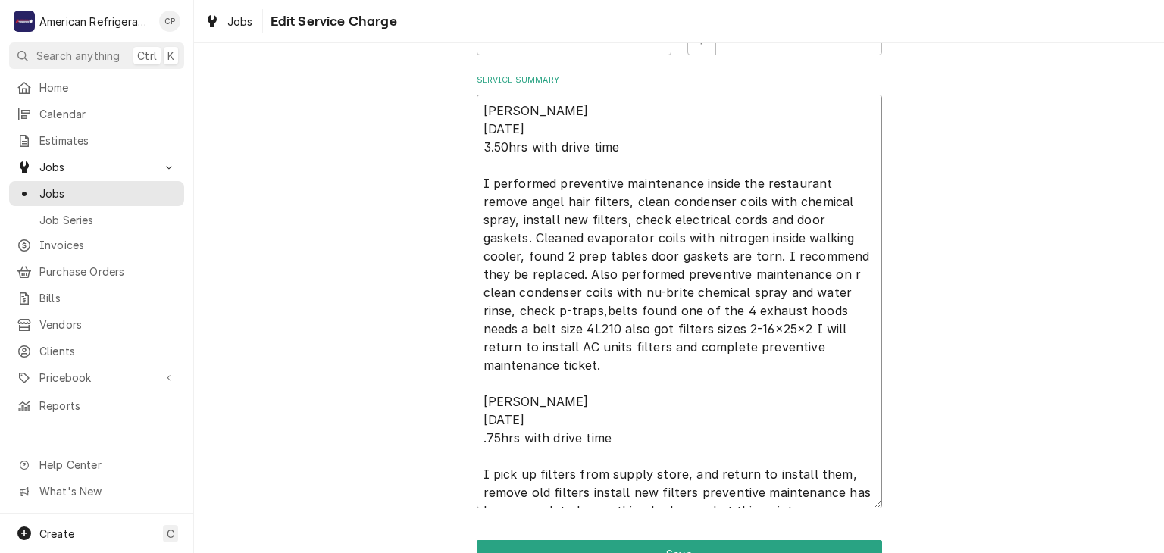
type textarea "x"
type textarea "Alvaro 8/22/25 3.50hrs with drive time I performed preventive maintenance insid…"
type textarea "x"
type textarea "Alvaro 8/22/25 3.50hrs with drive time I performed preventive maintenance insid…"
type textarea "x"
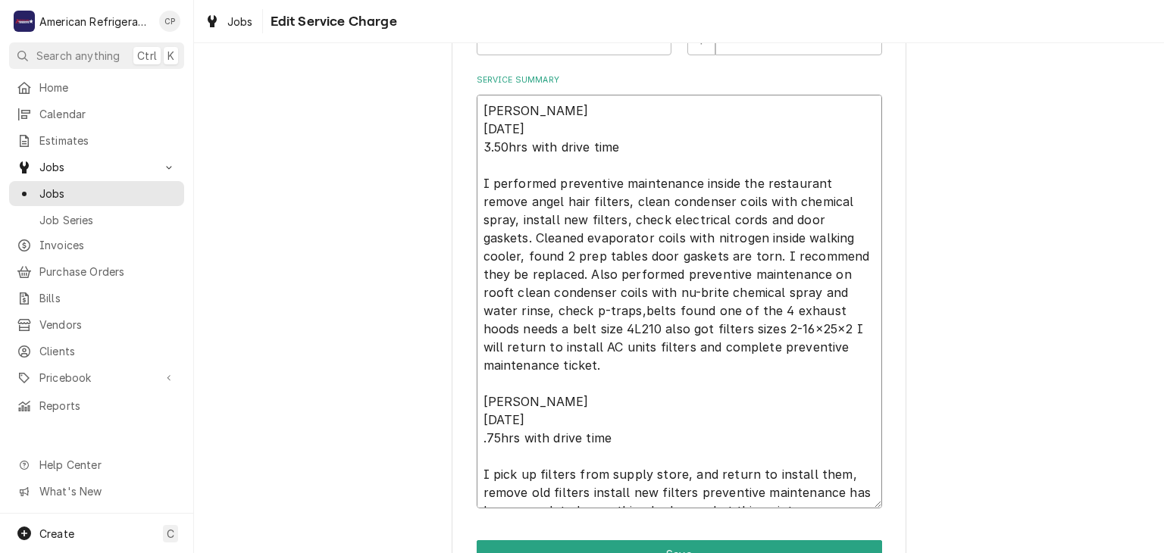
type textarea "Alvaro 8/22/25 3.50hrs with drive time I performed preventive maintenance insid…"
type textarea "x"
type textarea "Alvaro 8/22/25 3.50hrs with drive time I performed preventive maintenance insid…"
type textarea "x"
type textarea "Alvaro 8/22/25 3.50hrs with drive time I performed preventive maintenance insid…"
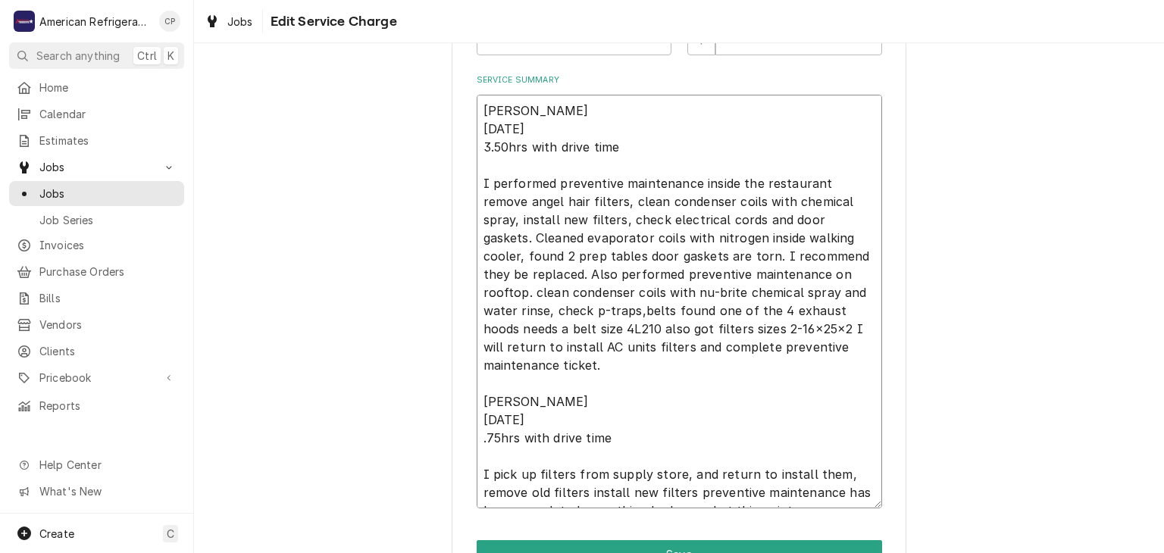
type textarea "x"
type textarea "Alvaro 8/22/25 3.50hrs with drive time I performed preventive maintenance insid…"
type textarea "x"
type textarea "Alvaro 8/22/25 3.50hrs with drive time I performed preventive maintenance insid…"
type textarea "x"
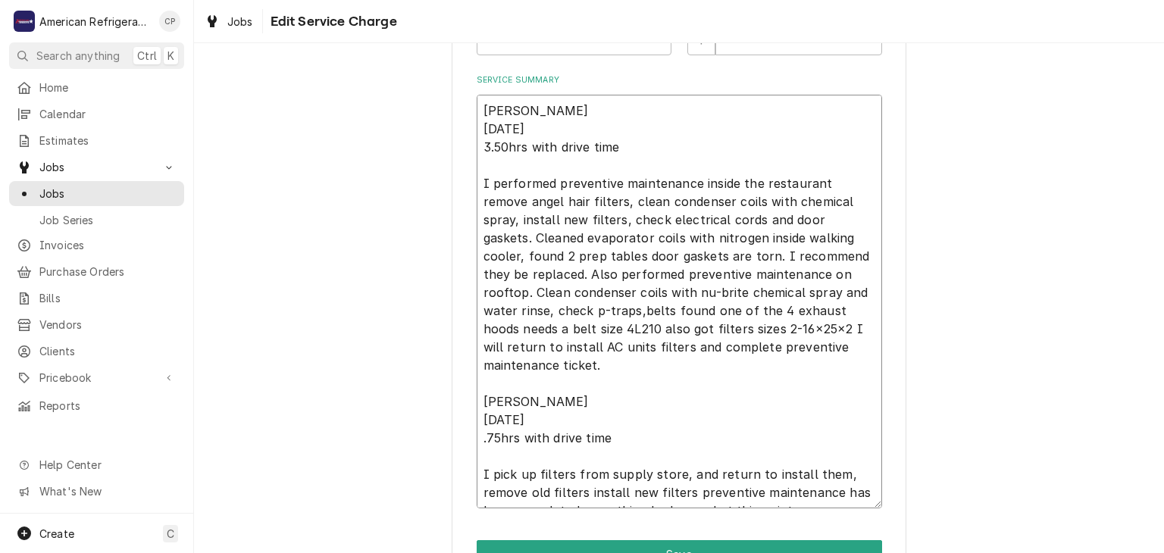
type textarea "Alvaro 8/22/25 3.50hrs with drive time I performed preventive maintenance insid…"
type textarea "x"
type textarea "Alvaro 8/22/25 3.50hrs with drive time I performed preventive maintenance insid…"
click at [573, 293] on textarea "Alvaro 8/22/25 3.50hrs with drive time I performed preventive maintenance insid…" at bounding box center [679, 302] width 405 height 414
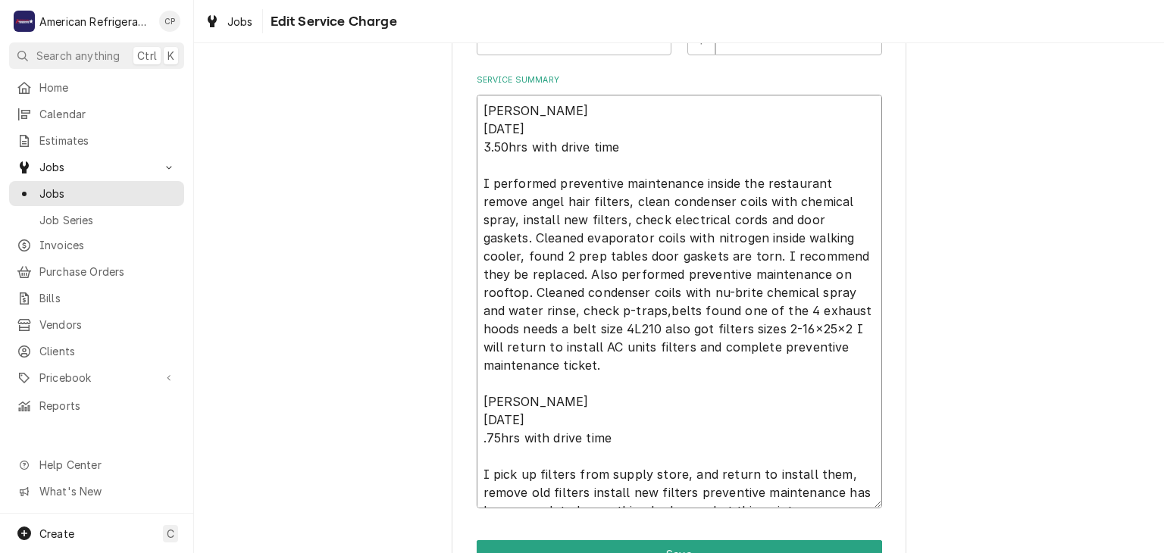
type textarea "x"
type textarea "Alvaro 8/22/25 3.50hrs with drive time I performed preventive maintenance insid…"
type textarea "x"
type textarea "Alvaro 8/22/25 3.50hrs with drive time I performed preventive maintenance insid…"
type textarea "x"
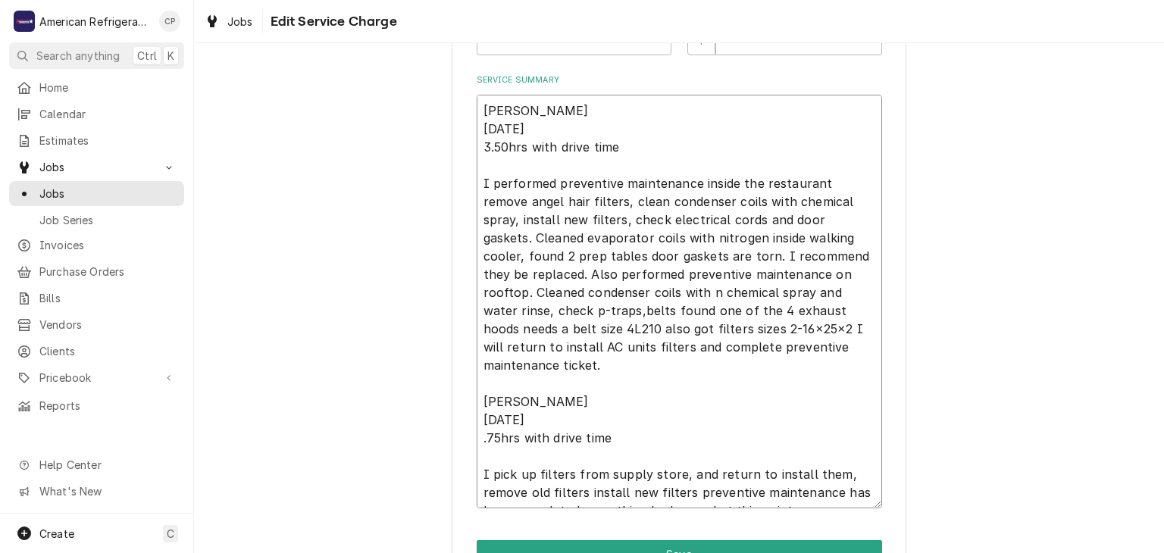
type textarea "Alvaro 8/22/25 3.50hrs with drive time I performed preventive maintenance insid…"
type textarea "x"
type textarea "Alvaro 8/22/25 3.50hrs with drive time I performed preventive maintenance insid…"
click at [714, 292] on textarea "Alvaro 8/22/25 3.50hrs with drive time I performed preventive maintenance insid…" at bounding box center [679, 302] width 405 height 414
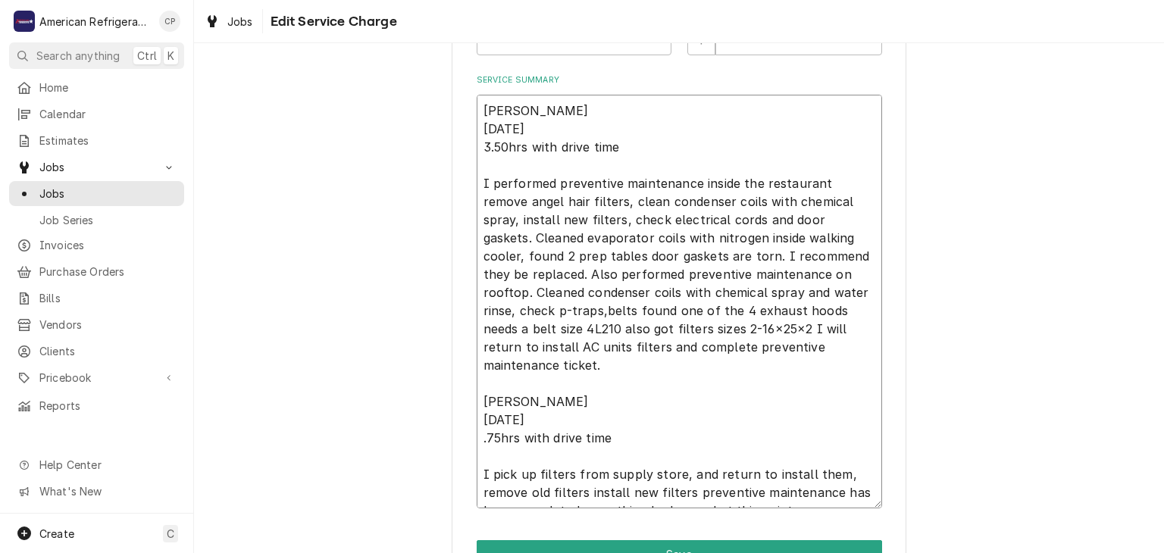
type textarea "x"
type textarea "Alvaro 8/22/25 3.50hrs with drive time I performed preventive maintenance insid…"
type textarea "x"
type textarea "Alvaro 8/22/25 3.50hrs with drive time I performed preventive maintenance insid…"
click at [608, 293] on textarea "Alvaro 8/22/25 3.50hrs with drive time I performed preventive maintenance insid…" at bounding box center [679, 302] width 405 height 414
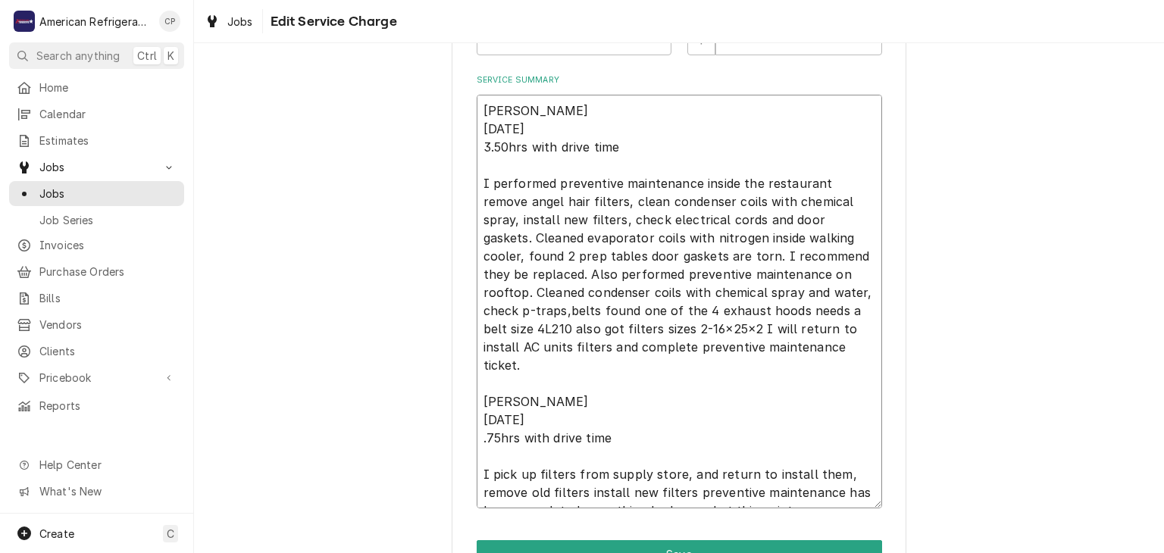
click at [608, 293] on textarea "Alvaro 8/22/25 3.50hrs with drive time I performed preventive maintenance insid…" at bounding box center [679, 302] width 405 height 414
type textarea "x"
type textarea "Alvaro 8/22/25 3.50hrs with drive time I performed preventive maintenance insid…"
type textarea "x"
type textarea "Alvaro 8/22/25 3.50hrs with drive time I performed preventive maintenance insid…"
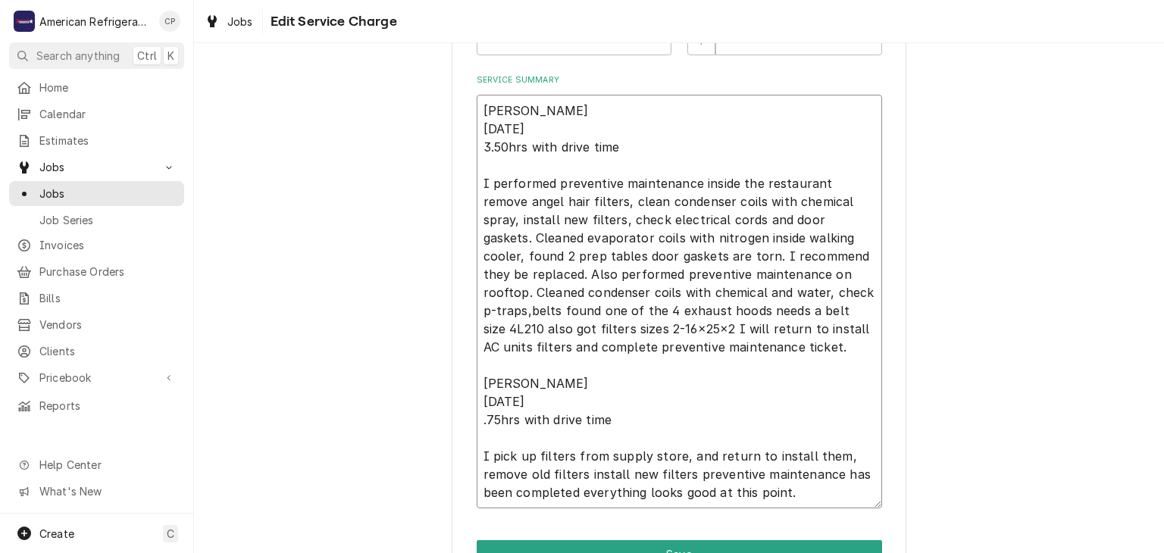
click at [747, 296] on textarea "Alvaro 8/22/25 3.50hrs with drive time I performed preventive maintenance insid…" at bounding box center [679, 302] width 405 height 414
type textarea "x"
type textarea "Alvaro 8/22/25 3.50hrs with drive time I performed preventive maintenance insid…"
type textarea "x"
type textarea "Alvaro 8/22/25 3.50hrs with drive time I performed preventive maintenance insid…"
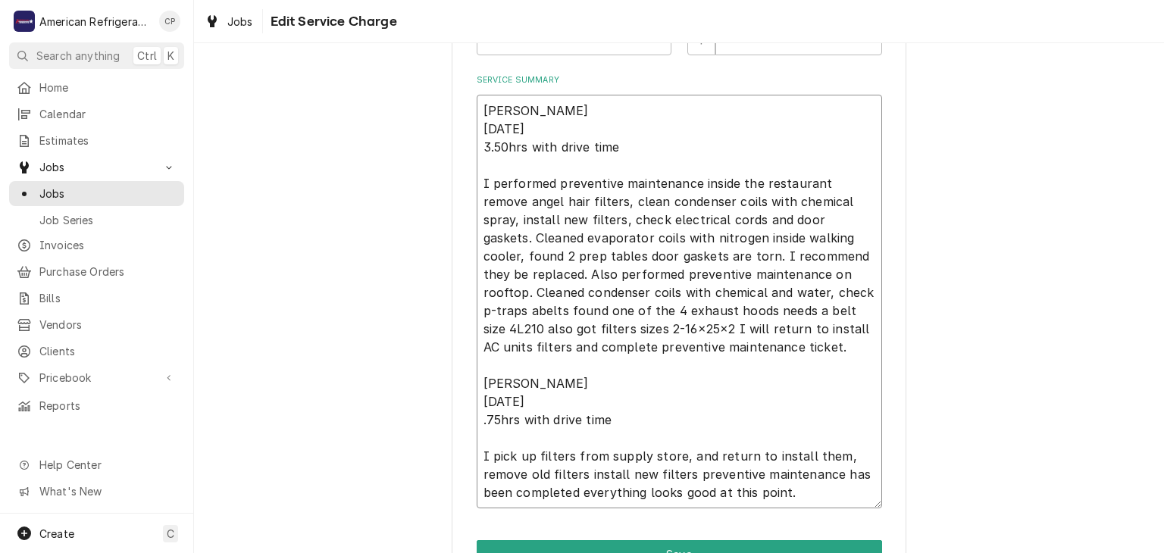
type textarea "x"
type textarea "Alvaro 8/22/25 3.50hrs with drive time I performed preventive maintenance insid…"
type textarea "x"
type textarea "Alvaro 8/22/25 3.50hrs with drive time I performed preventive maintenance insid…"
type textarea "x"
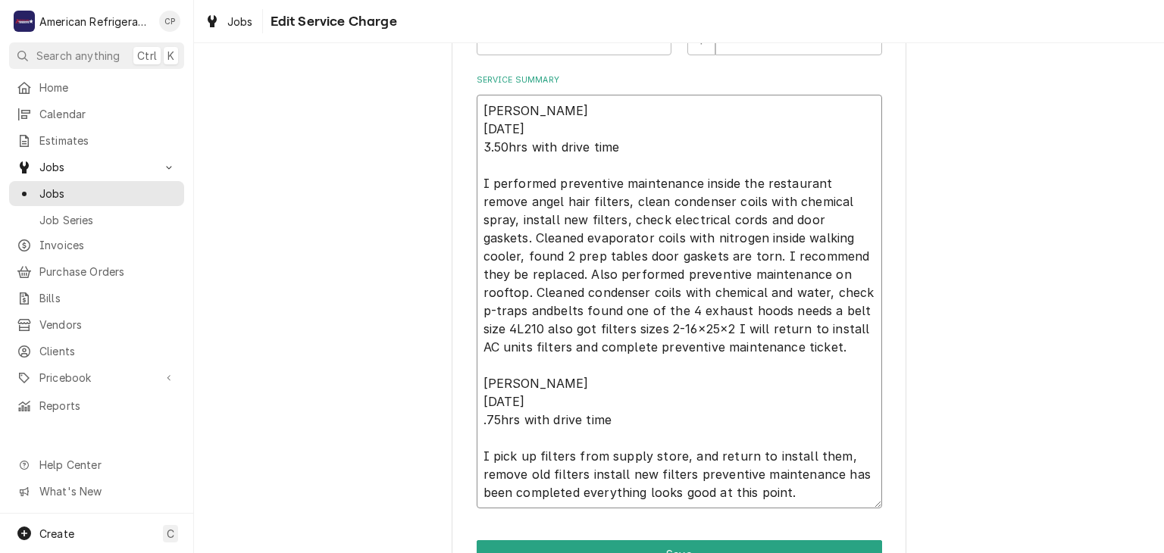
type textarea "Alvaro 8/22/25 3.50hrs with drive time I performed preventive maintenance insid…"
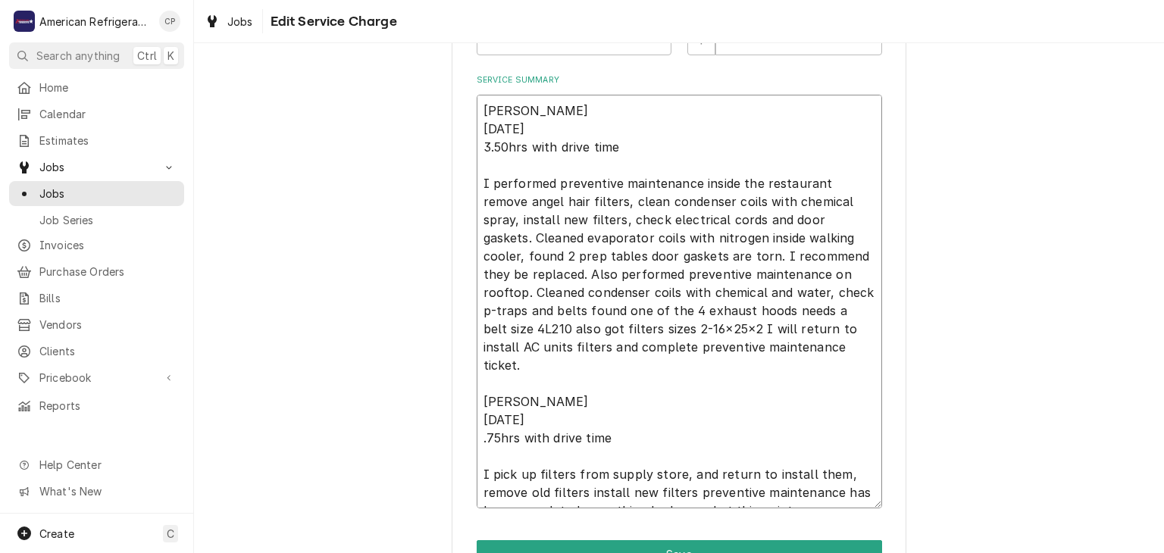
type textarea "x"
type textarea "Alvaro 8/22/25 3.50hrs with drive time I performed preventive maintenance insid…"
type textarea "x"
type textarea "Alvaro 8/22/25 3.50hrs with drive time I performed preventive maintenance insid…"
type textarea "x"
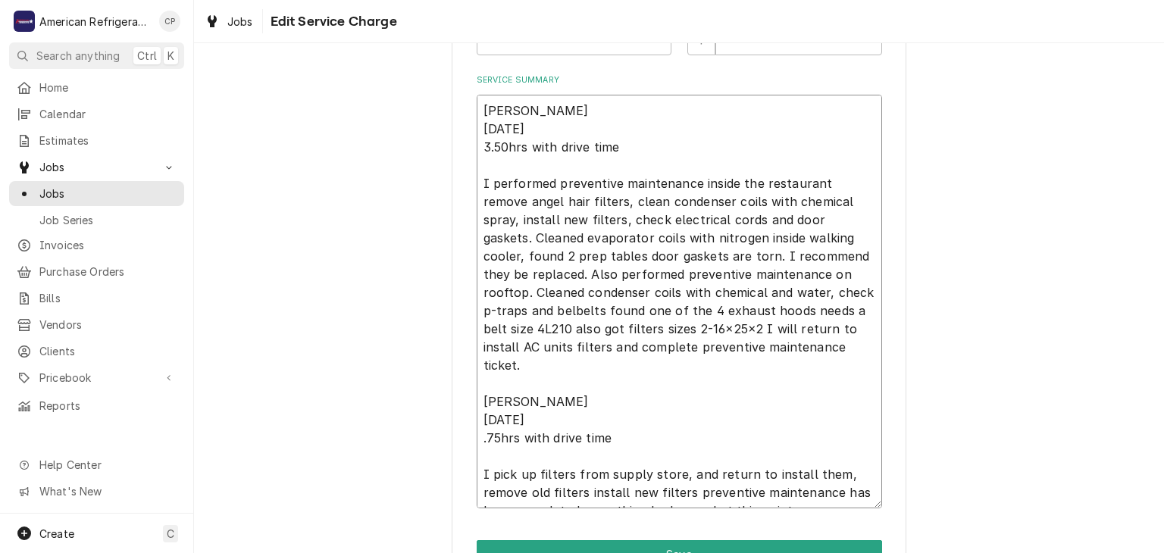
type textarea "Alvaro 8/22/25 3.50hrs with drive time I performed preventive maintenance insid…"
type textarea "x"
type textarea "Alvaro 8/22/25 3.50hrs with drive time I performed preventive maintenance insid…"
type textarea "x"
type textarea "Alvaro 8/22/25 3.50hrs with drive time I performed preventive maintenance insid…"
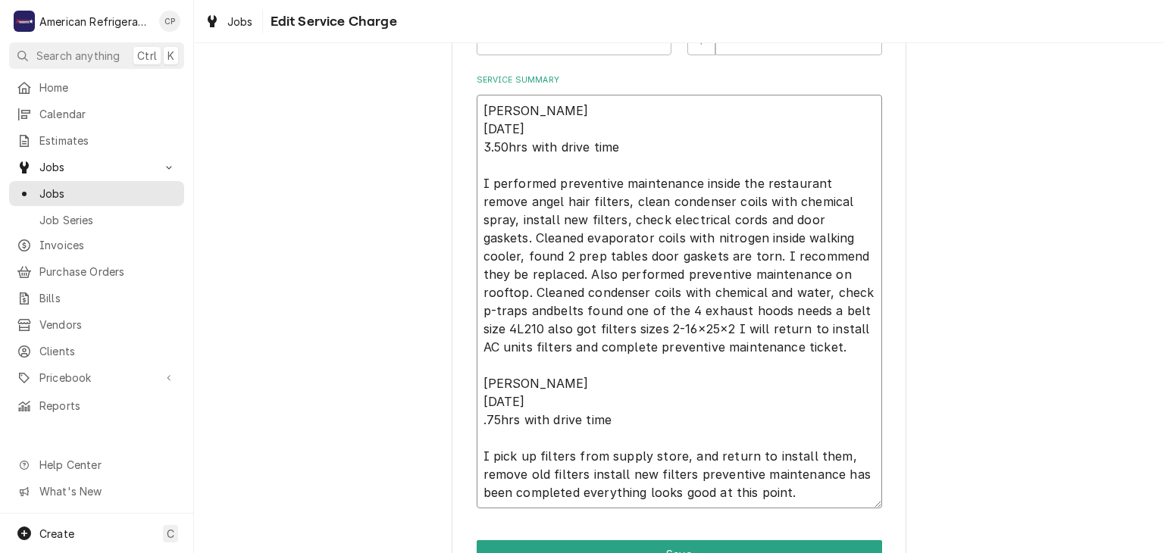
type textarea "x"
type textarea "Alvaro 8/22/25 3.50hrs with drive time I performed preventive maintenance insid…"
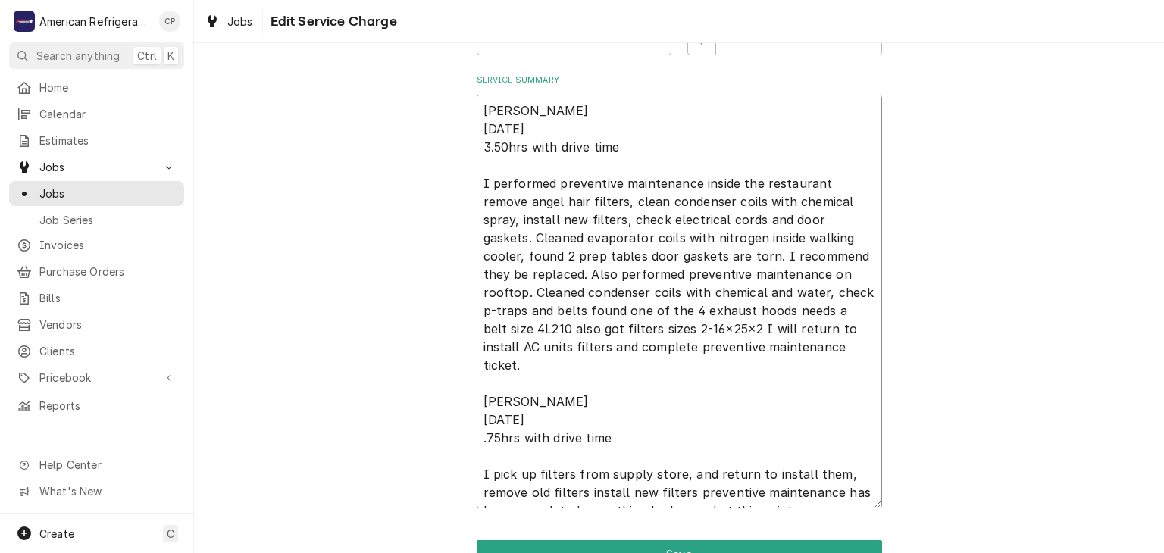
click at [809, 293] on textarea "Alvaro 8/22/25 3.50hrs with drive time I performed preventive maintenance insid…" at bounding box center [679, 302] width 405 height 414
type textarea "x"
type textarea "Alvaro 8/22/25 3.50hrs with drive time I performed preventive maintenance insid…"
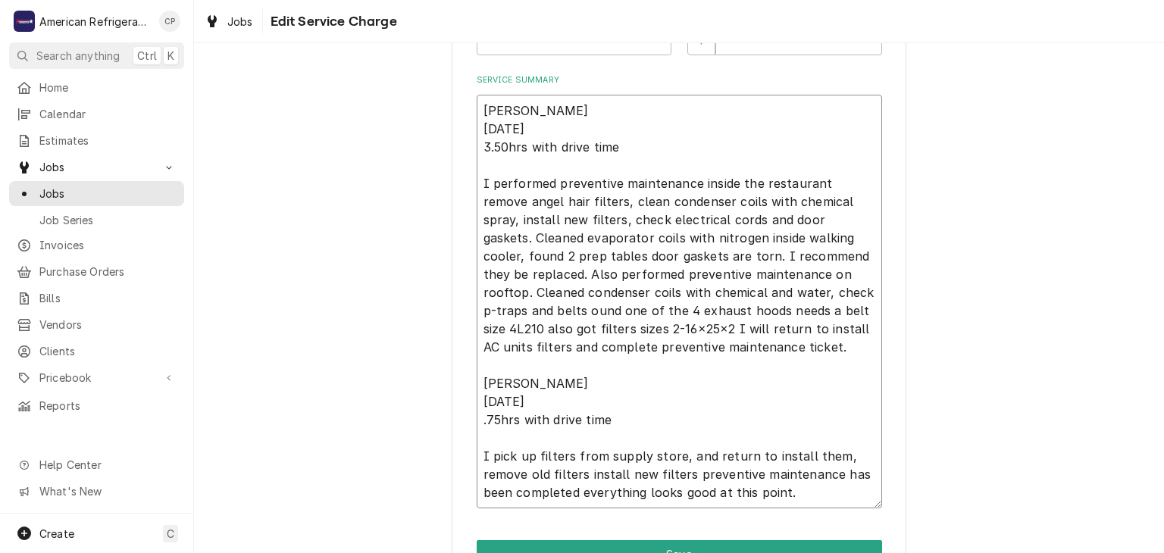
type textarea "x"
type textarea "Alvaro 8/22/25 3.50hrs with drive time I performed preventive maintenance insid…"
type textarea "x"
type textarea "Alvaro 8/22/25 3.50hrs with drive time I performed preventive maintenance insid…"
type textarea "x"
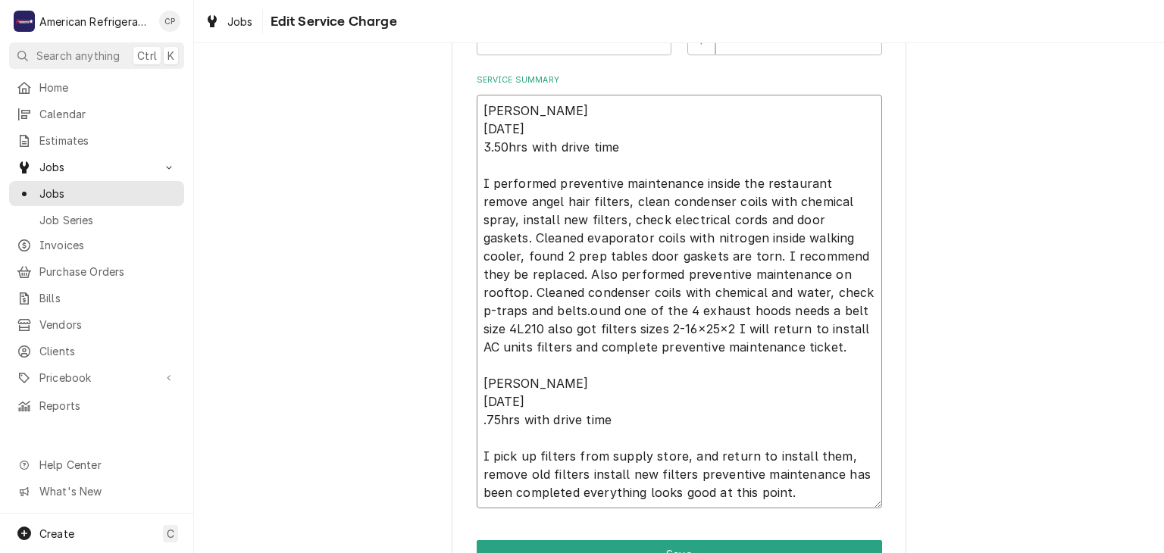
type textarea "Alvaro 8/22/25 3.50hrs with drive time I performed preventive maintenance insid…"
type textarea "x"
type textarea "Alvaro 8/22/25 3.50hrs with drive time I performed preventive maintenance insid…"
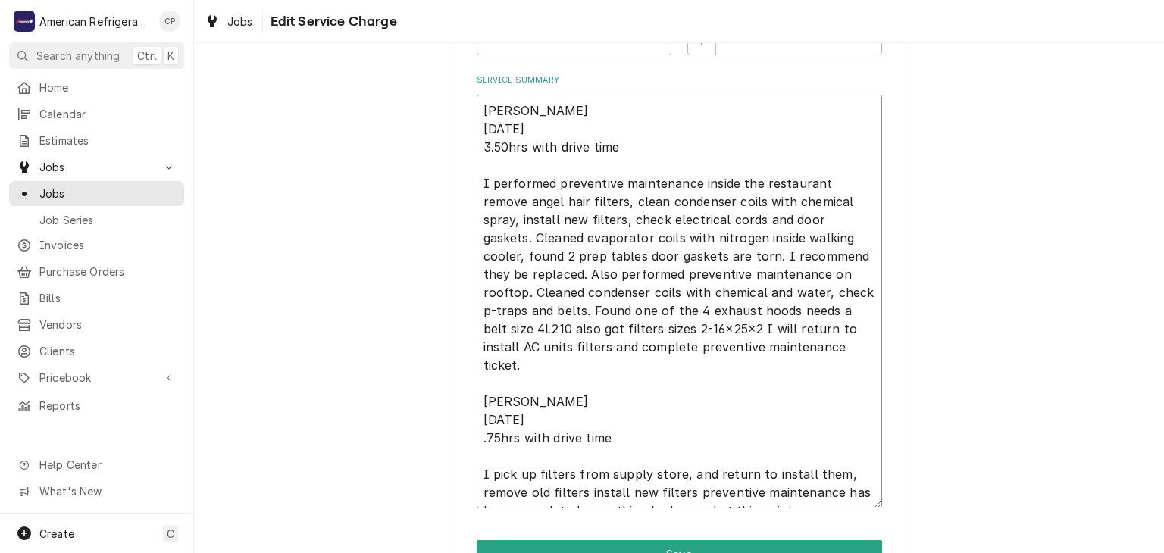
click at [743, 310] on textarea "Alvaro 8/22/25 3.50hrs with drive time I performed preventive maintenance insid…" at bounding box center [679, 302] width 405 height 414
type textarea "x"
type textarea "Alvaro 8/22/25 3.50hrs with drive time I performed preventive maintenance insid…"
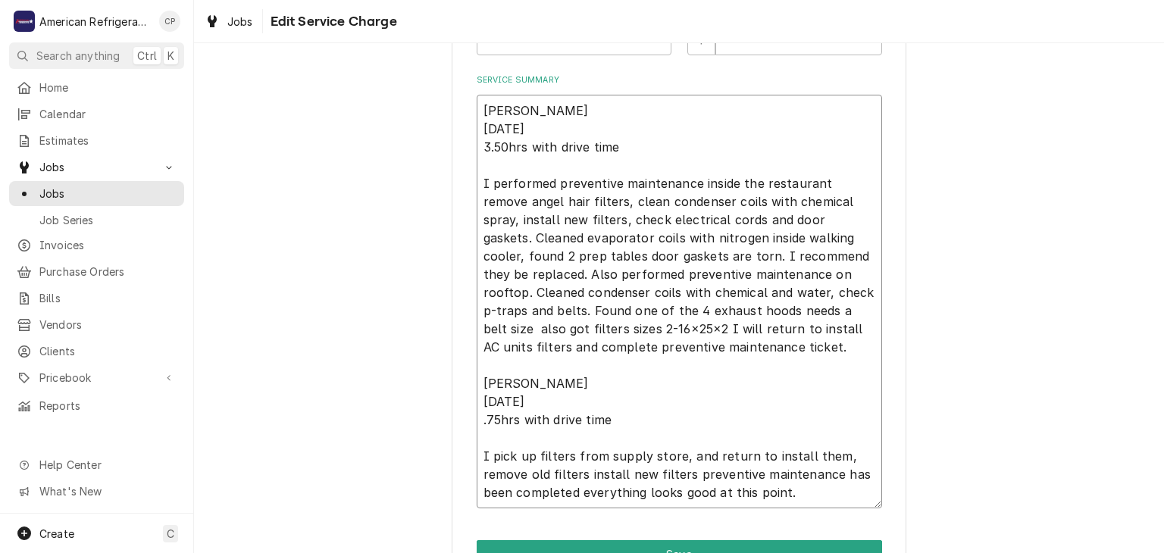
type textarea "x"
type textarea "Alvaro 8/22/25 3.50hrs with drive time I performed preventive maintenance insid…"
type textarea "x"
type textarea "Alvaro 8/22/25 3.50hrs with drive time I performed preventive maintenance insid…"
type textarea "x"
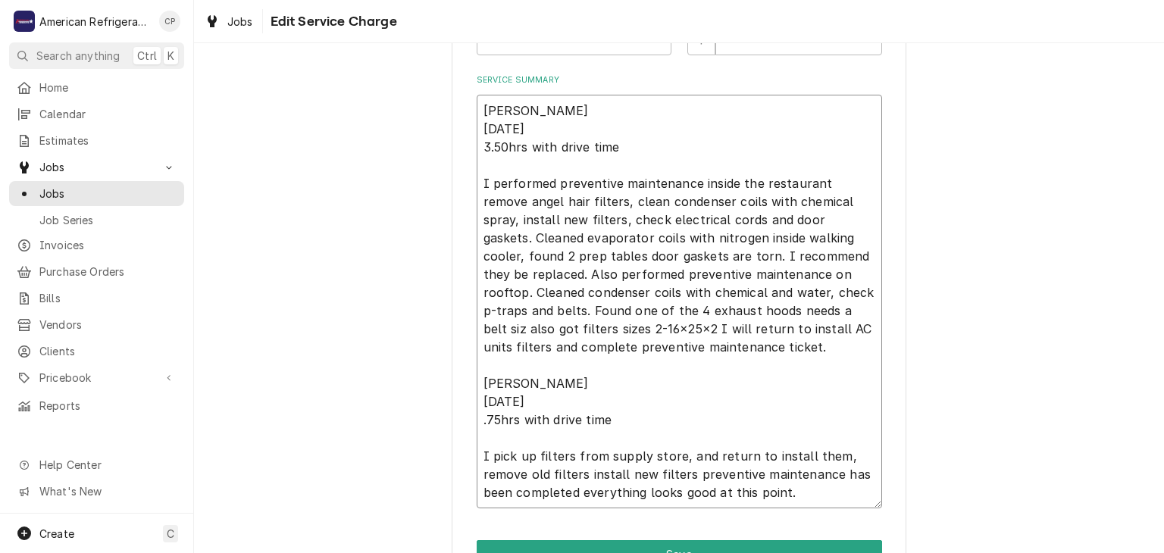
type textarea "Alvaro 8/22/25 3.50hrs with drive time I performed preventive maintenance insid…"
type textarea "x"
type textarea "Alvaro 8/22/25 3.50hrs with drive time I performed preventive maintenance insid…"
type textarea "x"
type textarea "Alvaro 8/22/25 3.50hrs with drive time I performed preventive maintenance insid…"
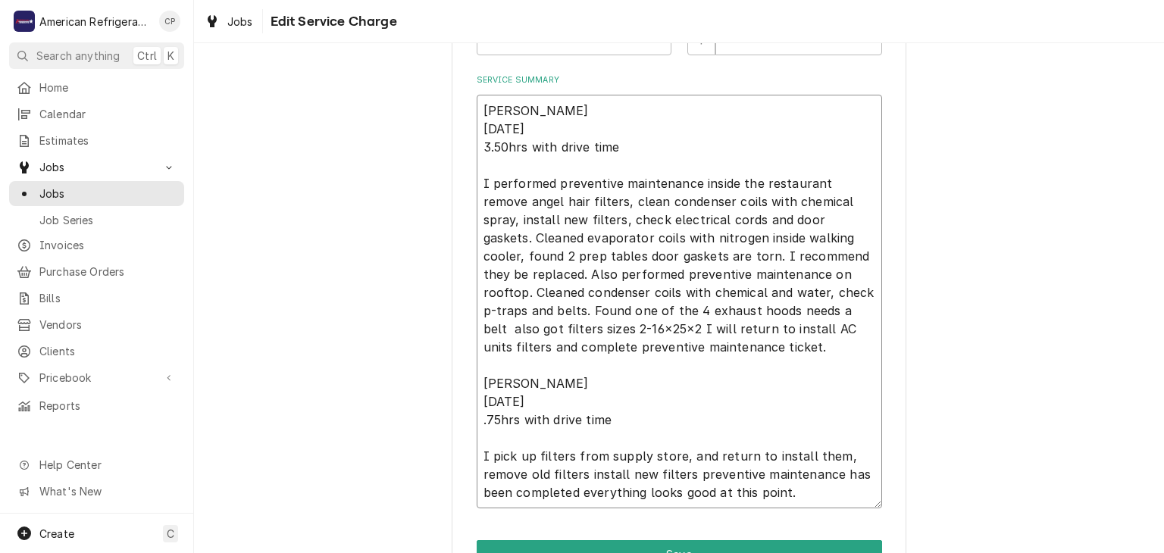
type textarea "x"
type textarea "Alvaro 8/22/25 3.50hrs with drive time I performed preventive maintenance insid…"
type textarea "x"
type textarea "Alvaro 8/22/25 3.50hrs with drive time I performed preventive maintenance insid…"
type textarea "x"
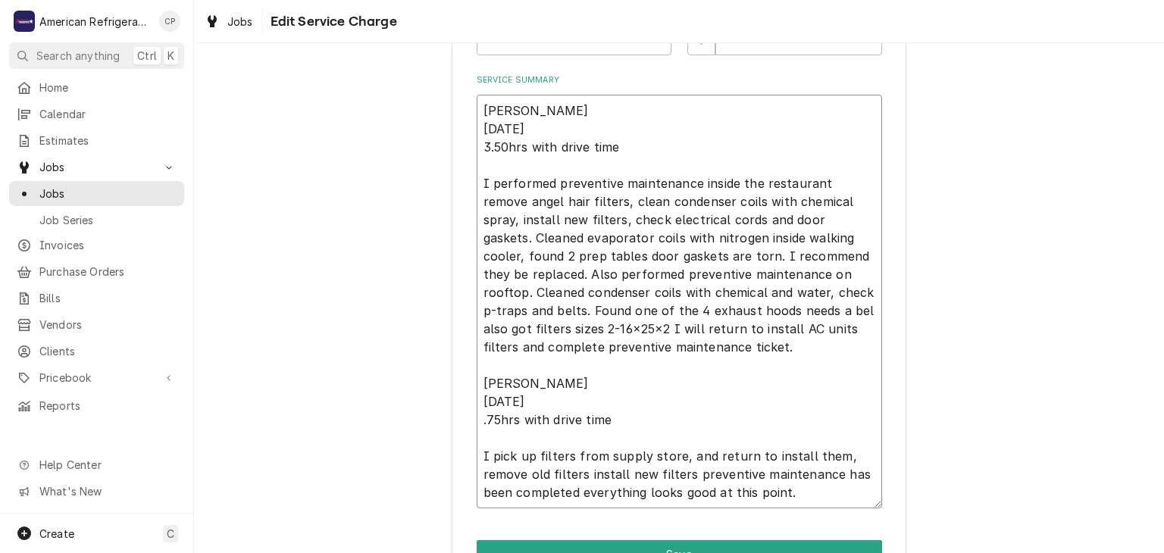
type textarea "Alvaro 8/22/25 3.50hrs with drive time I performed preventive maintenance insid…"
drag, startPoint x: 821, startPoint y: 309, endPoint x: 535, endPoint y: 334, distance: 286.8
click at [539, 336] on textarea "Alvaro 8/22/25 3.50hrs with drive time I performed preventive maintenance insid…" at bounding box center [679, 302] width 405 height 414
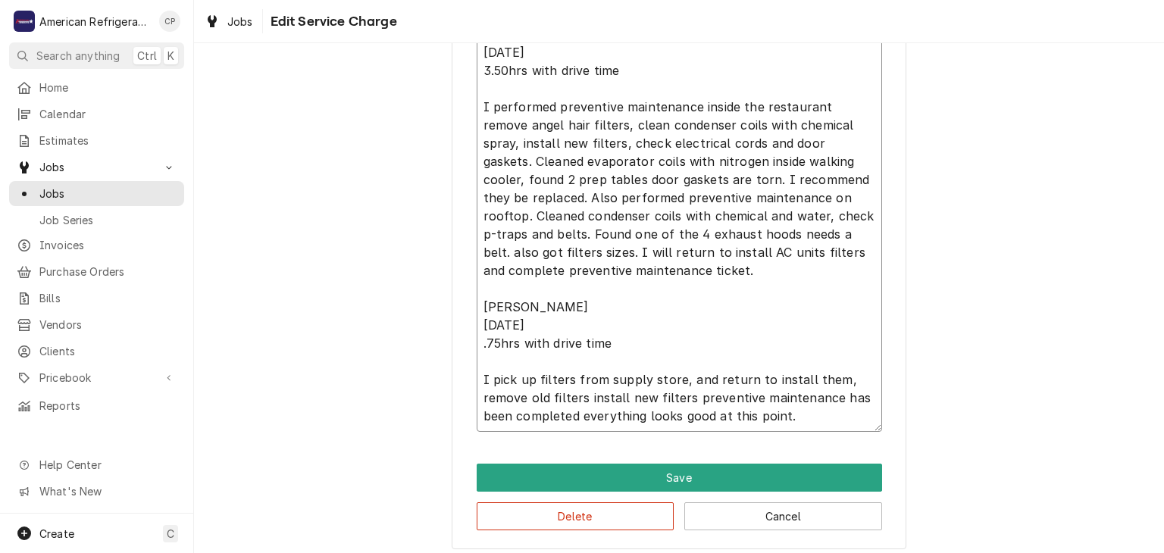
scroll to position [581, 0]
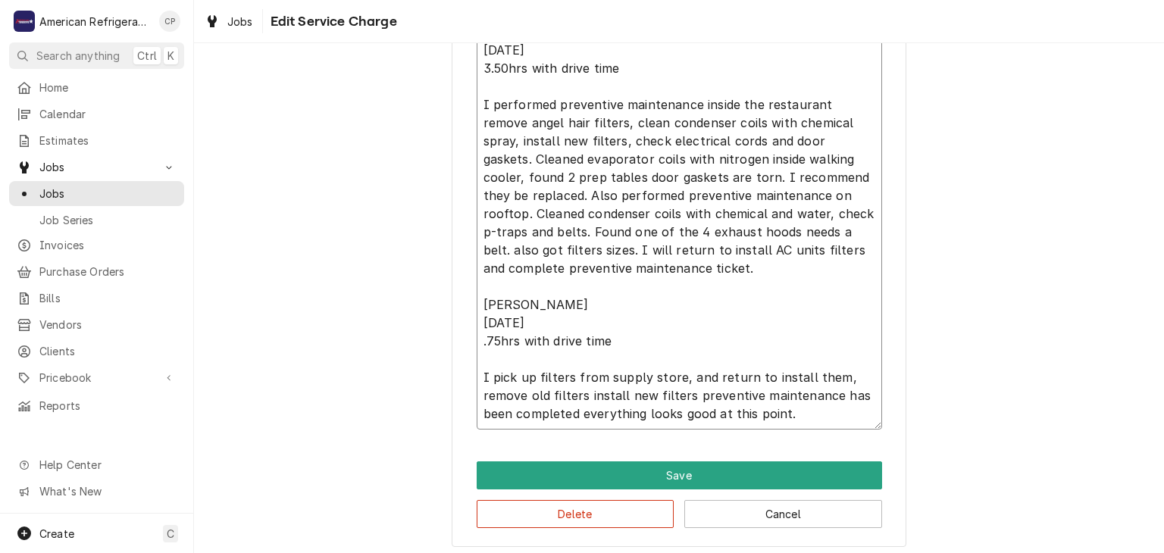
click at [820, 417] on textarea "Alvaro 8/22/25 3.50hrs with drive time I performed preventive maintenance insid…" at bounding box center [679, 223] width 405 height 414
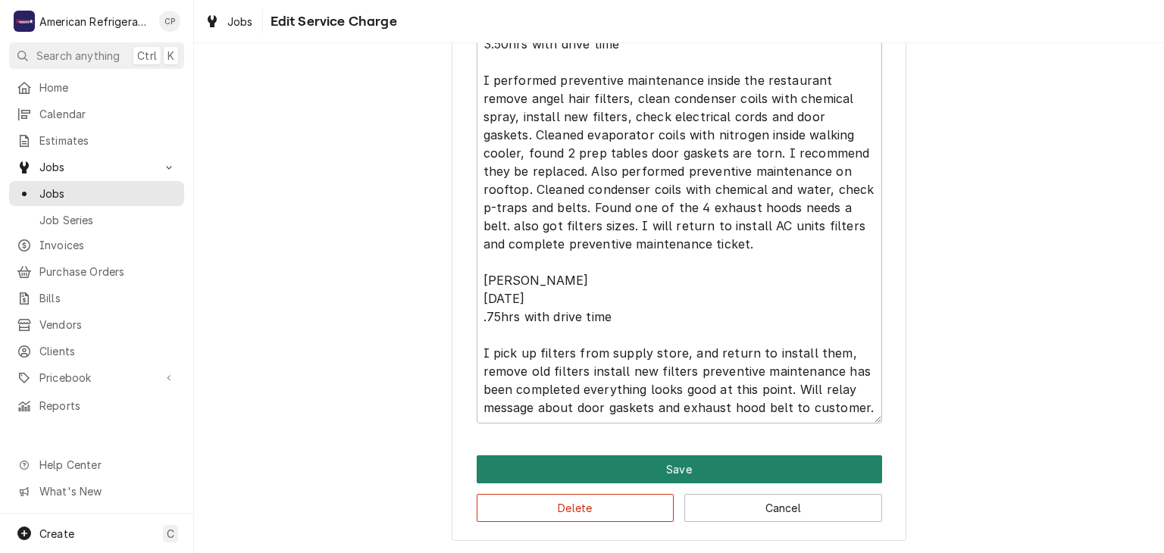
click at [610, 470] on button "Save" at bounding box center [679, 470] width 405 height 28
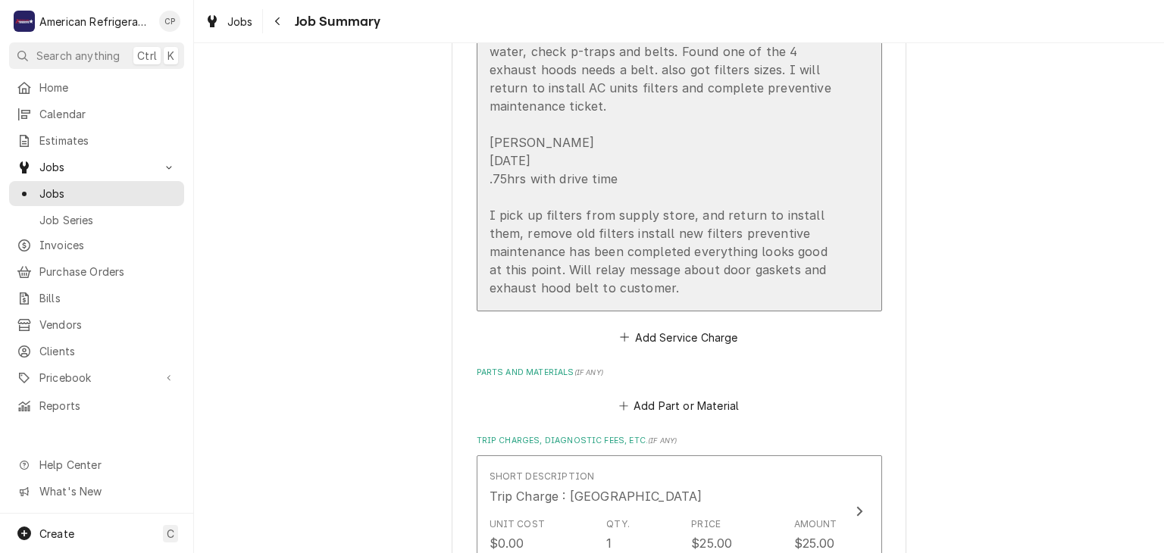
scroll to position [862, 0]
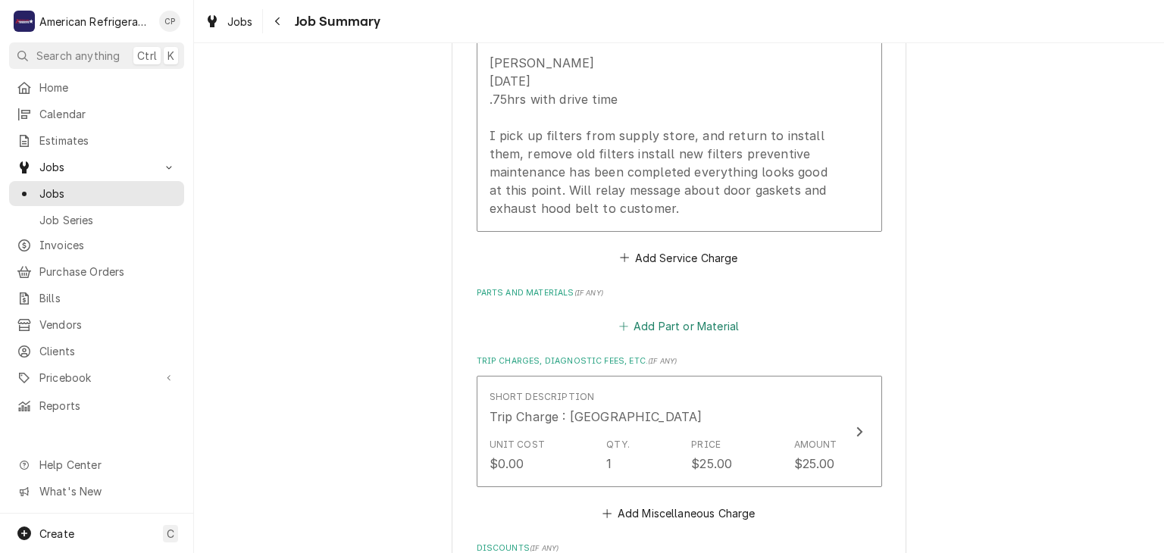
click at [656, 316] on button "Add Part or Material" at bounding box center [678, 326] width 125 height 21
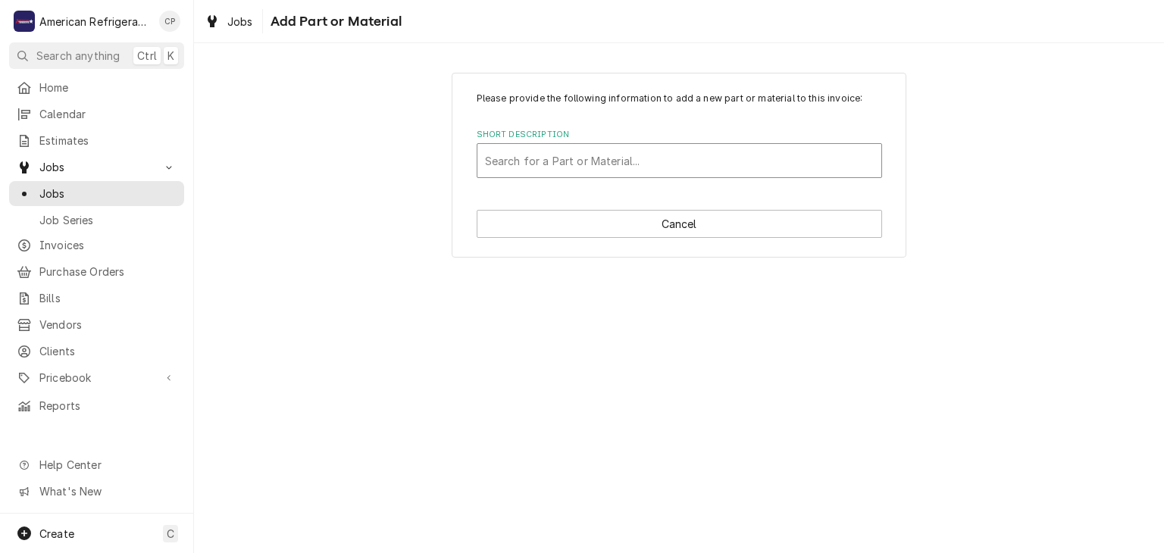
click at [547, 174] on div "Search for a Part or Material..." at bounding box center [680, 160] width 404 height 33
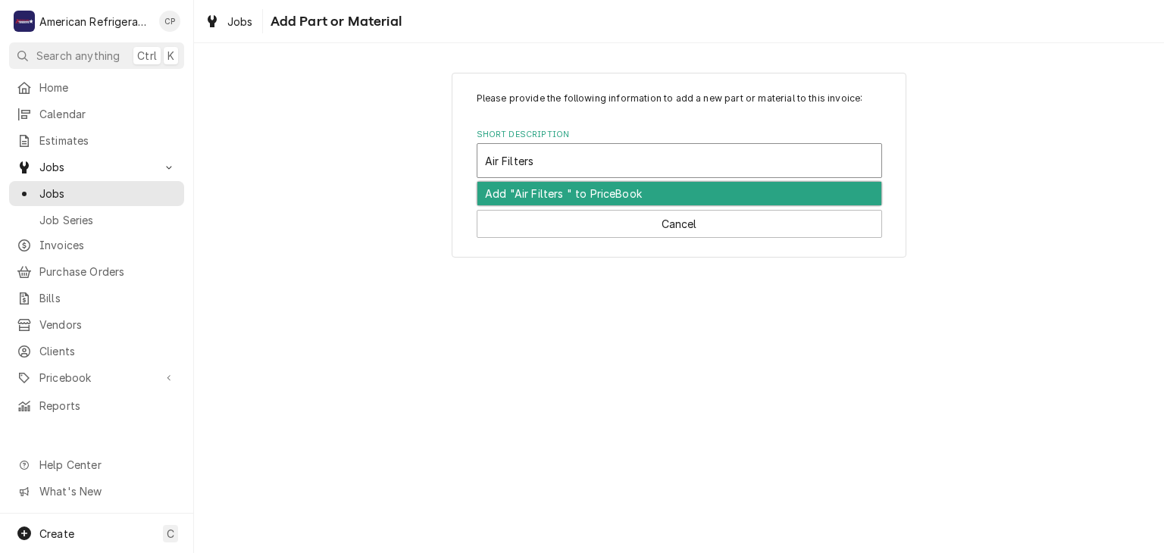
click at [543, 191] on div "Add "Air Filters " to PriceBook" at bounding box center [680, 193] width 404 height 23
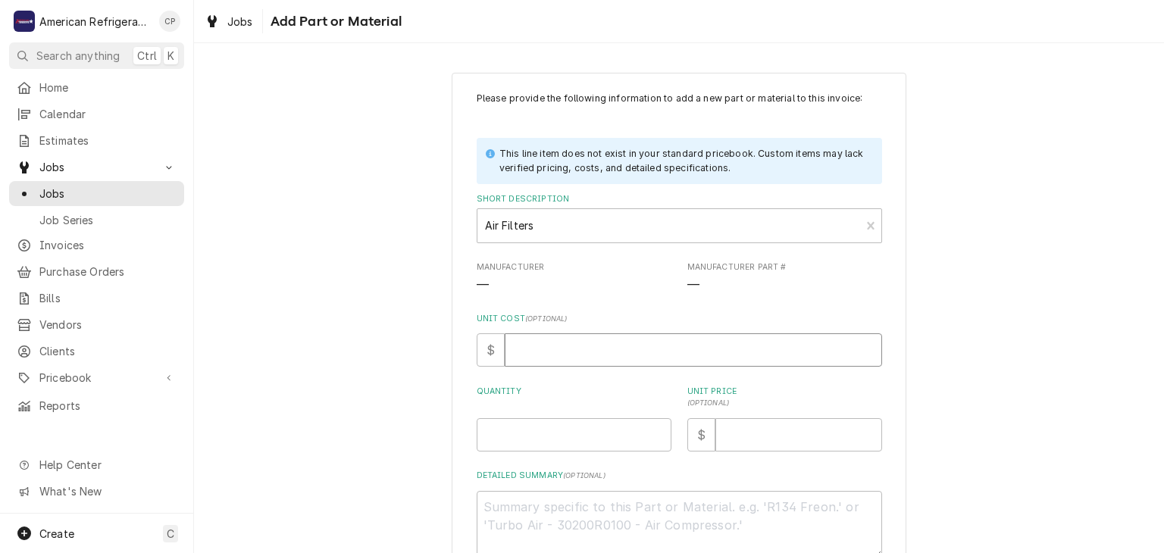
click at [557, 354] on input "Unit Cost ( optional )" at bounding box center [693, 349] width 377 height 33
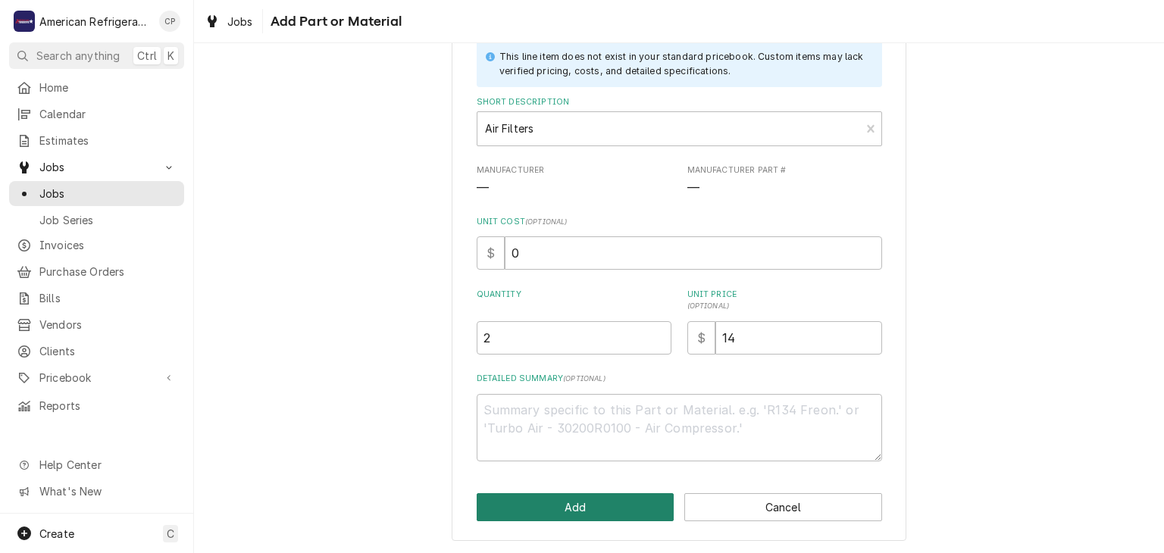
click button "Add" at bounding box center [576, 507] width 198 height 28
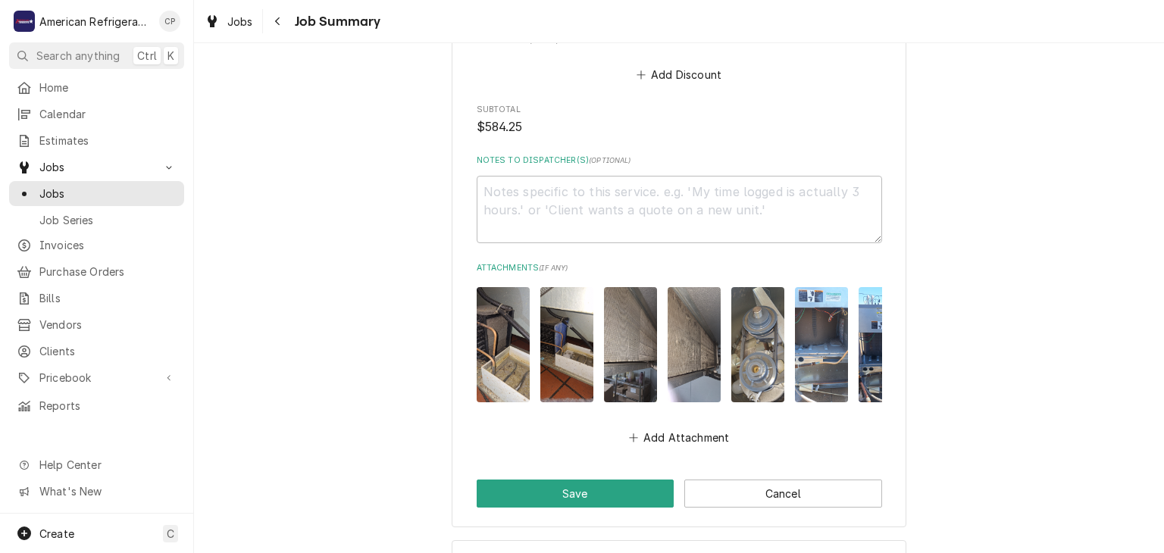
scroll to position [1674, 0]
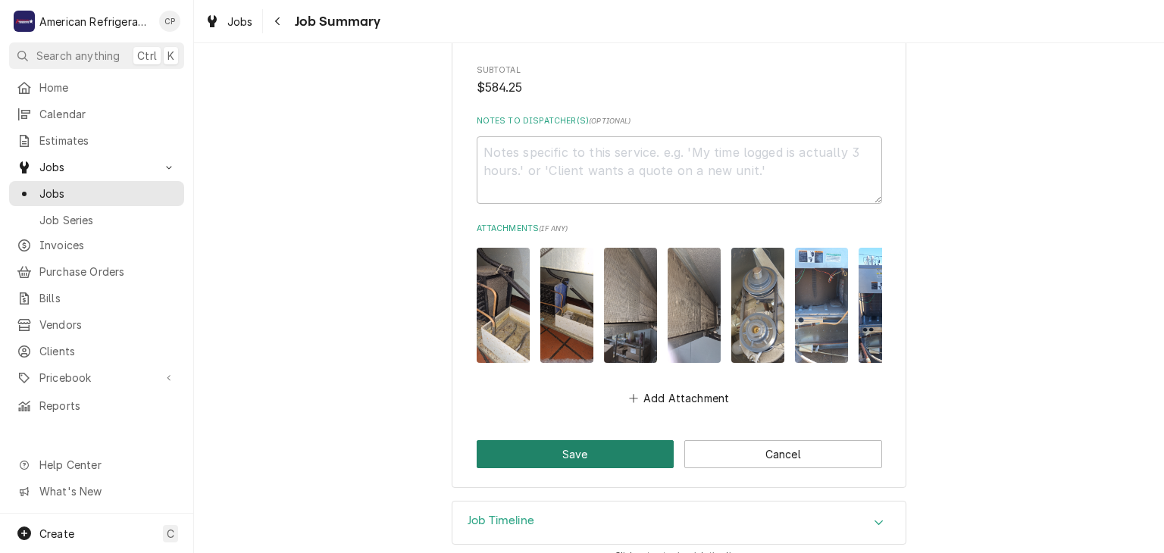
click at [571, 440] on button "Save" at bounding box center [576, 454] width 198 height 28
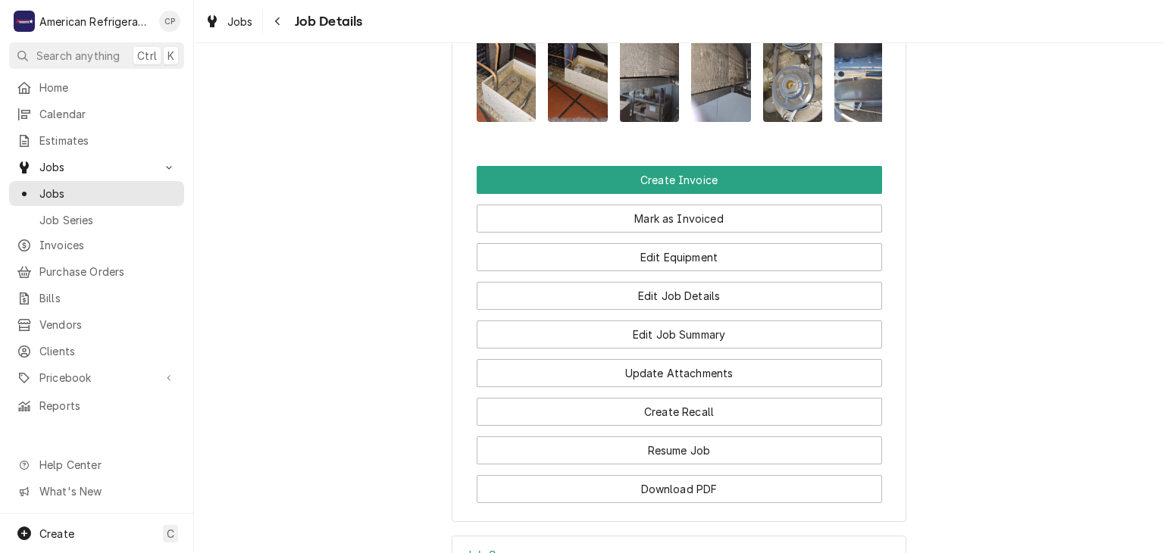
scroll to position [1181, 0]
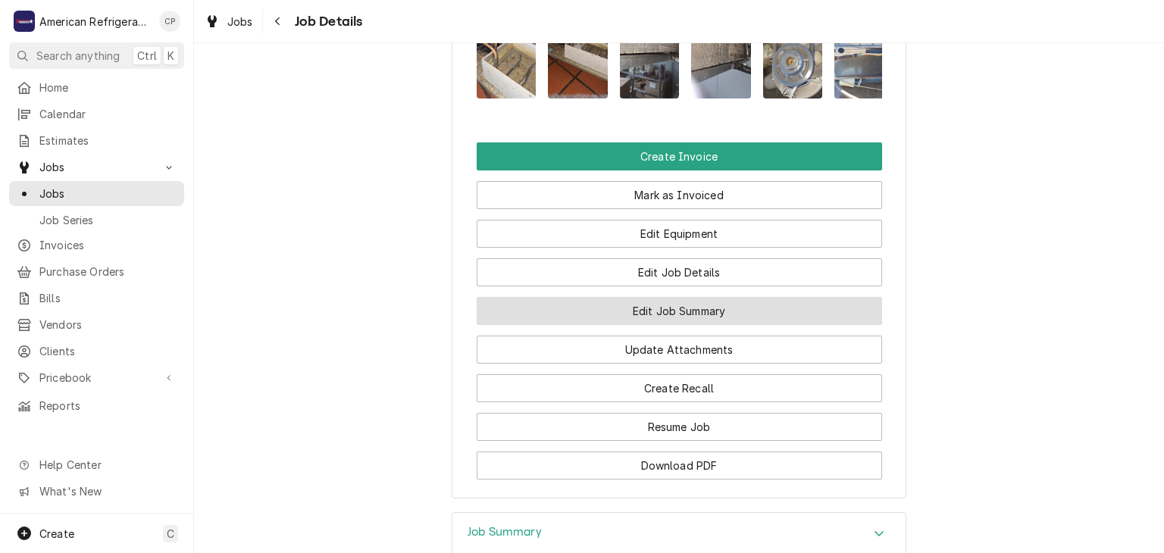
click at [663, 325] on button "Edit Job Summary" at bounding box center [679, 311] width 405 height 28
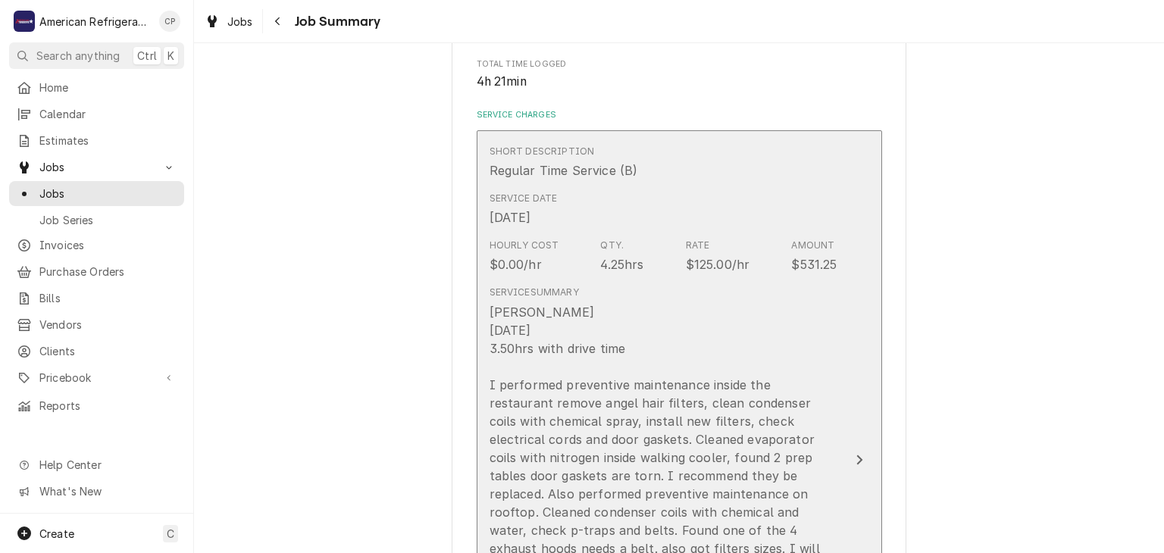
scroll to position [317, 0]
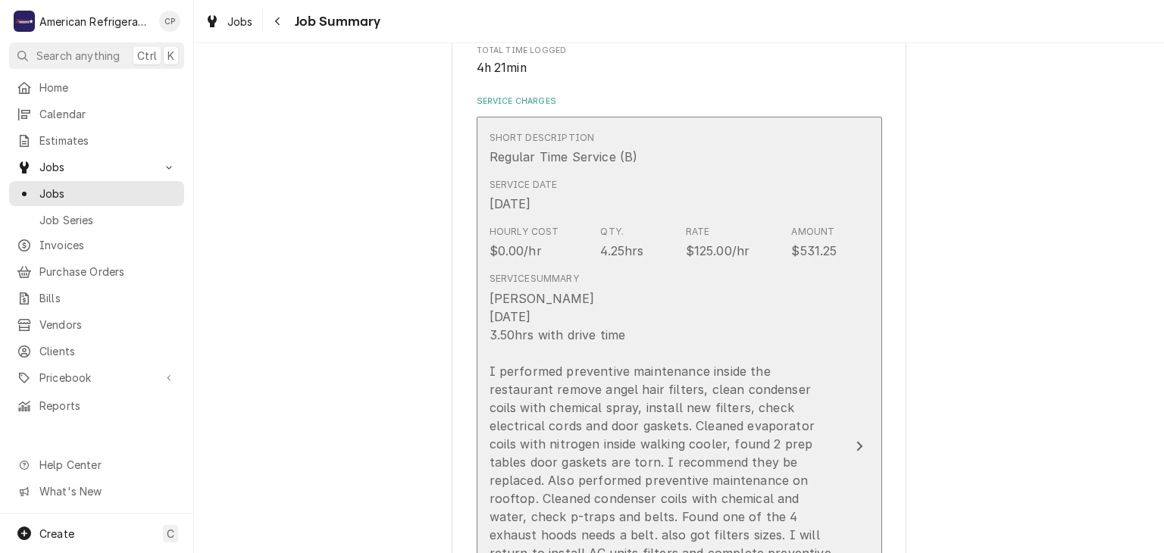
click at [612, 262] on div "Hourly Cost $0.00/hr Qty. 4.25hrs Rate $125.00/hr Amount $531.25" at bounding box center [664, 242] width 348 height 47
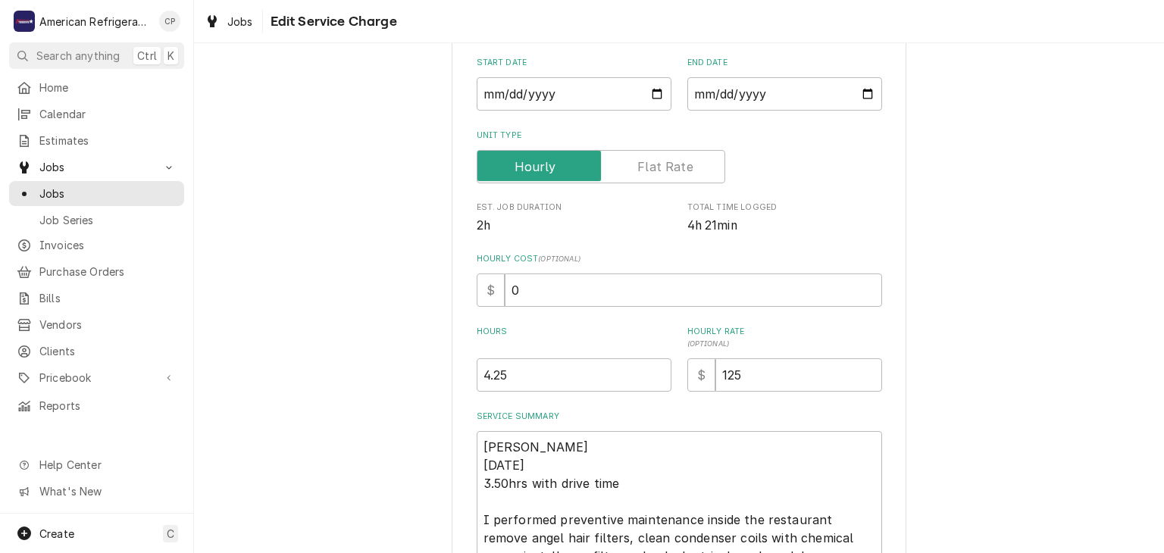
scroll to position [198, 0]
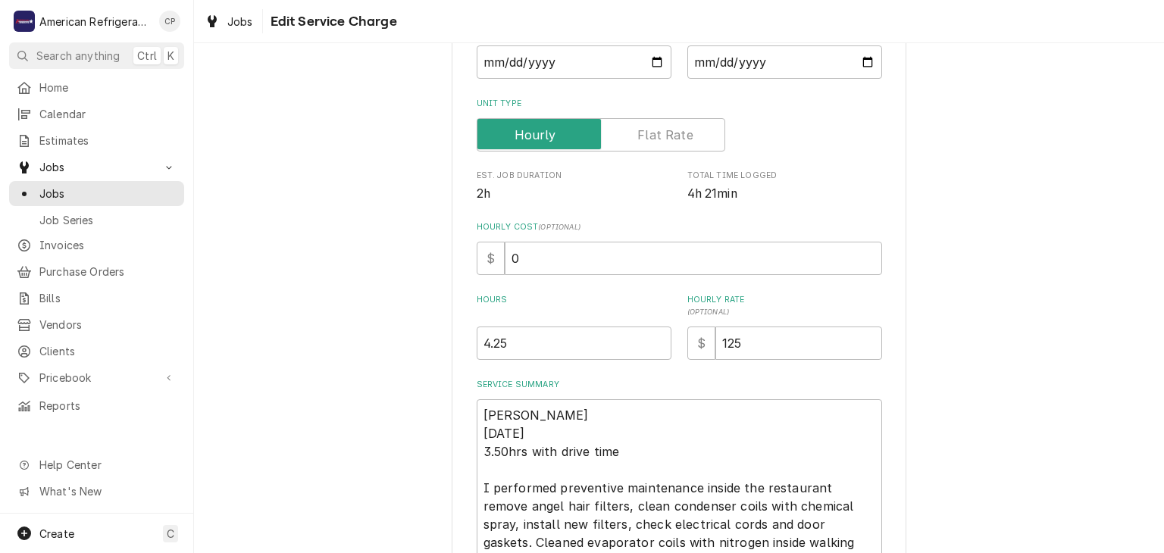
click at [570, 323] on div "Hours 4.25" at bounding box center [574, 327] width 195 height 66
click at [581, 335] on input "4.25" at bounding box center [574, 343] width 195 height 33
type textarea "x"
type input "4.2"
type textarea "x"
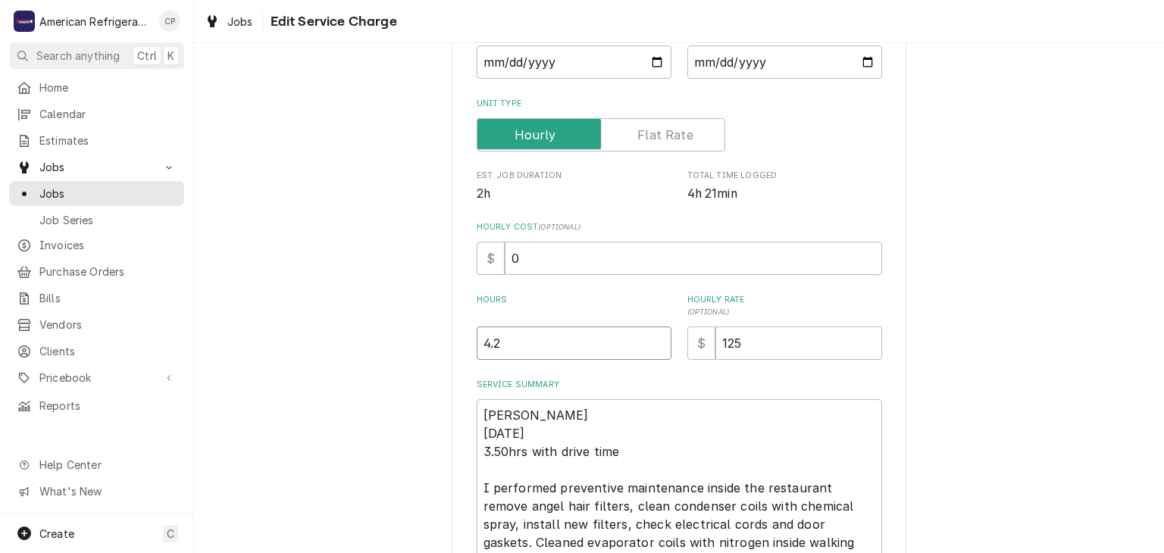
type input "4"
type textarea "x"
type input "4.5"
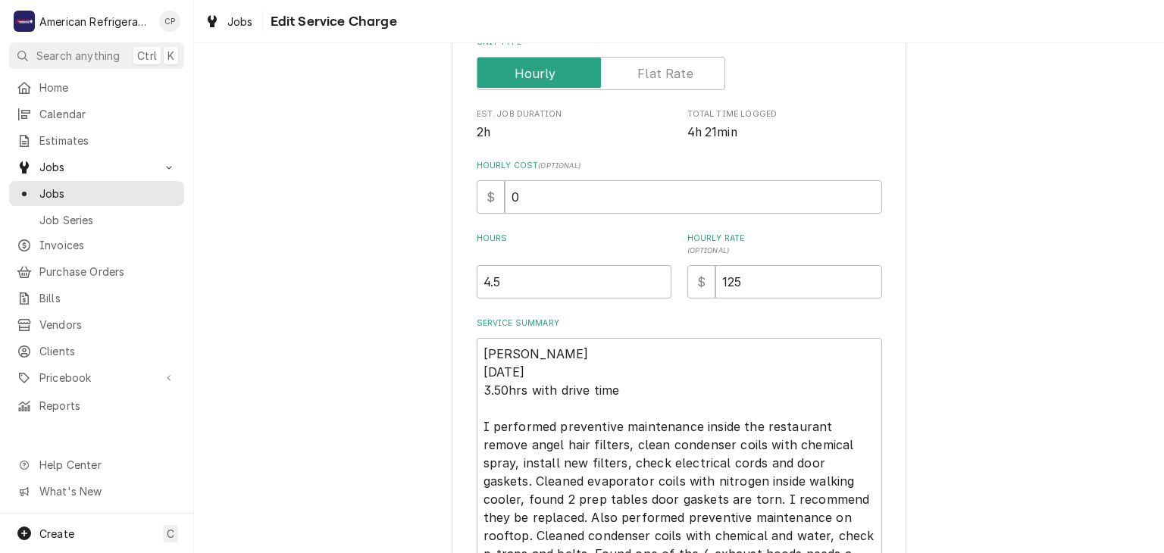
scroll to position [337, 0]
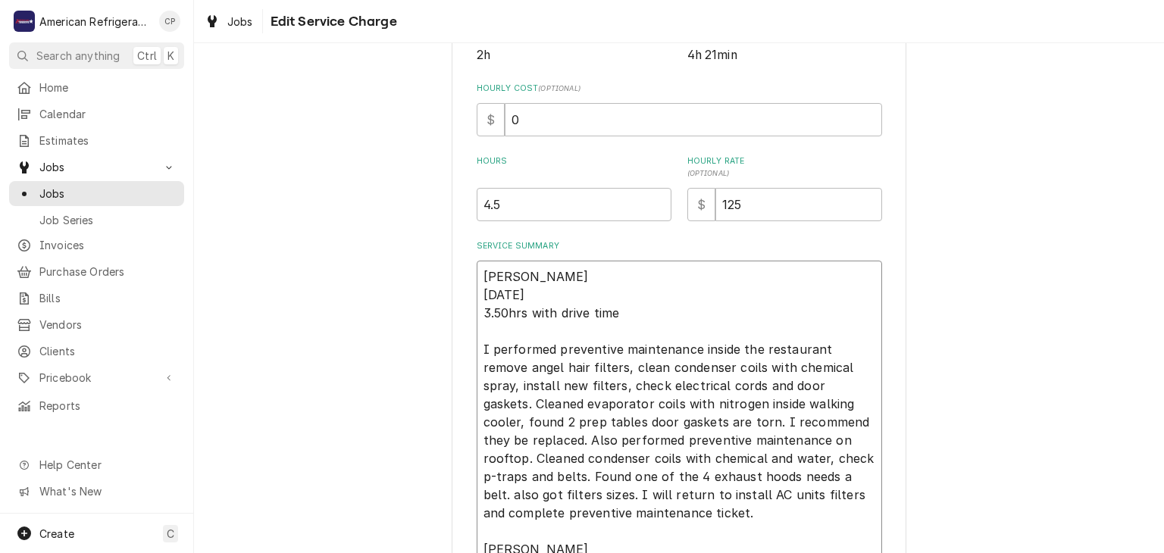
click at [560, 305] on textarea "[PERSON_NAME] [DATE] 3.50hrs with drive time I performed preventive maintenance…" at bounding box center [679, 477] width 405 height 432
click at [560, 304] on textarea "[PERSON_NAME] [DATE] 3.50hrs with drive time I performed preventive maintenance…" at bounding box center [679, 477] width 405 height 432
click at [571, 305] on textarea "[PERSON_NAME] [DATE] 3.50hrs with drive time I performed preventive maintenance…" at bounding box center [679, 477] width 405 height 432
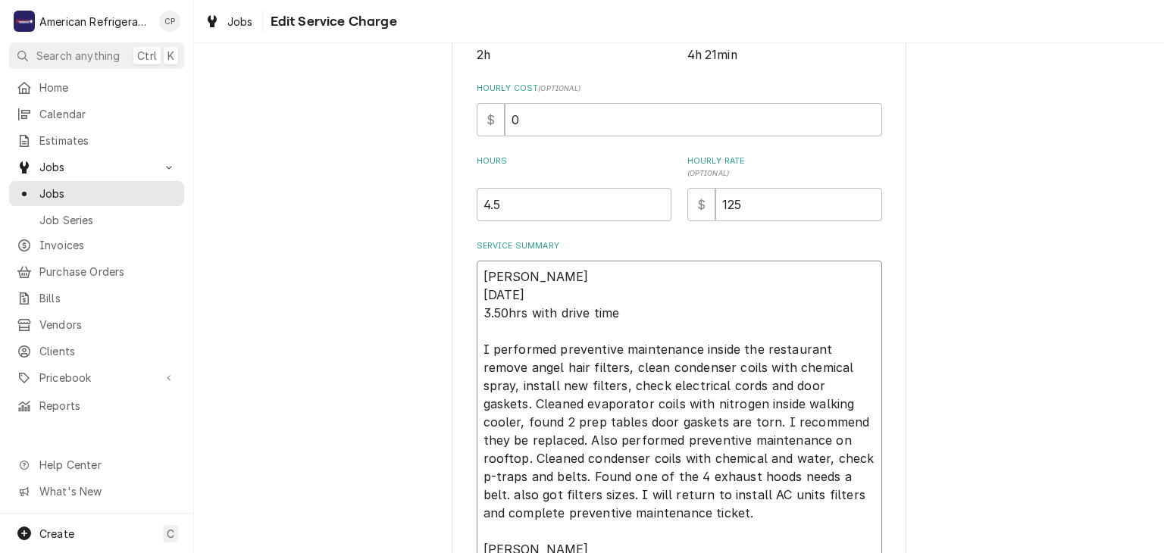
click at [571, 305] on textarea "[PERSON_NAME] [DATE] 3.50hrs with drive time I performed preventive maintenance…" at bounding box center [679, 477] width 405 height 432
type textarea "x"
type textarea "[PERSON_NAME] [DATE] B I performed preventive maintenance inside the restaurant…"
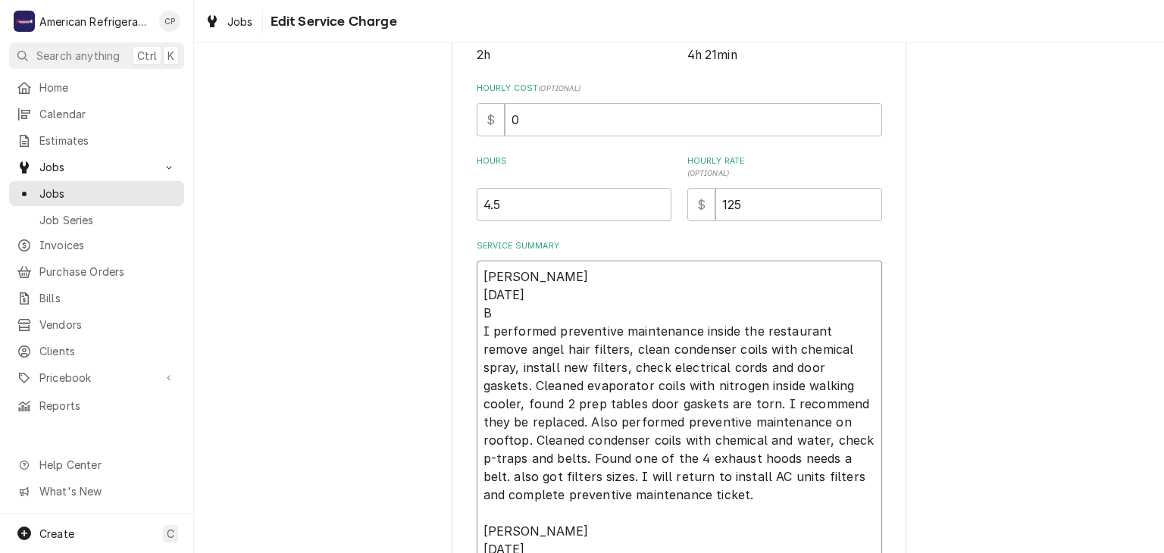
type textarea "x"
type textarea "[PERSON_NAME] [DATE] BI I performed preventive maintenance inside the restauran…"
type textarea "x"
type textarea "[PERSON_NAME] [DATE] BID I performed preventive maintenance inside the restaura…"
type textarea "x"
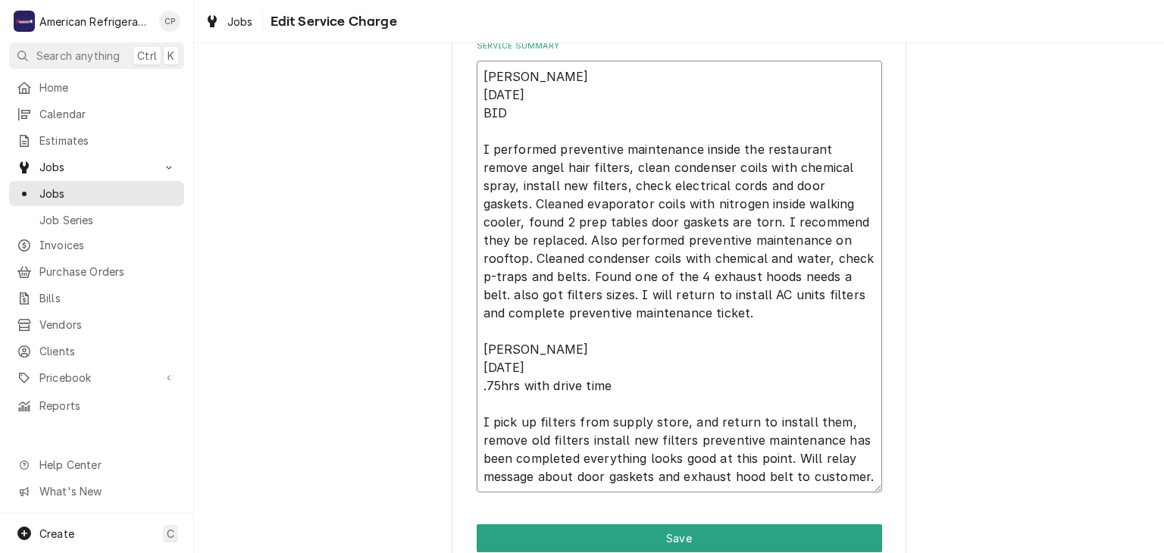
scroll to position [546, 0]
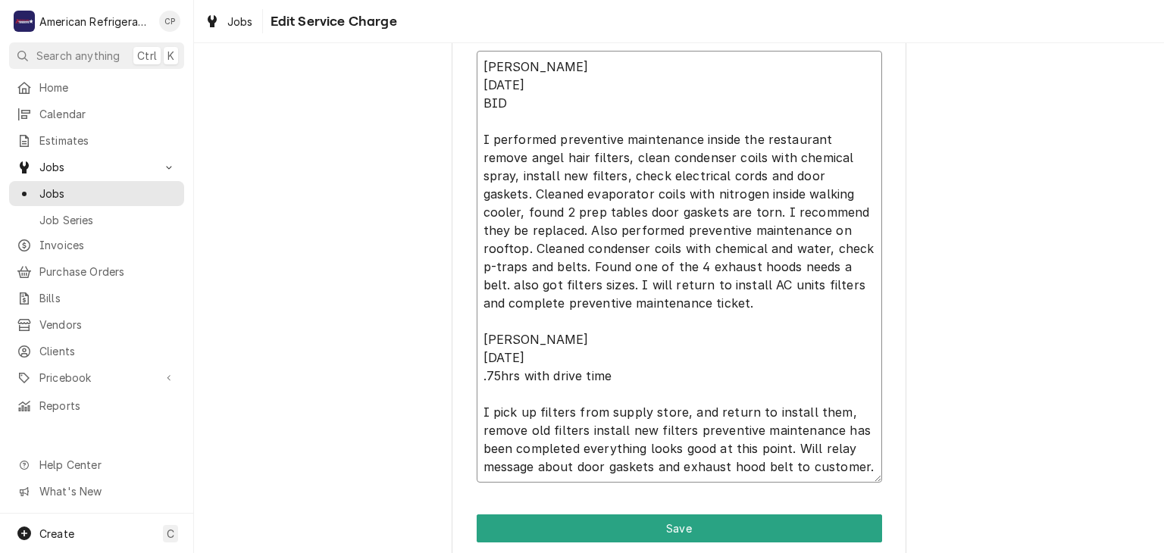
click at [540, 371] on textarea "[PERSON_NAME] [DATE] BID I performed preventive maintenance inside the restaura…" at bounding box center [679, 267] width 405 height 432
type textarea "[PERSON_NAME] [DATE] BID I performed preventive maintenance inside the restaura…"
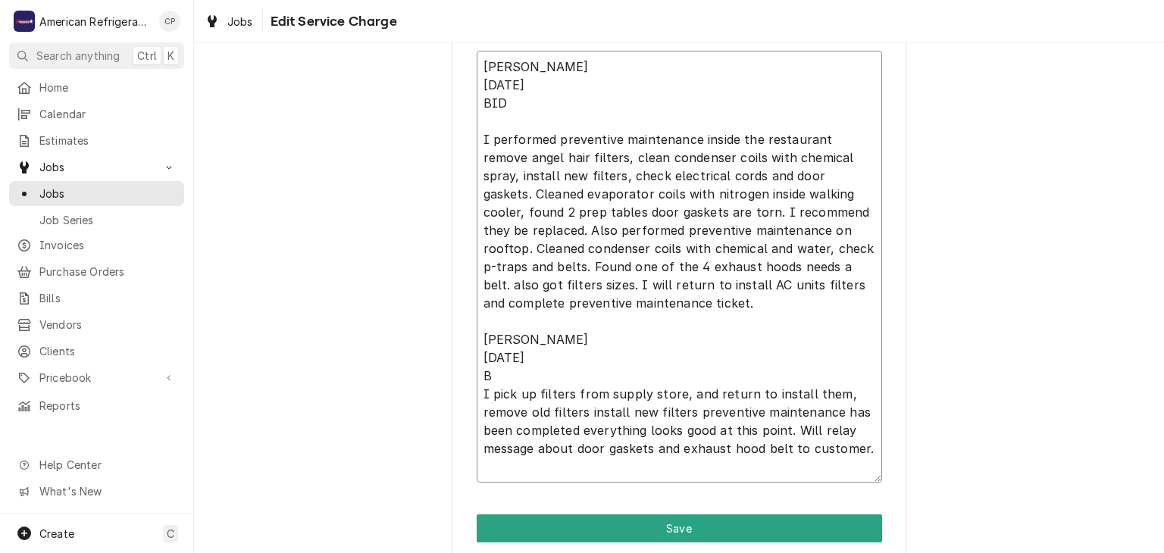
type textarea "x"
type textarea "[PERSON_NAME] [DATE] BID I performed preventive maintenance inside the restaura…"
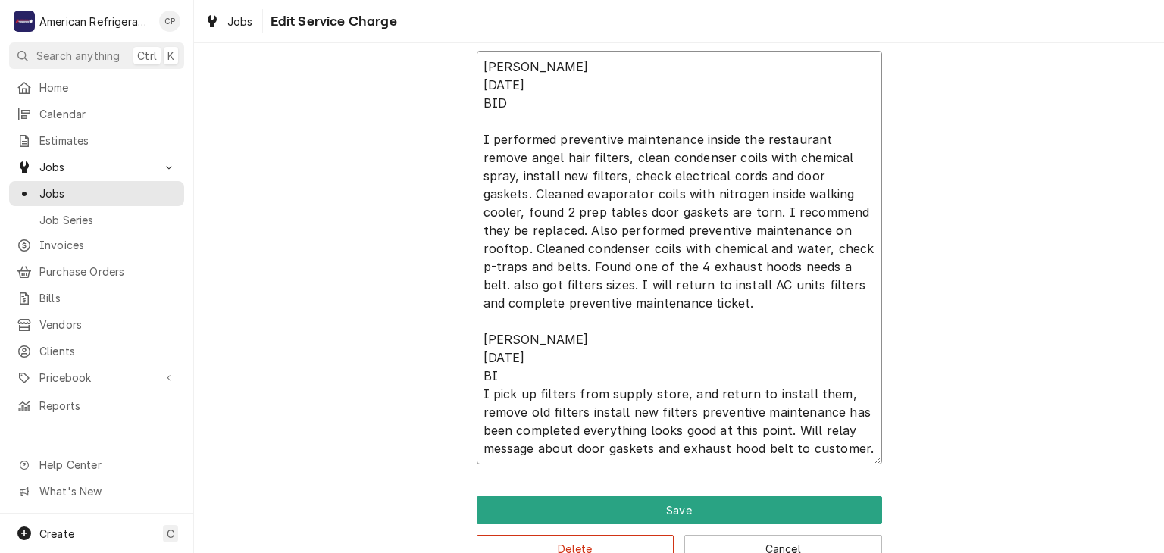
type textarea "x"
type textarea "[PERSON_NAME] [DATE] BID I performed preventive maintenance inside the restaura…"
type textarea "x"
type textarea "[PERSON_NAME] [DATE] BID I performed preventive maintenance inside the restaura…"
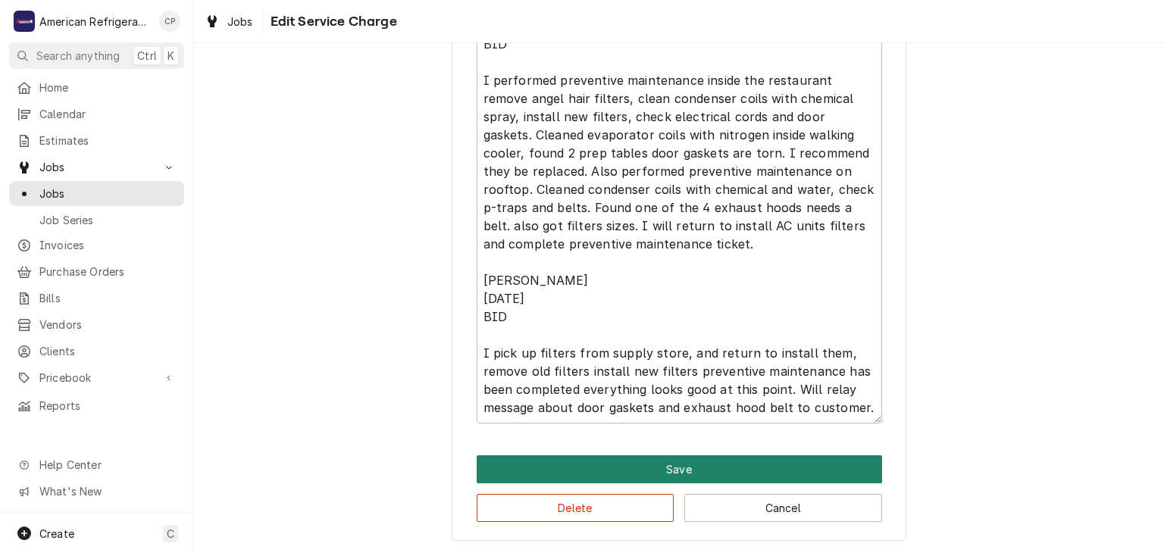
click at [615, 464] on button "Save" at bounding box center [679, 470] width 405 height 28
type textarea "x"
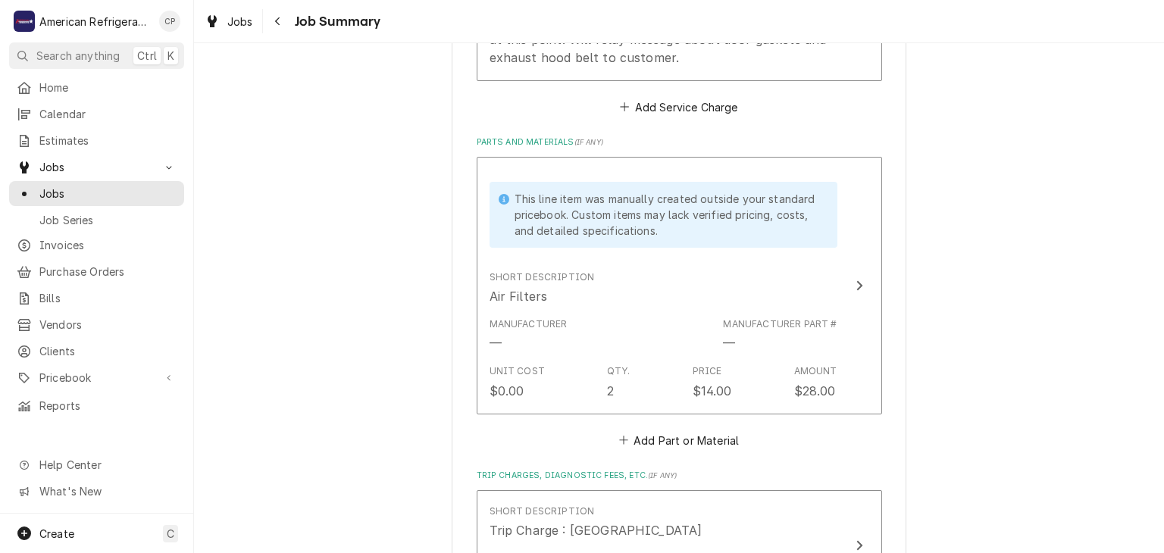
scroll to position [1050, 0]
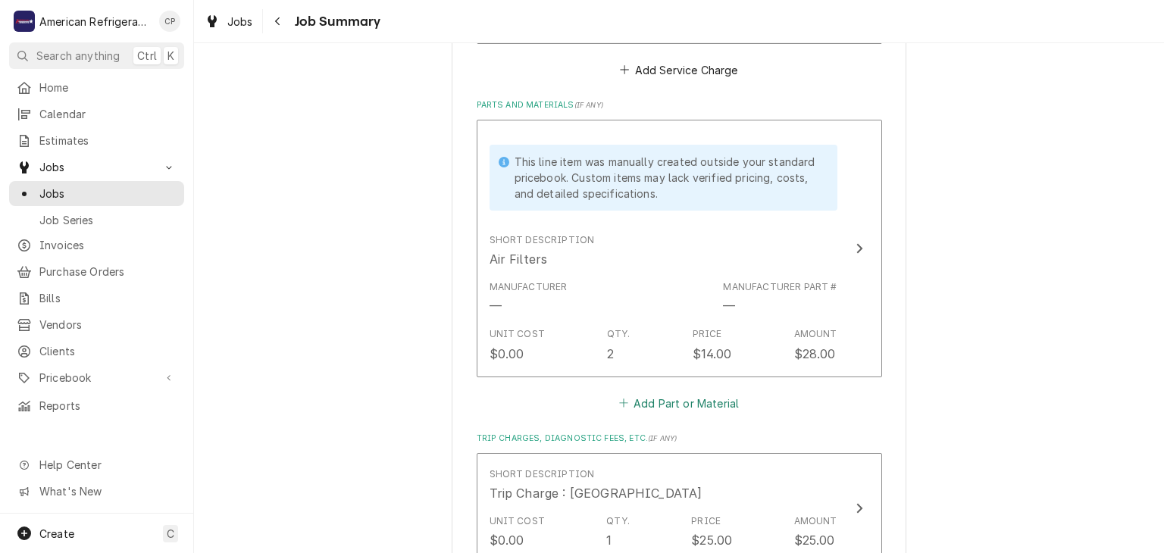
click at [656, 393] on button "Add Part or Material" at bounding box center [678, 403] width 125 height 21
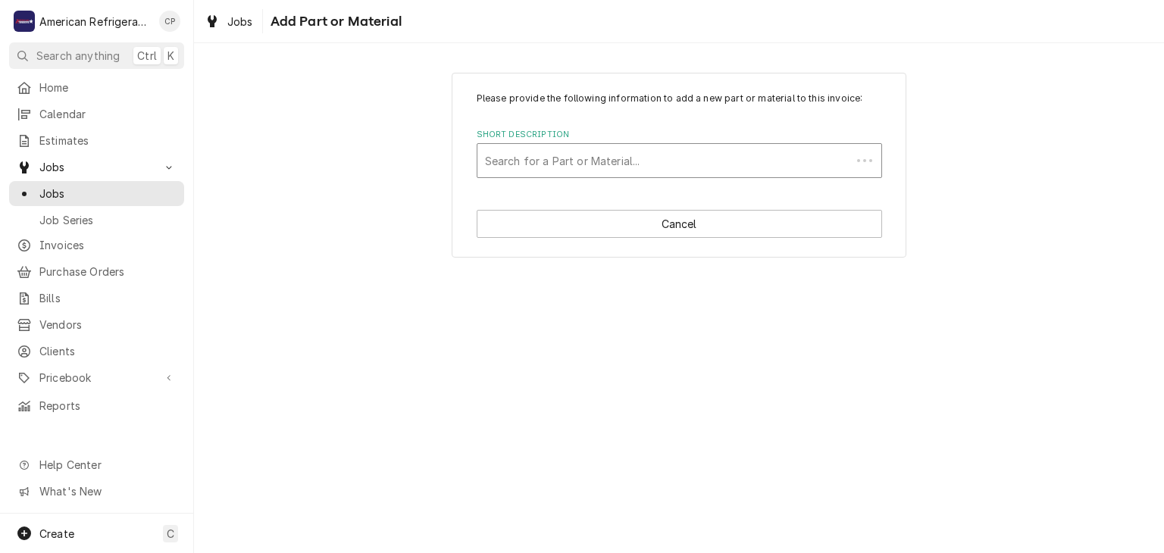
click at [531, 175] on div "Search for a Part or Material..." at bounding box center [665, 160] width 374 height 33
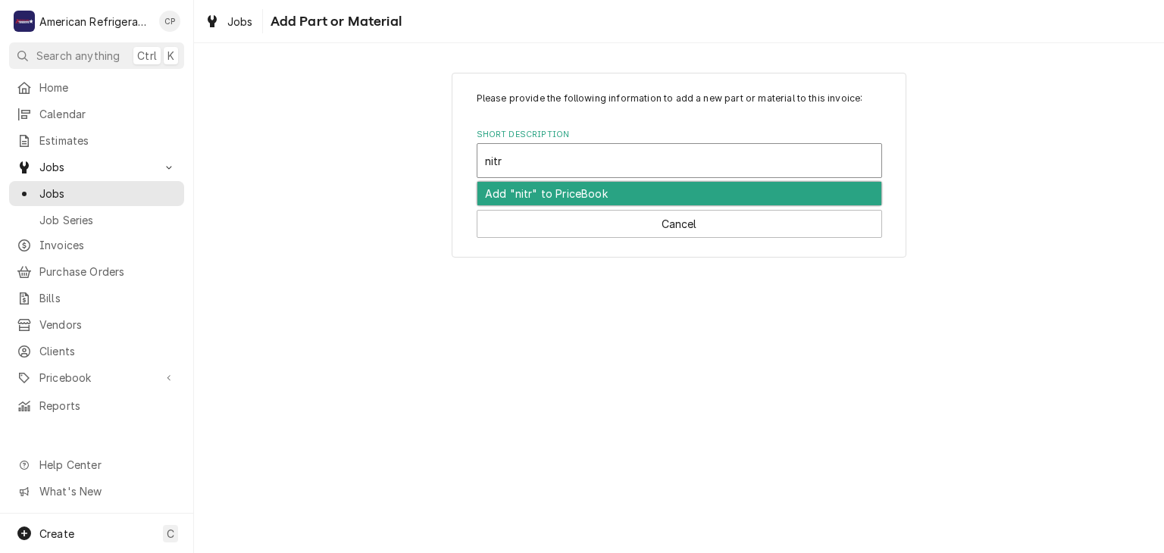
type input "nitro"
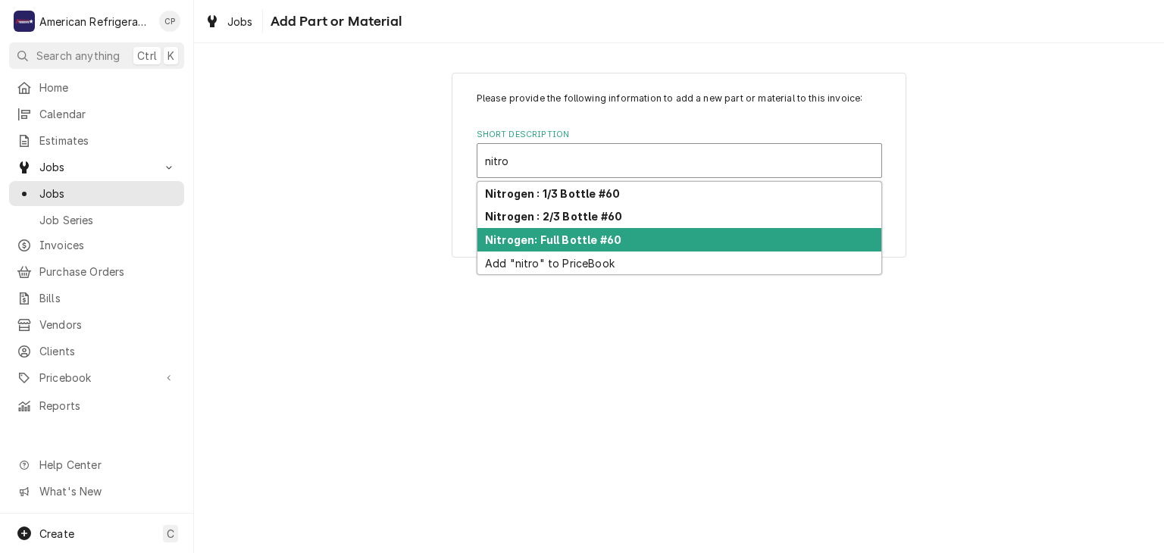
click at [576, 237] on strong "Nitrogen: Full Bottle #60" at bounding box center [553, 239] width 136 height 13
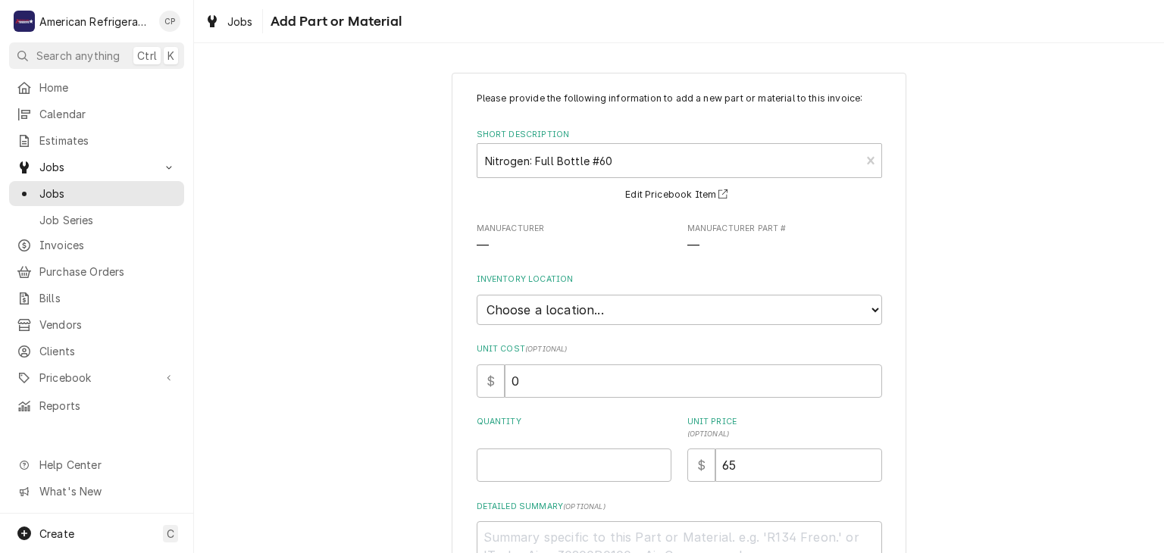
type textarea "x"
click at [581, 312] on select "Choose a location... American Refrigeration Supply Ed's Refrigeration [PERSON_N…" at bounding box center [679, 310] width 405 height 30
select select "302"
click at [477, 295] on select "Choose a location... American Refrigeration Supply Ed's Refrigeration [PERSON_N…" at bounding box center [679, 310] width 405 height 30
click at [556, 449] on input "Quantity" at bounding box center [574, 465] width 195 height 33
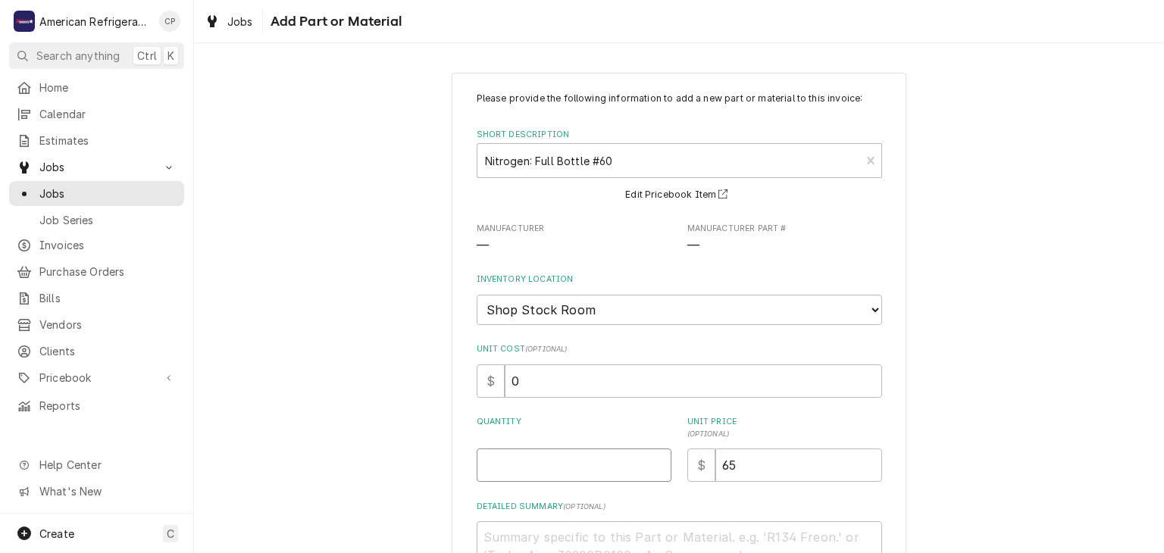
type textarea "x"
type input "1"
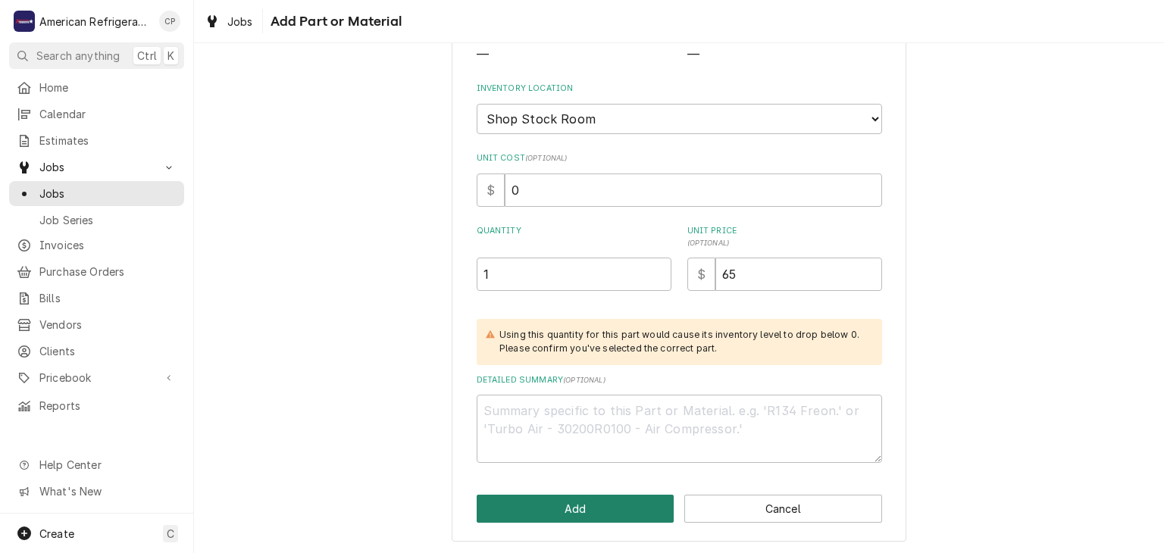
click at [554, 497] on button "Add" at bounding box center [576, 509] width 198 height 28
type textarea "x"
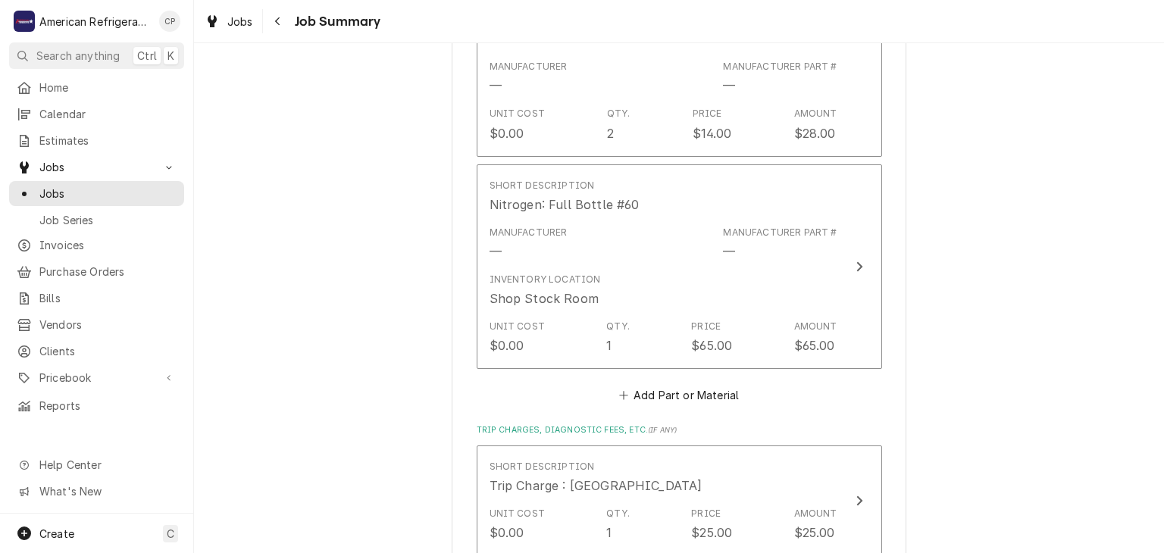
scroll to position [1280, 0]
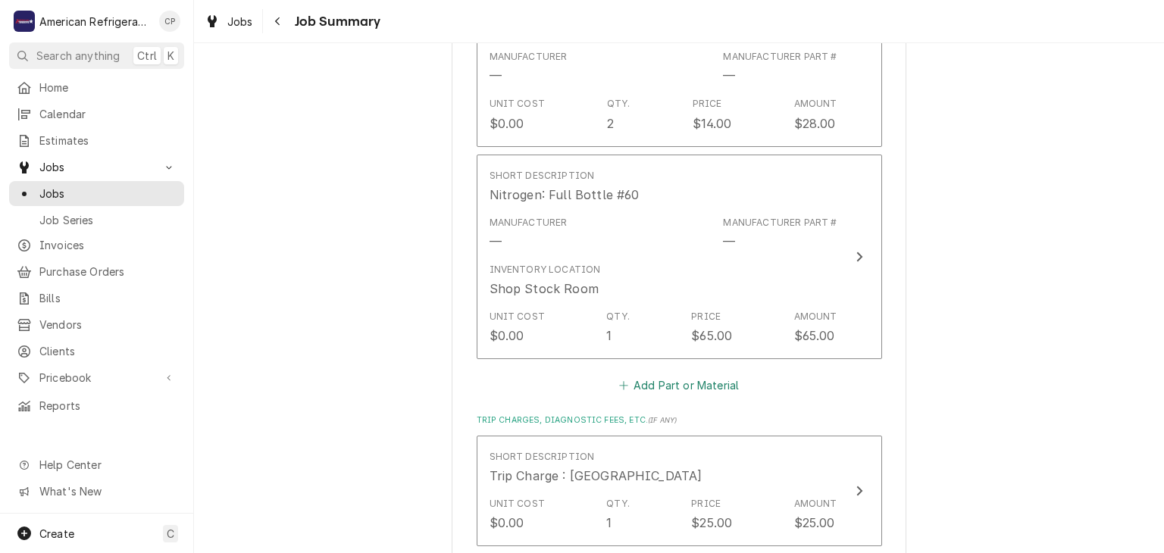
click at [657, 375] on button "Add Part or Material" at bounding box center [678, 385] width 125 height 21
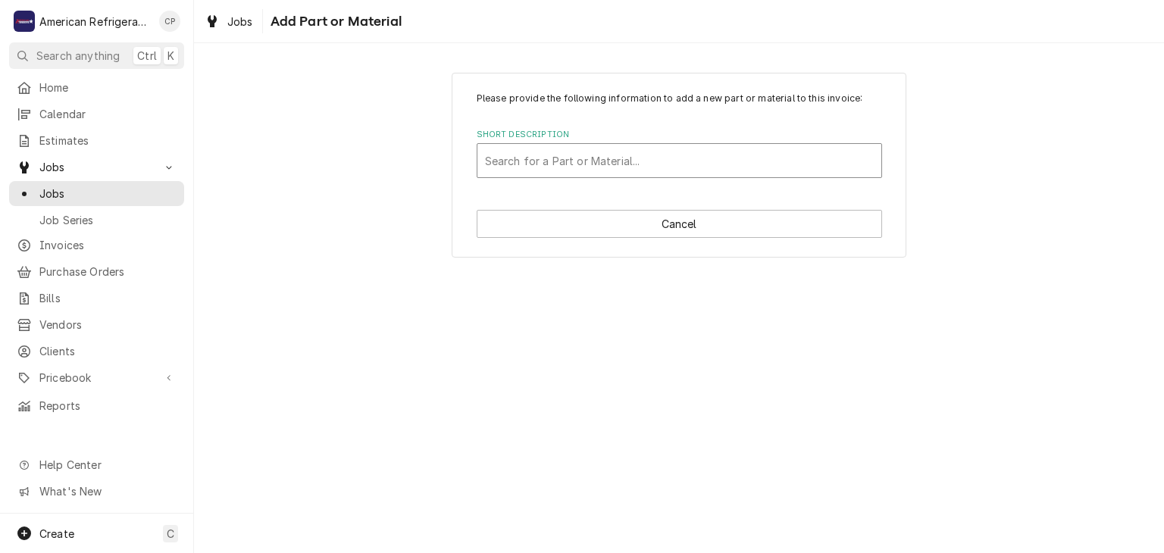
click at [536, 153] on div "Short Description" at bounding box center [679, 160] width 389 height 27
type input "conden"
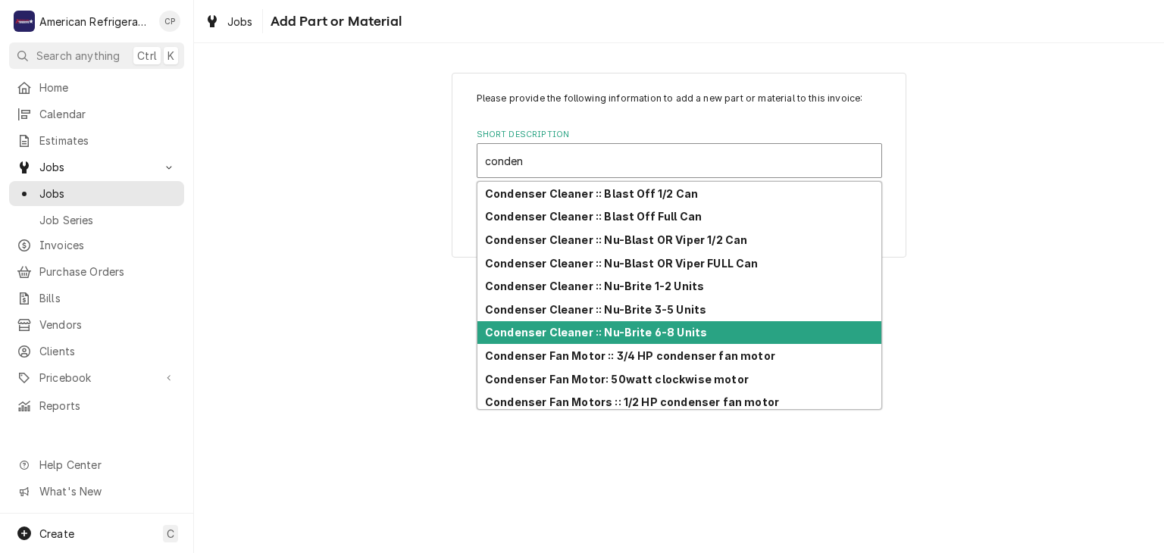
click at [577, 331] on strong "Condenser Cleaner :: Nu-Brite 6-8 Units" at bounding box center [596, 332] width 222 height 13
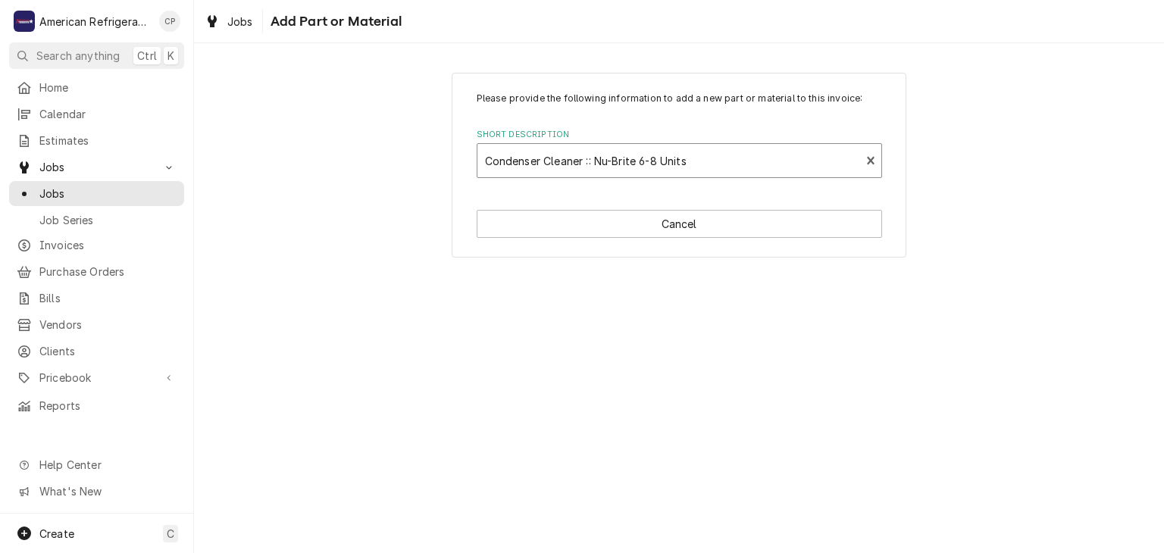
type textarea "x"
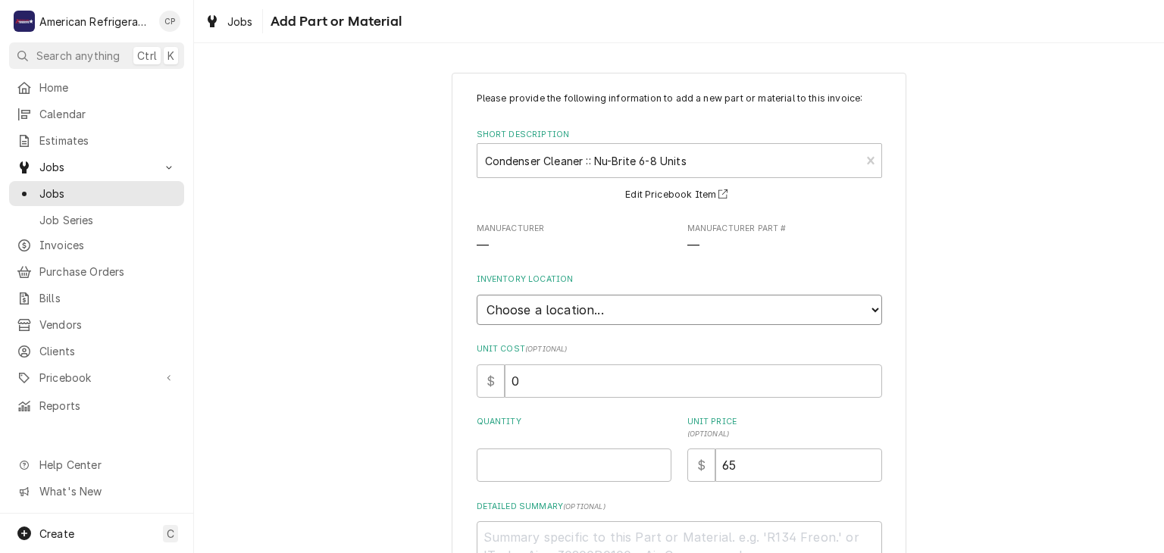
click at [582, 312] on select "Choose a location... American Refrigeration Supply Ed's Refrigeration [PERSON_N…" at bounding box center [679, 310] width 405 height 30
select select "302"
click at [477, 295] on select "Choose a location... American Refrigeration Supply Ed's Refrigeration [PERSON_N…" at bounding box center [679, 310] width 405 height 30
click at [543, 478] on input "Quantity" at bounding box center [574, 465] width 195 height 33
type textarea "x"
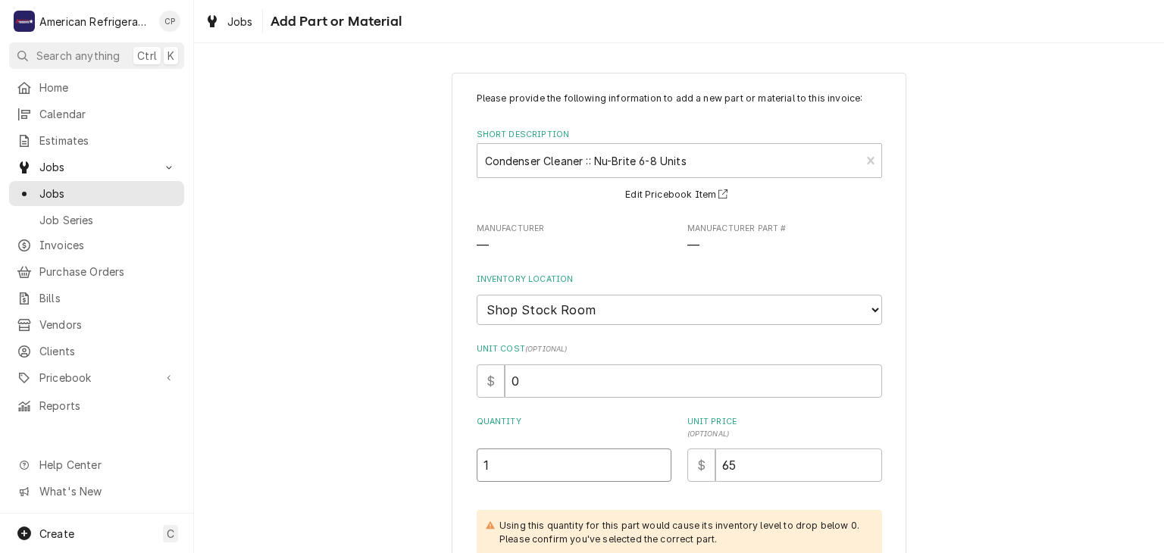
type input "1"
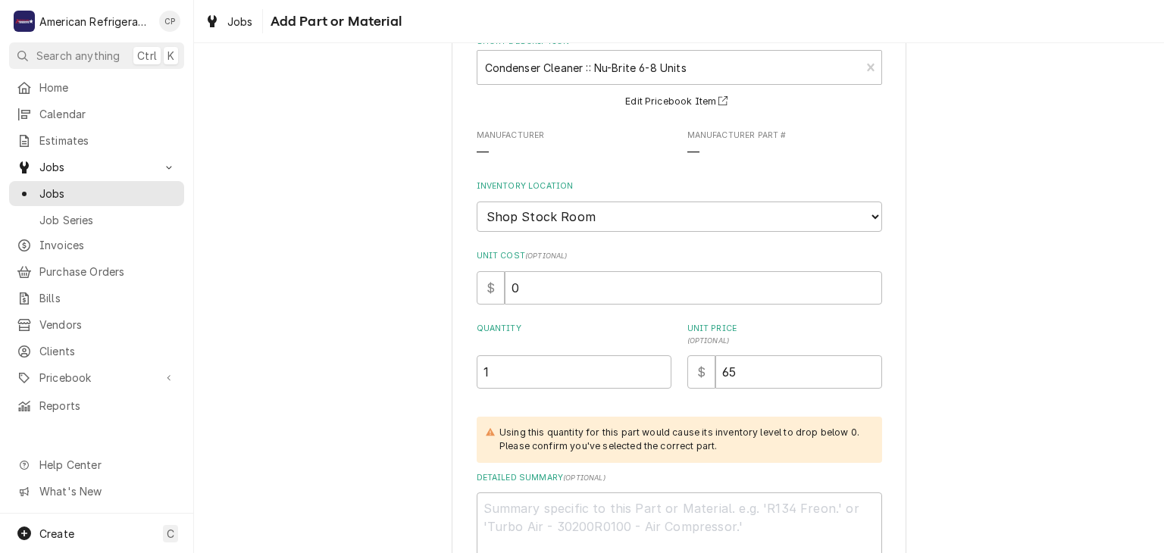
scroll to position [191, 0]
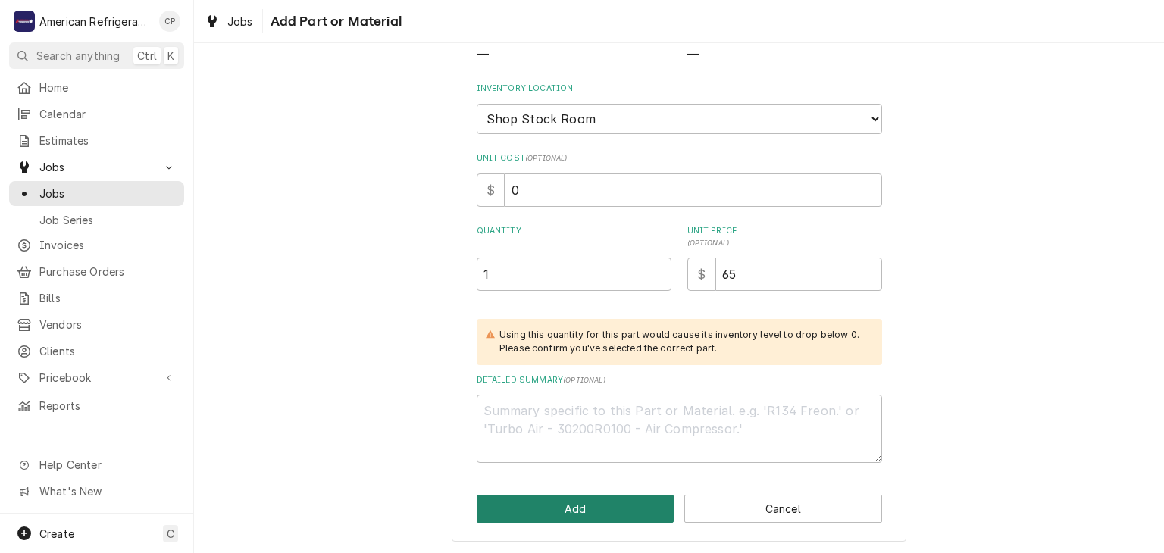
click at [546, 495] on button "Add" at bounding box center [576, 509] width 198 height 28
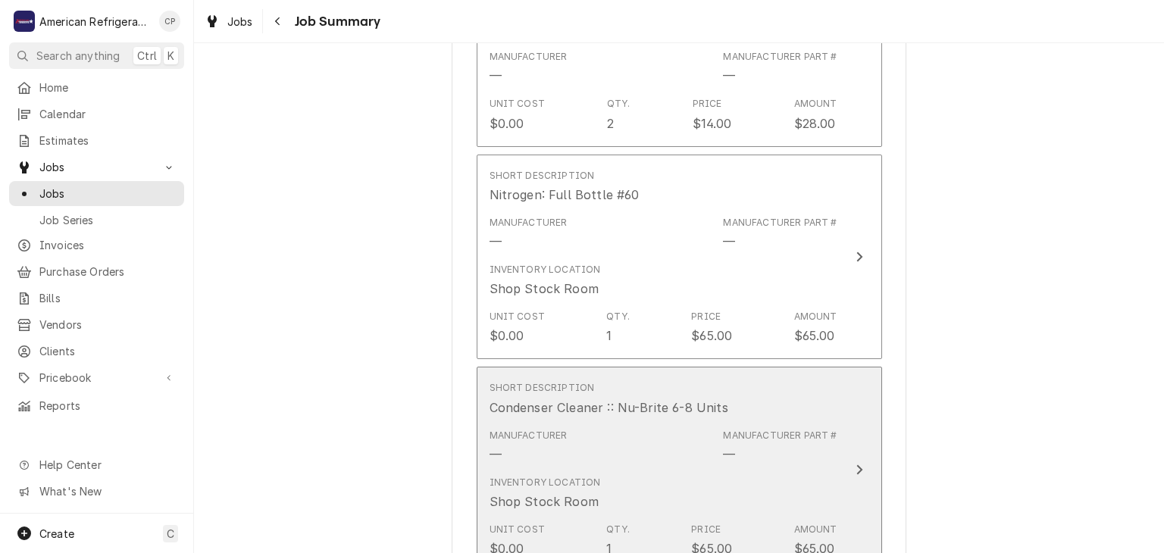
click at [533, 517] on div "Unit Cost $0.00 Qty. 1 Price $65.00 Amount $65.00" at bounding box center [664, 540] width 348 height 47
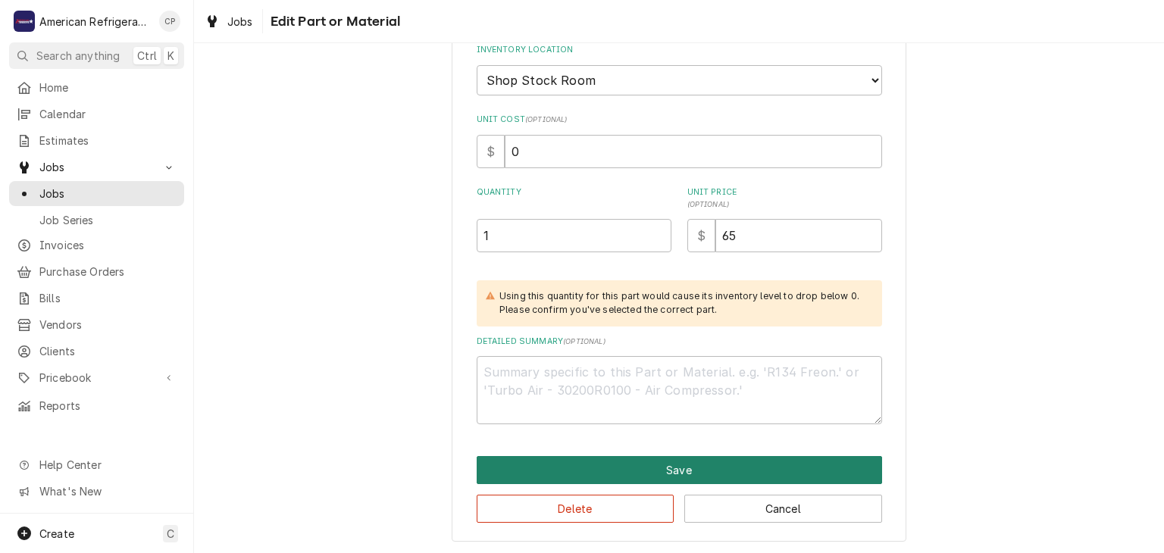
click at [553, 459] on button "Save" at bounding box center [679, 470] width 405 height 28
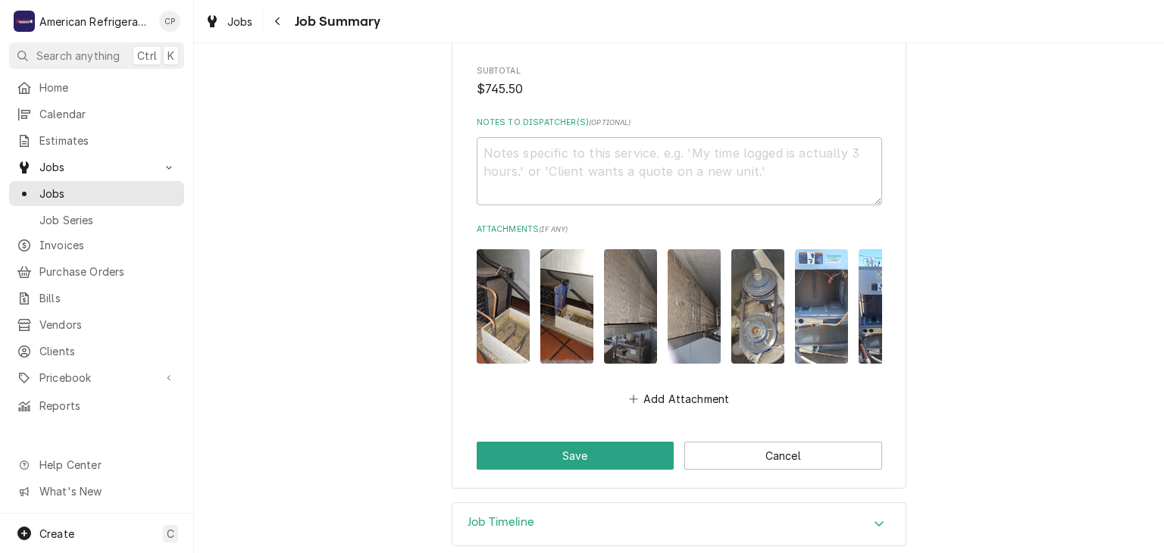
scroll to position [2098, 0]
click at [575, 442] on button "Save" at bounding box center [576, 456] width 198 height 28
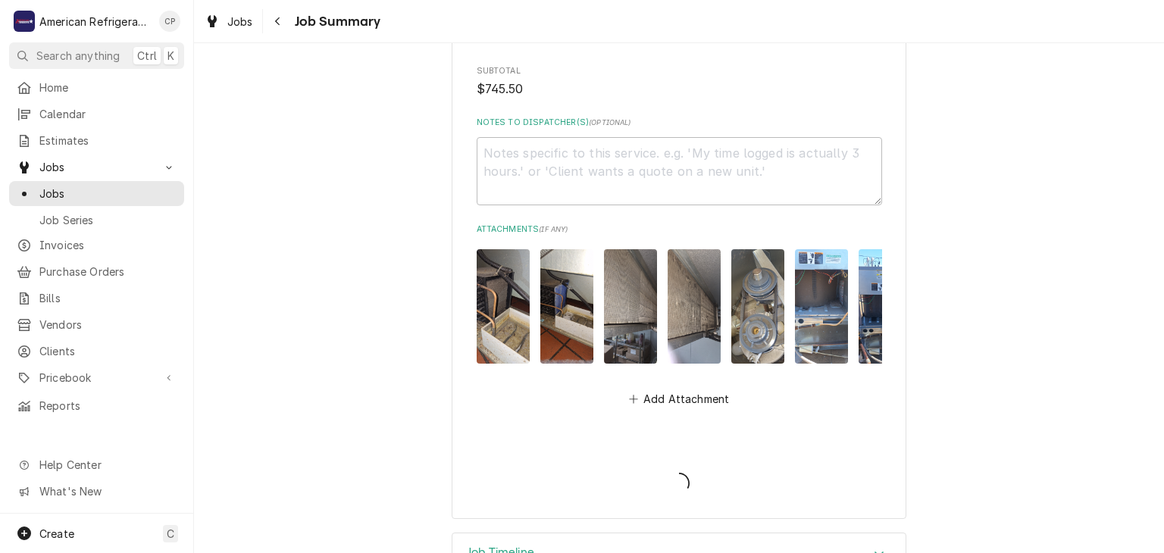
type textarea "x"
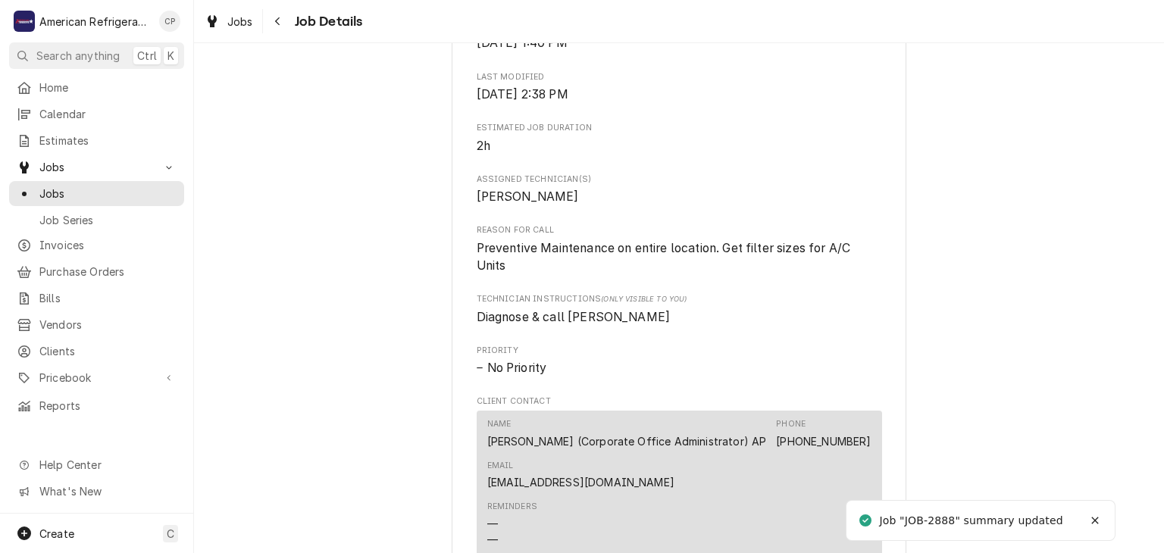
scroll to position [1386, 0]
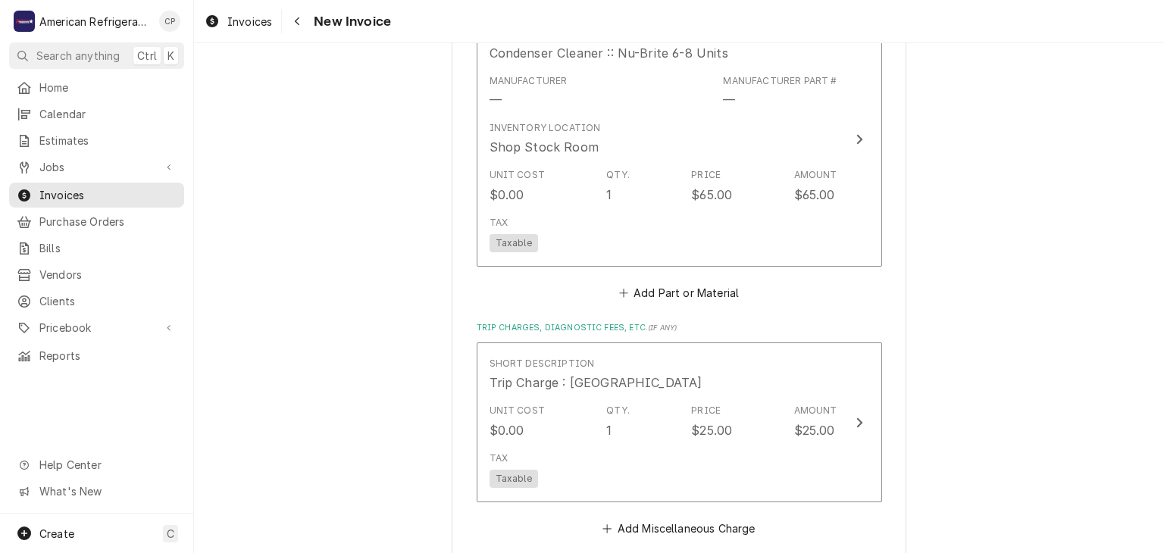
scroll to position [3204, 0]
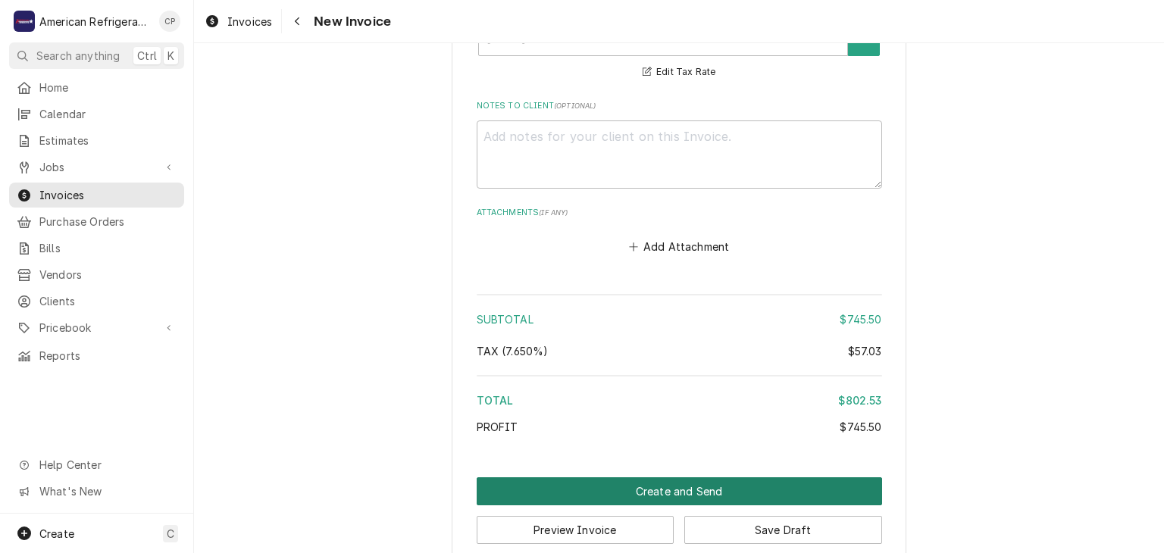
click at [576, 478] on button "Create and Send" at bounding box center [679, 492] width 405 height 28
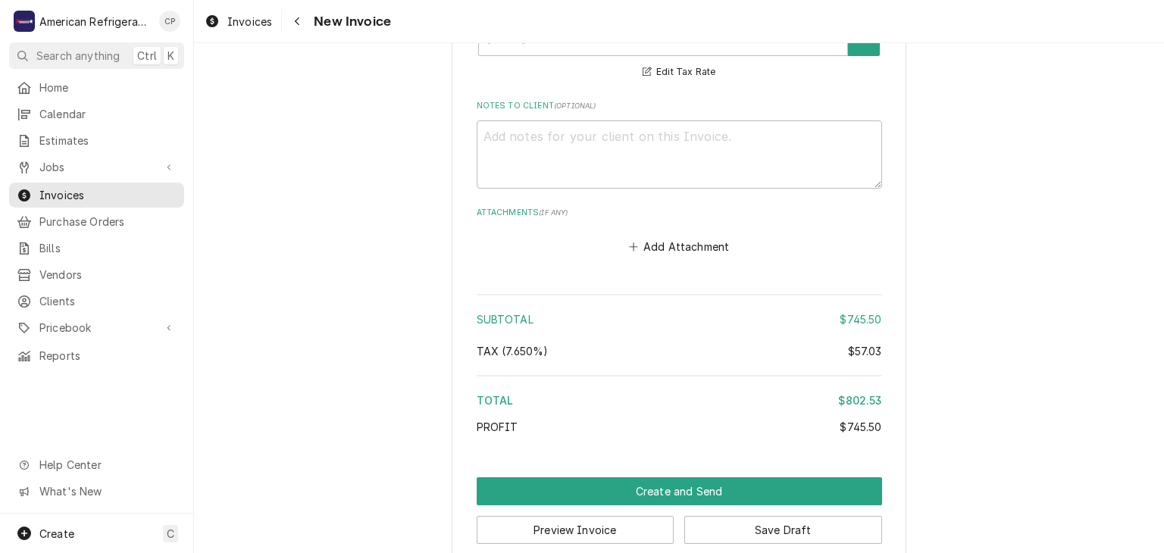
scroll to position [3195, 0]
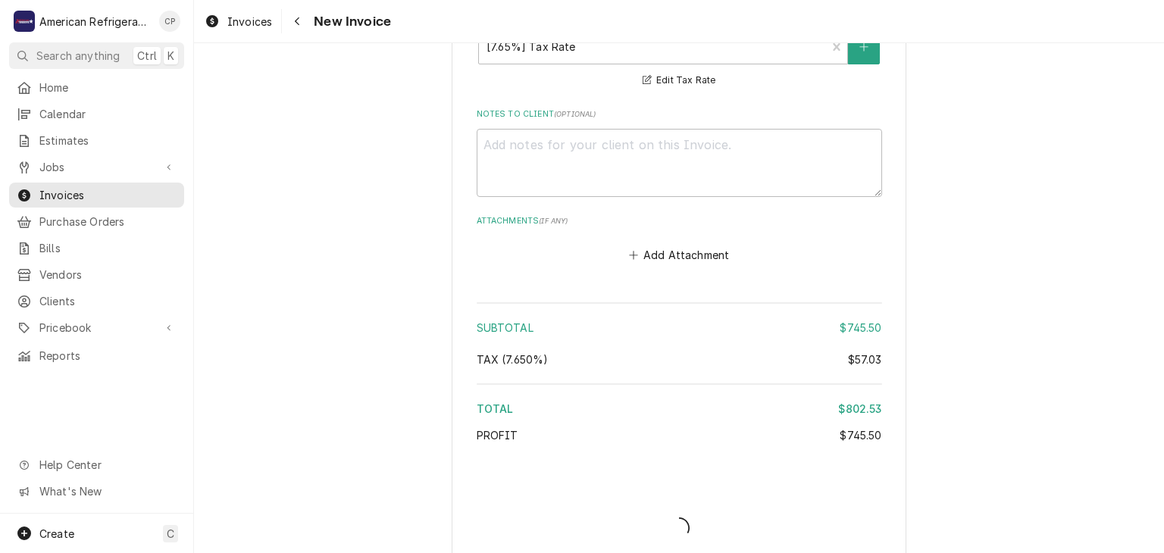
type textarea "x"
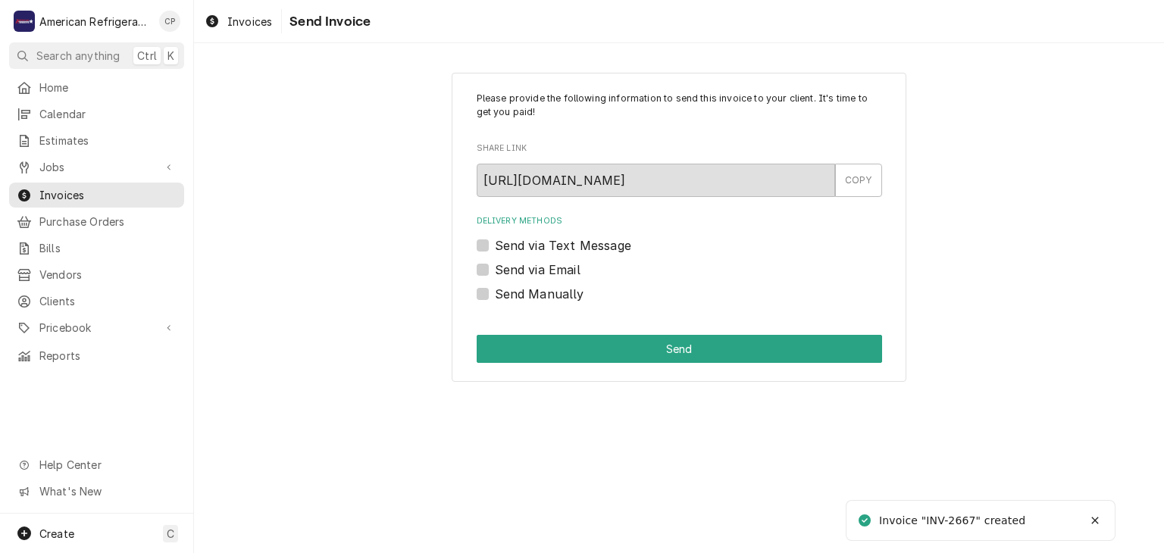
click at [514, 271] on label "Send via Email" at bounding box center [538, 270] width 86 height 18
click at [514, 271] on input "Send via Email" at bounding box center [697, 277] width 405 height 33
checkbox input "true"
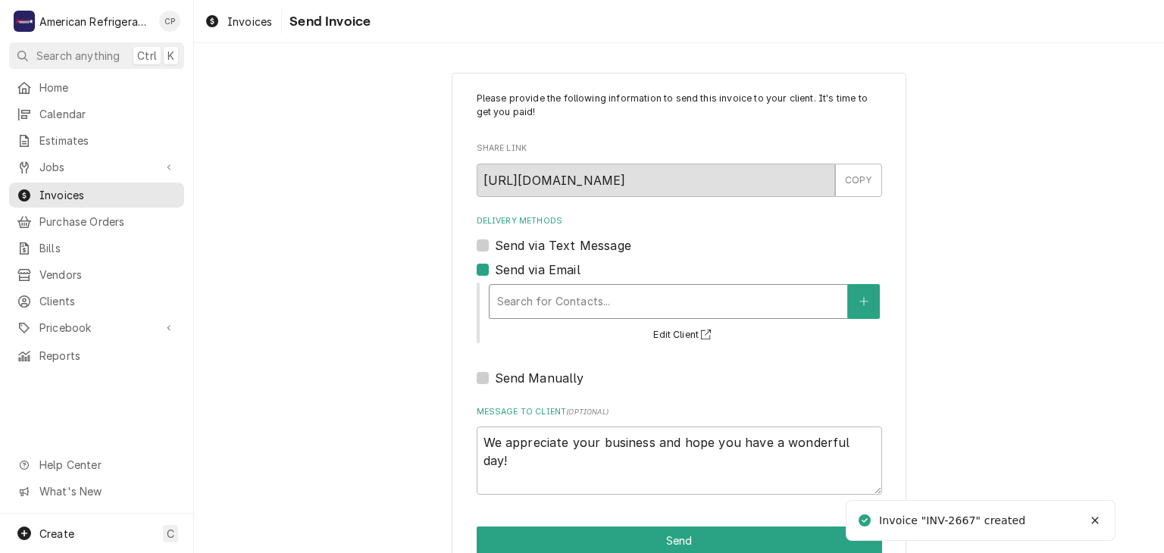
click at [542, 299] on div "Delivery Methods" at bounding box center [668, 301] width 343 height 27
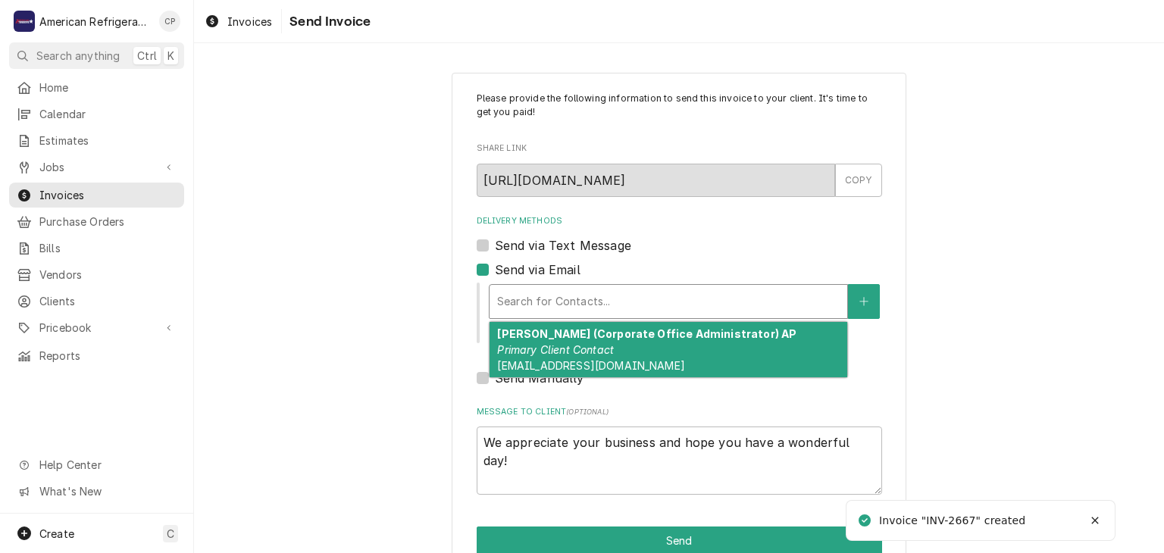
click at [556, 343] on em "Primary Client Contact" at bounding box center [555, 349] width 117 height 13
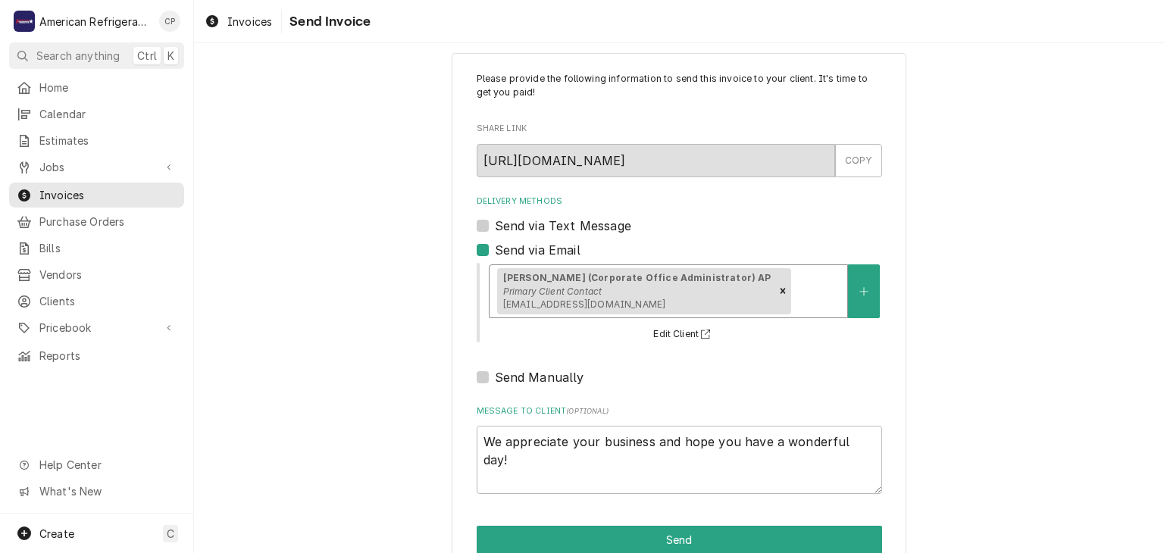
scroll to position [52, 0]
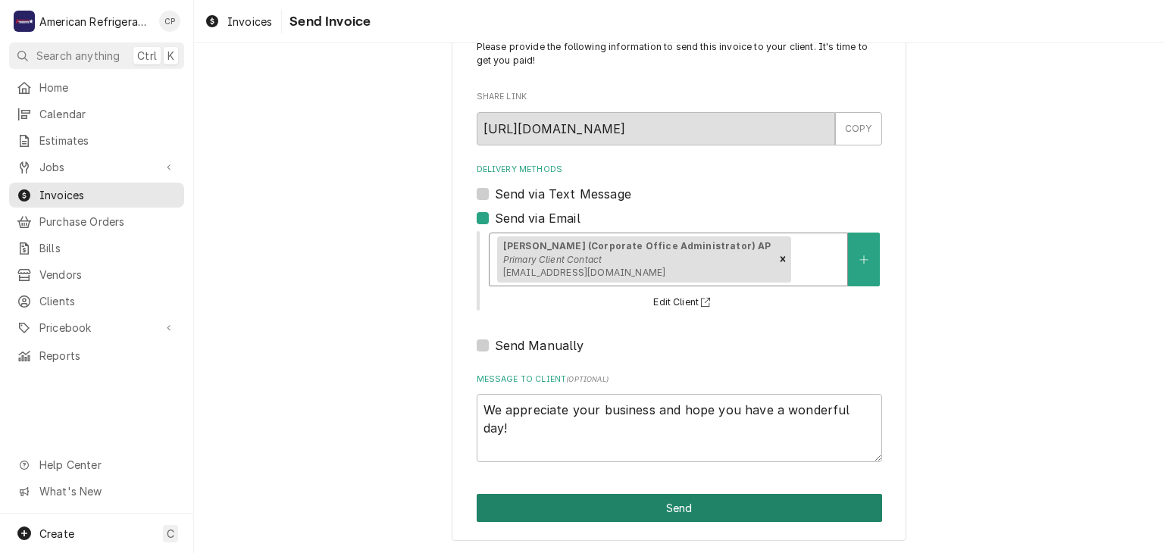
click at [562, 509] on button "Send" at bounding box center [679, 508] width 405 height 28
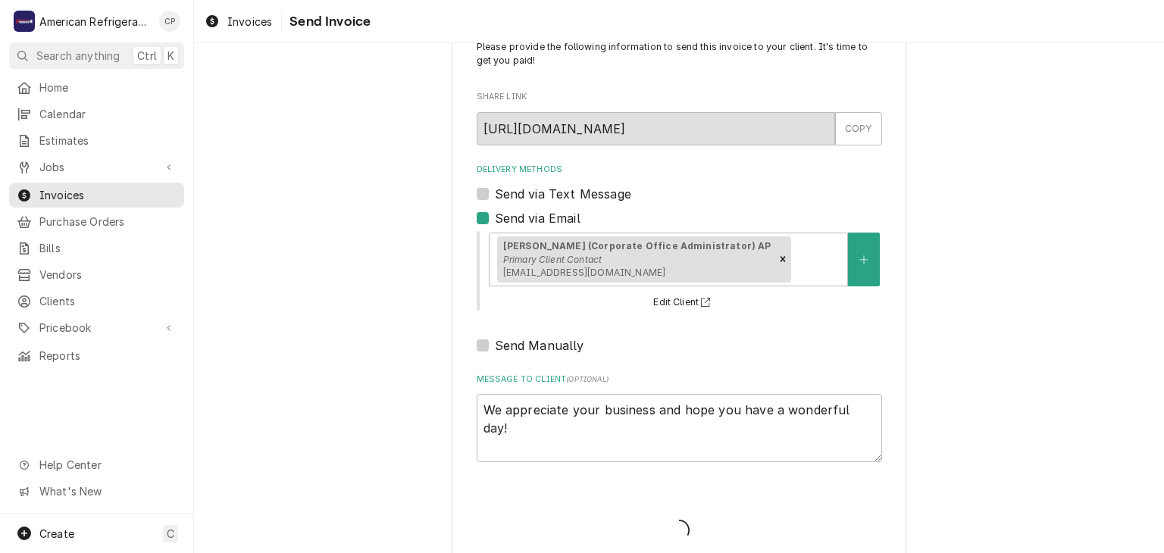
type textarea "x"
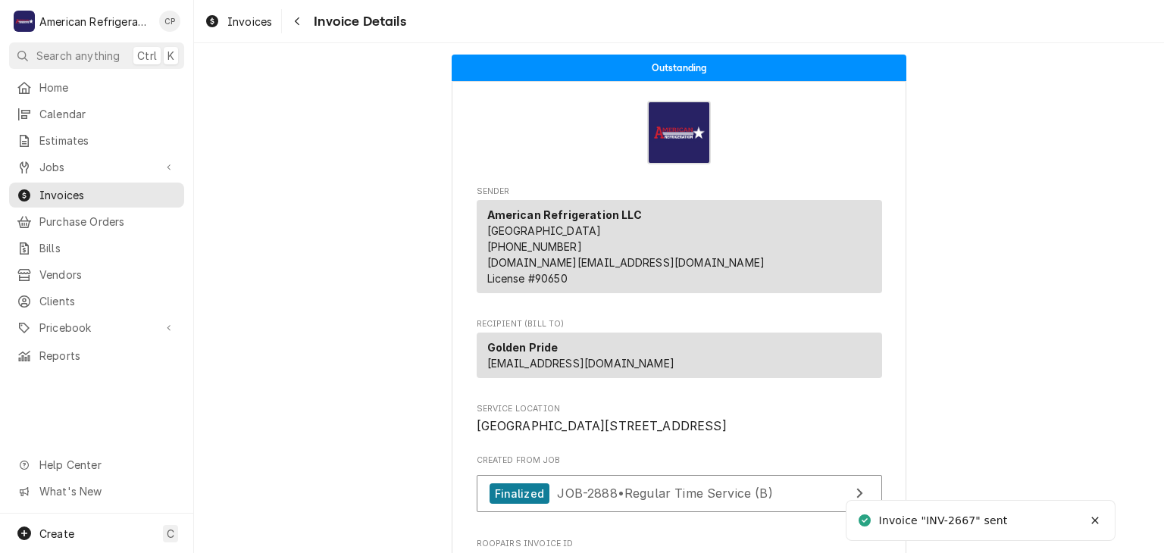
click at [152, 159] on span "Jobs" at bounding box center [96, 167] width 114 height 16
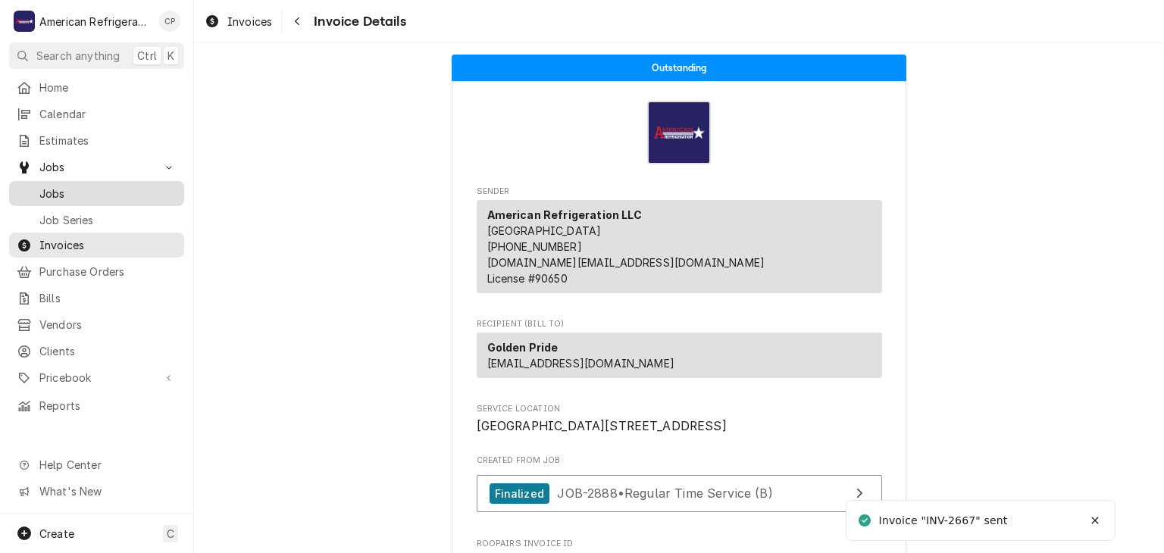
click at [144, 186] on span "Jobs" at bounding box center [107, 194] width 137 height 16
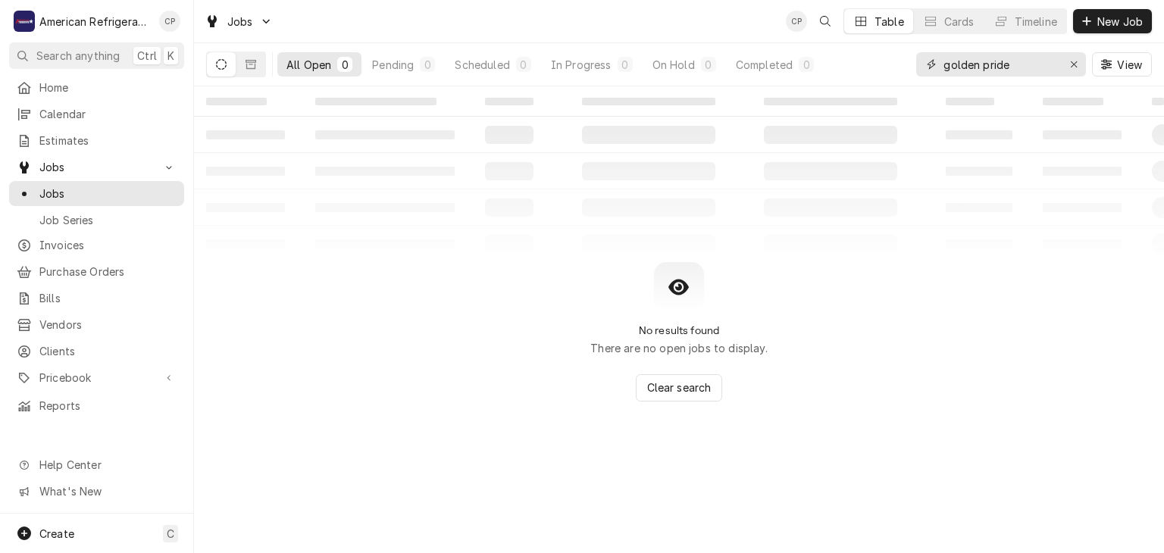
click at [1017, 65] on input "golden pride" at bounding box center [1001, 64] width 114 height 24
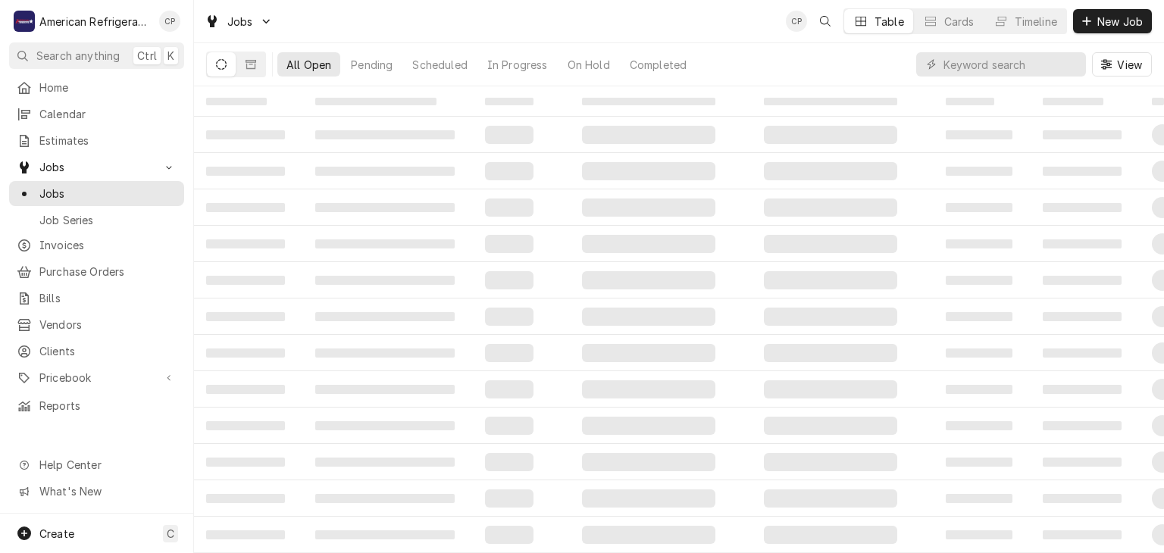
click at [1007, 81] on div "View" at bounding box center [1034, 64] width 236 height 42
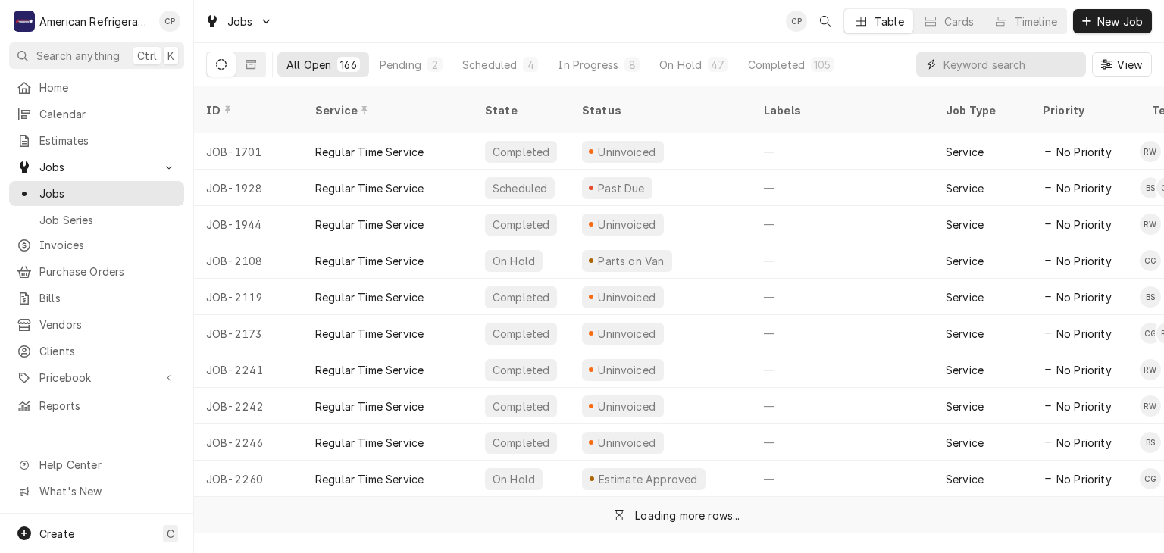
click at [961, 65] on input "Dynamic Content Wrapper" at bounding box center [1011, 64] width 135 height 24
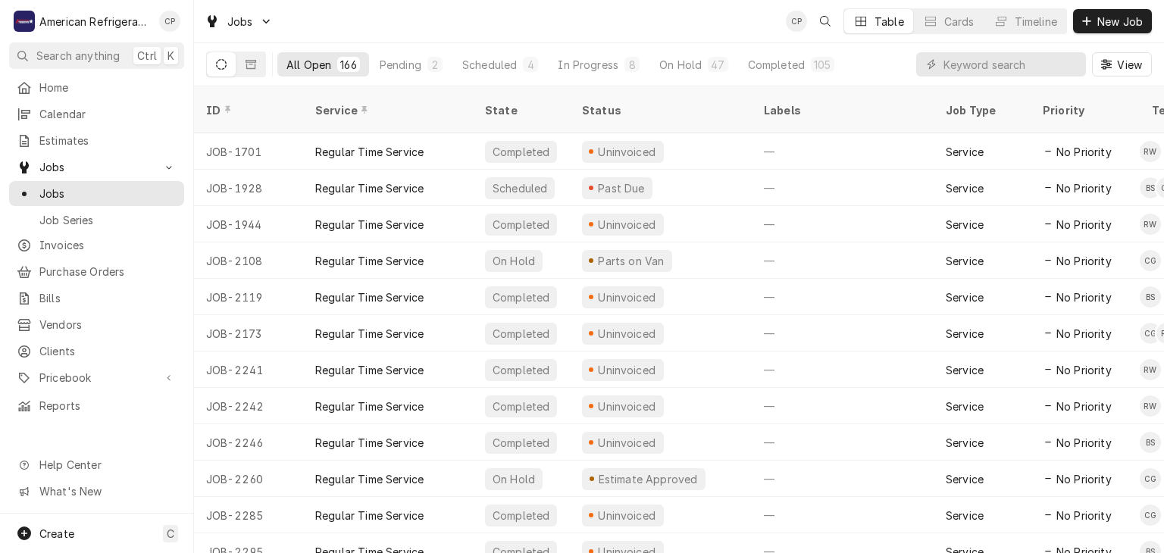
drag, startPoint x: 904, startPoint y: 52, endPoint x: 1032, endPoint y: 69, distance: 129.2
click at [908, 52] on div "All Open 166 Pending 2 Scheduled 4 In Progress 8 On Hold 47 Completed 105 View" at bounding box center [679, 64] width 946 height 42
click at [1030, 69] on input "Dynamic Content Wrapper" at bounding box center [1011, 64] width 135 height 24
drag, startPoint x: 871, startPoint y: 60, endPoint x: 953, endPoint y: 70, distance: 82.4
click at [877, 61] on div "All Open 166 Pending 2 Scheduled 4 In Progress 8 On Hold 47 Completed 105 View" at bounding box center [679, 64] width 946 height 42
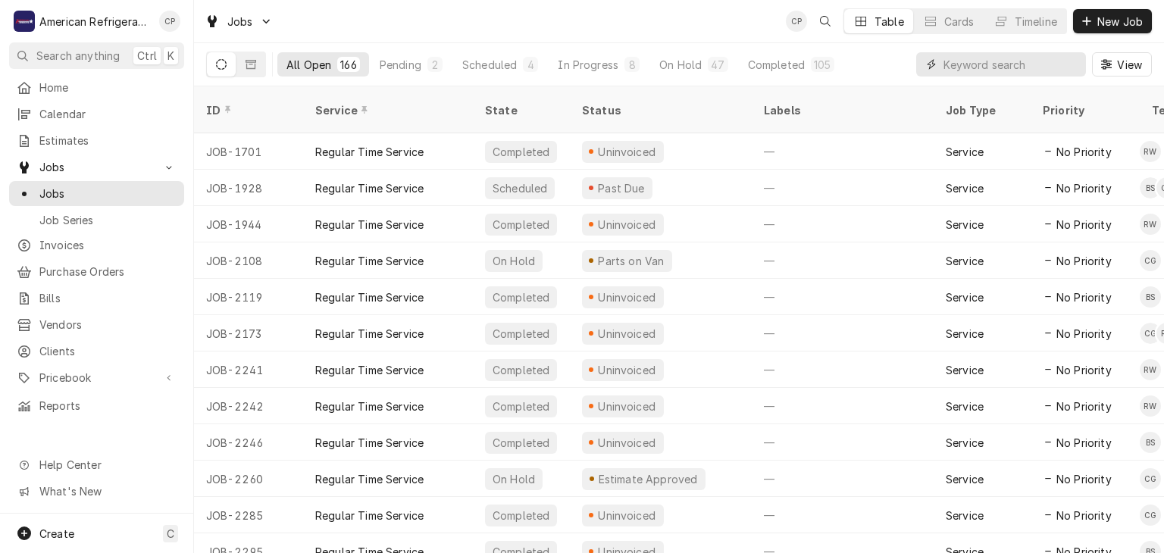
click at [954, 70] on input "Dynamic Content Wrapper" at bounding box center [1011, 64] width 135 height 24
click at [895, 61] on div "All Open 166 Pending 2 Scheduled 4 In Progress 8 On Hold 47 Completed 105 View" at bounding box center [679, 64] width 946 height 42
click at [980, 68] on input "Dynamic Content Wrapper" at bounding box center [1011, 64] width 135 height 24
click at [881, 70] on div "All Open 166 Pending 2 Scheduled 4 In Progress 8 On Hold 47 Completed 105 View" at bounding box center [679, 64] width 946 height 42
click at [990, 70] on input "Dynamic Content Wrapper" at bounding box center [1011, 64] width 135 height 24
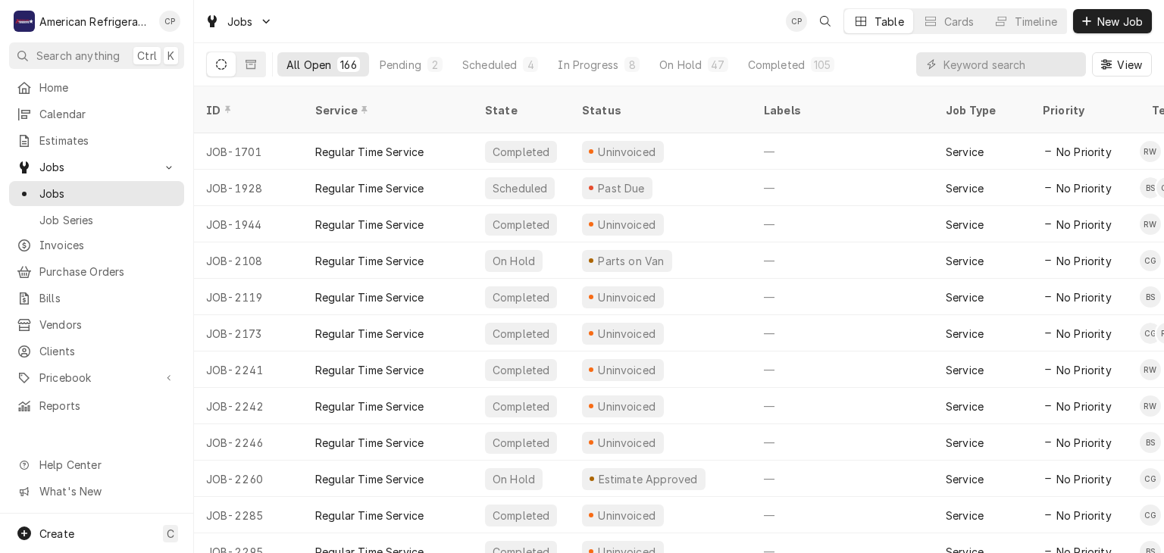
click at [887, 60] on div "All Open 166 Pending 2 Scheduled 4 In Progress 8 On Hold 47 Completed 105 View" at bounding box center [679, 64] width 946 height 42
click at [981, 70] on input "Dynamic Content Wrapper" at bounding box center [1011, 64] width 135 height 24
drag, startPoint x: 864, startPoint y: 59, endPoint x: 905, endPoint y: 66, distance: 41.5
click at [872, 63] on div "All Open 166 Pending 2 Scheduled 4 In Progress 8 On Hold 47 Completed 105 View" at bounding box center [679, 64] width 946 height 42
click at [993, 69] on input "Dynamic Content Wrapper" at bounding box center [1011, 64] width 135 height 24
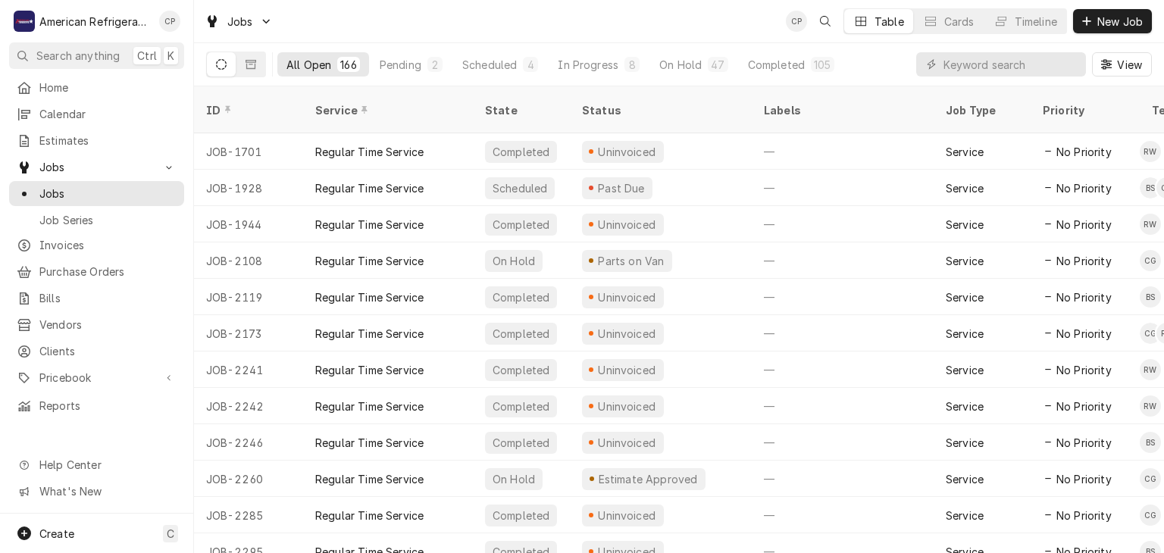
drag, startPoint x: 875, startPoint y: 64, endPoint x: 935, endPoint y: 69, distance: 60.1
click at [888, 66] on div "All Open 166 Pending 2 Scheduled 4 In Progress 8 On Hold 47 Completed 105 View" at bounding box center [679, 64] width 946 height 42
click at [960, 69] on input "Dynamic Content Wrapper" at bounding box center [1011, 64] width 135 height 24
click at [904, 64] on div "All Open 166 Pending 2 Scheduled 4 In Progress 8 On Hold 47 Completed 105 View" at bounding box center [679, 64] width 946 height 42
click at [975, 67] on input "Dynamic Content Wrapper" at bounding box center [1011, 64] width 135 height 24
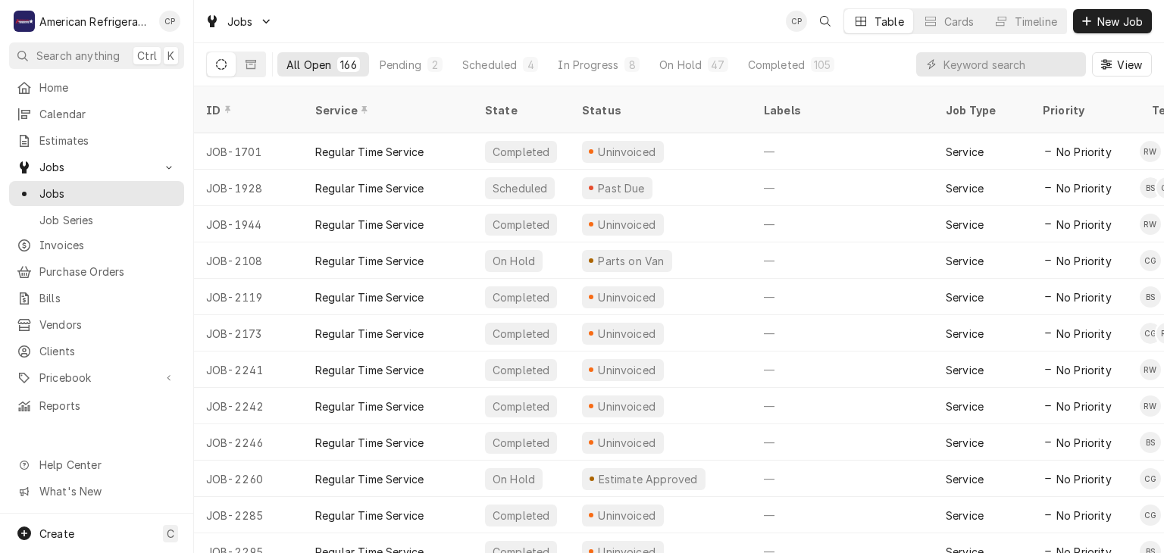
click at [891, 67] on div "All Open 166 Pending 2 Scheduled 4 In Progress 8 On Hold 47 Completed 105 View" at bounding box center [679, 64] width 946 height 42
click at [957, 62] on input "Dynamic Content Wrapper" at bounding box center [1011, 64] width 135 height 24
drag, startPoint x: 885, startPoint y: 59, endPoint x: 933, endPoint y: 65, distance: 48.9
click at [885, 59] on div "All Open 166 Pending 2 Scheduled 4 In Progress 8 On Hold 47 Completed 105 View" at bounding box center [679, 64] width 946 height 42
click at [970, 65] on input "Dynamic Content Wrapper" at bounding box center [1011, 64] width 135 height 24
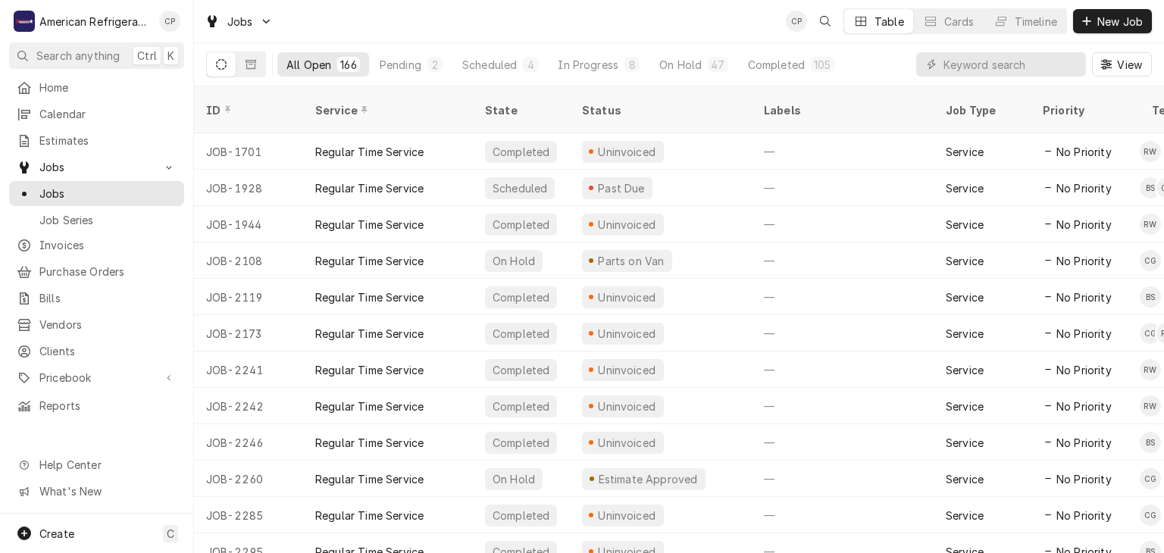
click at [883, 58] on div "All Open 166 Pending 2 Scheduled 4 In Progress 8 On Hold 47 Completed 105 View" at bounding box center [679, 64] width 946 height 42
click at [988, 65] on input "Dynamic Content Wrapper" at bounding box center [1011, 64] width 135 height 24
drag, startPoint x: 871, startPoint y: 56, endPoint x: 884, endPoint y: 59, distance: 13.2
click at [874, 58] on div "All Open 166 Pending 2 Scheduled 4 In Progress 8 On Hold 47 Completed 105 View" at bounding box center [679, 64] width 946 height 42
click at [967, 64] on input "Dynamic Content Wrapper" at bounding box center [1011, 64] width 135 height 24
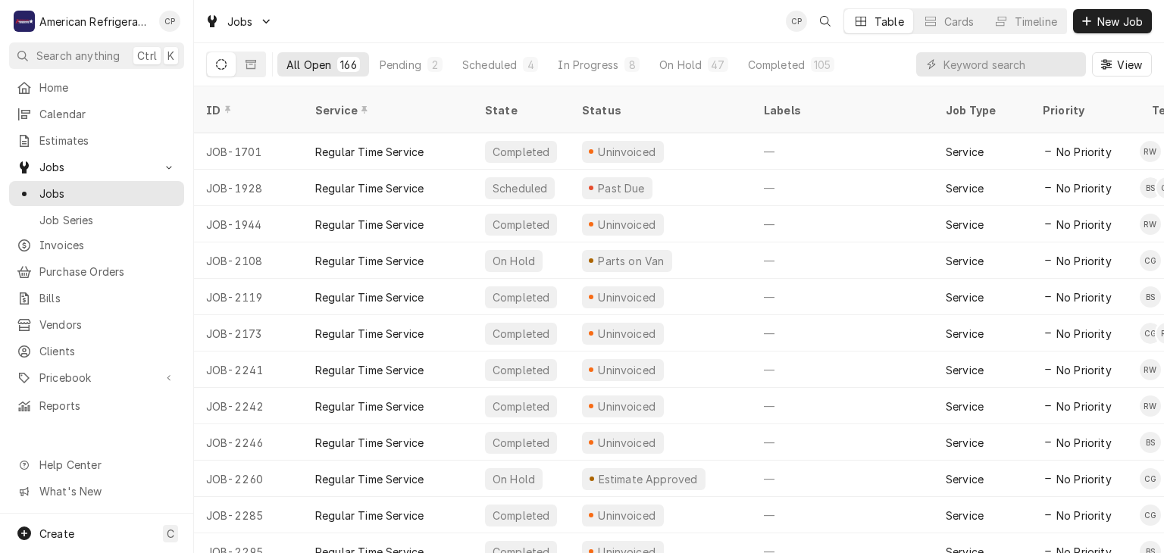
click at [894, 66] on div "All Open 166 Pending 2 Scheduled 4 In Progress 8 On Hold 47 Completed 105 View" at bounding box center [679, 64] width 946 height 42
click at [981, 70] on input "Dynamic Content Wrapper" at bounding box center [1011, 64] width 135 height 24
click at [873, 59] on div "All Open 166 Pending 2 Scheduled 4 In Progress 8 On Hold 47 Completed 105 View" at bounding box center [679, 64] width 946 height 42
click at [973, 64] on input "Dynamic Content Wrapper" at bounding box center [1011, 64] width 135 height 24
click at [882, 61] on div "All Open 166 Pending 2 Scheduled 4 In Progress 8 On Hold 47 Completed 105 View" at bounding box center [679, 64] width 946 height 42
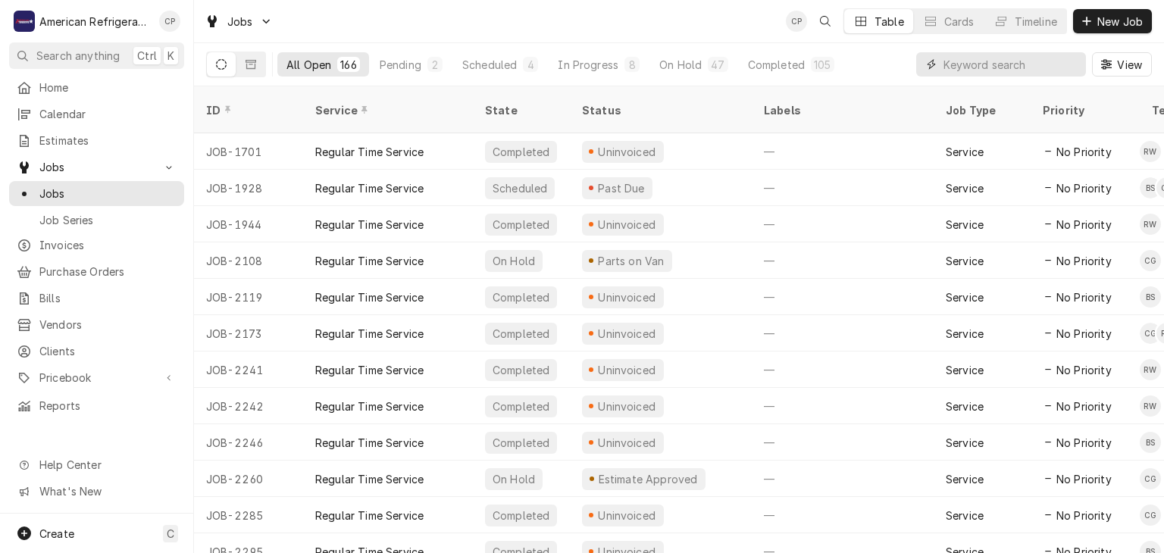
click at [974, 64] on input "Dynamic Content Wrapper" at bounding box center [1011, 64] width 135 height 24
click at [873, 55] on div "All Open 166 Pending 2 Scheduled 4 In Progress 8 On Hold 47 Completed 105 View" at bounding box center [679, 64] width 946 height 42
click at [989, 62] on input "Dynamic Content Wrapper" at bounding box center [1011, 64] width 135 height 24
drag, startPoint x: 914, startPoint y: 65, endPoint x: 863, endPoint y: 57, distance: 51.5
click at [913, 65] on div "All Open 166 Pending 2 Scheduled 4 In Progress 8 On Hold 47 Completed 105 View" at bounding box center [679, 64] width 946 height 42
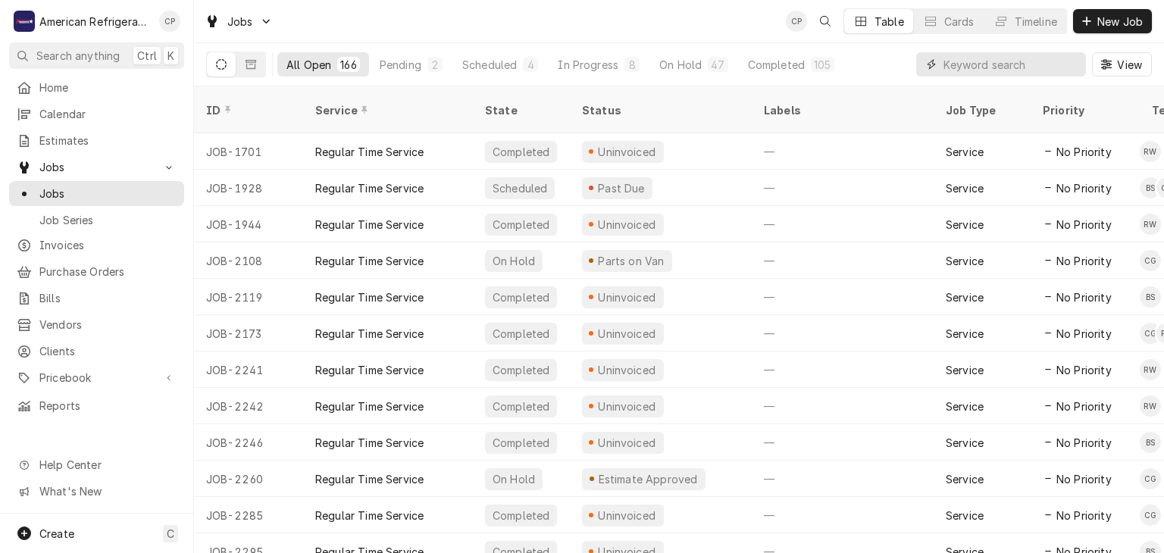
click at [957, 67] on input "Dynamic Content Wrapper" at bounding box center [1011, 64] width 135 height 24
click at [915, 64] on div "All Open 166 Pending 2 Scheduled 4 In Progress 8 On Hold 47 Completed 105 View" at bounding box center [679, 64] width 946 height 42
click at [976, 62] on input "Dynamic Content Wrapper" at bounding box center [1011, 64] width 135 height 24
click at [898, 66] on div "All Open 166 Pending 2 Scheduled 4 In Progress 8 On Hold 47 Completed 105 View" at bounding box center [679, 64] width 946 height 42
click at [966, 74] on input "Dynamic Content Wrapper" at bounding box center [1011, 64] width 135 height 24
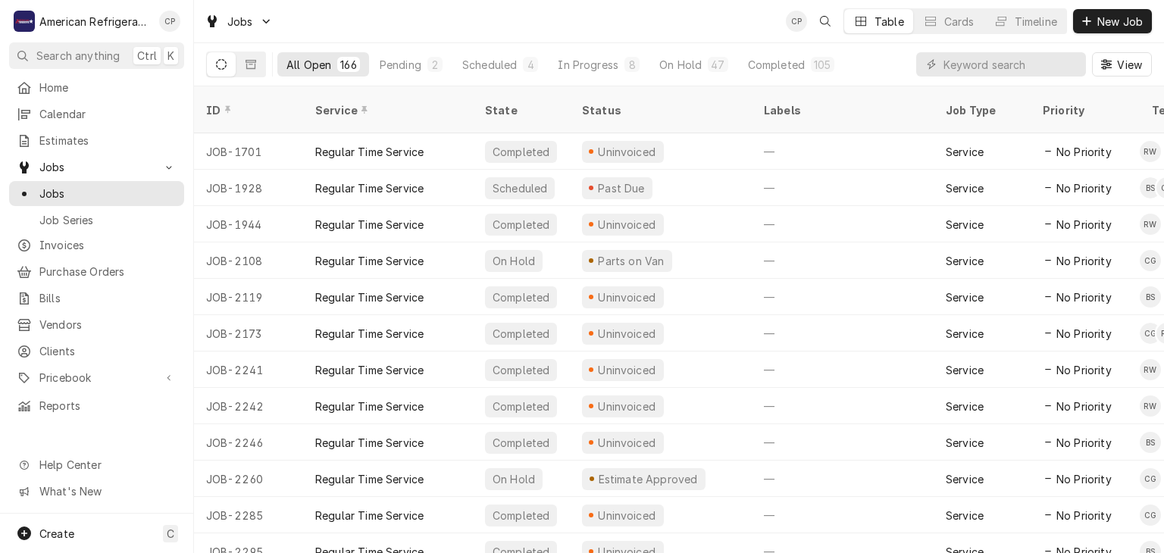
click at [897, 58] on div "All Open 166 Pending 2 Scheduled 4 In Progress 8 On Hold 47 Completed 105 View" at bounding box center [679, 64] width 946 height 42
click at [1001, 56] on input "Dynamic Content Wrapper" at bounding box center [1011, 64] width 135 height 24
click at [872, 59] on div "All Open 166 Pending 2 Scheduled 4 In Progress 8 On Hold 47 Completed 105 View" at bounding box center [679, 64] width 946 height 42
click at [985, 66] on input "Dynamic Content Wrapper" at bounding box center [1011, 64] width 135 height 24
click at [884, 67] on div "All Open 166 Pending 2 Scheduled 4 In Progress 8 On Hold 47 Completed 105 View" at bounding box center [679, 64] width 946 height 42
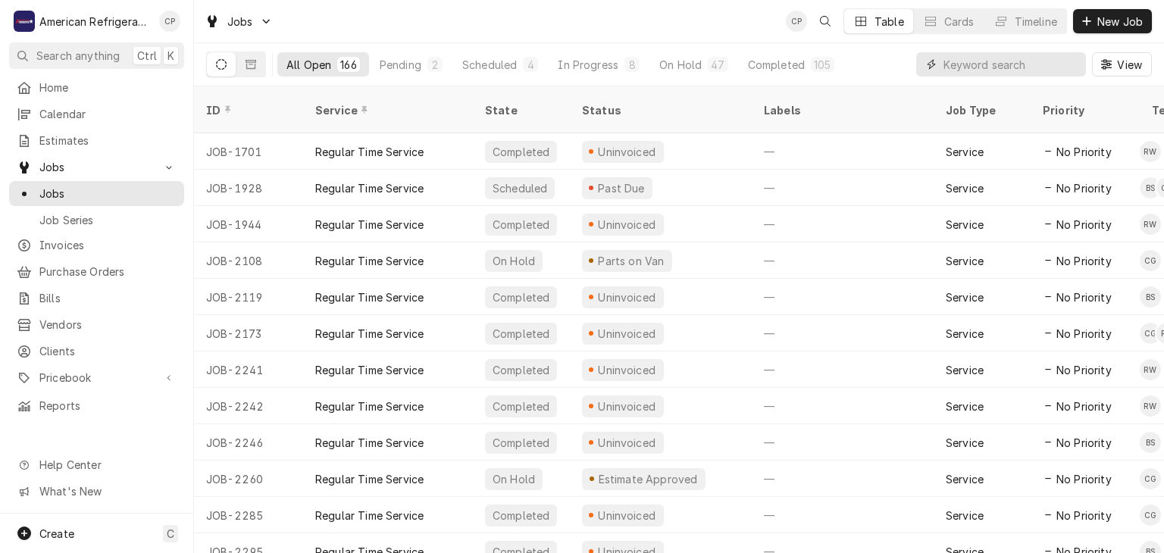
click at [969, 67] on input "Dynamic Content Wrapper" at bounding box center [1011, 64] width 135 height 24
click at [881, 67] on div "All Open 166 Pending 2 Scheduled 4 In Progress 8 On Hold 47 Completed 105 View" at bounding box center [679, 64] width 946 height 42
click at [995, 69] on input "Dynamic Content Wrapper" at bounding box center [1011, 64] width 135 height 24
click at [896, 62] on div "All Open 166 Pending 2 Scheduled 4 In Progress 8 On Hold 47 Completed 105 View" at bounding box center [679, 64] width 946 height 42
click at [989, 69] on input "Dynamic Content Wrapper" at bounding box center [1011, 64] width 135 height 24
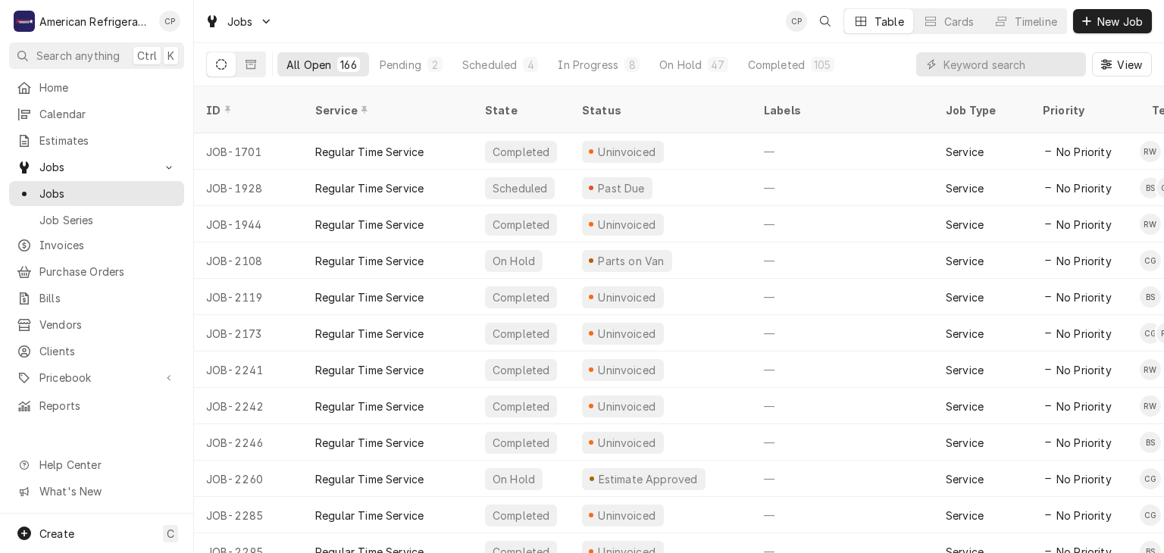
click at [891, 69] on div "All Open 166 Pending 2 Scheduled 4 In Progress 8 On Hold 47 Completed 105 View" at bounding box center [679, 64] width 946 height 42
click at [991, 69] on input "Dynamic Content Wrapper" at bounding box center [1011, 64] width 135 height 24
click at [891, 67] on div "All Open 166 Pending 2 Scheduled 4 In Progress 8 On Hold 47 Completed 105 View" at bounding box center [679, 64] width 946 height 42
click at [1013, 75] on input "Dynamic Content Wrapper" at bounding box center [1011, 64] width 135 height 24
click at [884, 65] on div "All Open 166 Pending 2 Scheduled 4 In Progress 8 On Hold 47 Completed 105 View" at bounding box center [679, 64] width 946 height 42
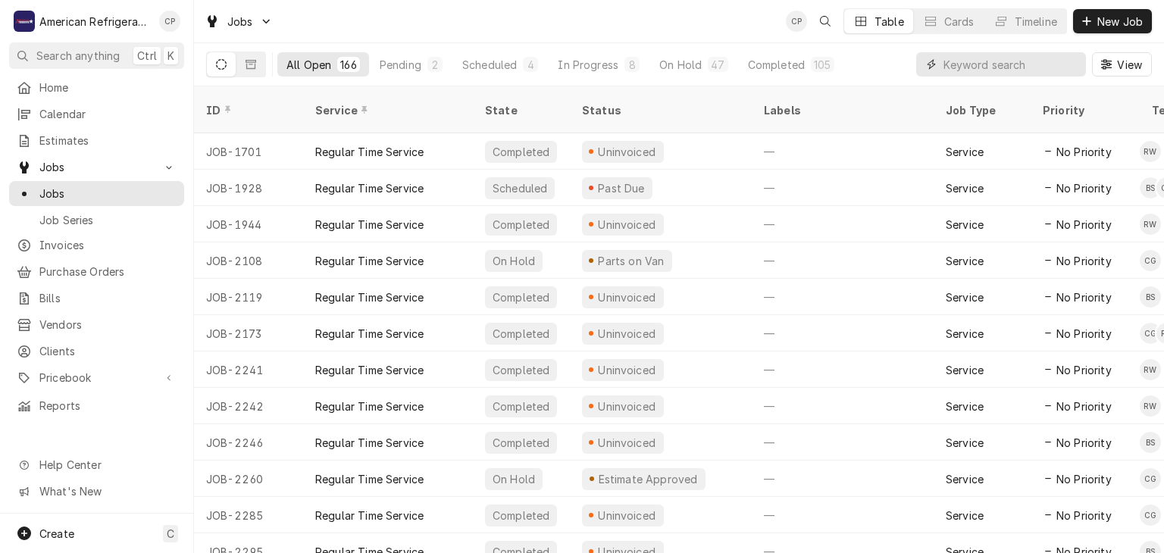
click at [958, 65] on input "Dynamic Content Wrapper" at bounding box center [1011, 64] width 135 height 24
drag, startPoint x: 888, startPoint y: 64, endPoint x: 922, endPoint y: 64, distance: 33.3
click at [888, 64] on div "All Open 166 Pending 2 Scheduled 4 In Progress 8 On Hold 47 Completed 105 View" at bounding box center [679, 64] width 946 height 42
click at [968, 64] on input "Dynamic Content Wrapper" at bounding box center [1011, 64] width 135 height 24
click at [893, 64] on div "All Open 166 Pending 2 Scheduled 4 In Progress 8 On Hold 47 Completed 105 View" at bounding box center [679, 64] width 946 height 42
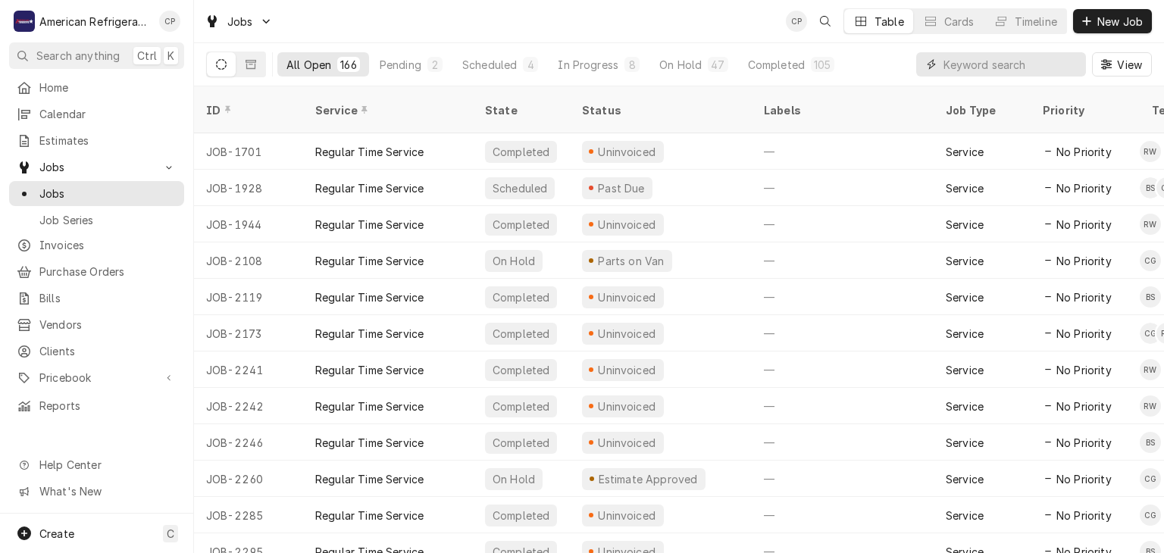
click at [988, 72] on input "Dynamic Content Wrapper" at bounding box center [1011, 64] width 135 height 24
click at [888, 70] on div "All Open 166 Pending 2 Scheduled 4 In Progress 8 On Hold 47 Completed 105 View" at bounding box center [679, 64] width 946 height 42
click at [955, 68] on input "Dynamic Content Wrapper" at bounding box center [1011, 64] width 135 height 24
click at [881, 62] on div "All Open 166 Pending 2 Scheduled 4 In Progress 8 On Hold 47 Completed 105 View" at bounding box center [679, 64] width 946 height 42
click at [1007, 67] on input "Dynamic Content Wrapper" at bounding box center [1011, 64] width 135 height 24
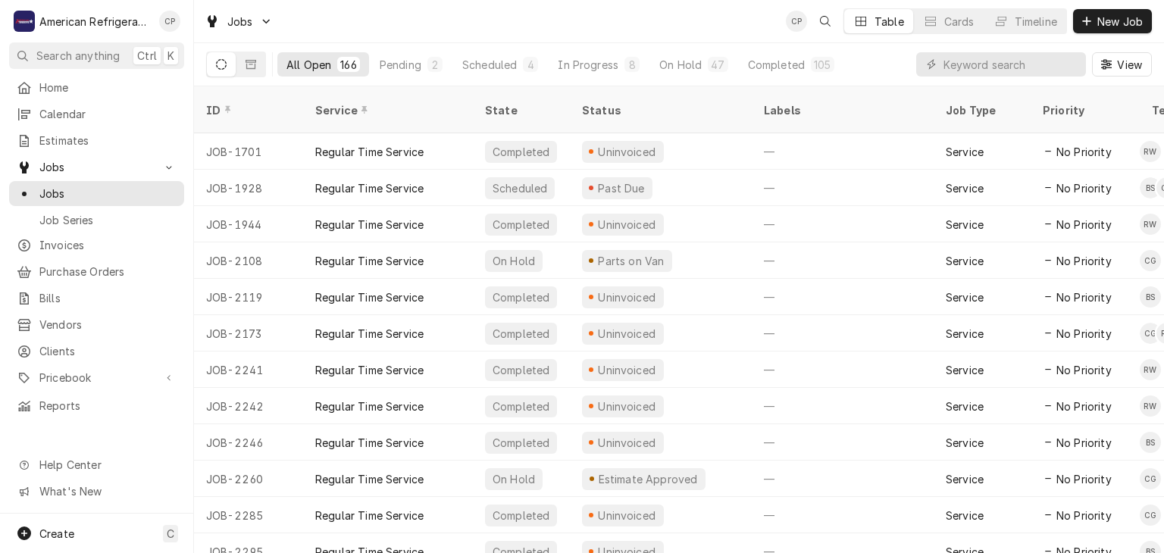
click at [903, 64] on div "All Open 166 Pending 2 Scheduled 4 In Progress 8 On Hold 47 Completed 105 View" at bounding box center [679, 64] width 946 height 42
click at [991, 64] on input "Dynamic Content Wrapper" at bounding box center [1011, 64] width 135 height 24
click at [902, 64] on div "All Open 166 Pending 2 Scheduled 4 In Progress 8 On Hold 47 Completed 105 View" at bounding box center [679, 64] width 946 height 42
click at [968, 67] on input "Dynamic Content Wrapper" at bounding box center [1011, 64] width 135 height 24
click at [911, 67] on div "All Open 166 Pending 2 Scheduled 4 In Progress 8 On Hold 47 Completed 105 View" at bounding box center [679, 64] width 946 height 42
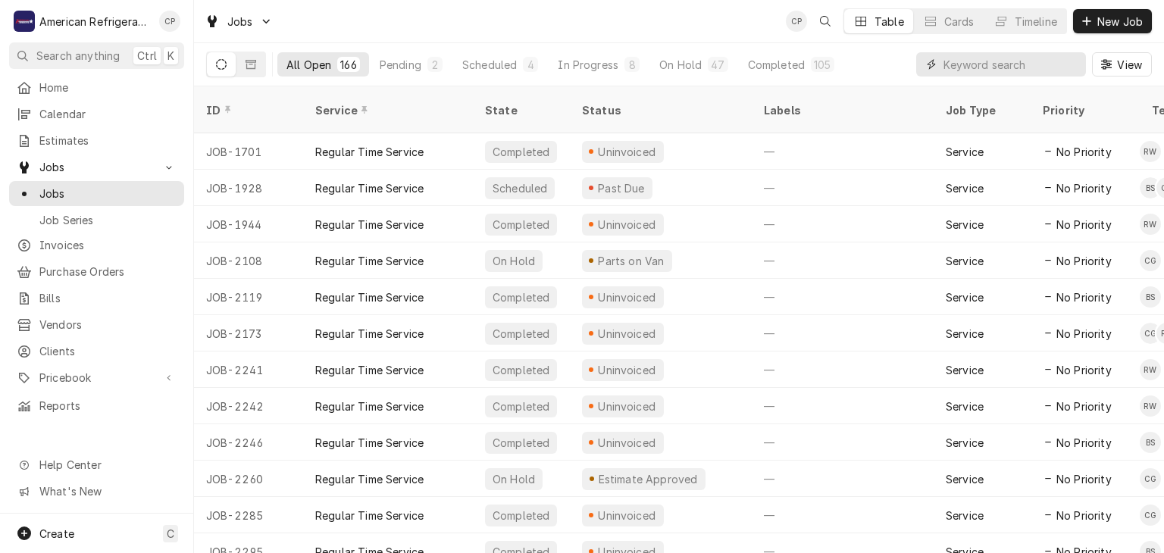
click at [1000, 69] on input "Dynamic Content Wrapper" at bounding box center [1011, 64] width 135 height 24
click at [894, 67] on div "All Open 166 Pending 2 Scheduled 4 In Progress 8 On Hold 47 Completed 105 View" at bounding box center [679, 64] width 946 height 42
click at [1128, 61] on span "View" at bounding box center [1129, 65] width 31 height 16
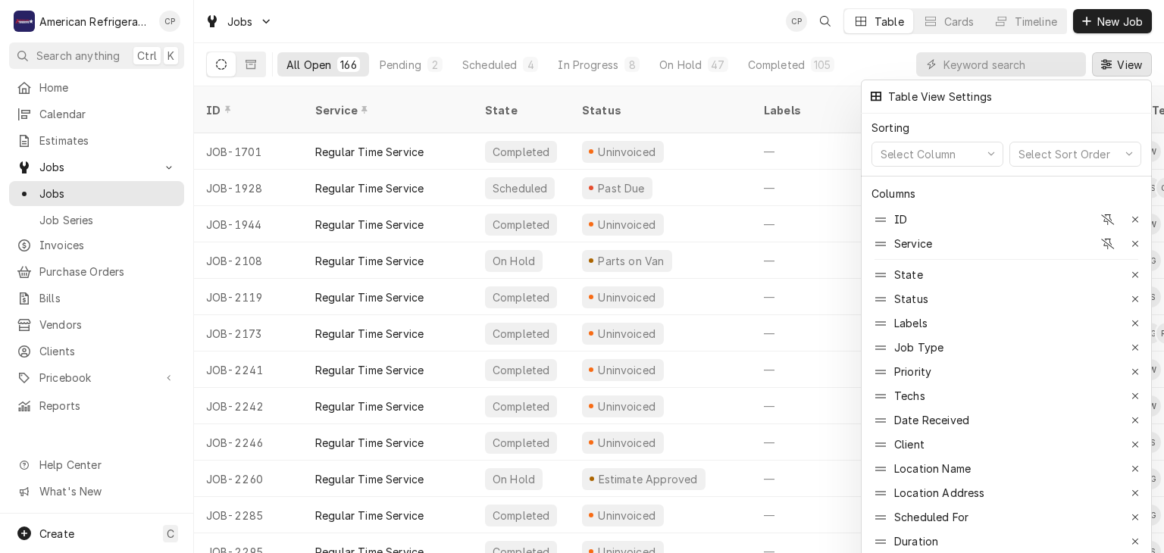
click at [859, 66] on div at bounding box center [582, 276] width 1164 height 553
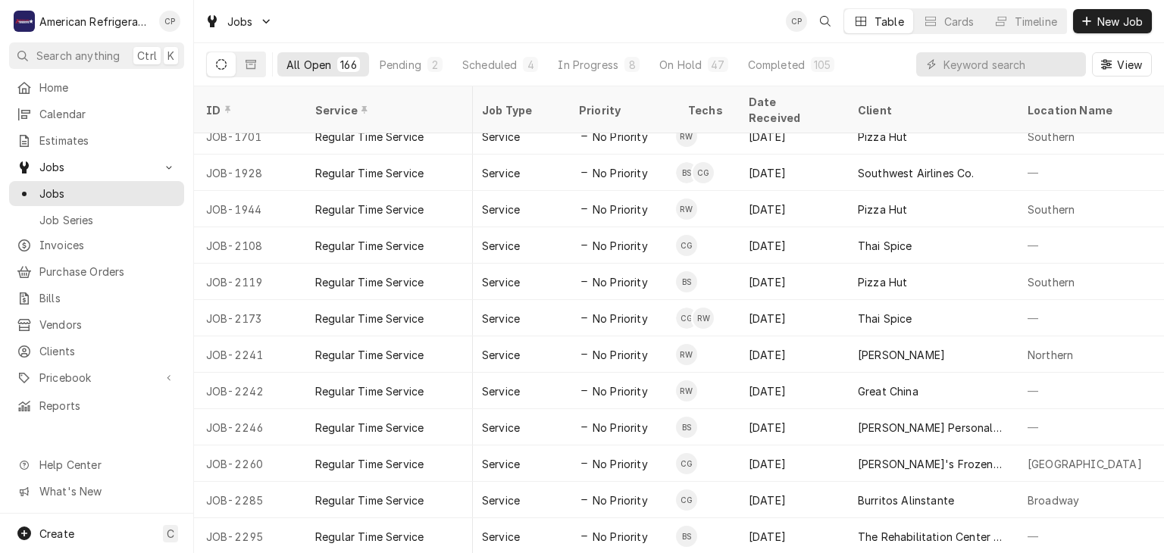
scroll to position [15, 479]
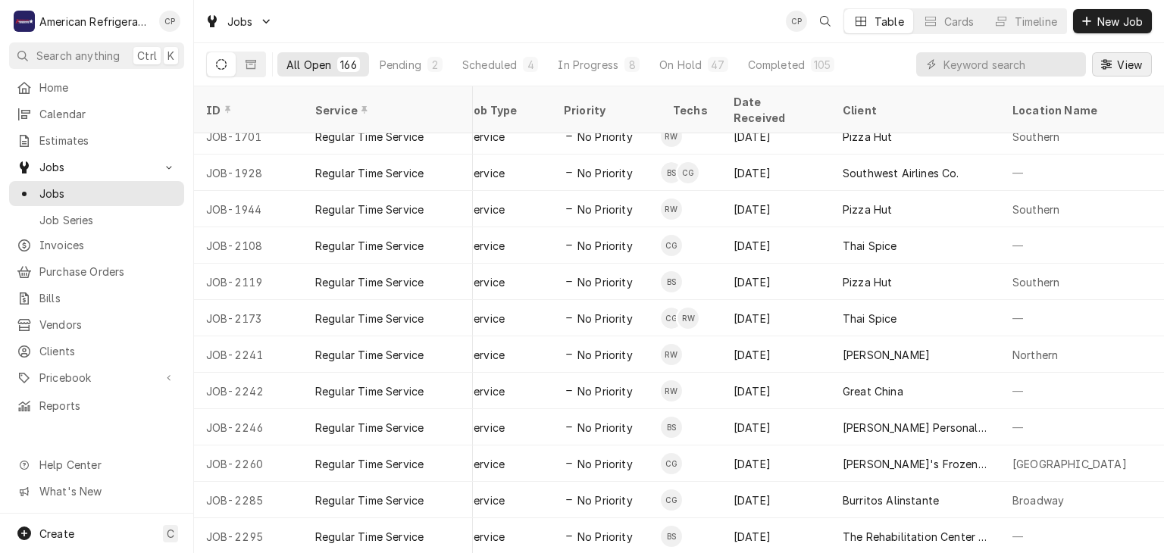
click at [1126, 62] on span "View" at bounding box center [1129, 65] width 31 height 16
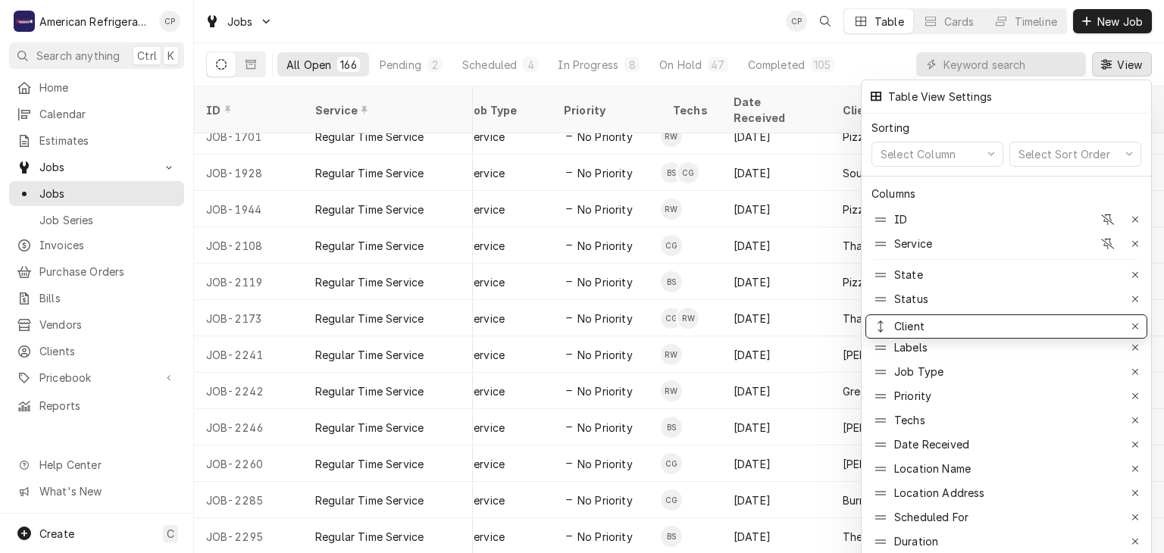
drag, startPoint x: 878, startPoint y: 431, endPoint x: 875, endPoint y: 314, distance: 117.5
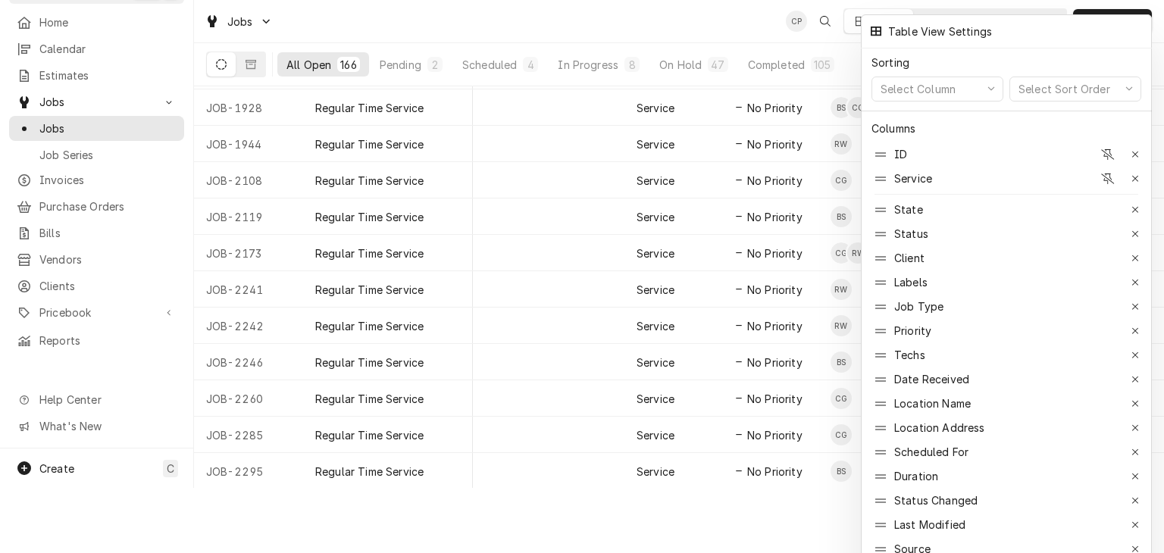
scroll to position [127, 0]
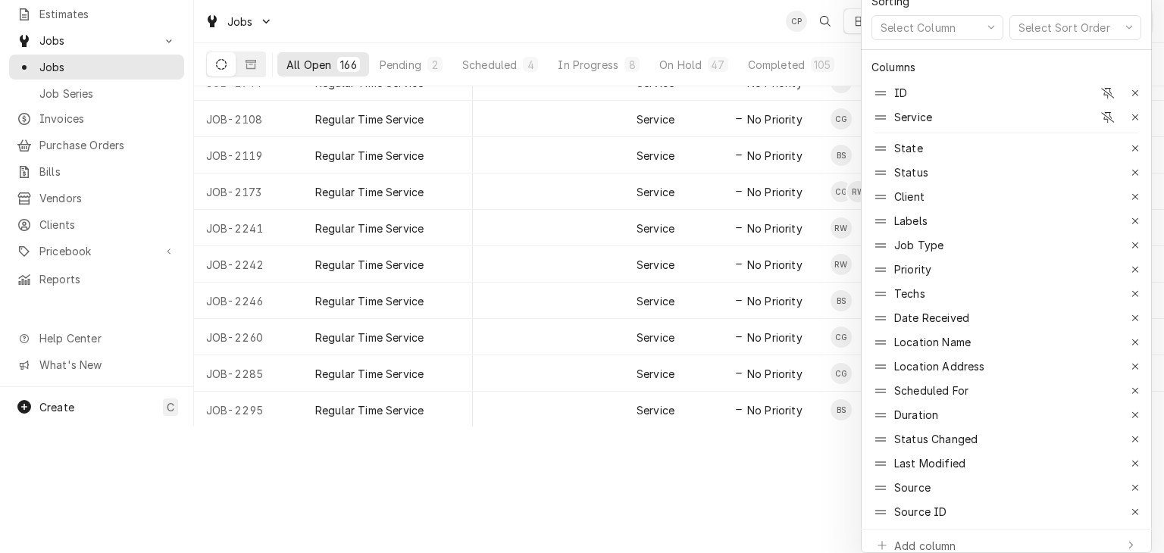
click at [562, 421] on div at bounding box center [582, 276] width 1164 height 553
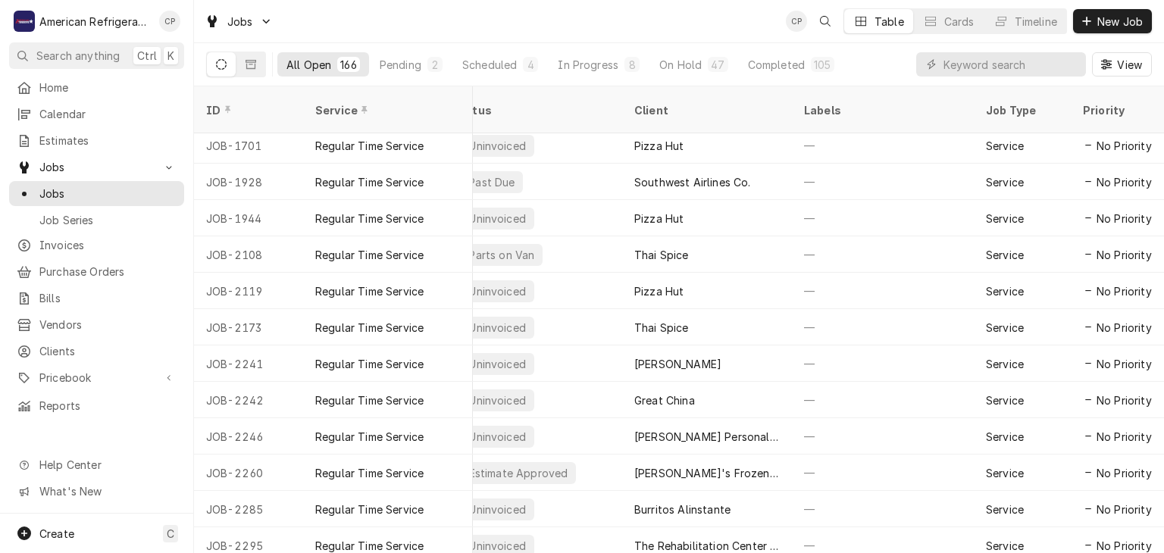
scroll to position [6, 0]
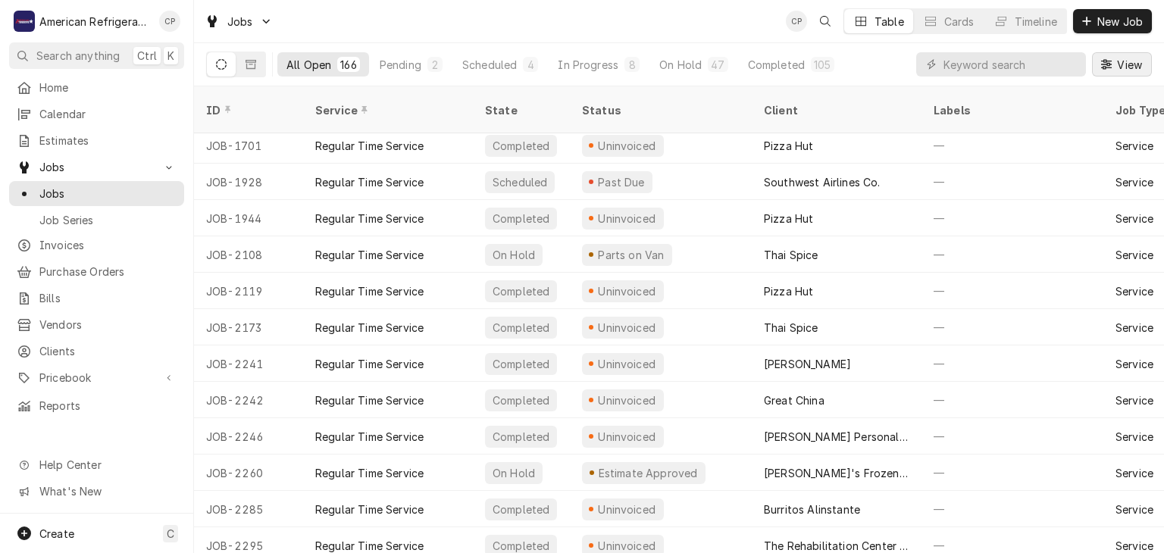
click at [1124, 63] on span "View" at bounding box center [1129, 65] width 31 height 16
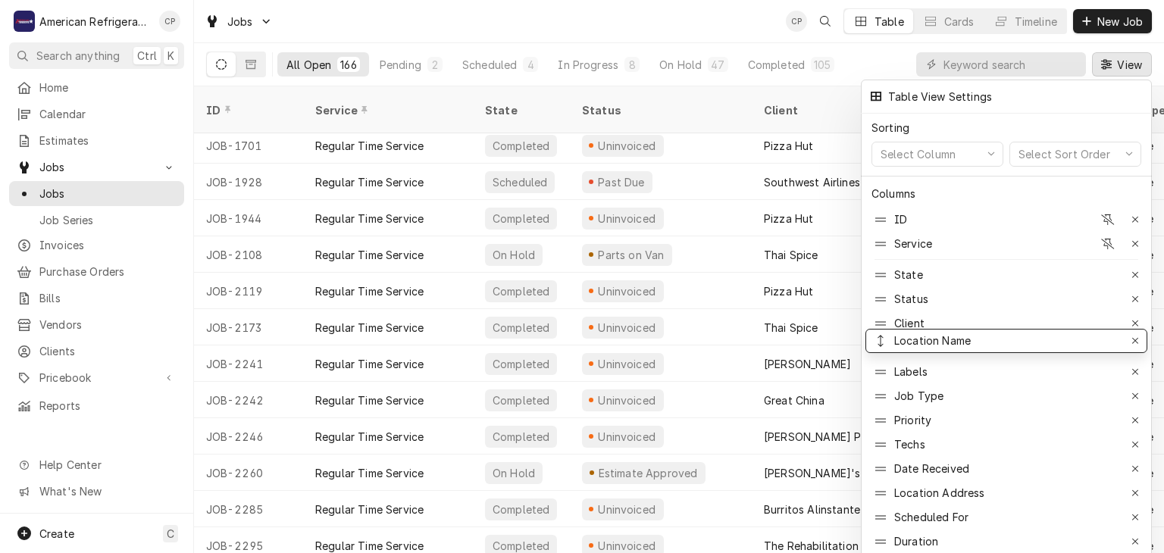
drag, startPoint x: 876, startPoint y: 454, endPoint x: 887, endPoint y: 326, distance: 128.5
click at [712, 33] on div at bounding box center [582, 276] width 1164 height 553
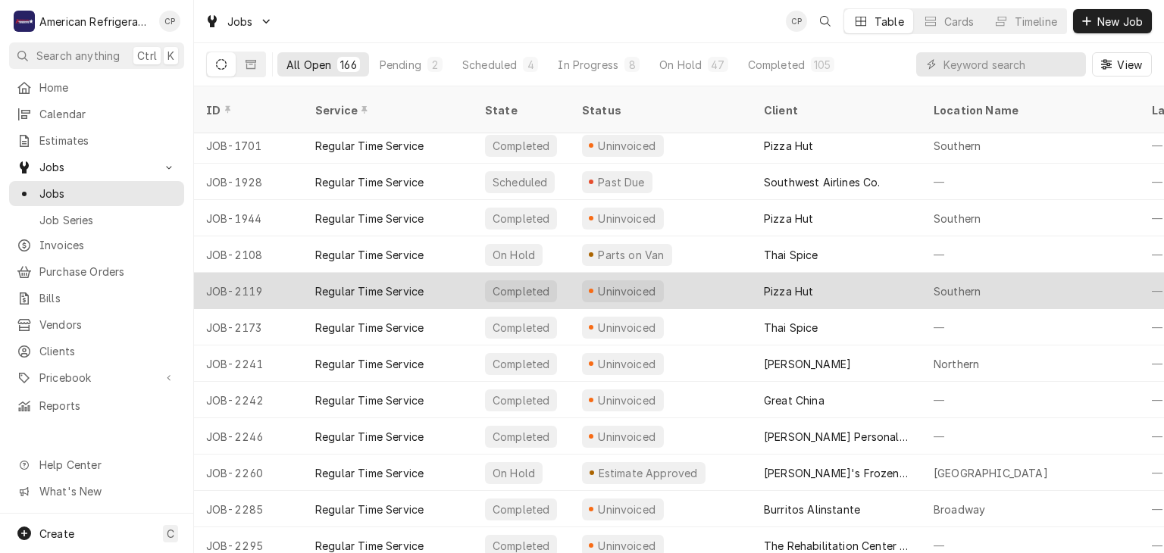
scroll to position [0, 0]
